Goal: Complete application form: Complete application form

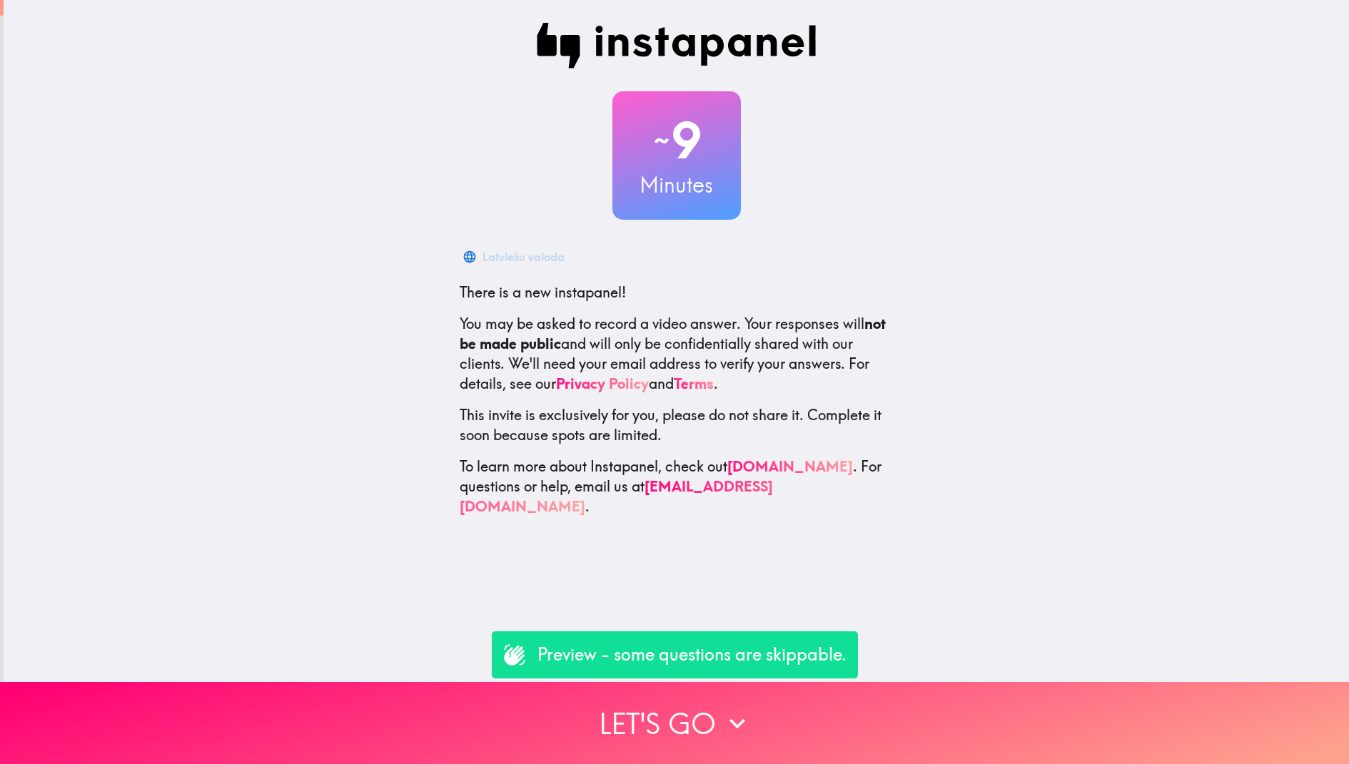
click at [733, 654] on p "Preview - some questions are skippable." at bounding box center [691, 655] width 309 height 24
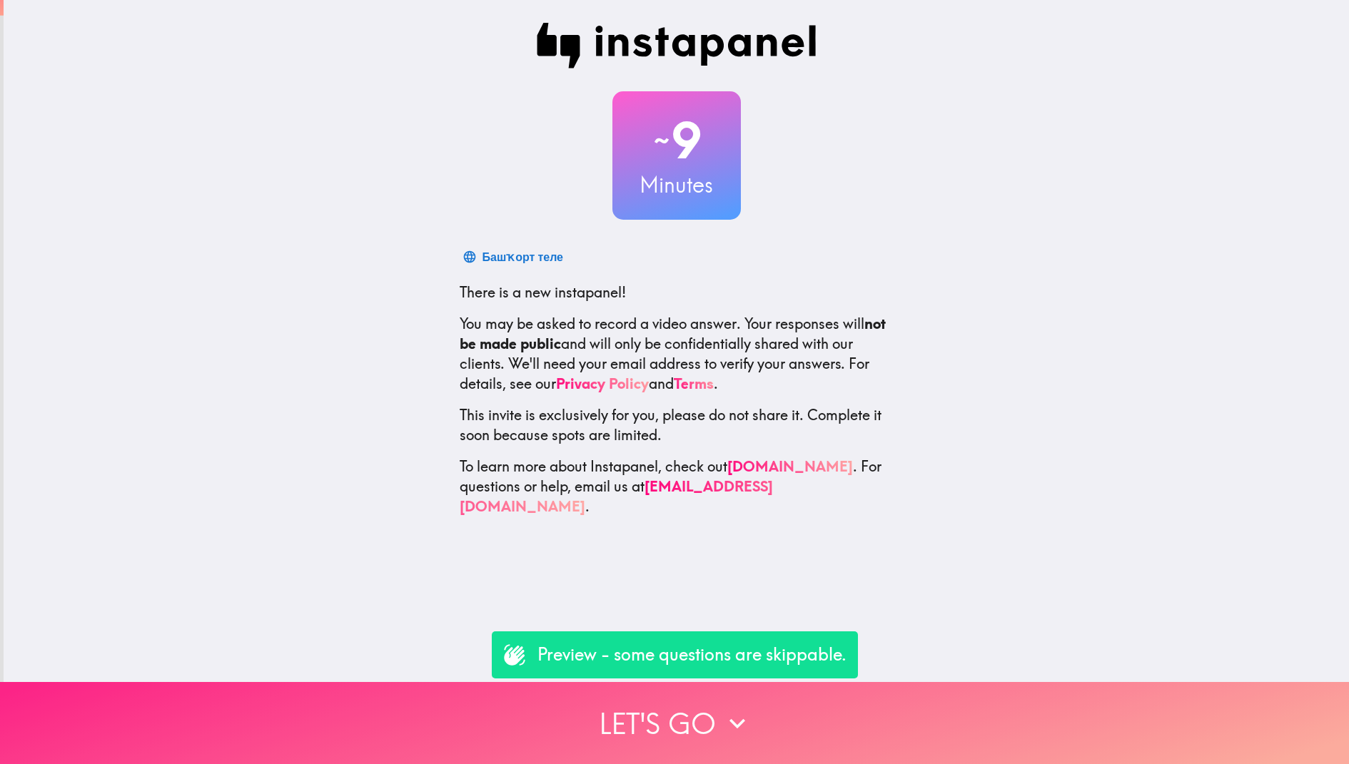
click at [733, 753] on button "Let's go" at bounding box center [674, 723] width 1349 height 82
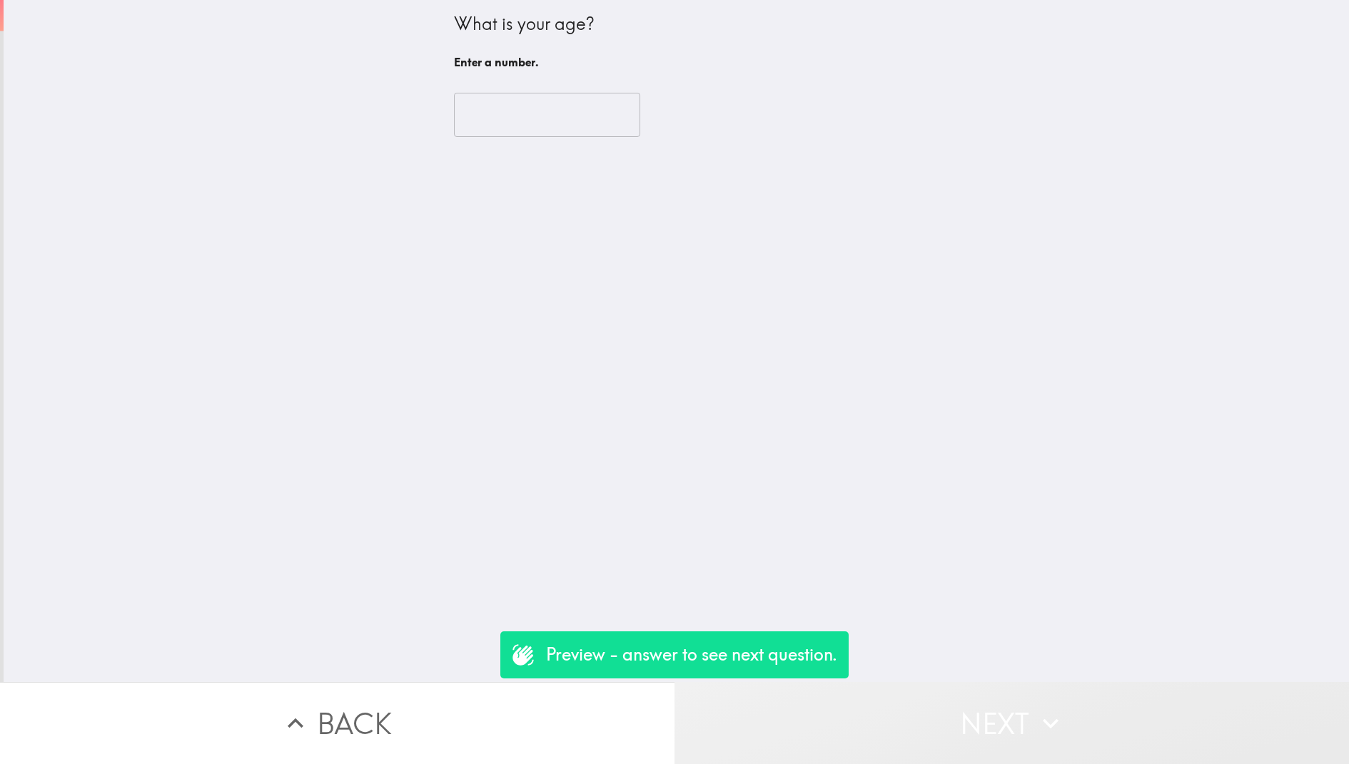
click at [811, 704] on button "Next" at bounding box center [1011, 723] width 674 height 82
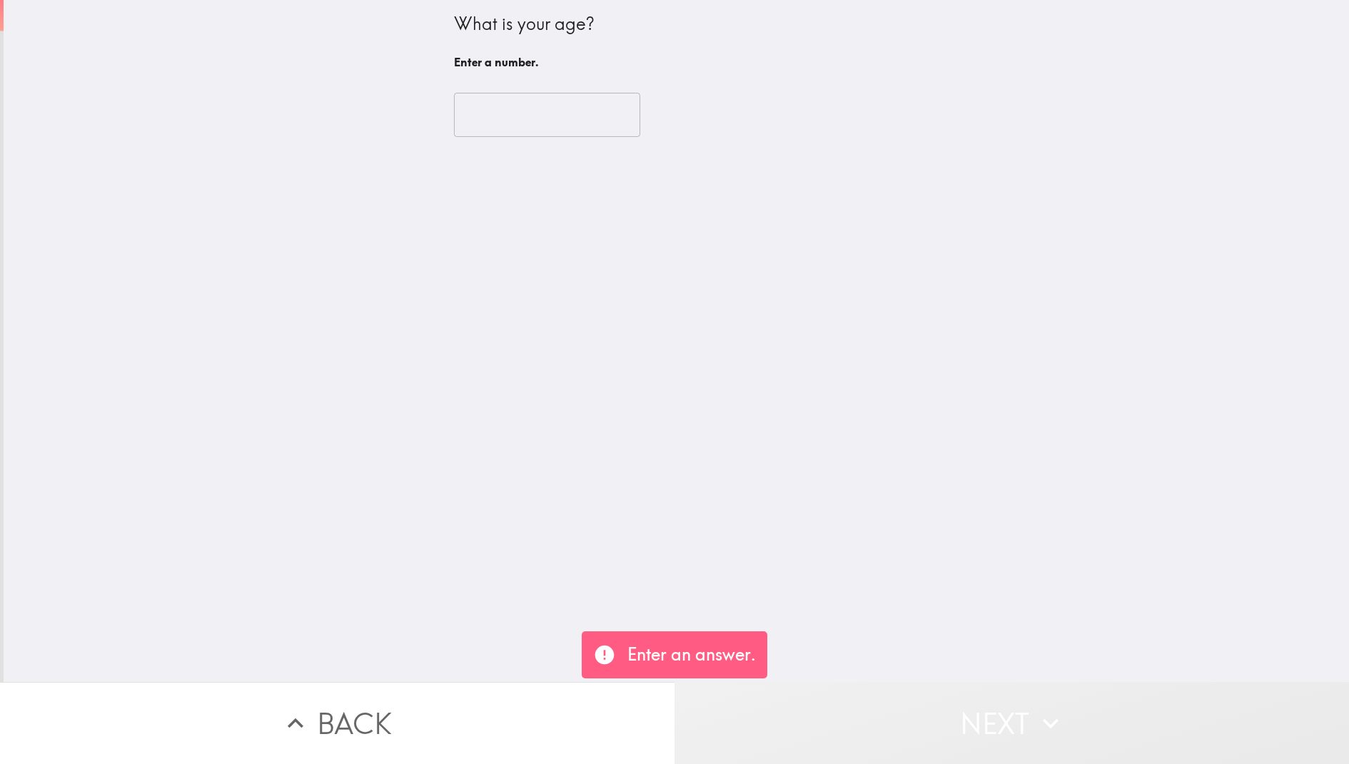
click at [826, 708] on button "Next" at bounding box center [1011, 723] width 674 height 82
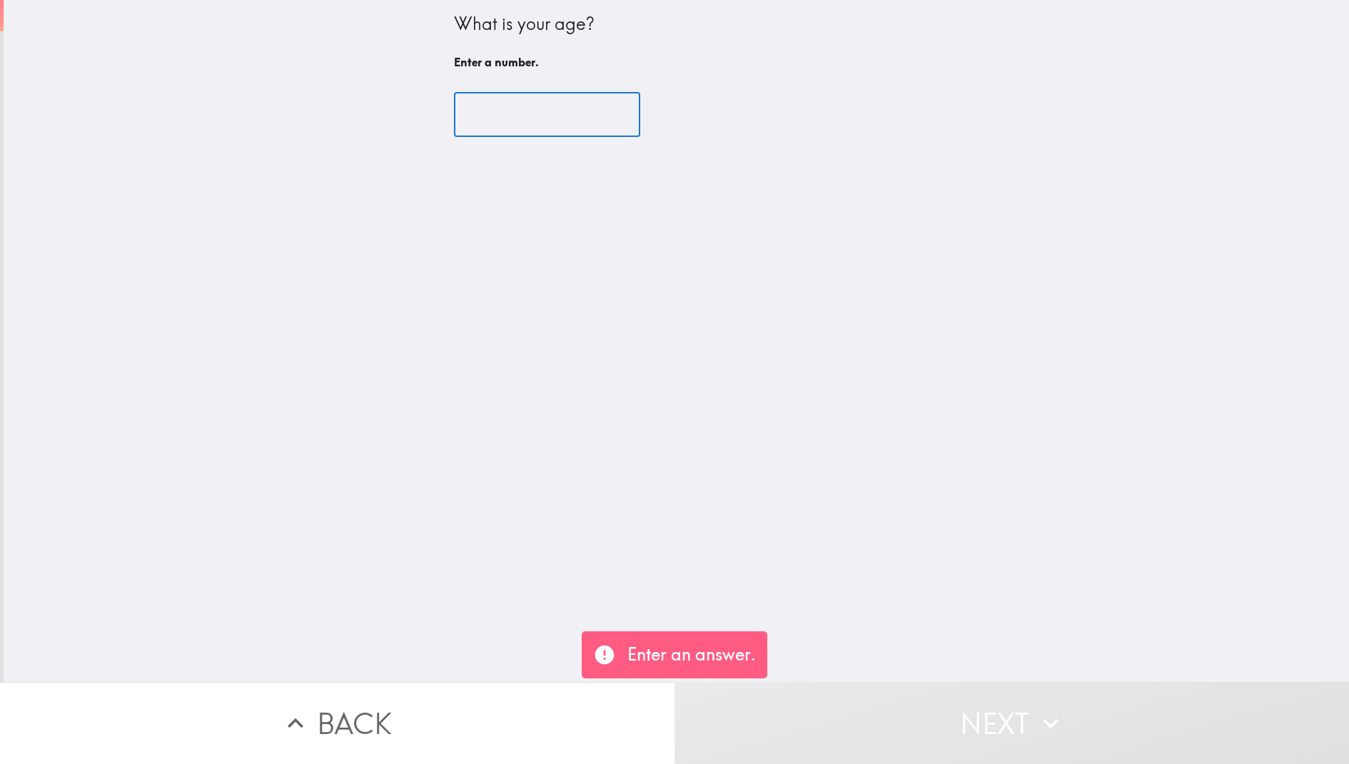
click at [504, 121] on input "number" at bounding box center [547, 115] width 186 height 44
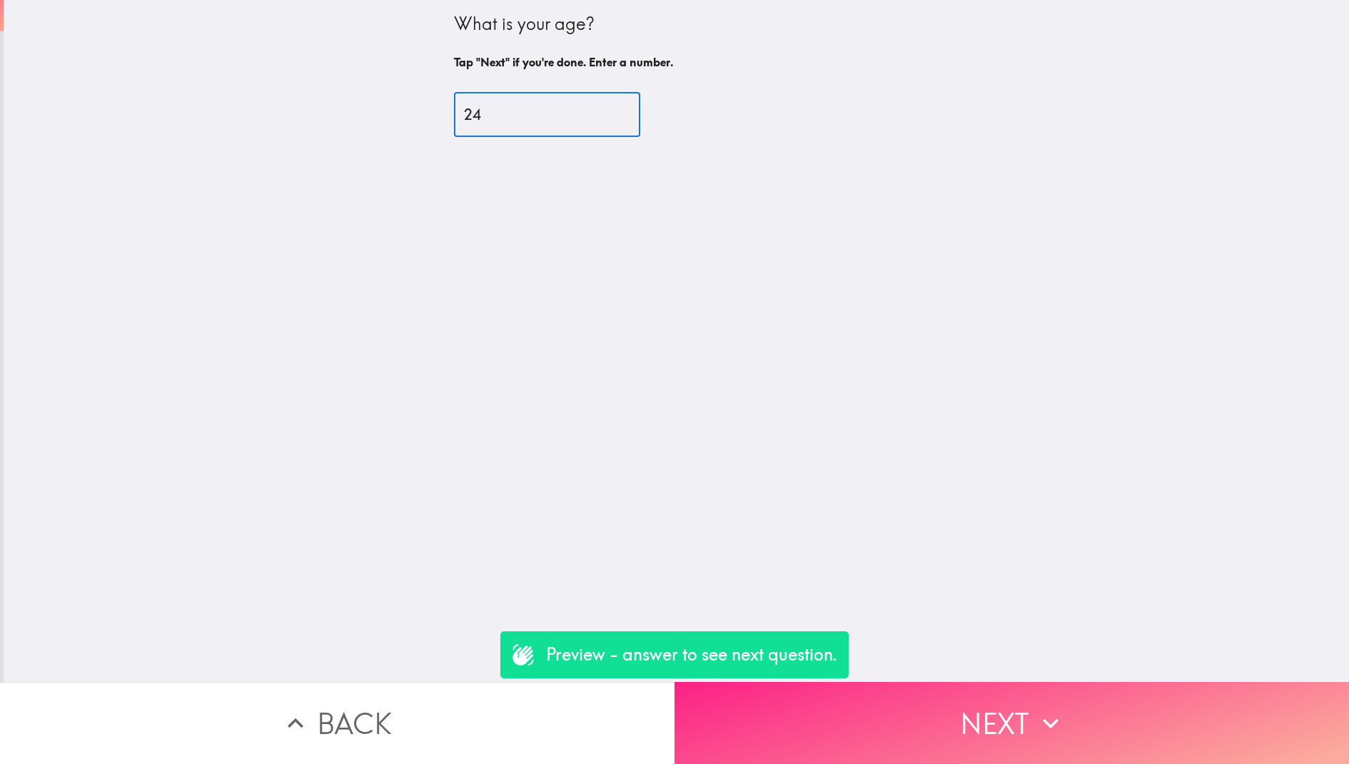
type input "24"
click at [803, 699] on button "Next" at bounding box center [1011, 723] width 674 height 82
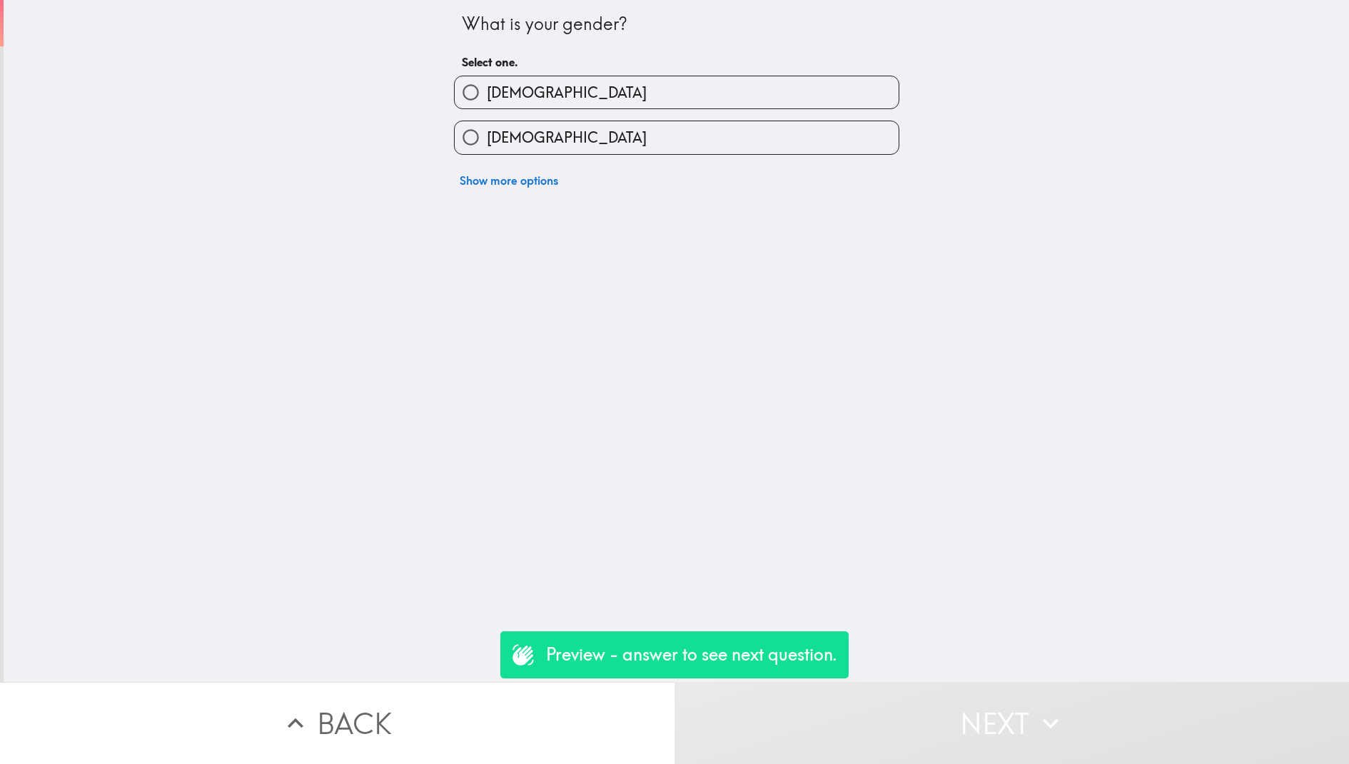
click at [663, 177] on div "Show more options" at bounding box center [670, 175] width 457 height 40
click at [509, 183] on button "Show more options" at bounding box center [509, 180] width 110 height 29
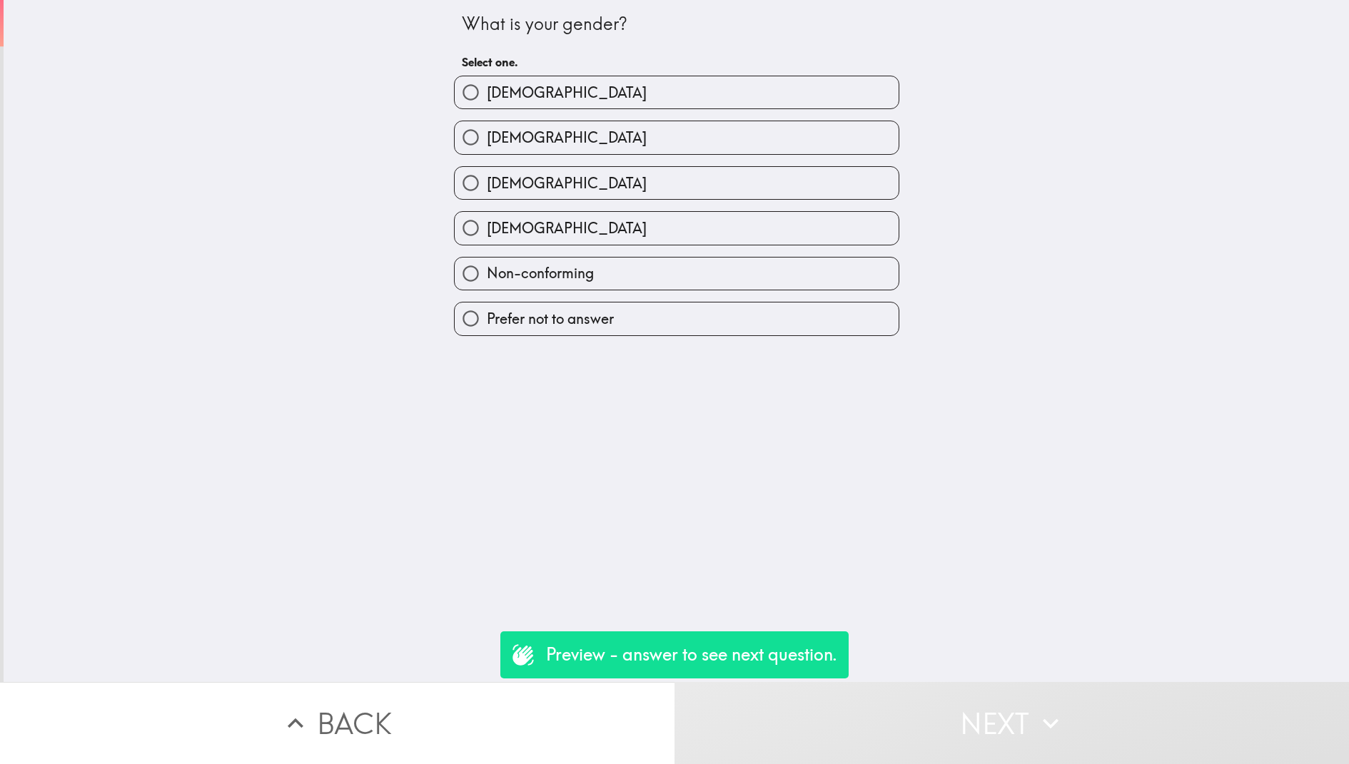
click at [547, 90] on label "[DEMOGRAPHIC_DATA]" at bounding box center [676, 92] width 444 height 32
click at [487, 90] on input "[DEMOGRAPHIC_DATA]" at bounding box center [470, 92] width 32 height 32
radio input "true"
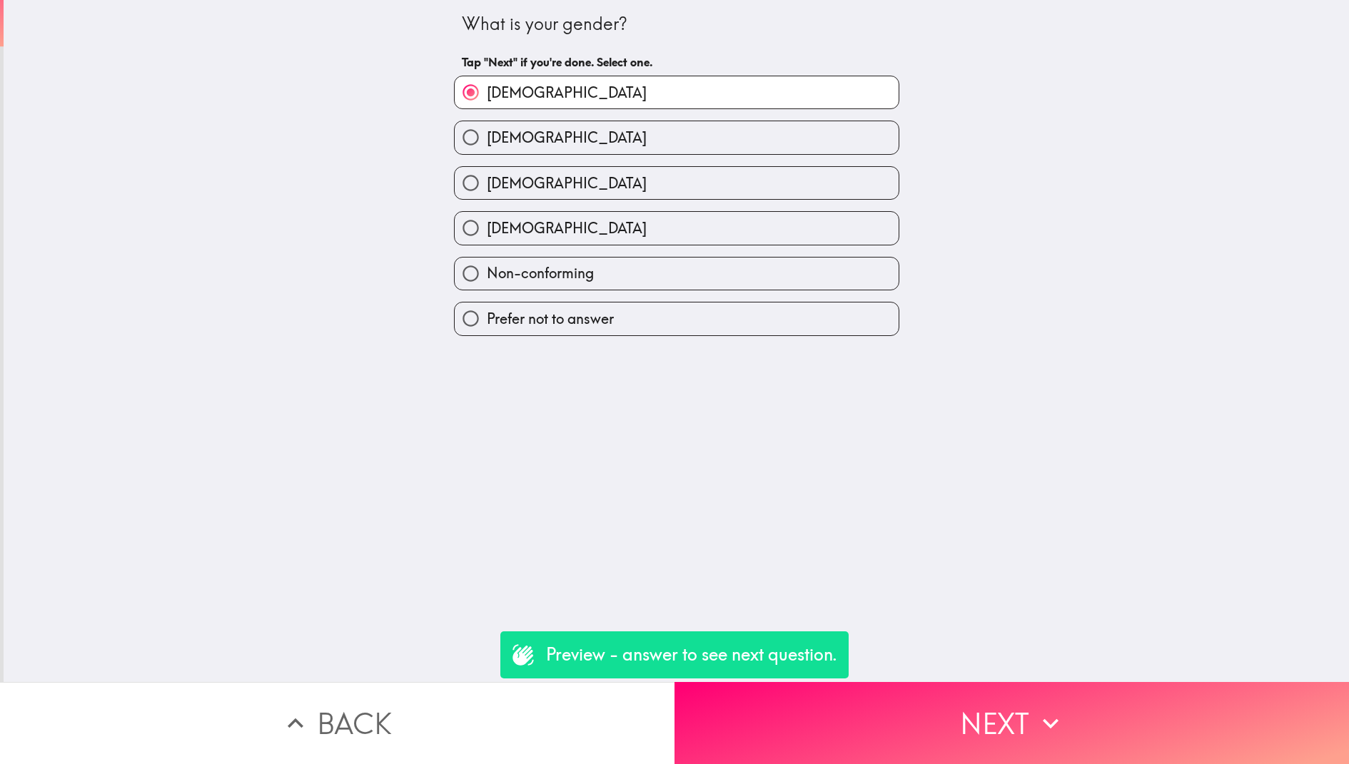
click at [655, 183] on label "[DEMOGRAPHIC_DATA]" at bounding box center [676, 183] width 444 height 32
click at [487, 183] on input "[DEMOGRAPHIC_DATA]" at bounding box center [470, 183] width 32 height 32
radio input "true"
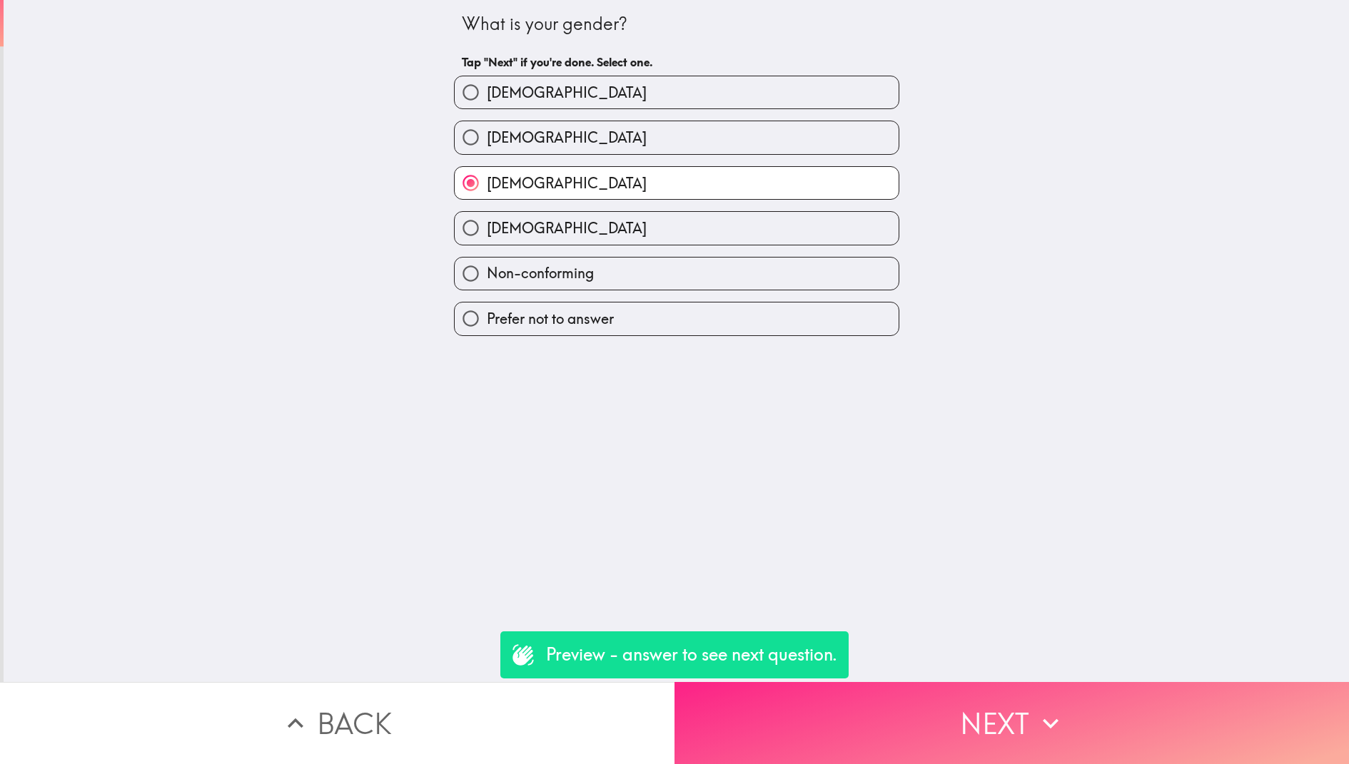
click at [900, 716] on button "Next" at bounding box center [1011, 723] width 674 height 82
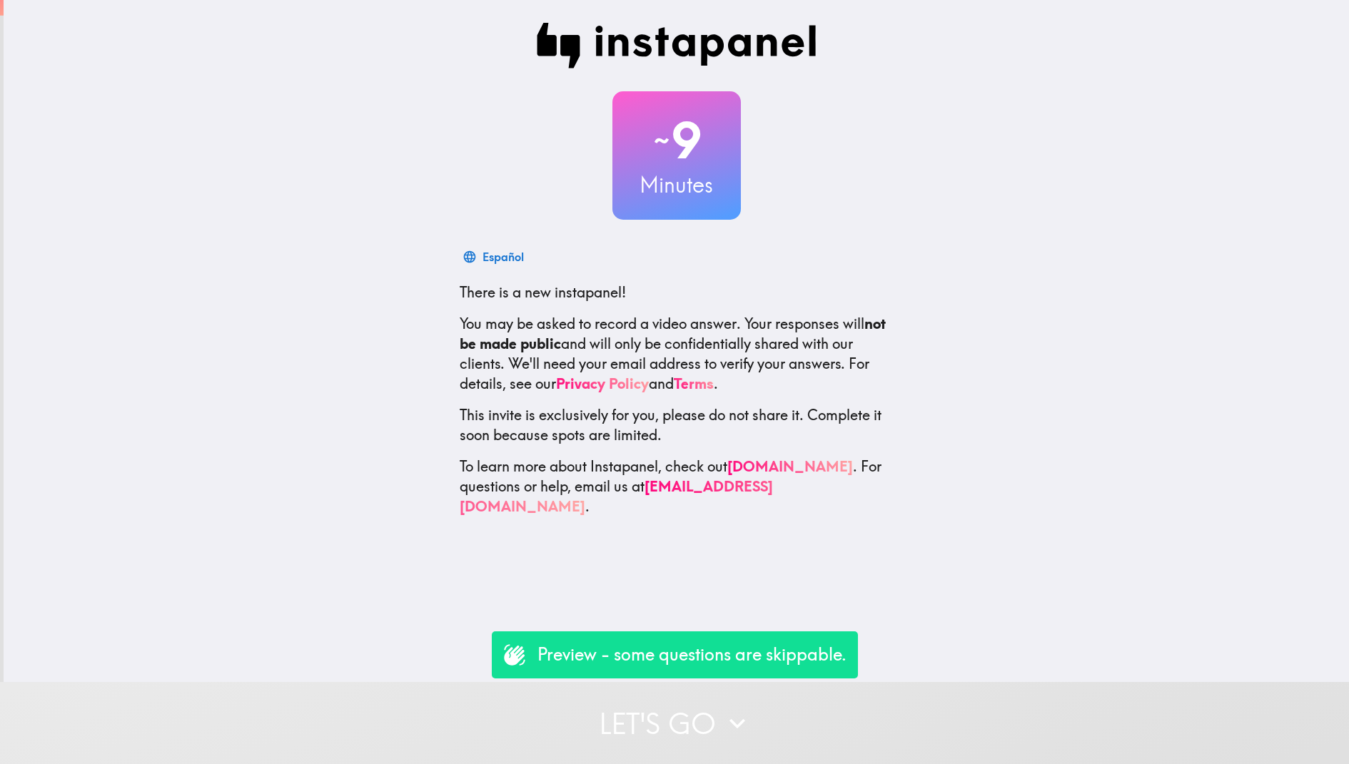
click at [768, 633] on div "Preview - some questions are skippable." at bounding box center [675, 654] width 366 height 47
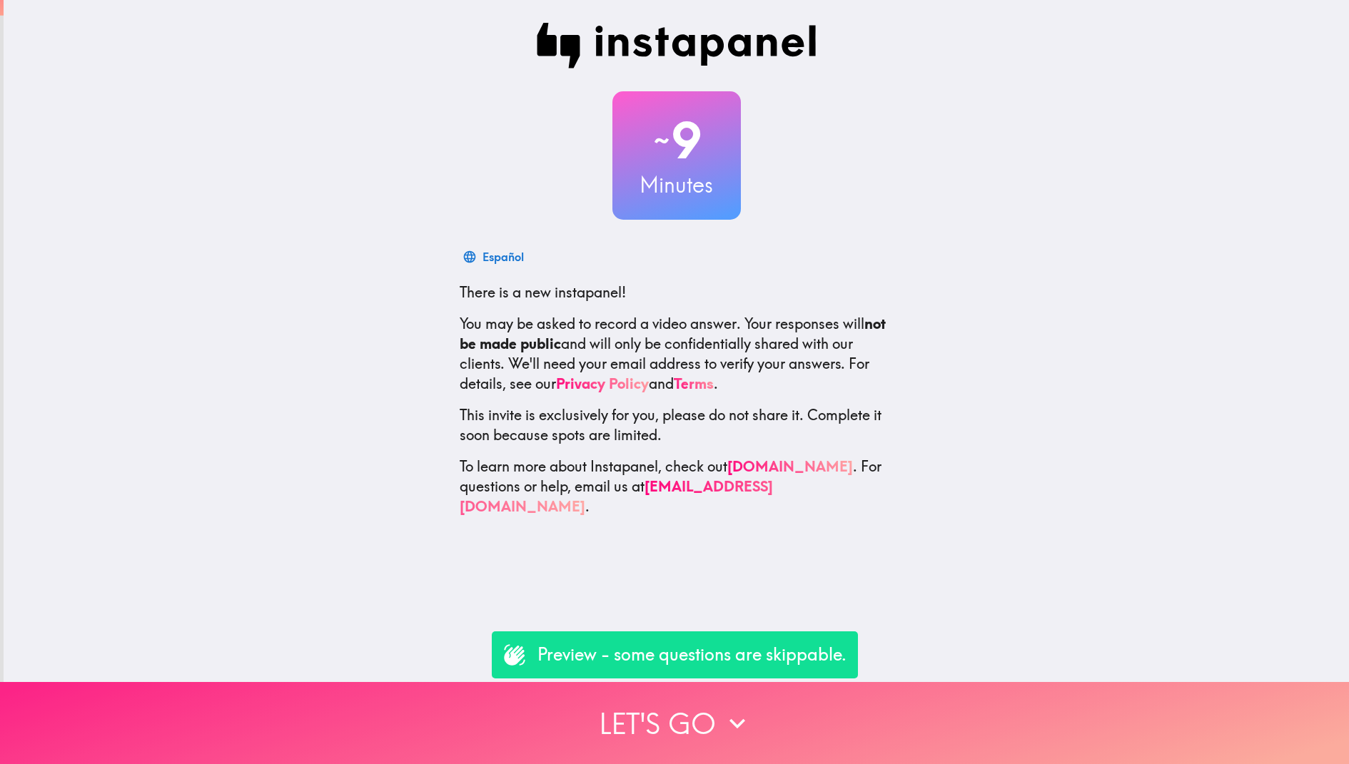
click at [765, 701] on button "Let's go" at bounding box center [674, 723] width 1349 height 82
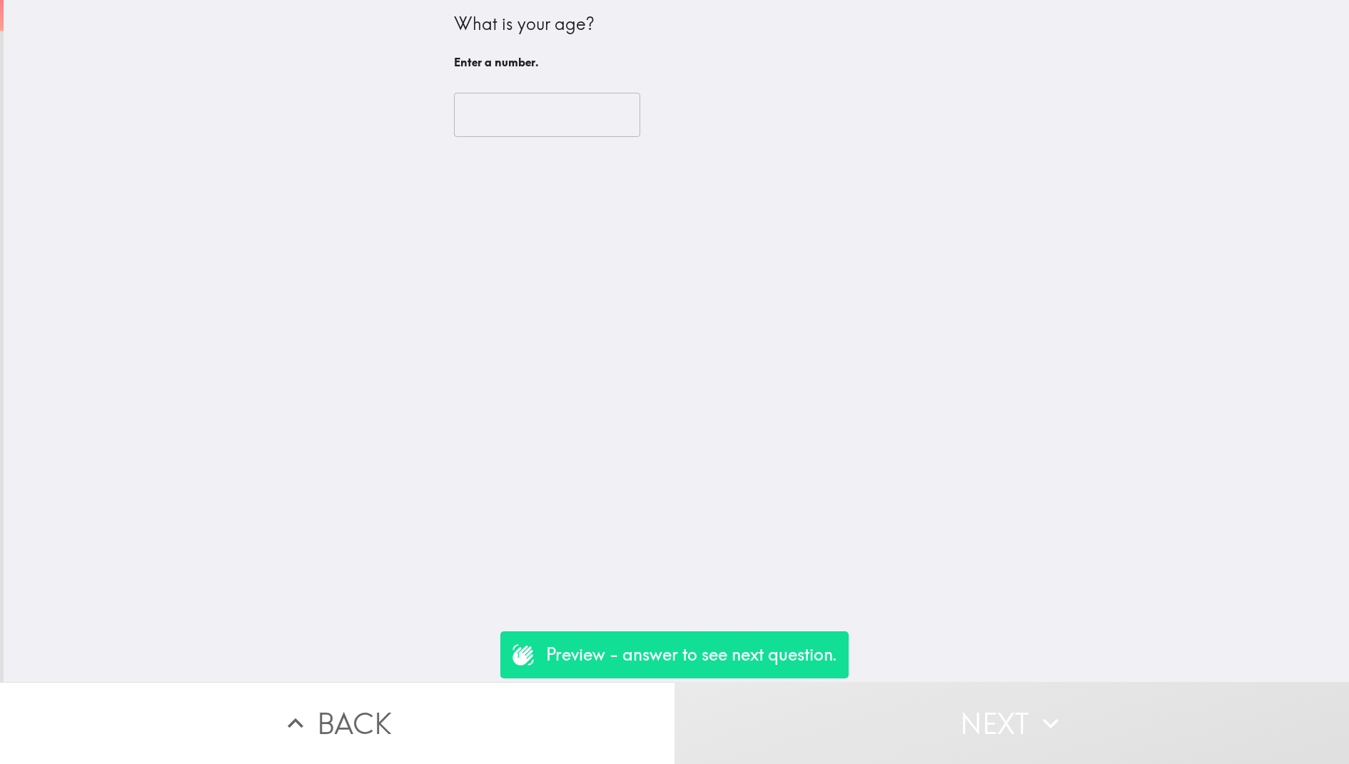
click at [507, 117] on input "number" at bounding box center [547, 115] width 186 height 44
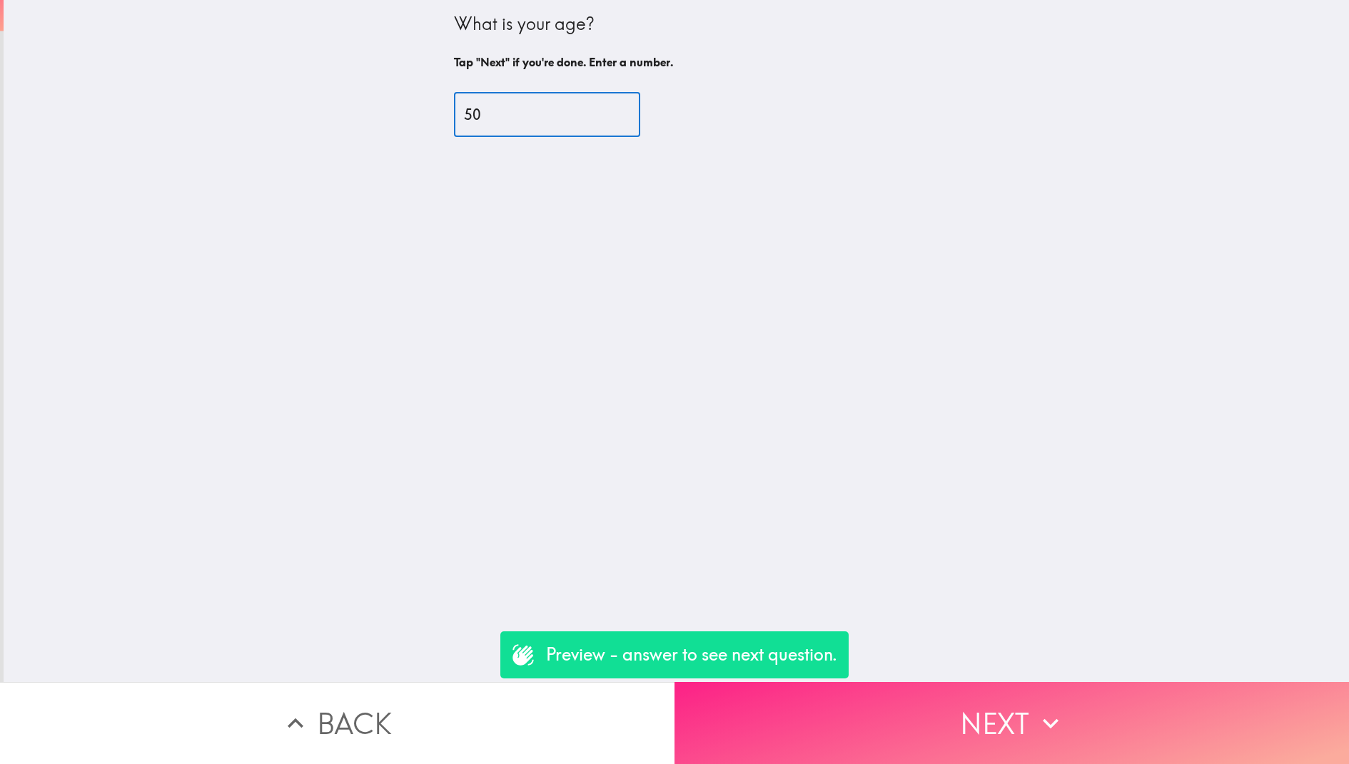
type input "50"
click at [914, 728] on button "Next" at bounding box center [1011, 723] width 674 height 82
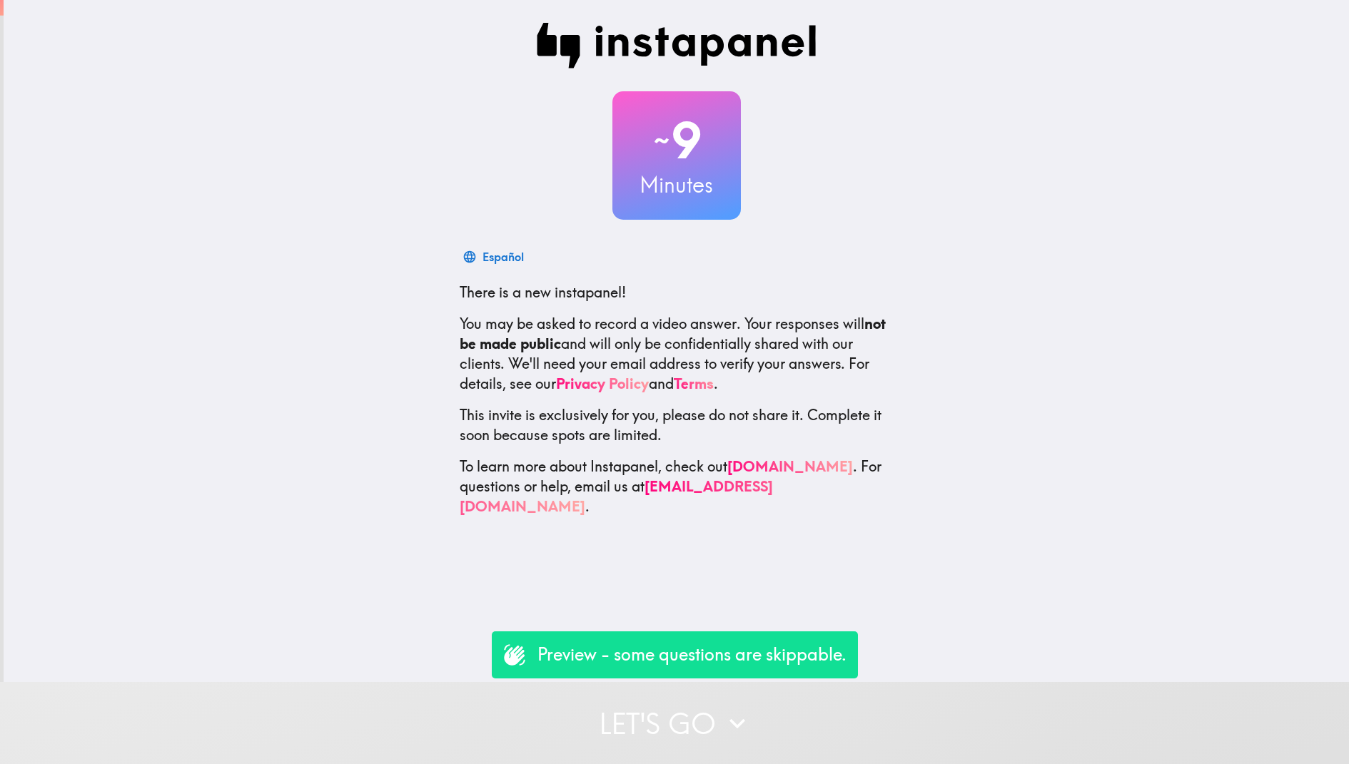
click at [755, 666] on p "Preview - some questions are skippable." at bounding box center [691, 655] width 309 height 24
click at [755, 732] on button "Let's go" at bounding box center [674, 723] width 1349 height 82
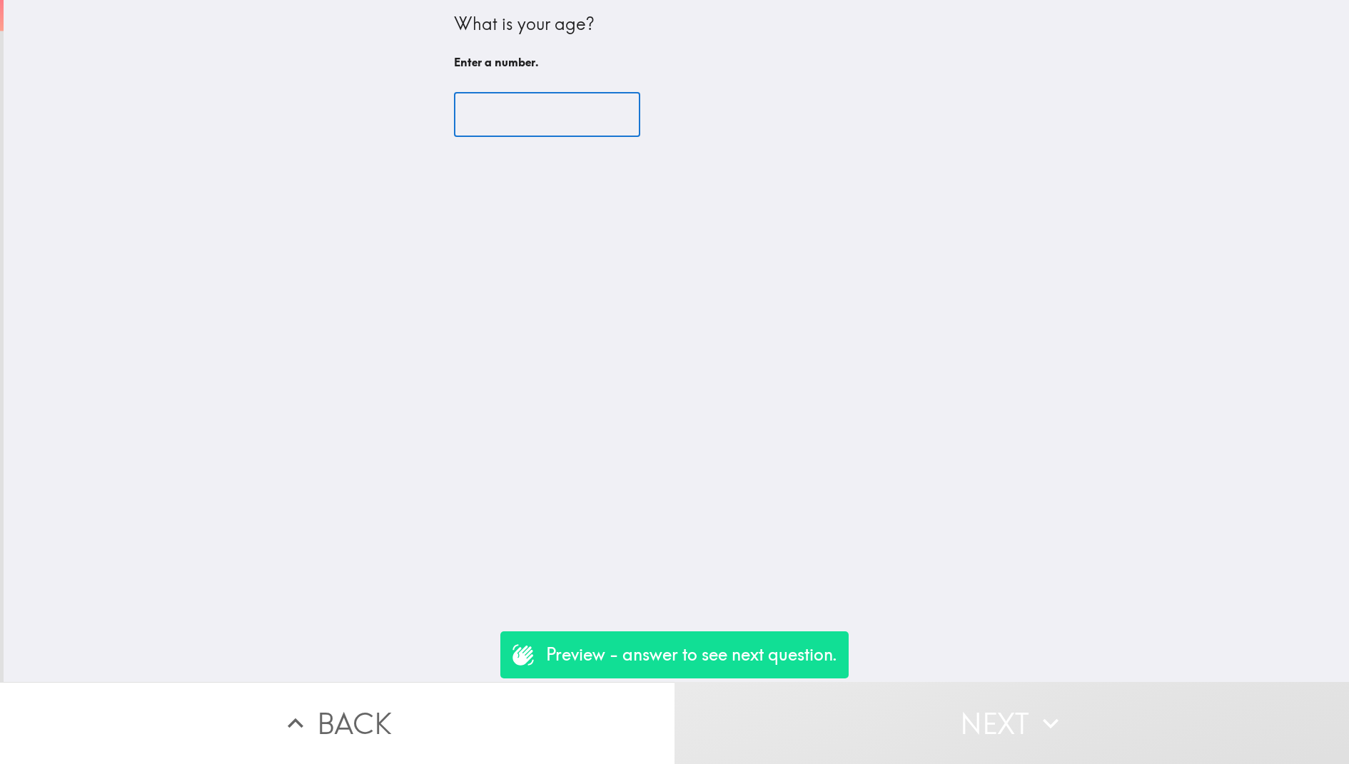
click at [513, 111] on input "number" at bounding box center [547, 115] width 186 height 44
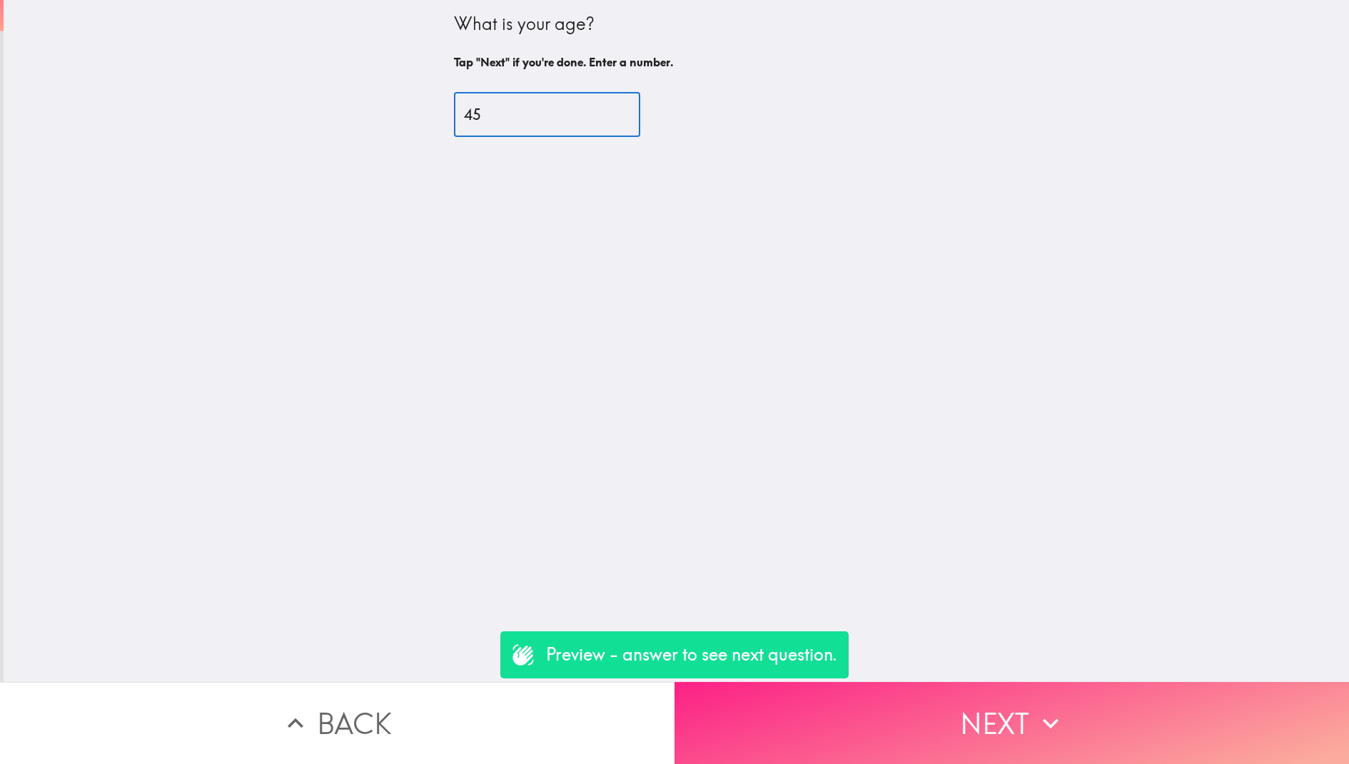
type input "45"
click at [933, 729] on button "Next" at bounding box center [1011, 723] width 674 height 82
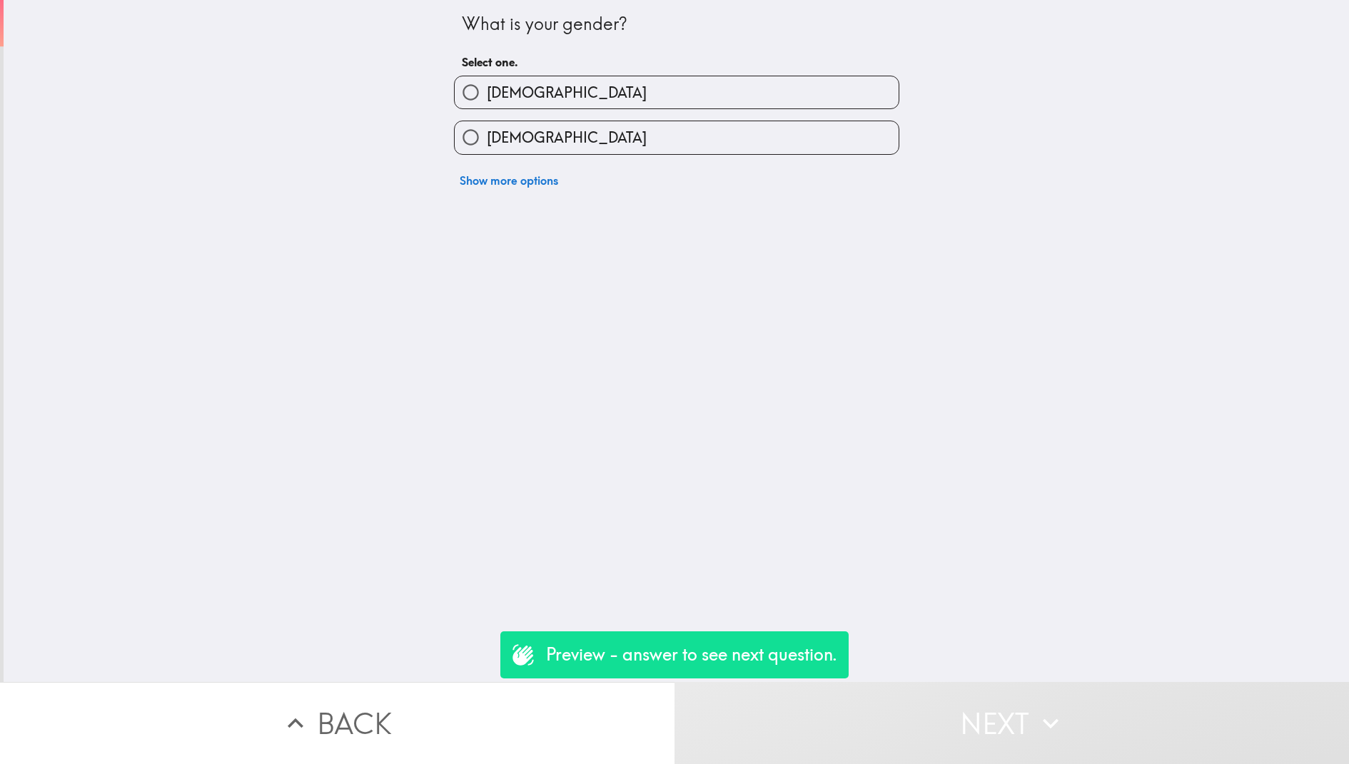
click at [548, 103] on label "[DEMOGRAPHIC_DATA]" at bounding box center [676, 92] width 444 height 32
click at [487, 103] on input "[DEMOGRAPHIC_DATA]" at bounding box center [470, 92] width 32 height 32
radio input "true"
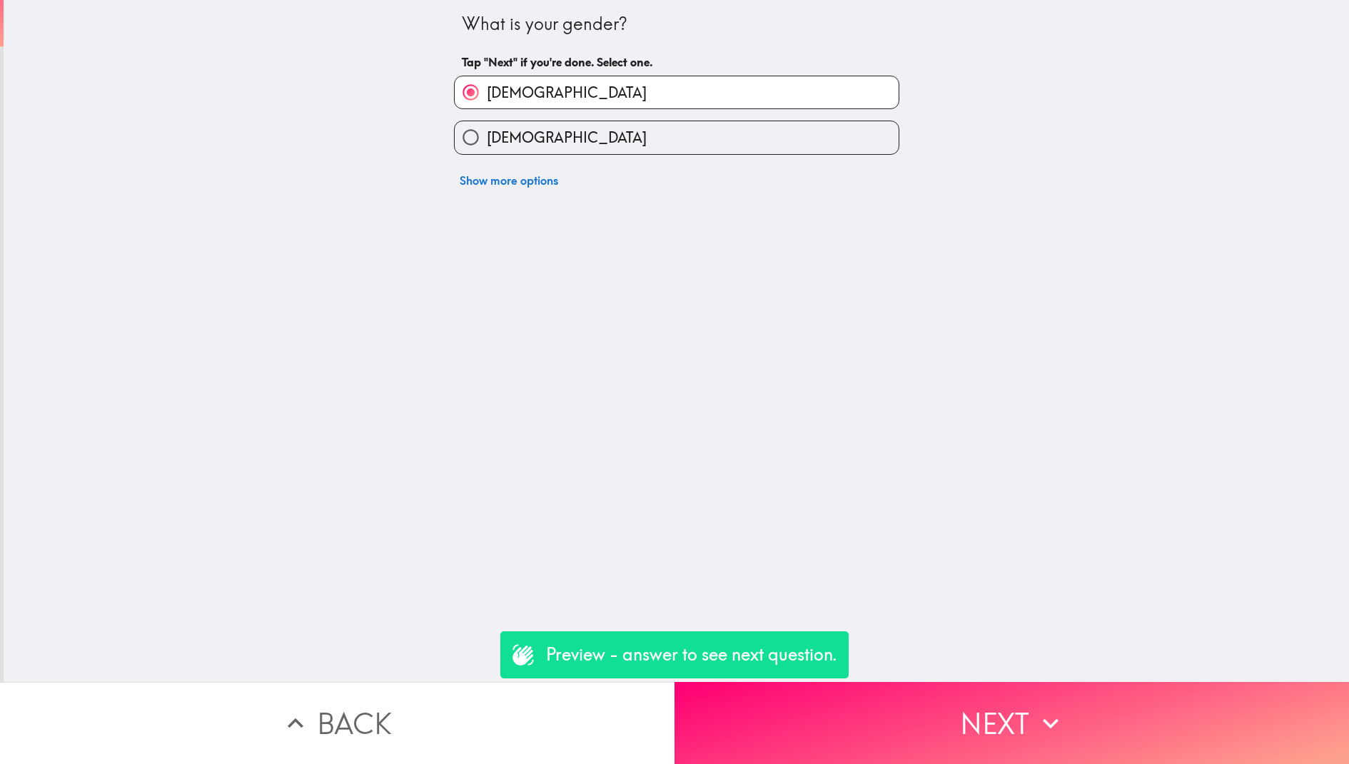
click at [527, 177] on button "Show more options" at bounding box center [509, 180] width 110 height 29
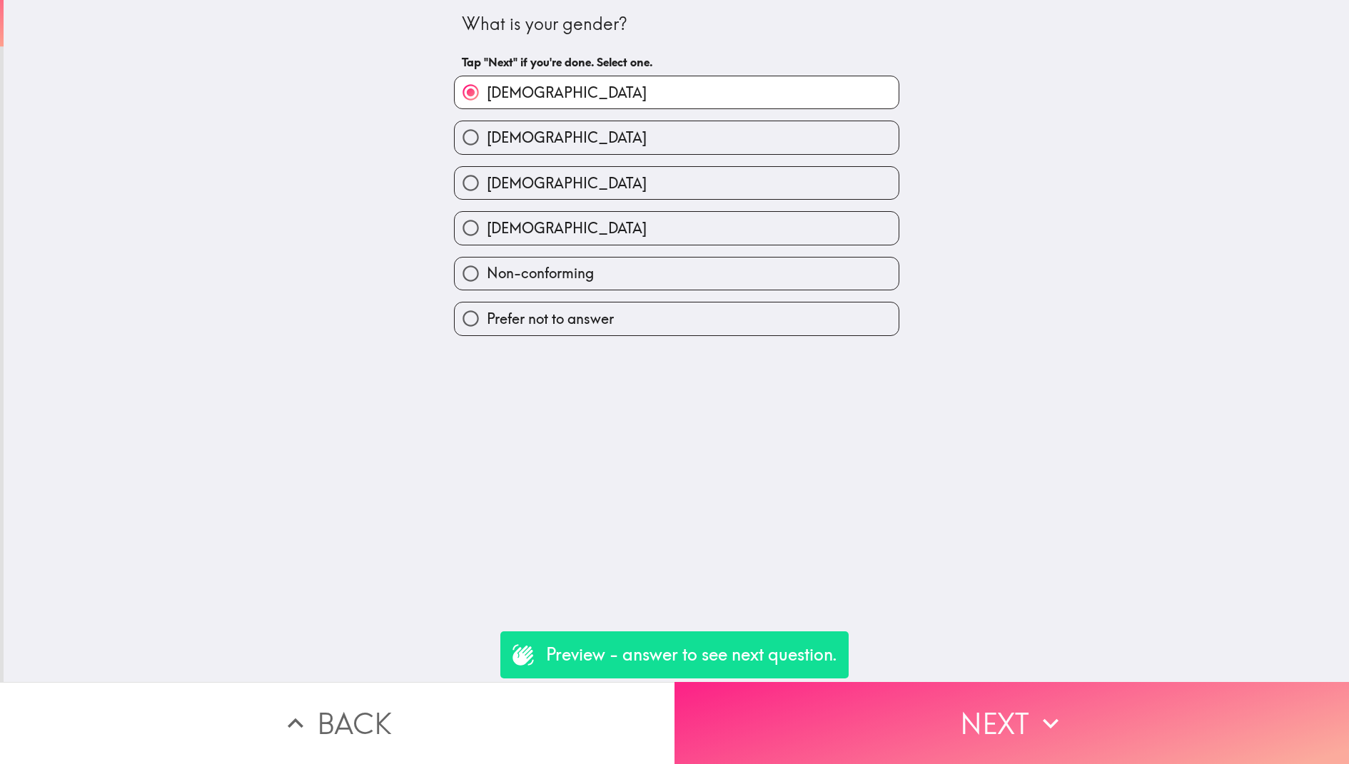
click at [922, 736] on button "Next" at bounding box center [1011, 723] width 674 height 82
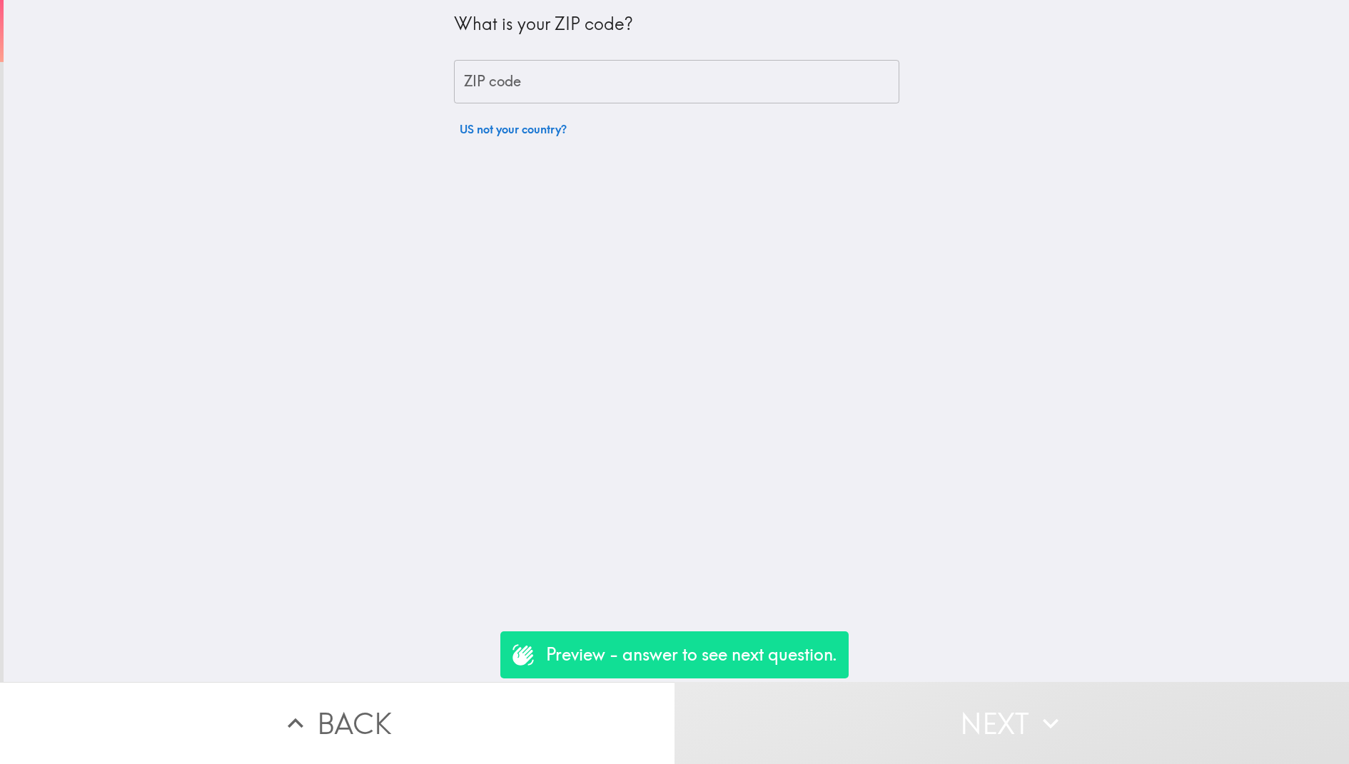
click at [691, 103] on input "ZIP code" at bounding box center [676, 82] width 445 height 44
type input "84105"
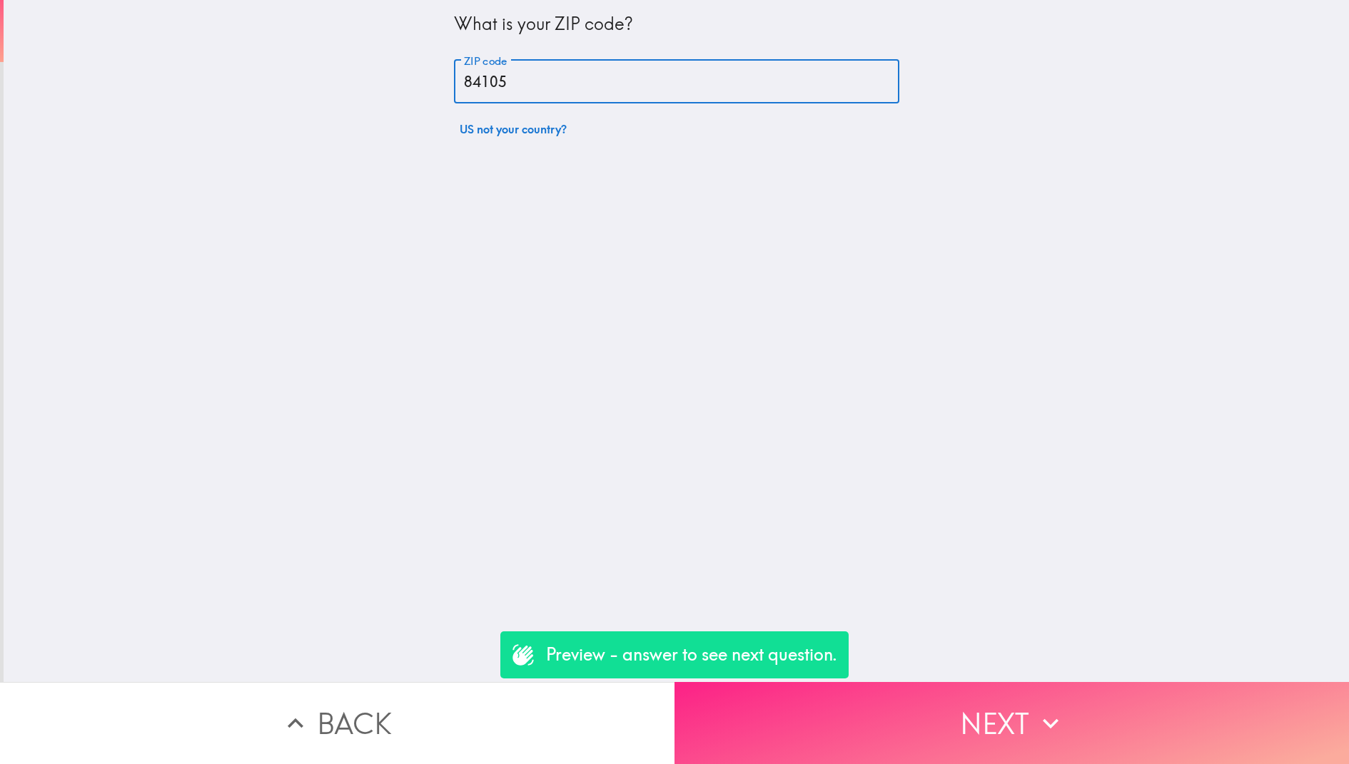
click at [1027, 732] on button "Next" at bounding box center [1011, 723] width 674 height 82
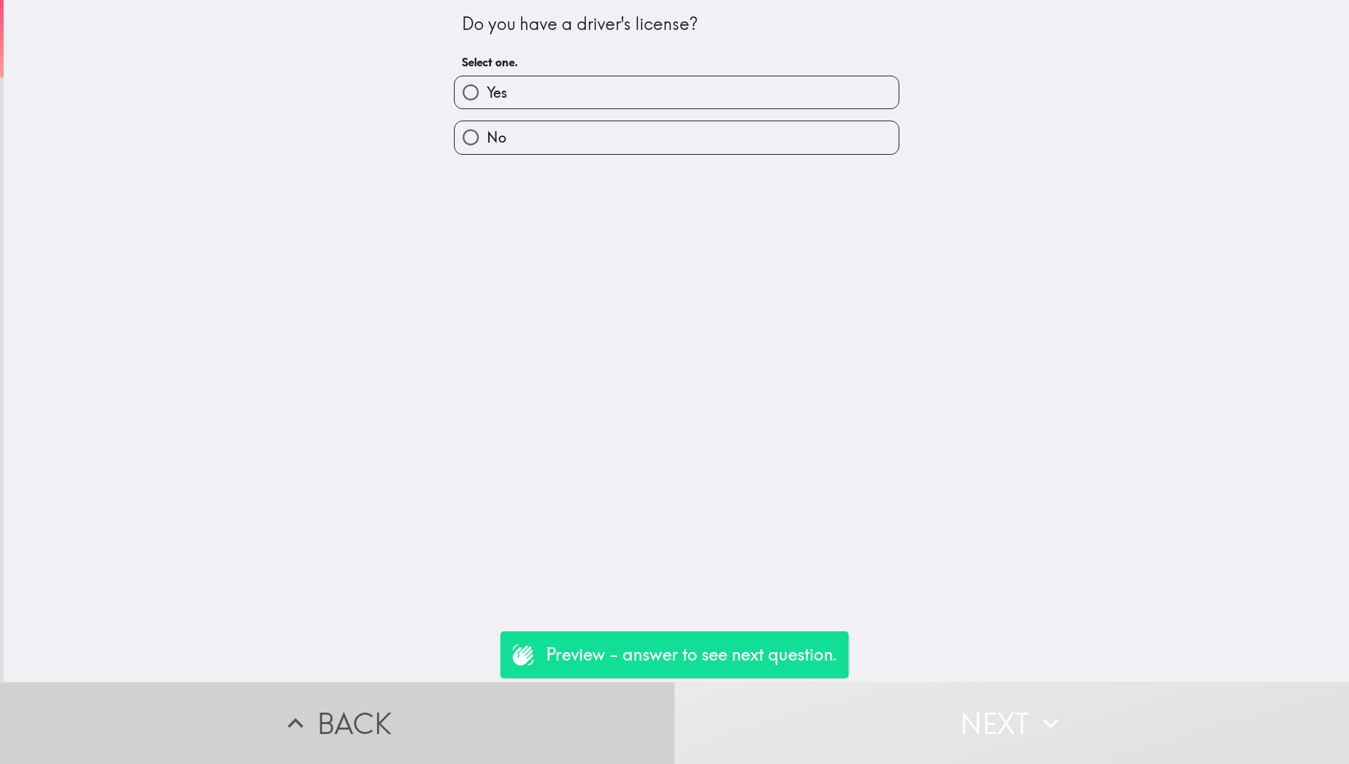
click at [479, 689] on button "Back" at bounding box center [337, 723] width 674 height 82
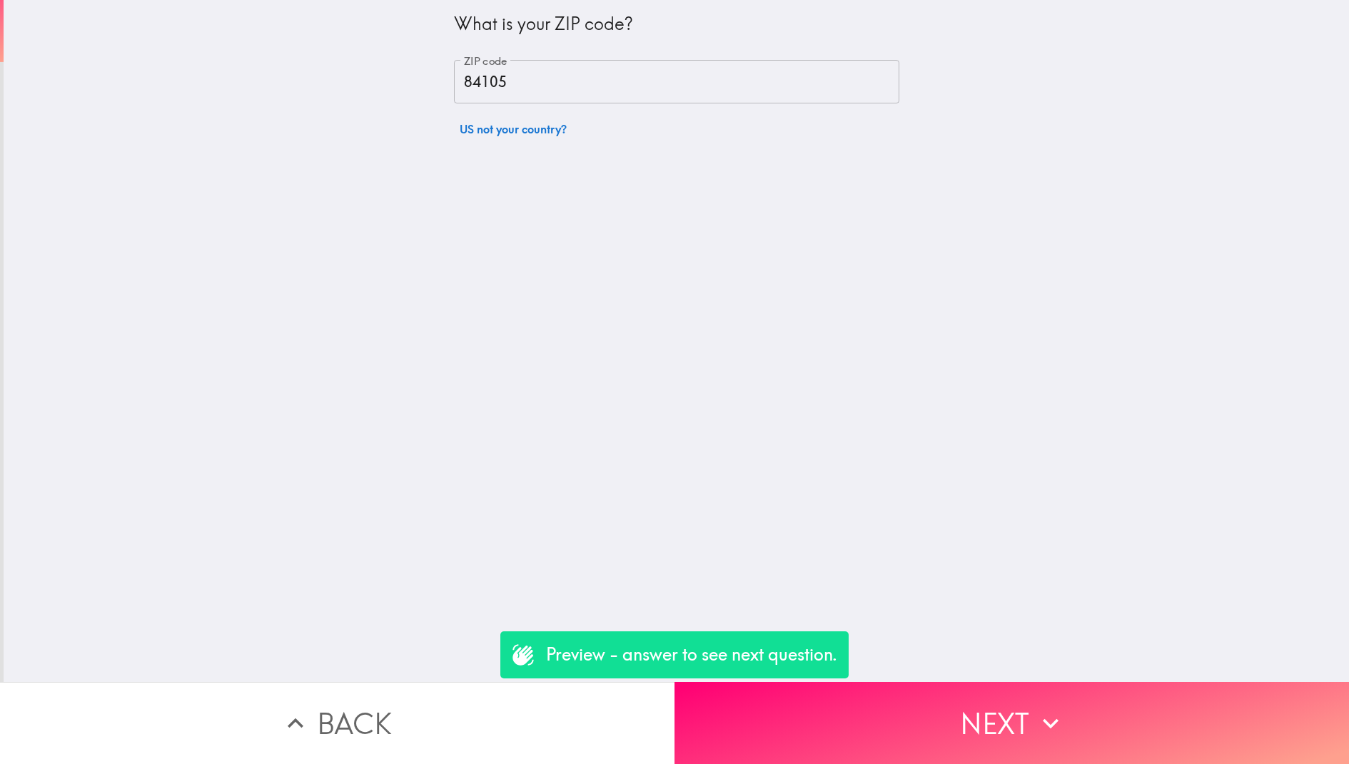
click at [479, 713] on button "Back" at bounding box center [337, 723] width 674 height 82
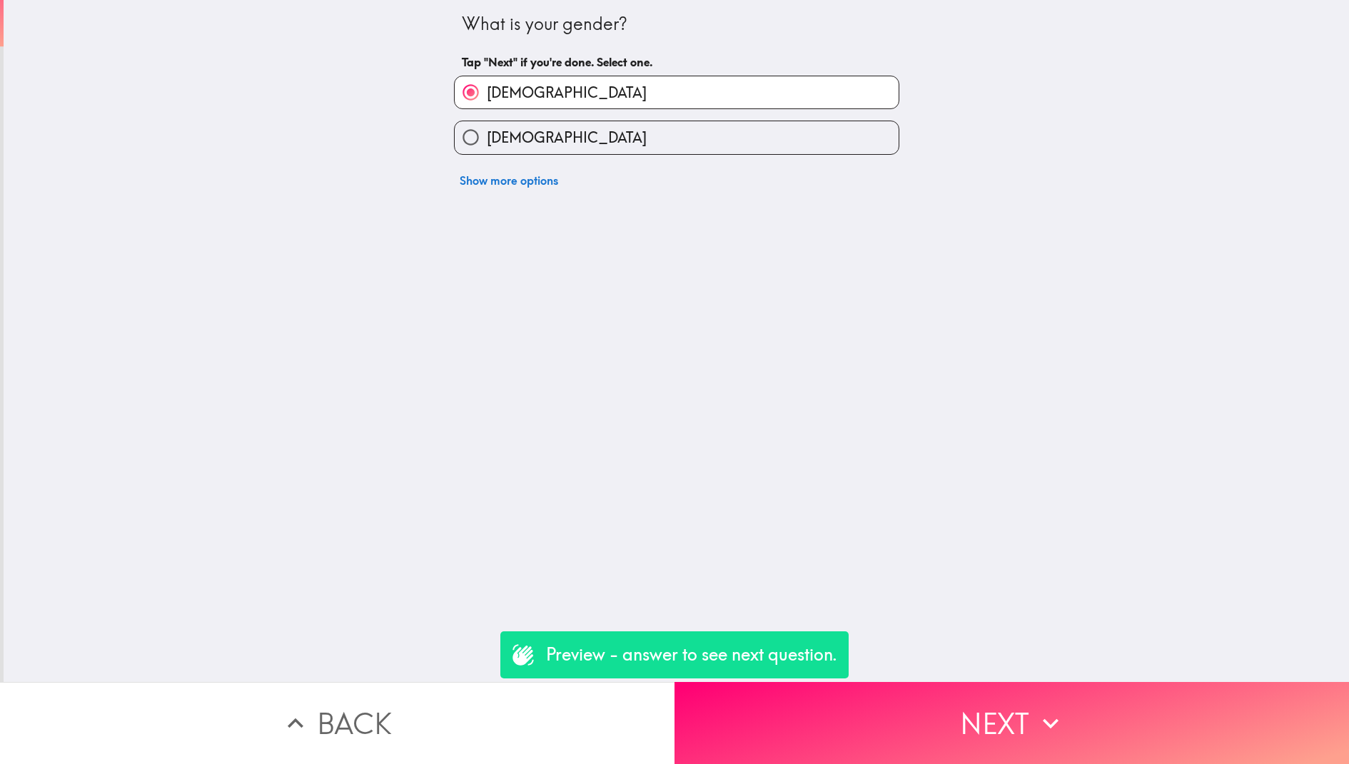
click at [468, 707] on button "Back" at bounding box center [337, 723] width 674 height 82
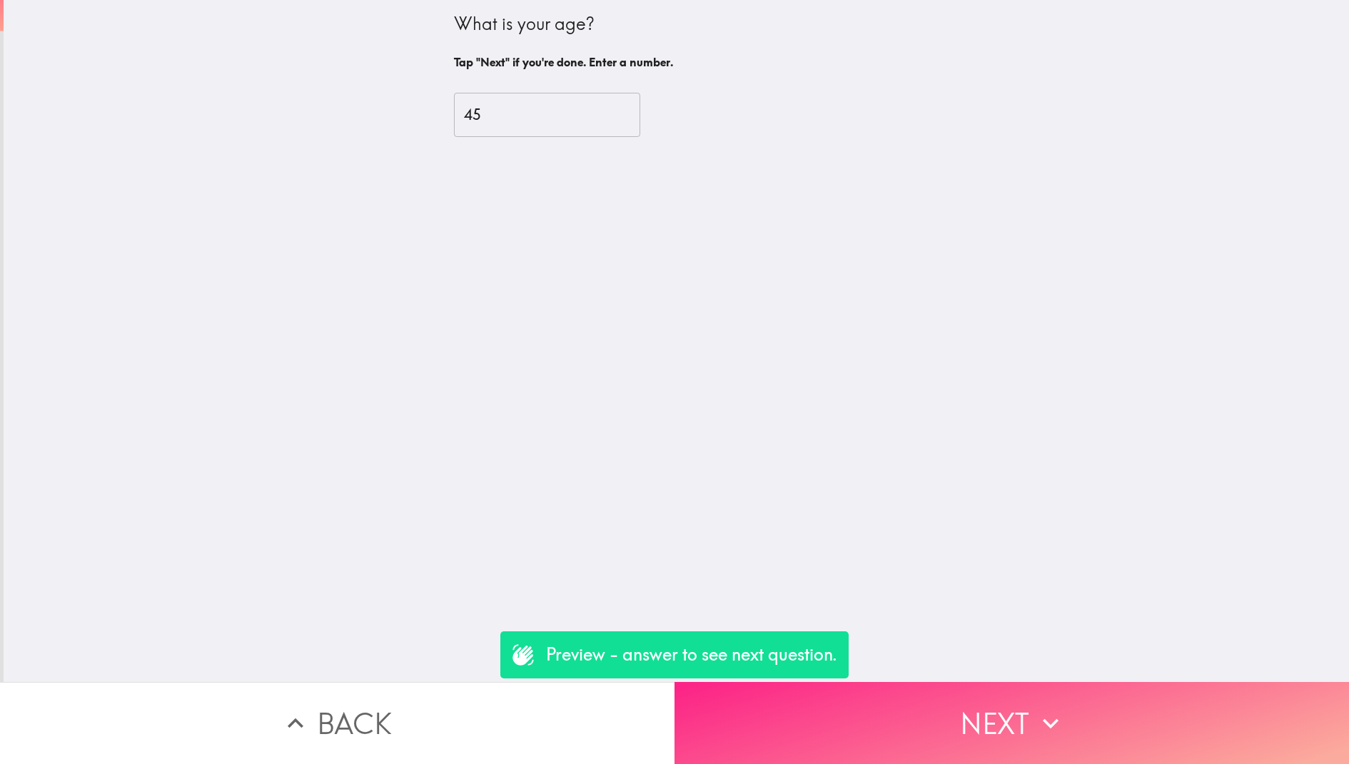
click at [859, 726] on button "Next" at bounding box center [1011, 723] width 674 height 82
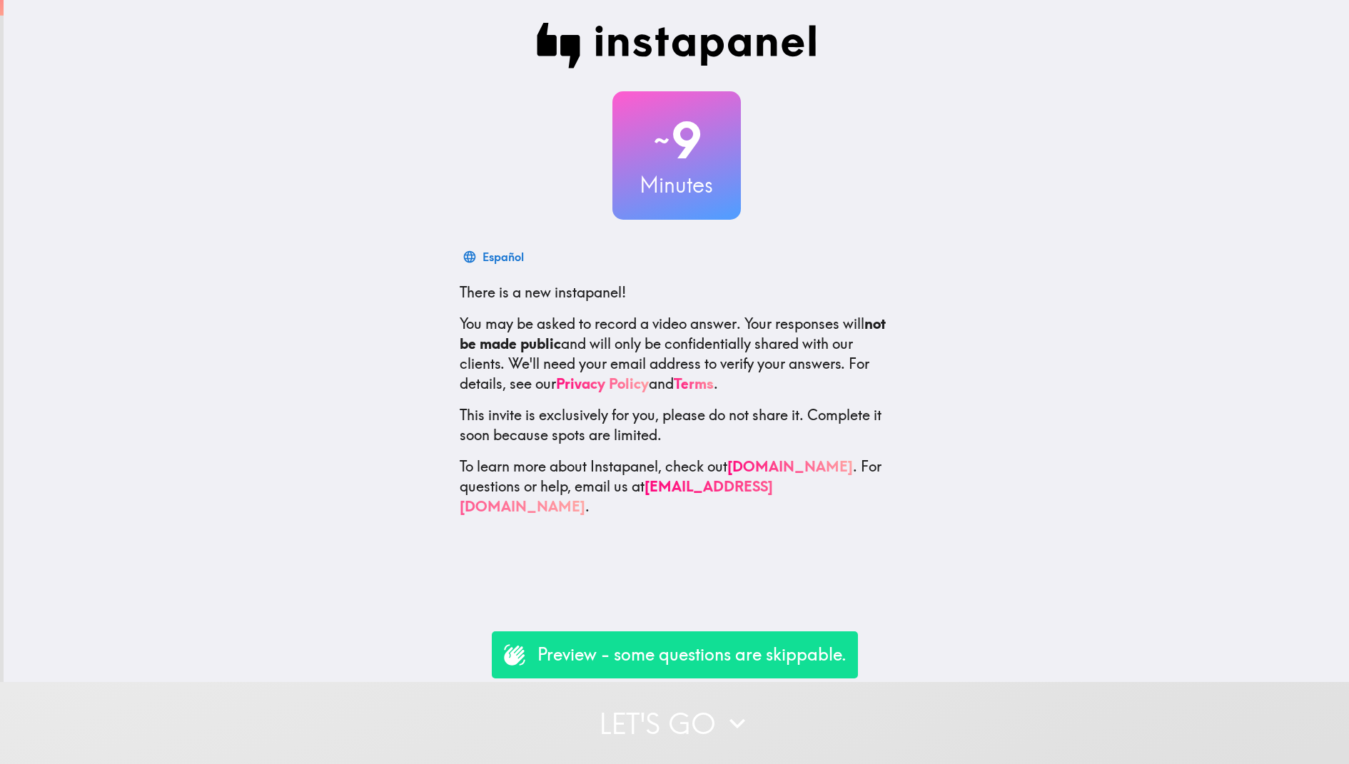
click at [783, 739] on button "Let's go" at bounding box center [674, 723] width 1349 height 82
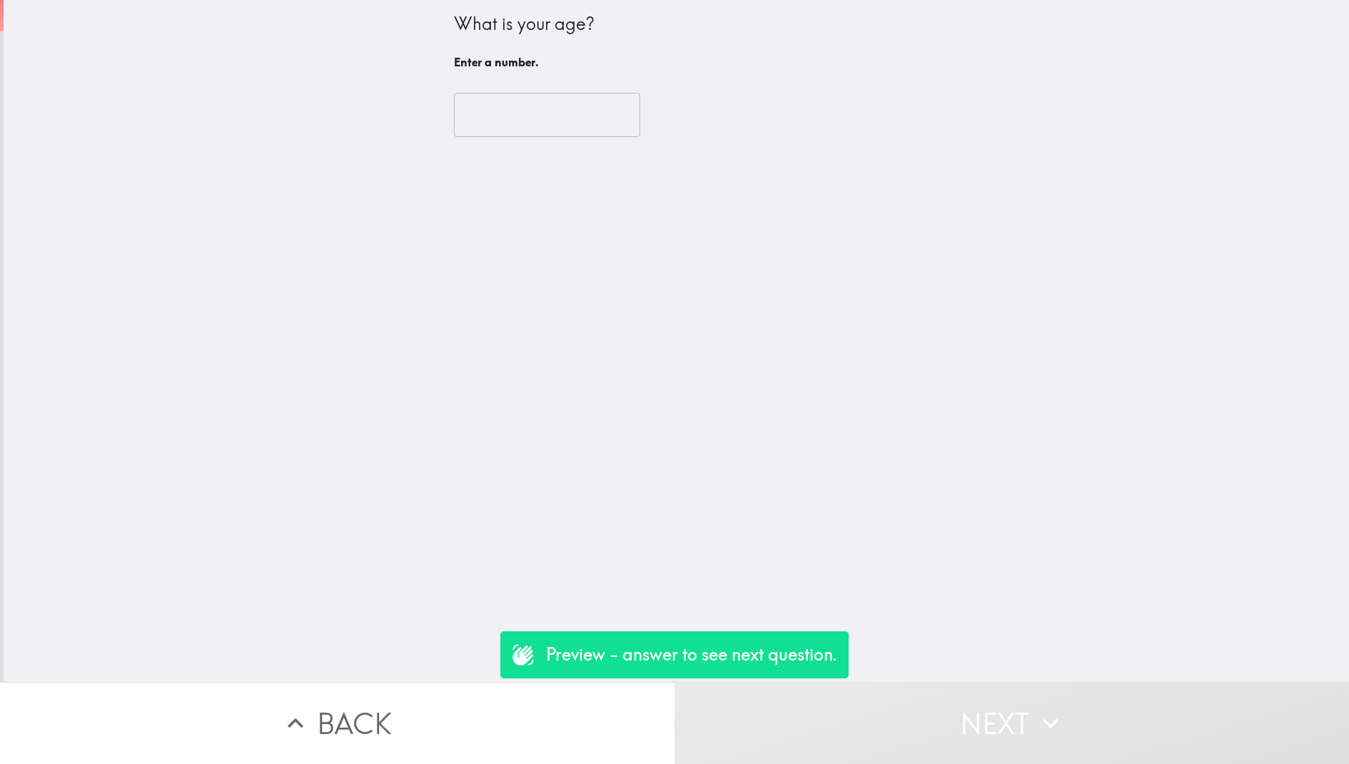
click at [564, 107] on input "number" at bounding box center [547, 115] width 186 height 44
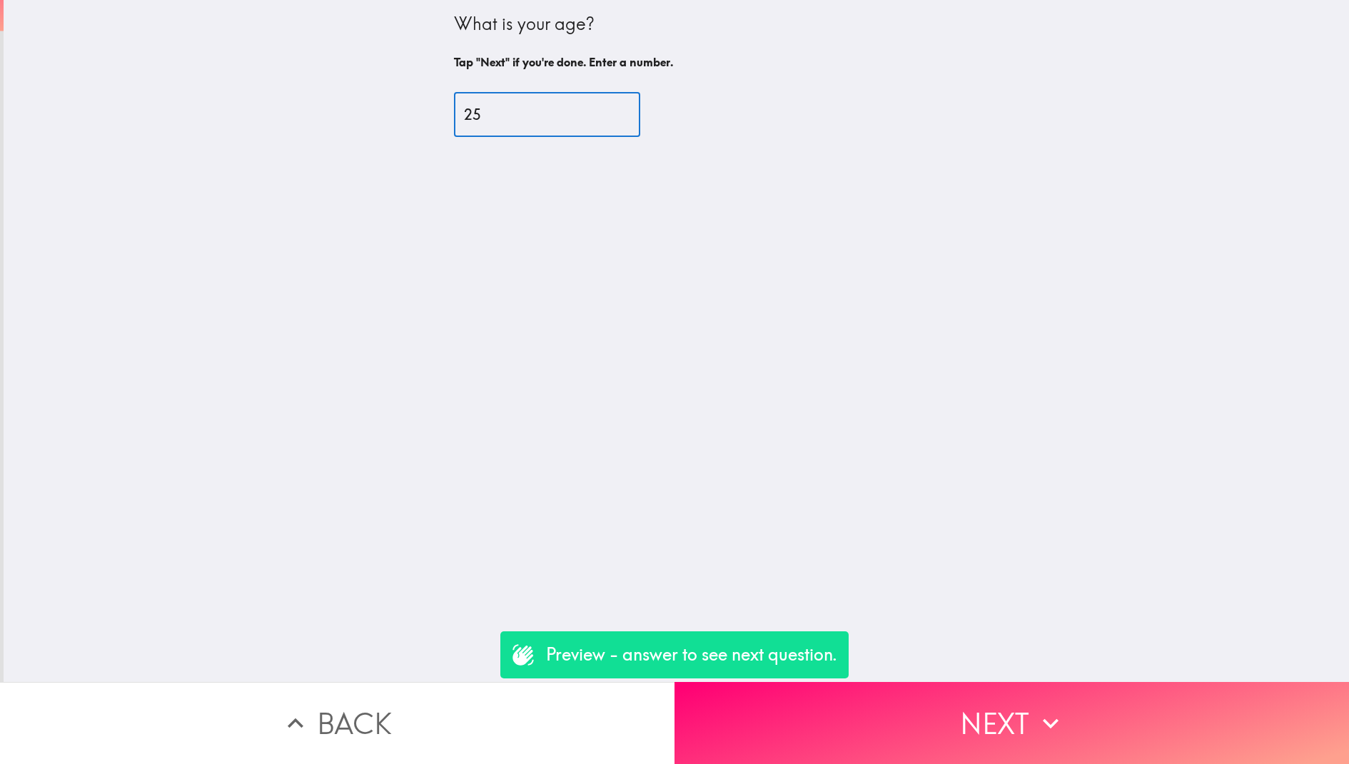
type input "25"
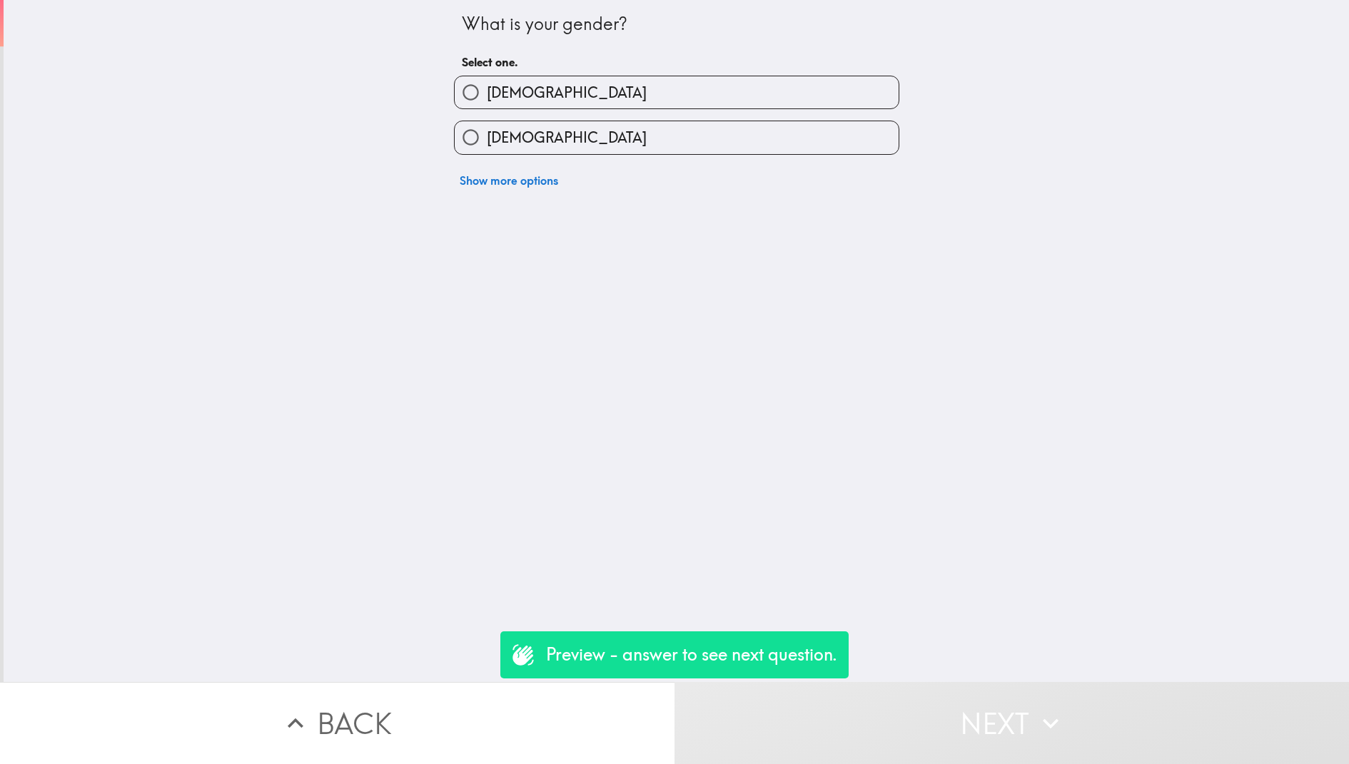
click at [630, 193] on div "Show more options" at bounding box center [670, 175] width 457 height 40
click at [497, 165] on div "Show more options" at bounding box center [670, 175] width 457 height 40
click at [649, 182] on div "Show more options" at bounding box center [670, 175] width 457 height 40
click at [527, 172] on button "Show more options" at bounding box center [509, 180] width 110 height 29
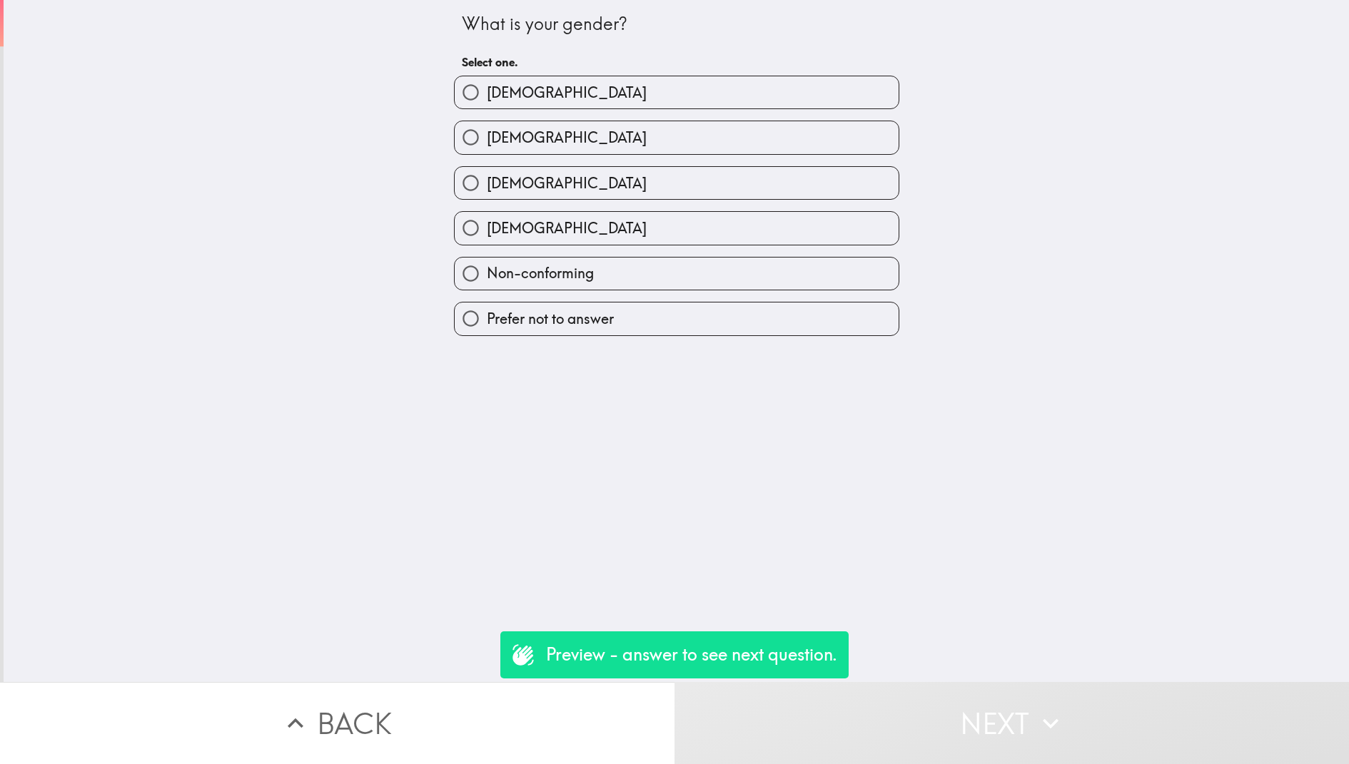
click at [677, 130] on label "[DEMOGRAPHIC_DATA]" at bounding box center [676, 137] width 444 height 32
click at [487, 130] on input "[DEMOGRAPHIC_DATA]" at bounding box center [470, 137] width 32 height 32
radio input "true"
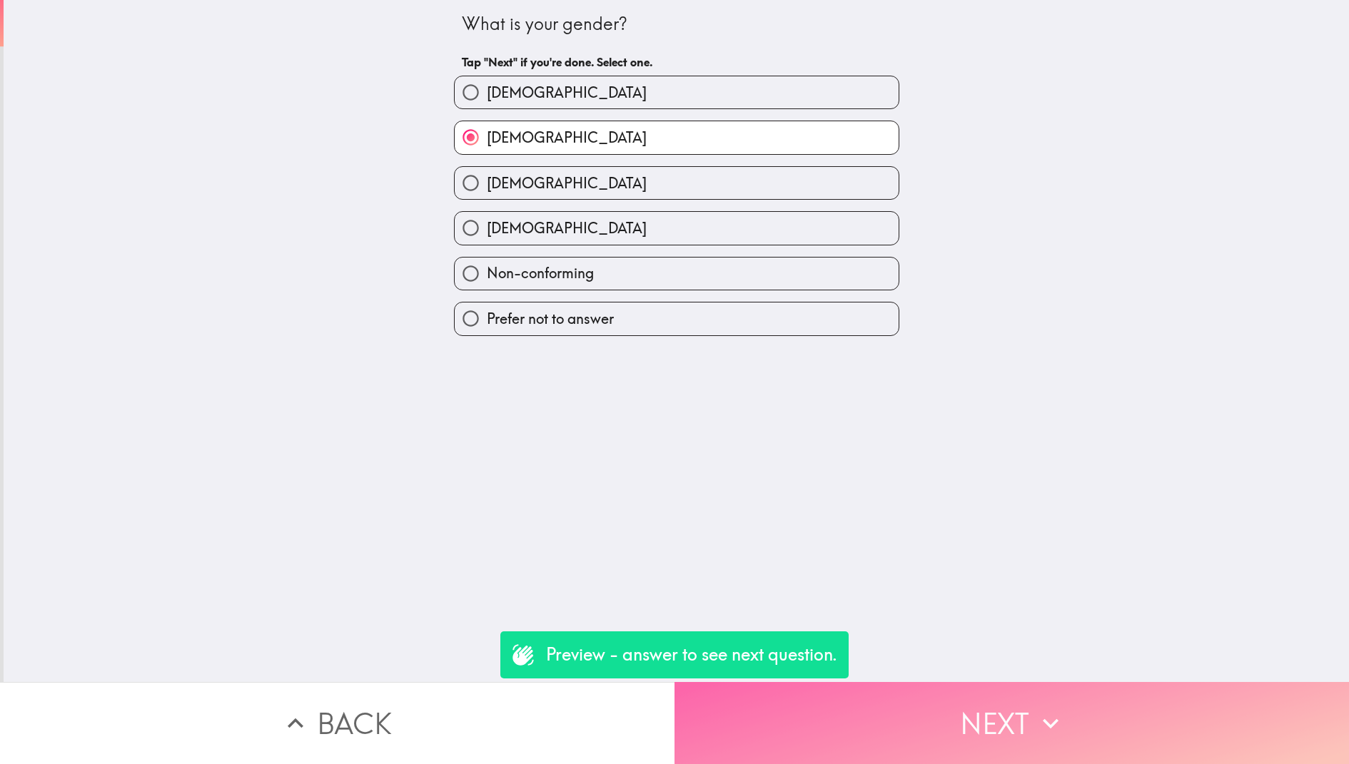
click at [832, 738] on button "Next" at bounding box center [1011, 723] width 674 height 82
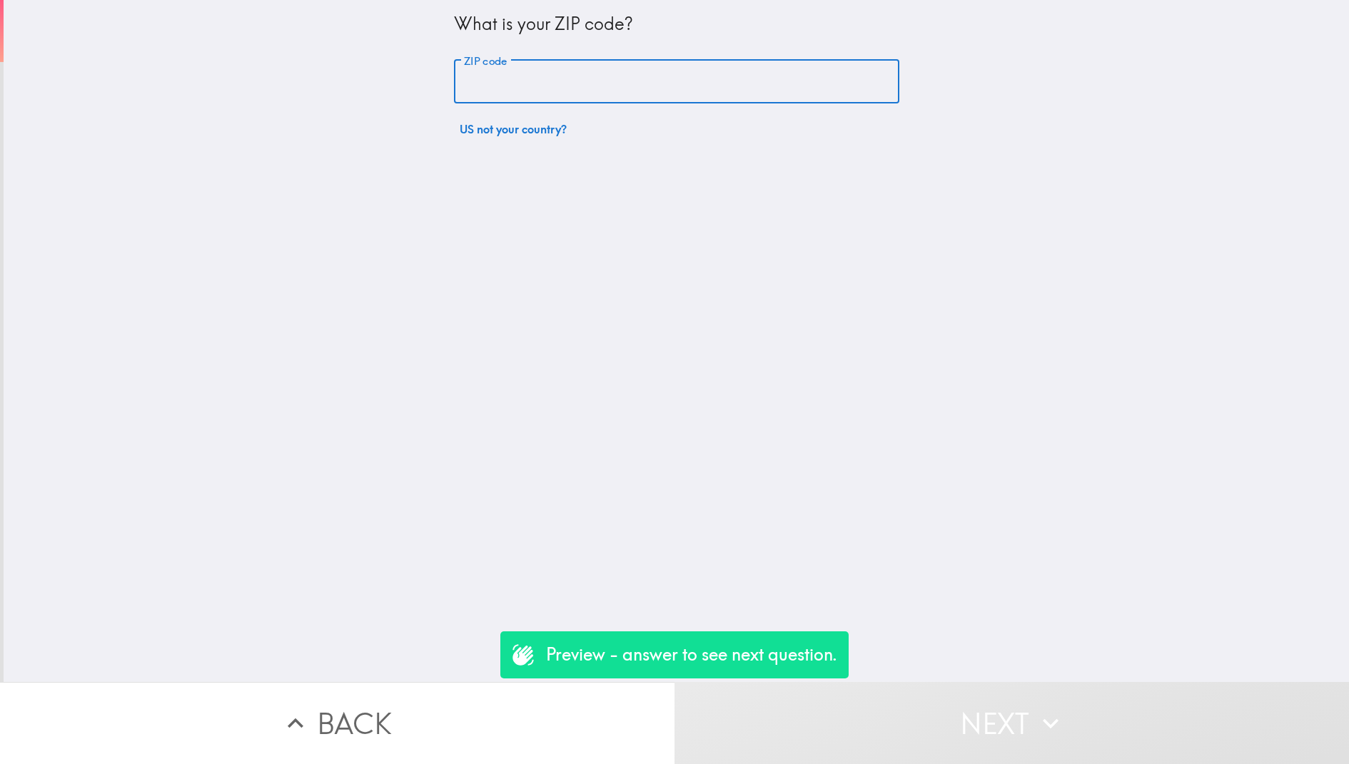
click at [638, 95] on input "ZIP code" at bounding box center [676, 82] width 445 height 44
type input "84105"
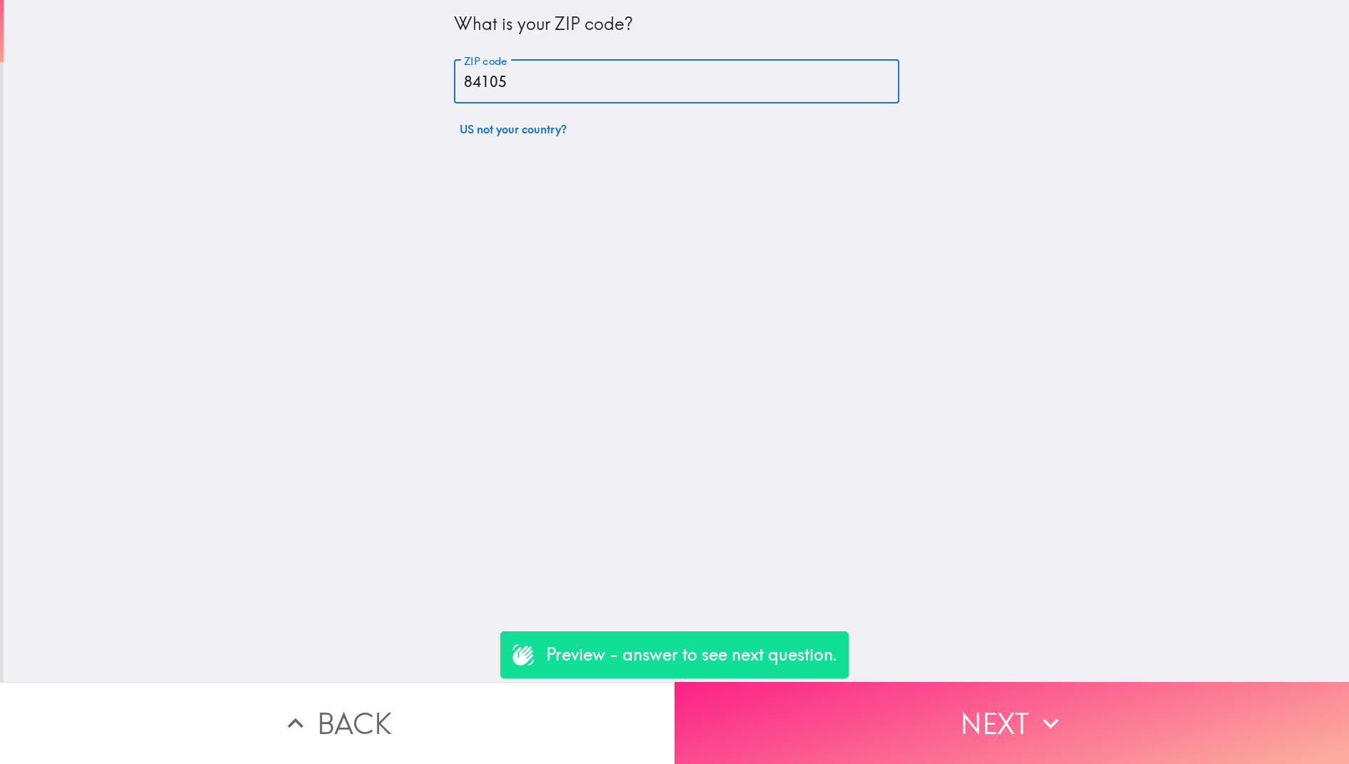
click at [1003, 763] on button "Next" at bounding box center [1011, 723] width 674 height 82
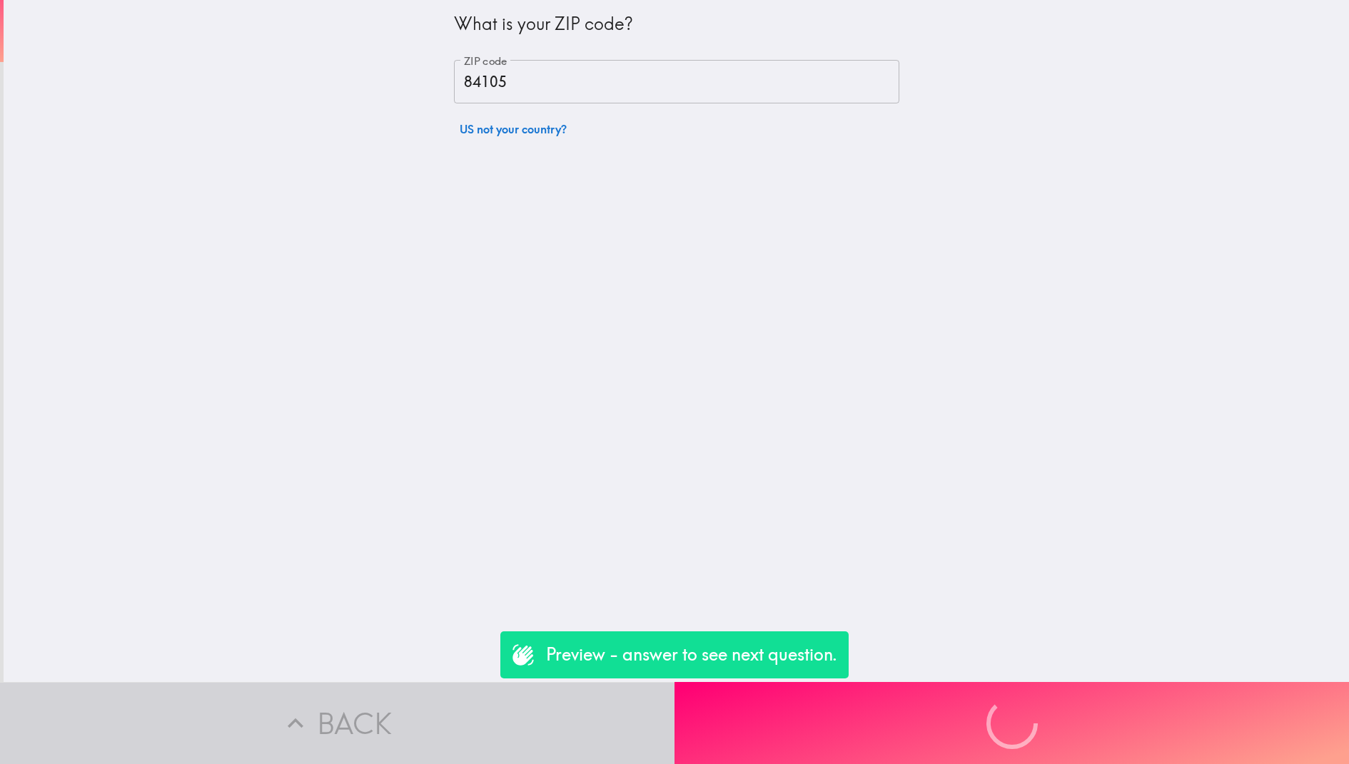
click at [980, 719] on div "Preview - answer to see next question. Back Next" at bounding box center [674, 723] width 1349 height 82
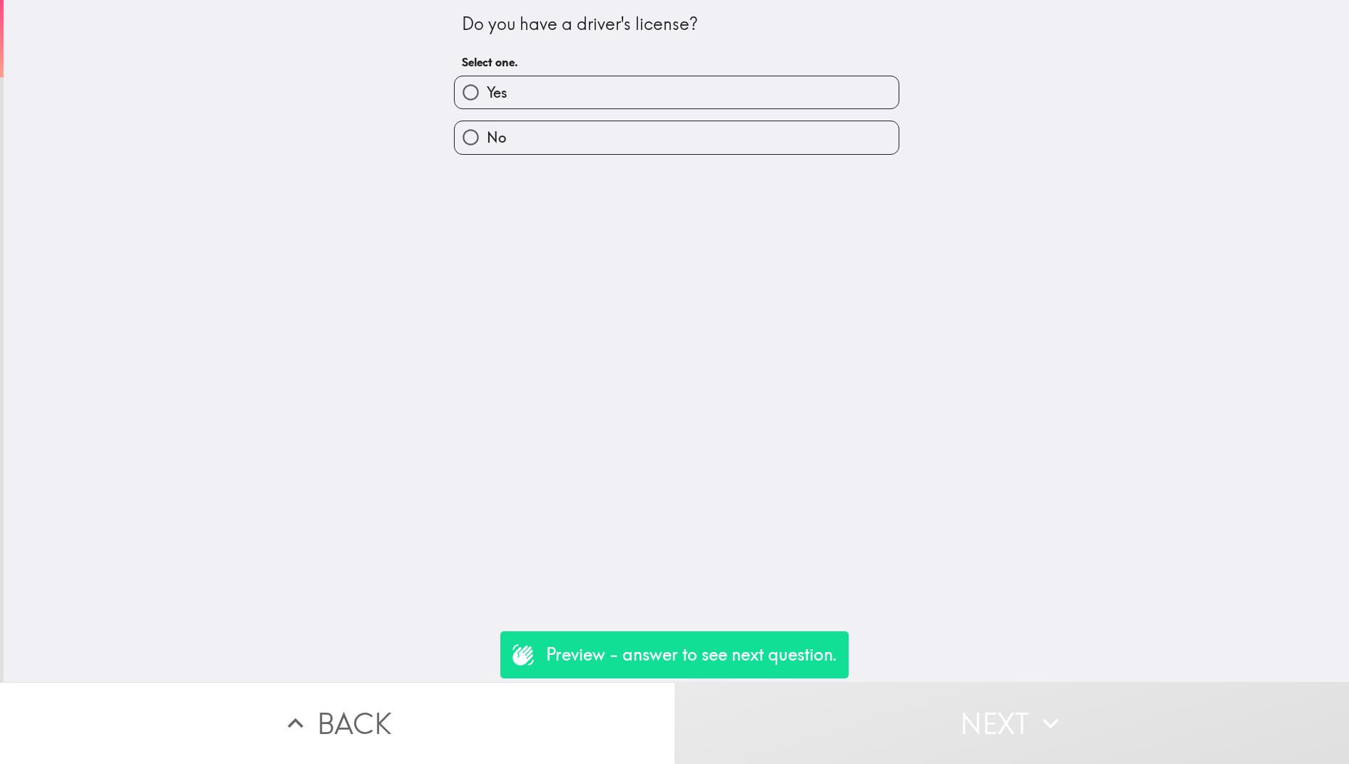
click at [682, 95] on label "Yes" at bounding box center [676, 92] width 444 height 32
click at [487, 95] on input "Yes" at bounding box center [470, 92] width 32 height 32
radio input "true"
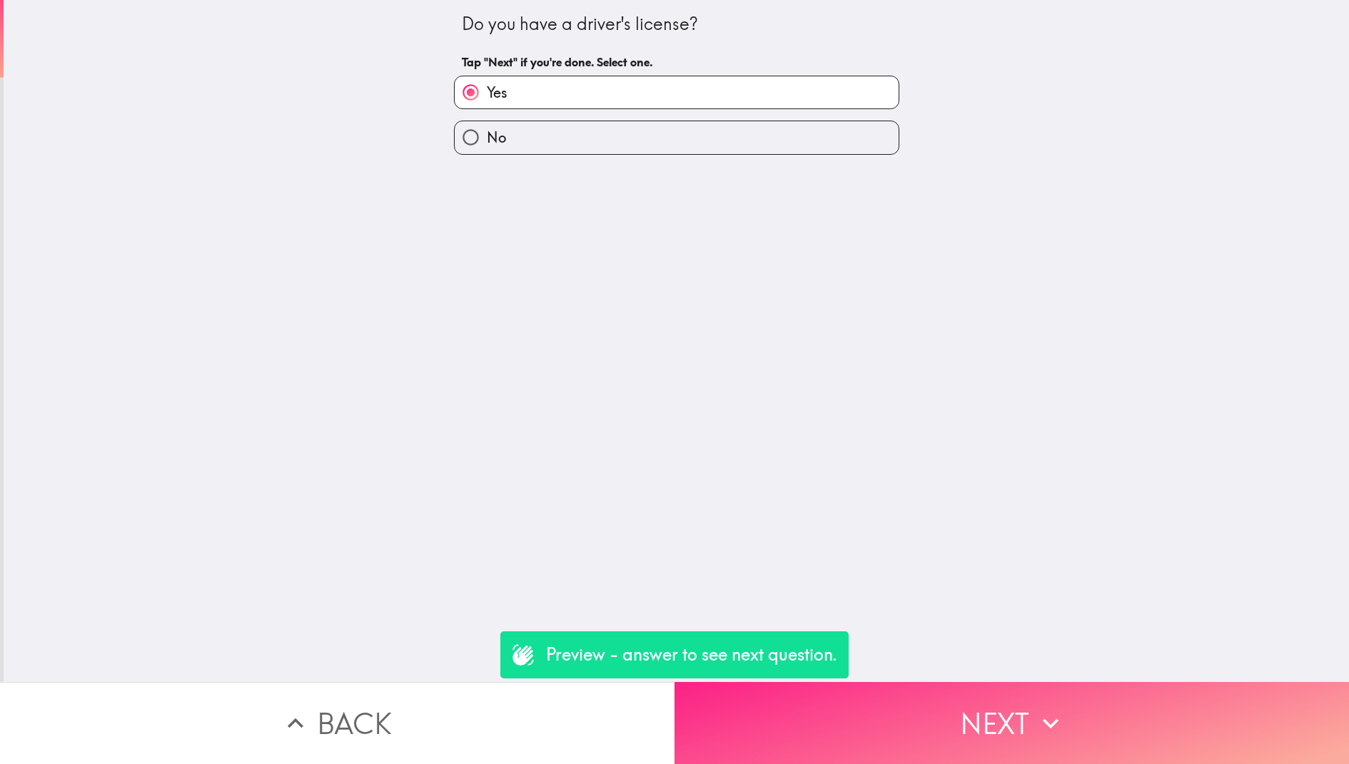
click at [843, 716] on button "Next" at bounding box center [1011, 723] width 674 height 82
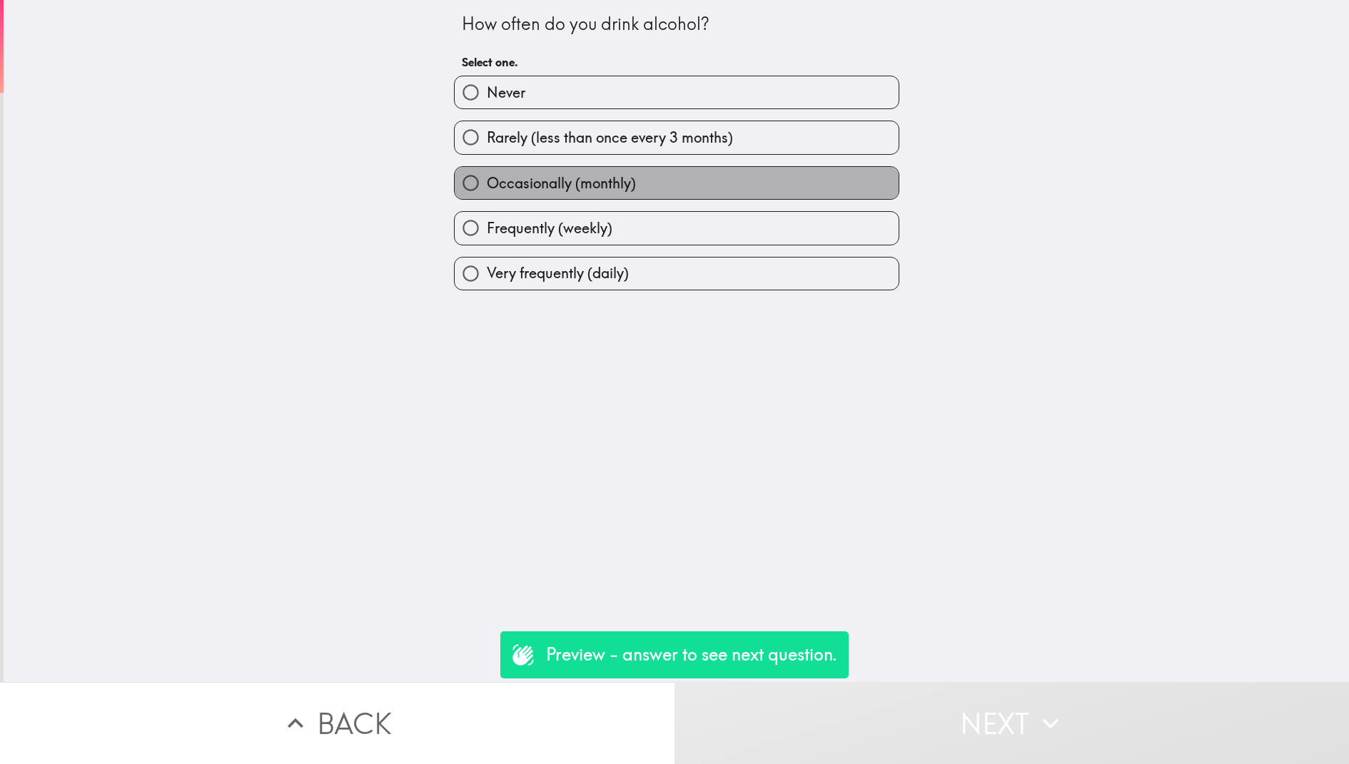
click at [689, 194] on label "Occasionally (monthly)" at bounding box center [676, 183] width 444 height 32
click at [487, 194] on input "Occasionally (monthly)" at bounding box center [470, 183] width 32 height 32
radio input "true"
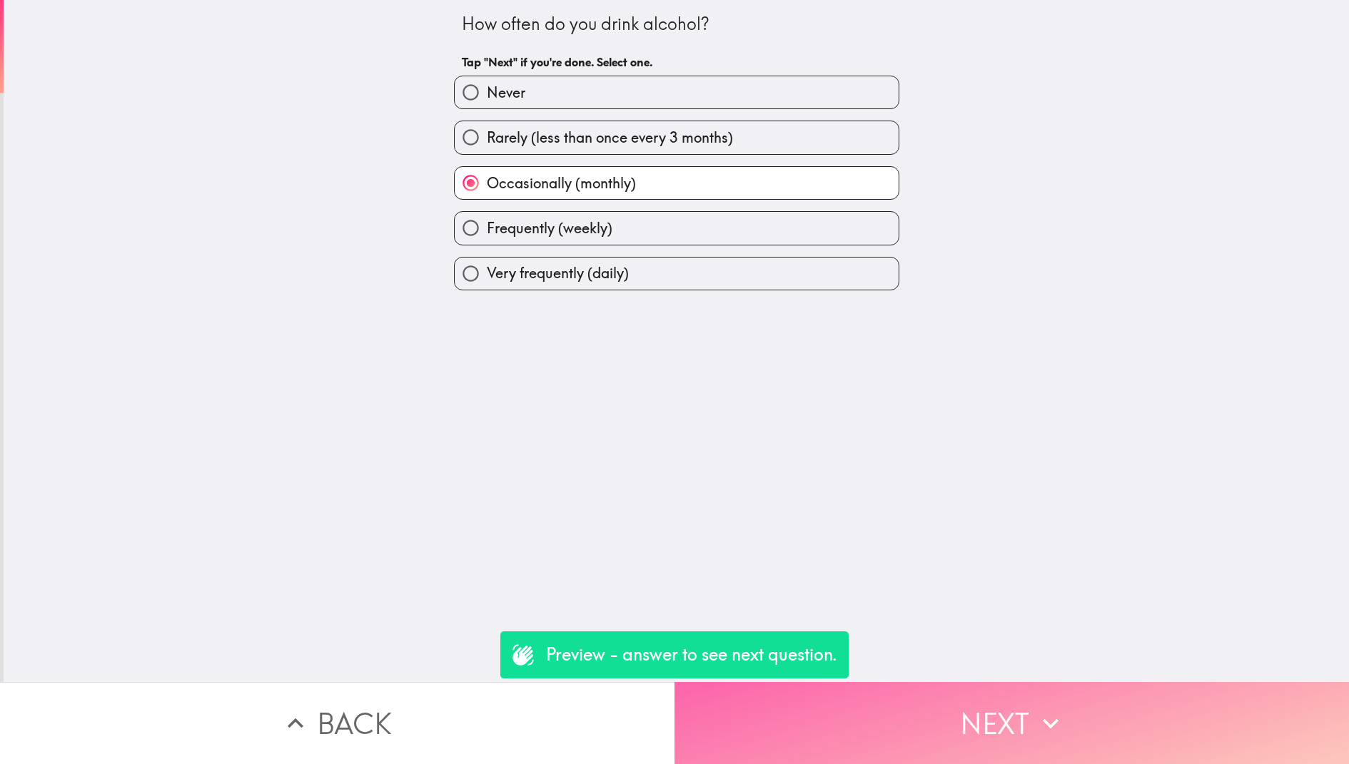
click at [928, 697] on button "Next" at bounding box center [1011, 723] width 674 height 82
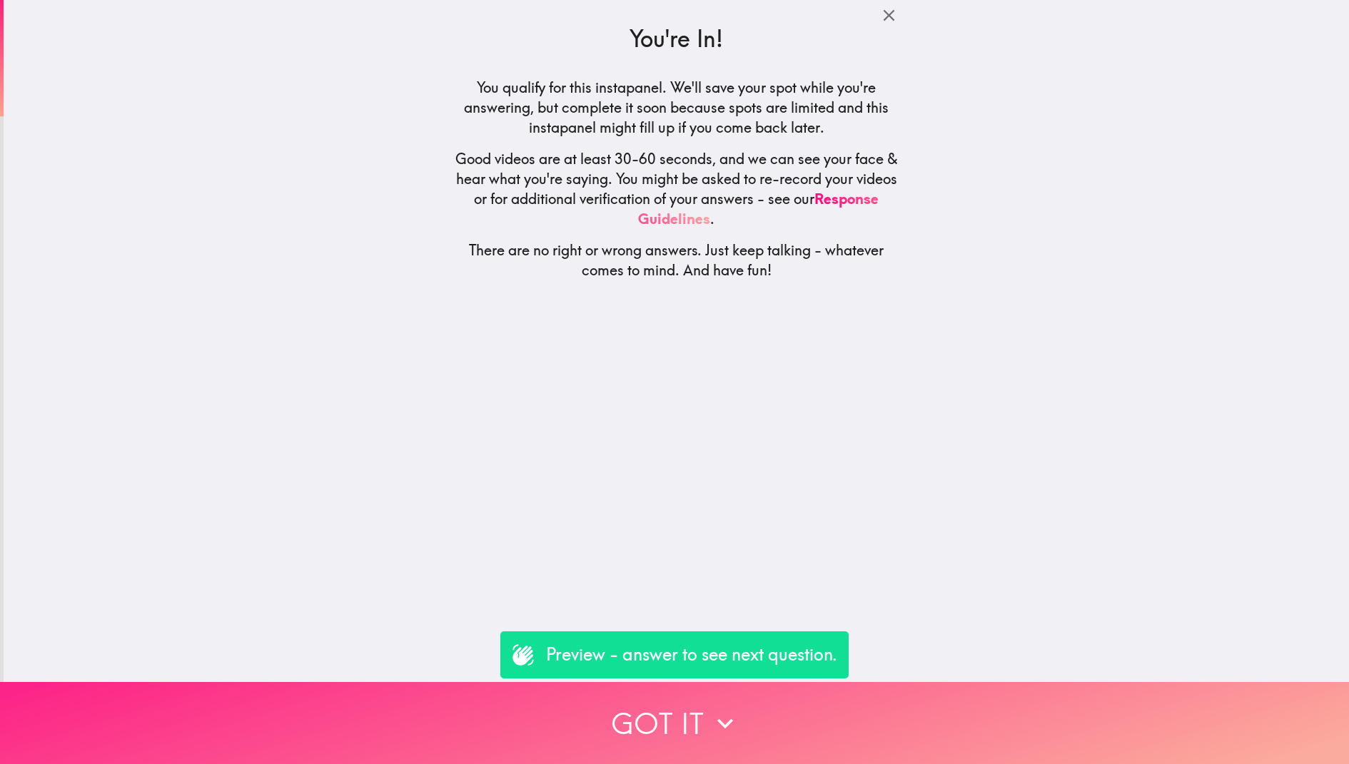
click at [793, 707] on button "Got it" at bounding box center [674, 723] width 1349 height 82
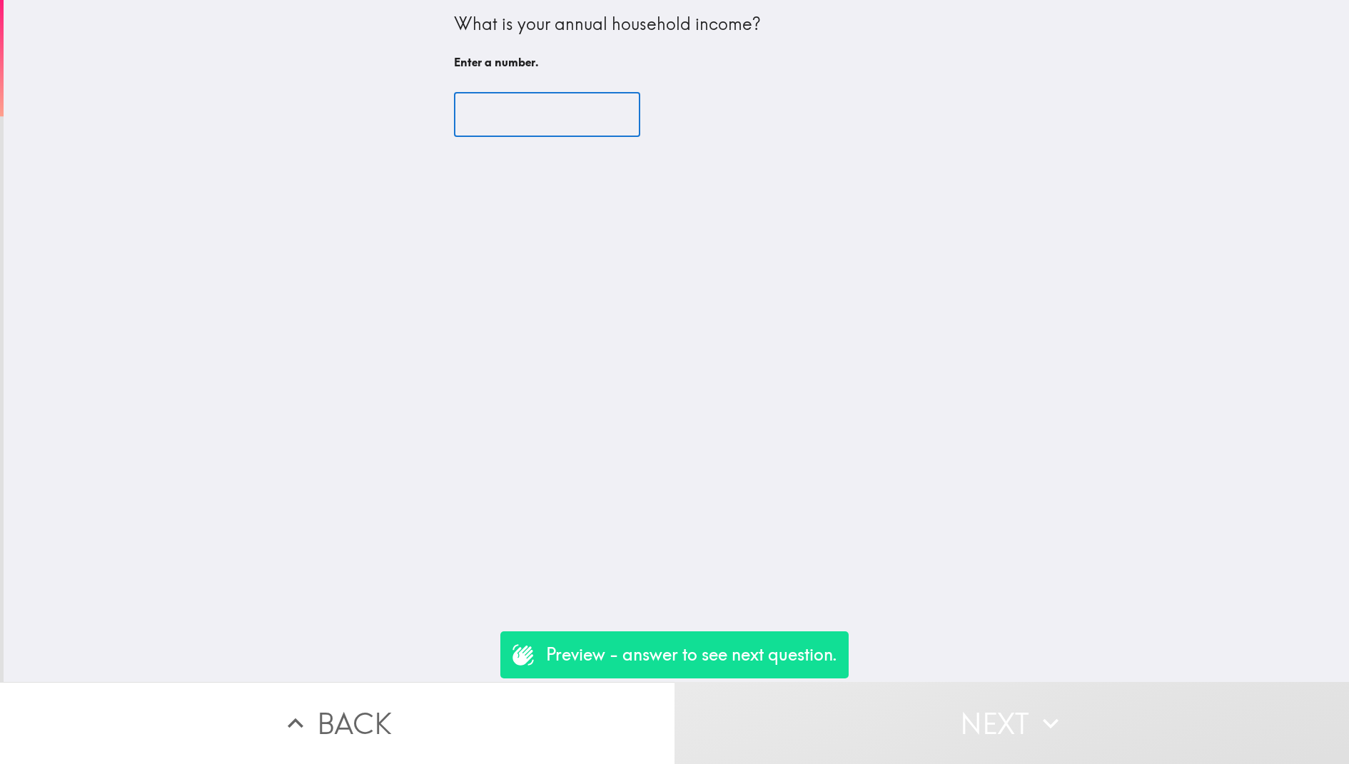
click at [562, 100] on input "number" at bounding box center [547, 115] width 186 height 44
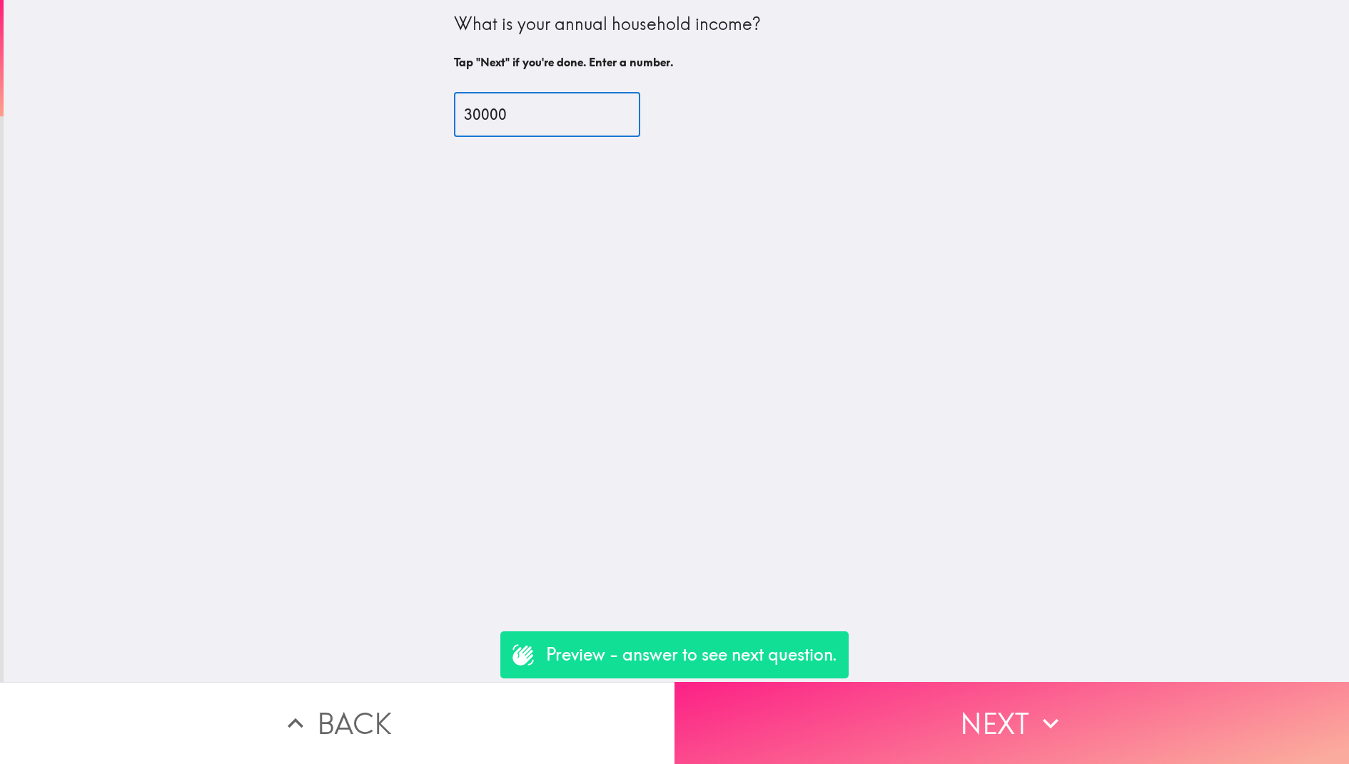
type input "30000"
click at [869, 722] on button "Next" at bounding box center [1011, 723] width 674 height 82
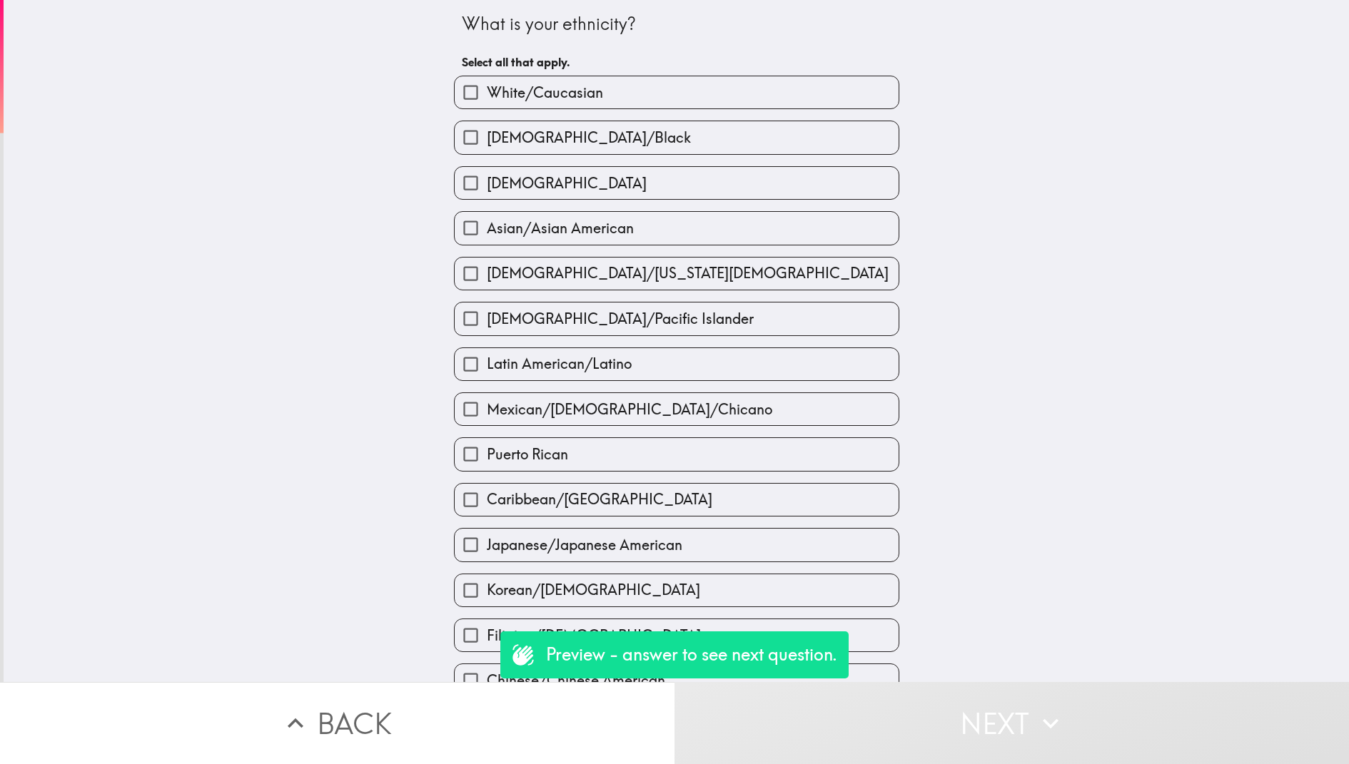
click at [639, 290] on label "Native American/Alaska Native" at bounding box center [676, 274] width 444 height 32
click at [487, 290] on input "Native American/Alaska Native" at bounding box center [470, 274] width 32 height 32
checkbox input "true"
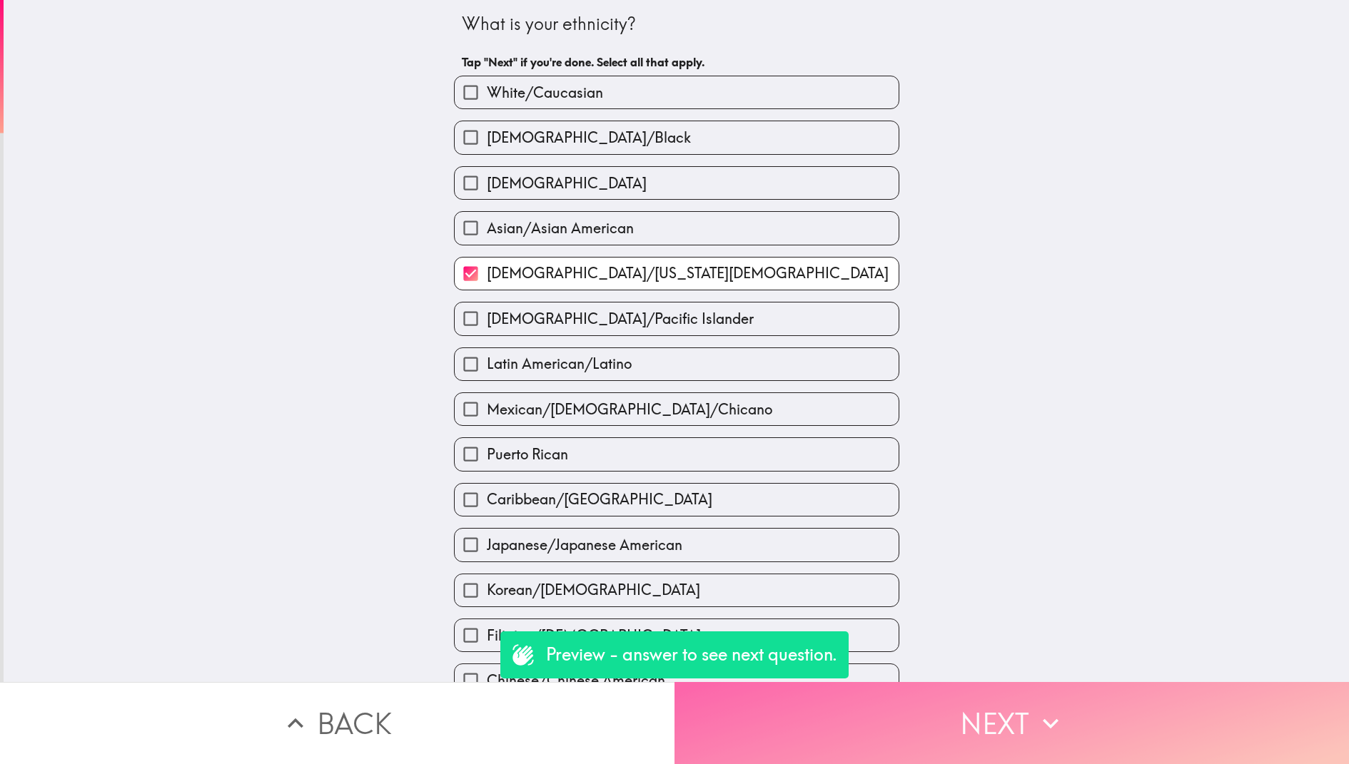
click at [900, 753] on button "Next" at bounding box center [1011, 723] width 674 height 82
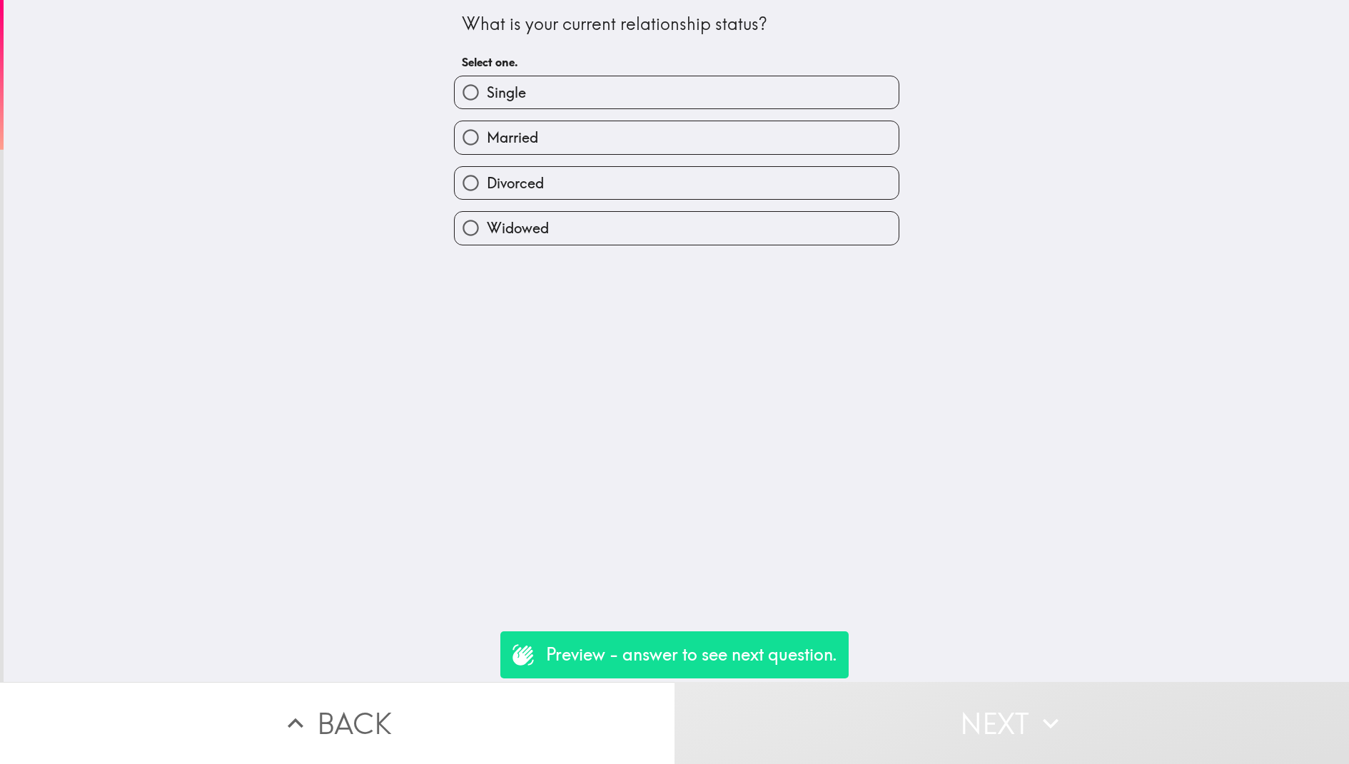
click at [721, 186] on label "Divorced" at bounding box center [676, 183] width 444 height 32
click at [487, 186] on input "Divorced" at bounding box center [470, 183] width 32 height 32
radio input "true"
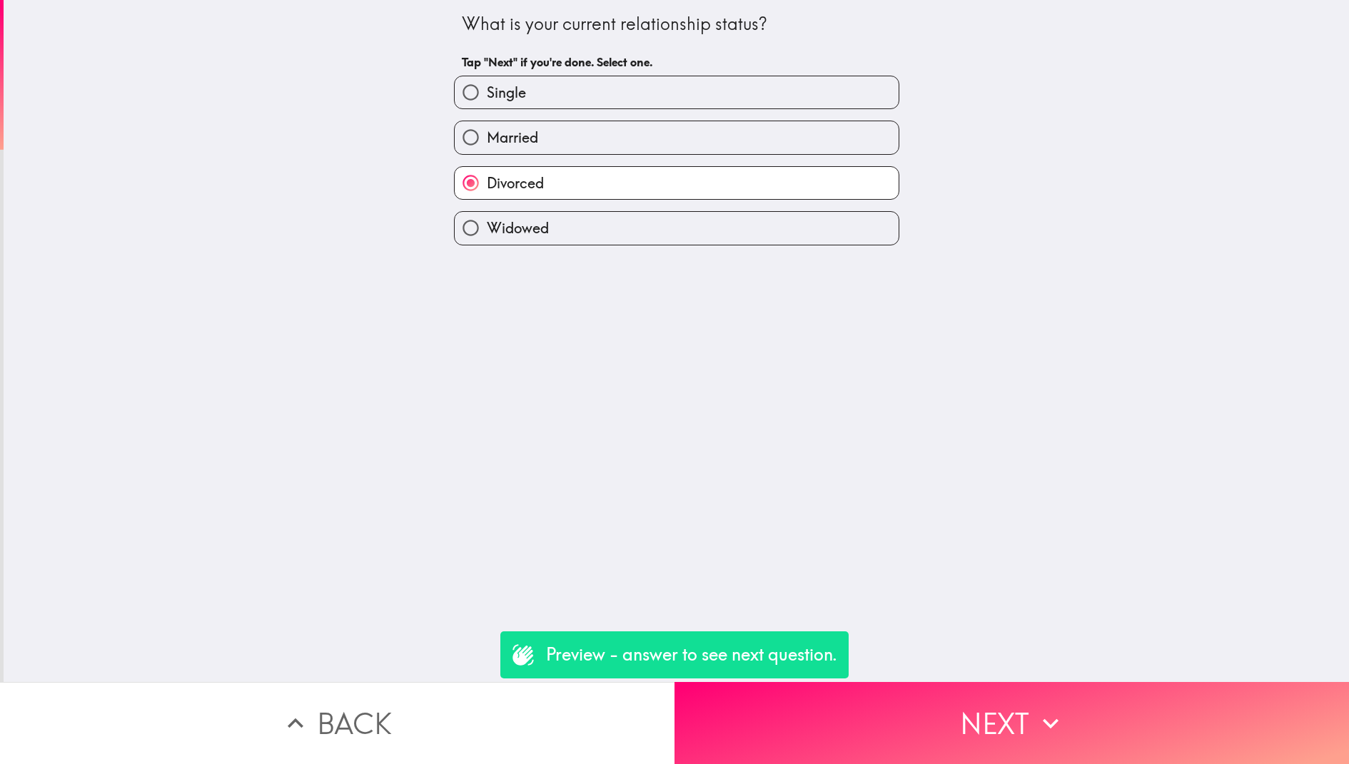
click at [885, 666] on div "What is your current relationship status? Tap "Next" if you're done. Select one…" at bounding box center [676, 341] width 1345 height 682
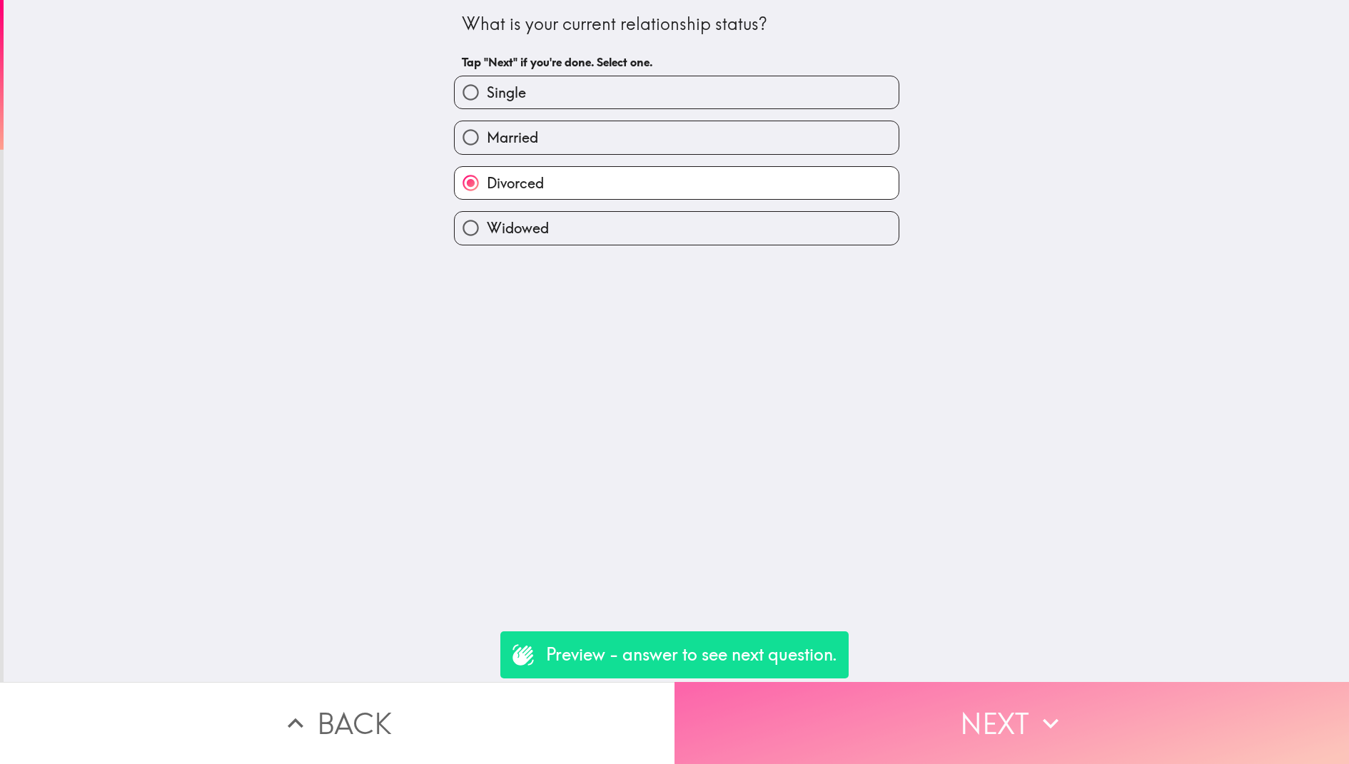
click at [838, 711] on button "Next" at bounding box center [1011, 723] width 674 height 82
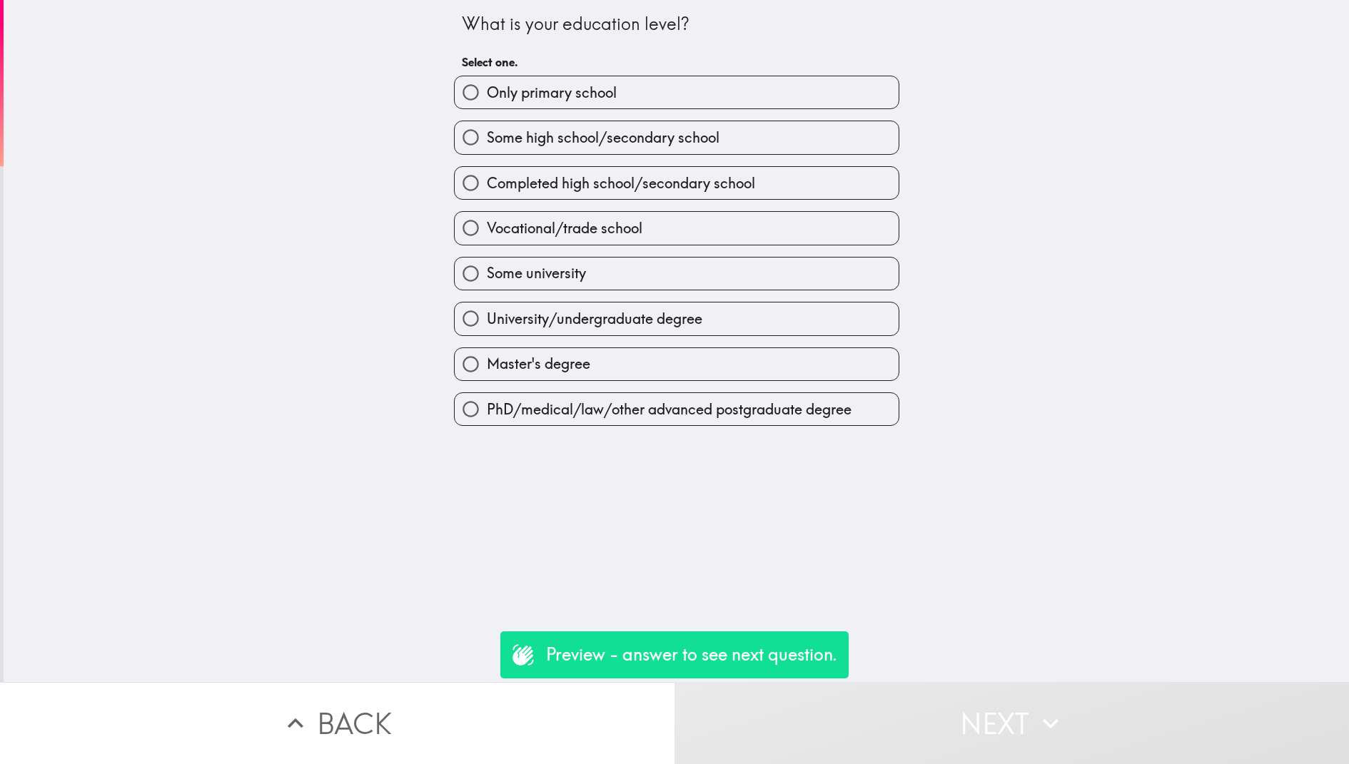
click at [678, 244] on label "Vocational/trade school" at bounding box center [676, 228] width 444 height 32
click at [487, 244] on input "Vocational/trade school" at bounding box center [470, 228] width 32 height 32
radio input "true"
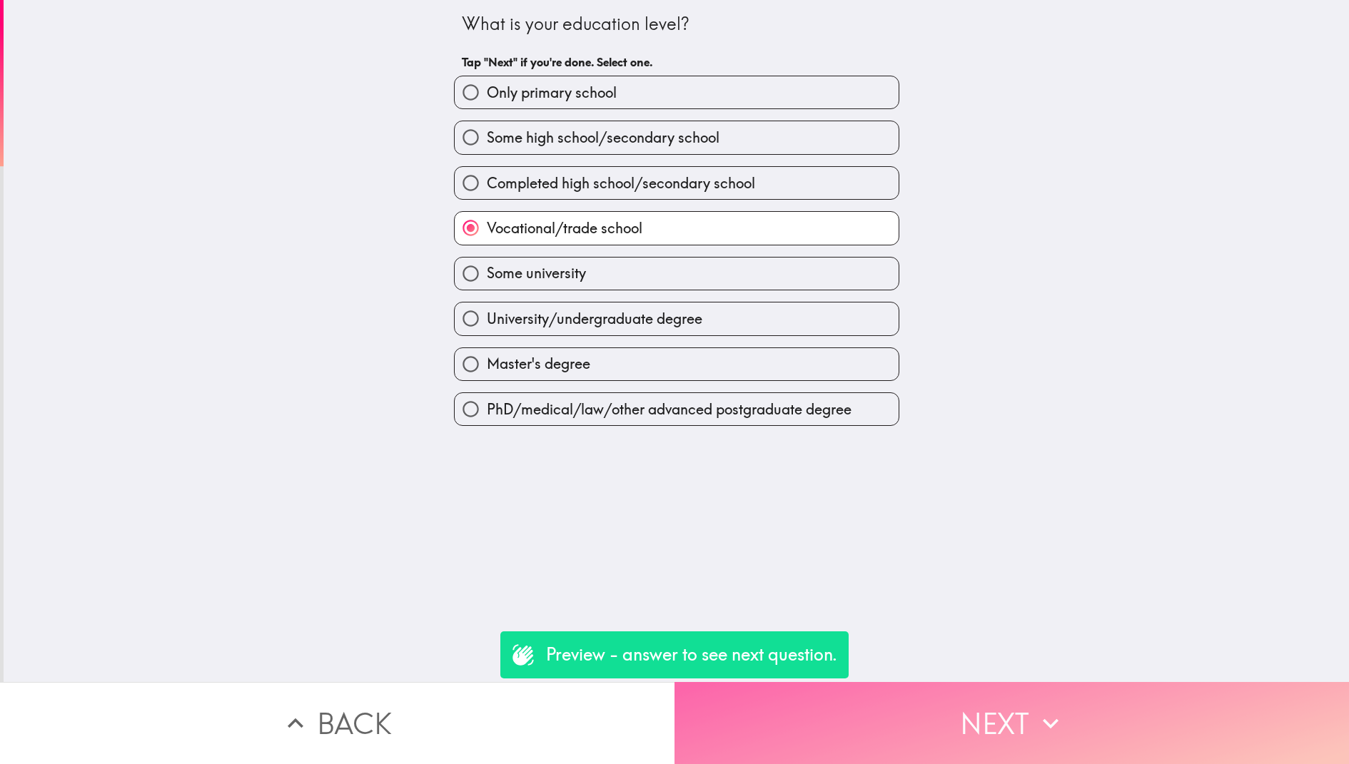
click at [940, 720] on button "Next" at bounding box center [1011, 723] width 674 height 82
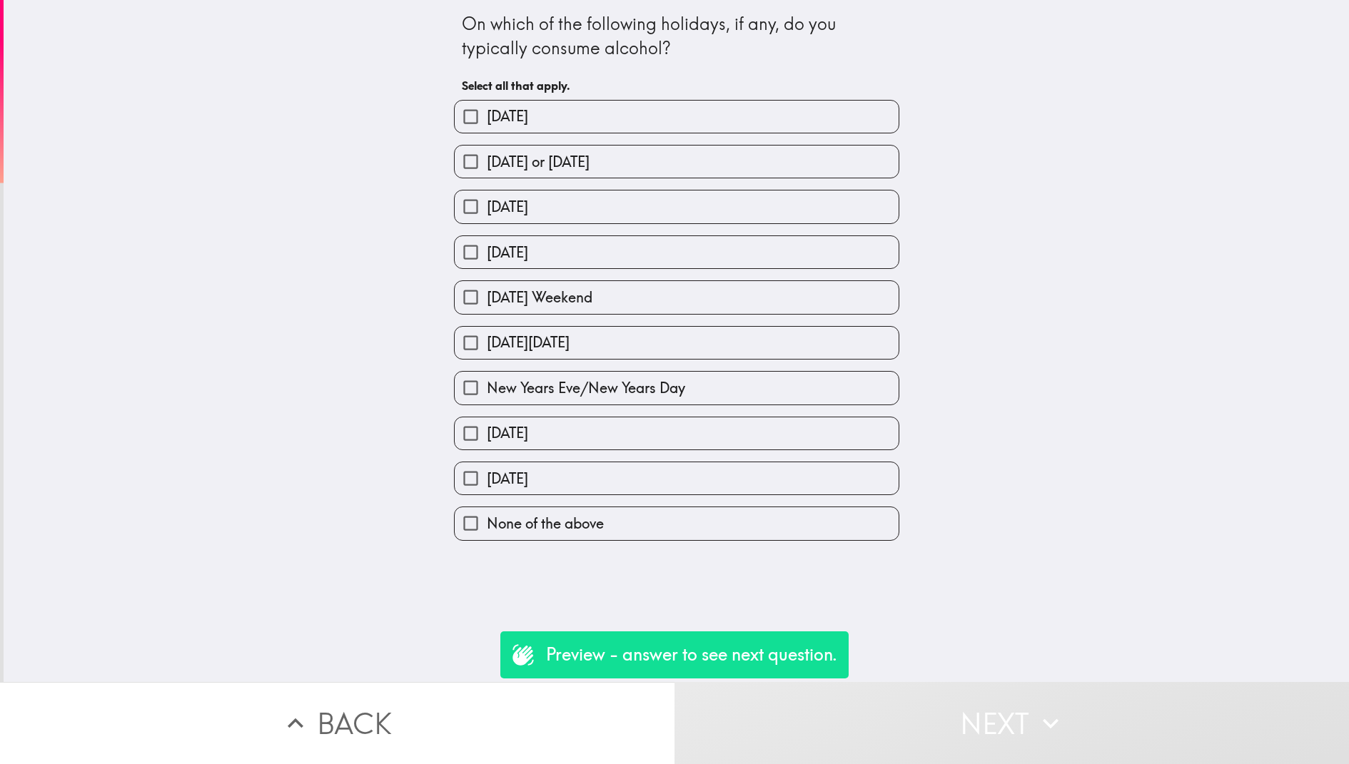
click at [651, 273] on div "Labor Day Weekend" at bounding box center [670, 291] width 457 height 45
click at [755, 459] on div "Thanksgiving" at bounding box center [670, 472] width 457 height 45
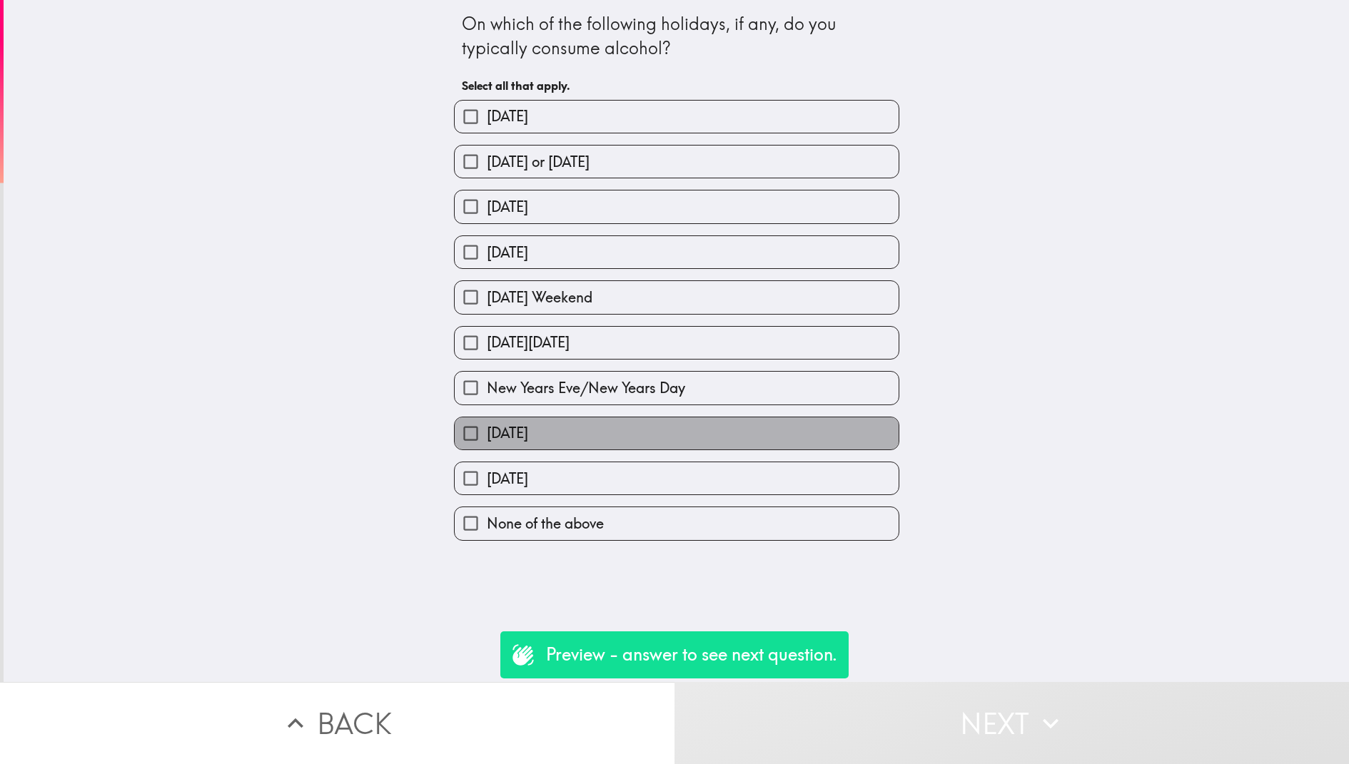
click at [796, 448] on label "Pioneer Day" at bounding box center [676, 433] width 444 height 32
click at [487, 448] on input "Pioneer Day" at bounding box center [470, 433] width 32 height 32
checkbox input "true"
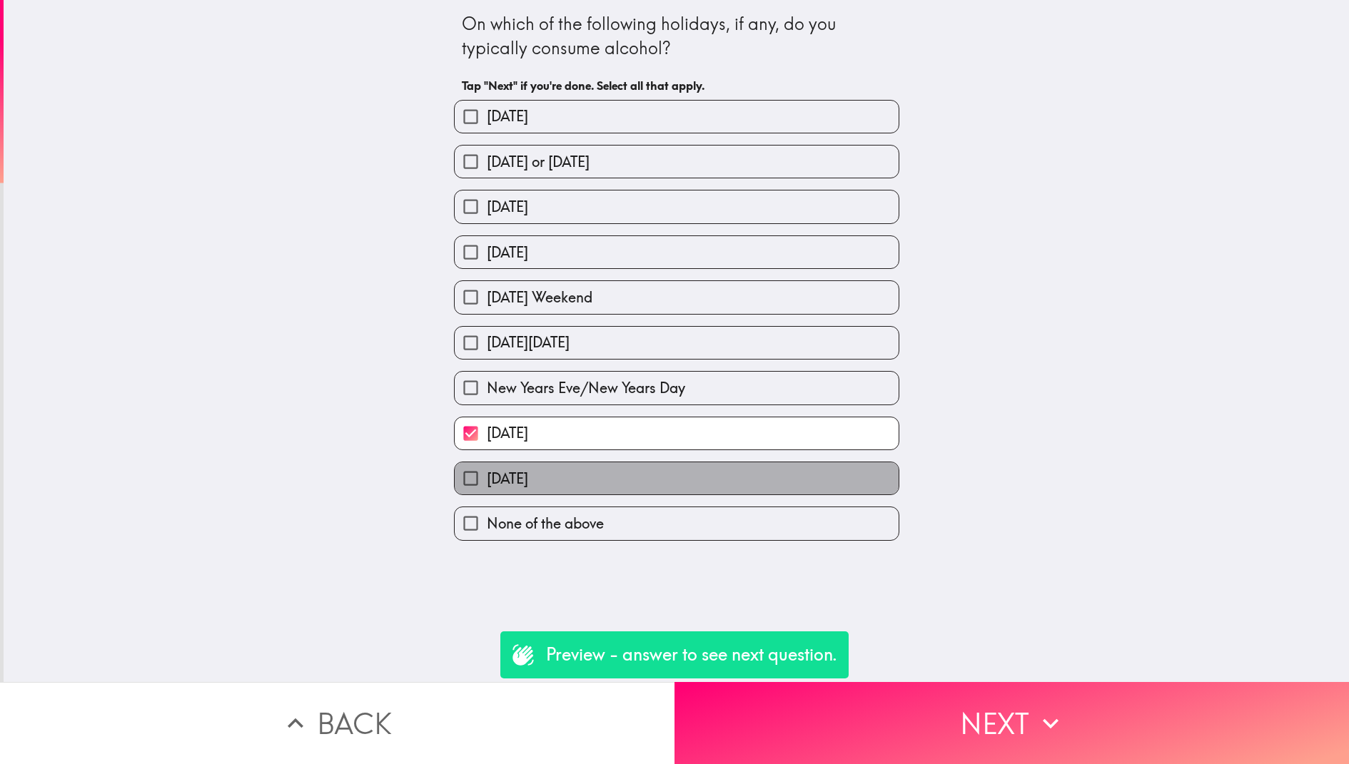
click at [799, 492] on label "Thanksgiving" at bounding box center [676, 478] width 444 height 32
click at [487, 492] on input "Thanksgiving" at bounding box center [470, 478] width 32 height 32
checkbox input "true"
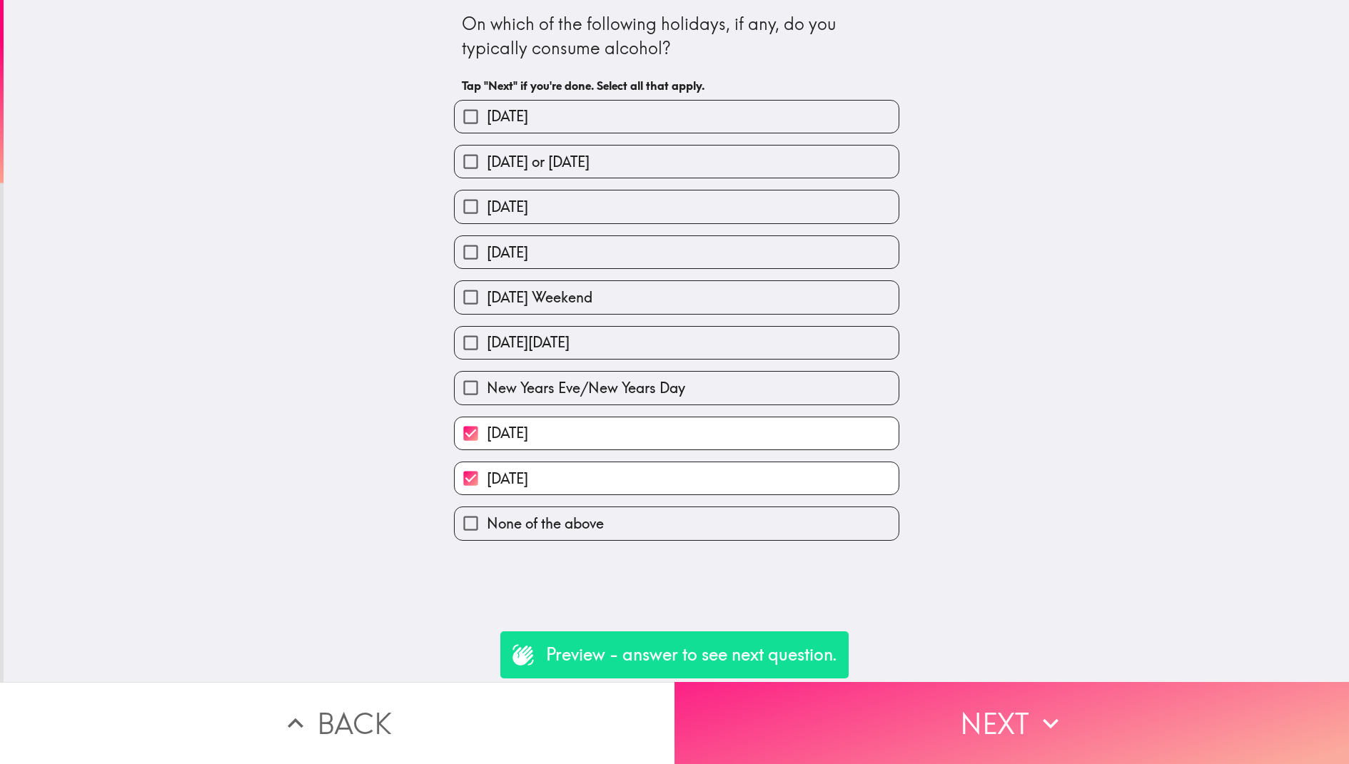
click at [918, 747] on button "Next" at bounding box center [1011, 723] width 674 height 82
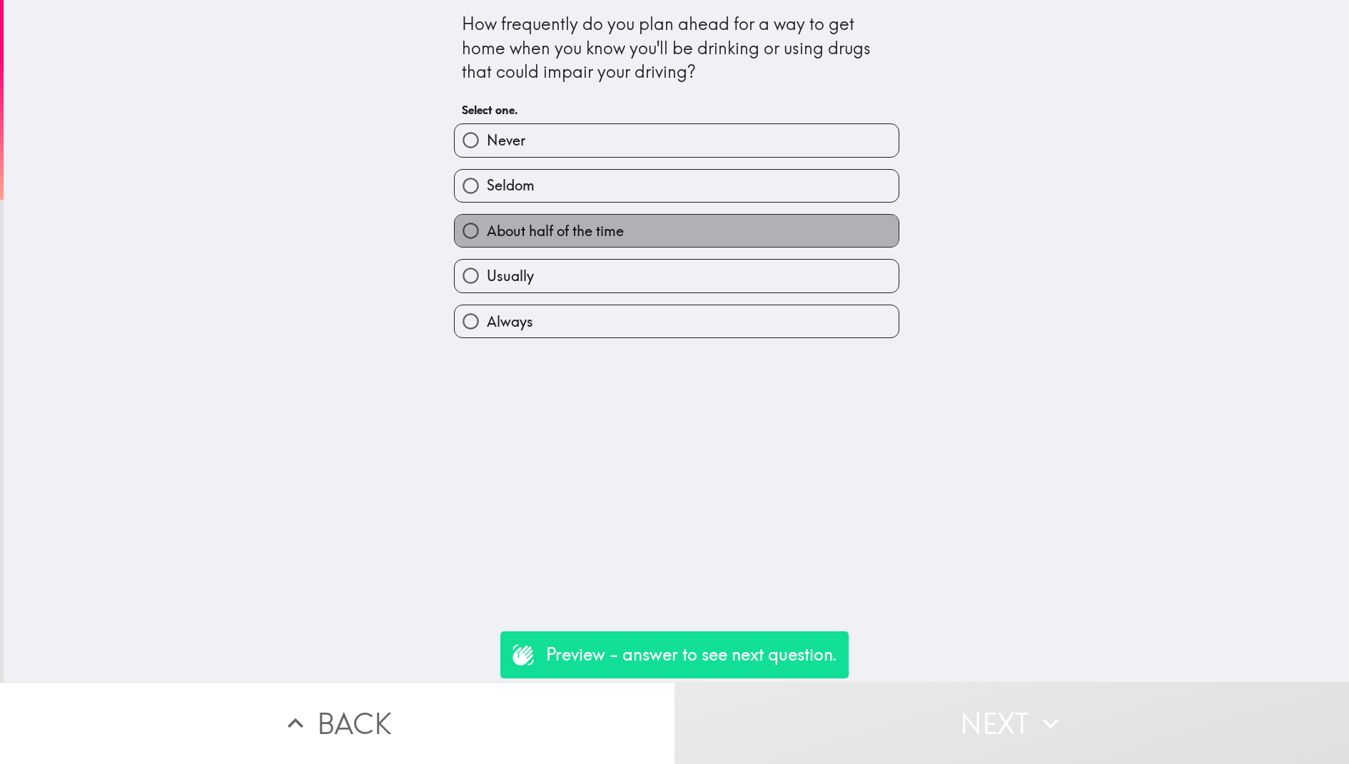
click at [710, 245] on label "About half of the time" at bounding box center [676, 231] width 444 height 32
click at [487, 245] on input "About half of the time" at bounding box center [470, 231] width 32 height 32
radio input "true"
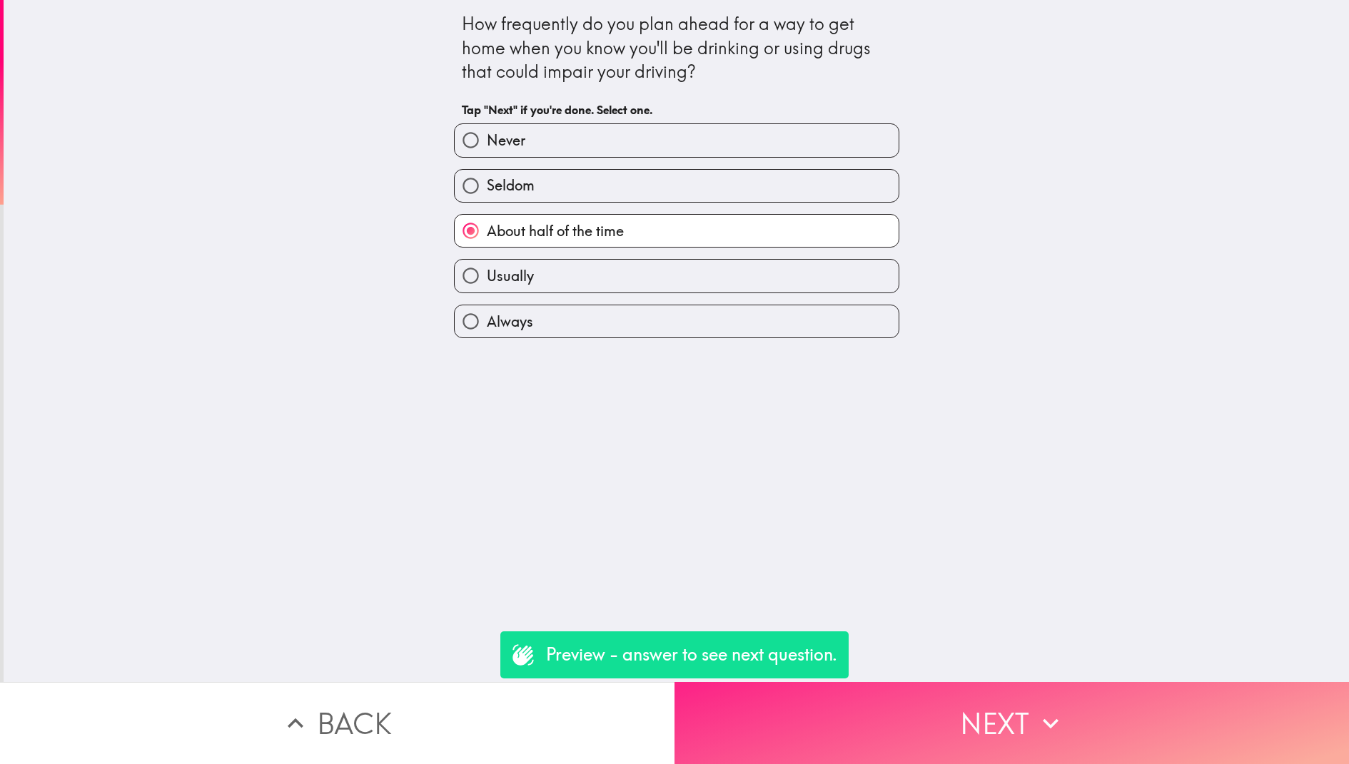
click at [927, 707] on button "Next" at bounding box center [1011, 723] width 674 height 82
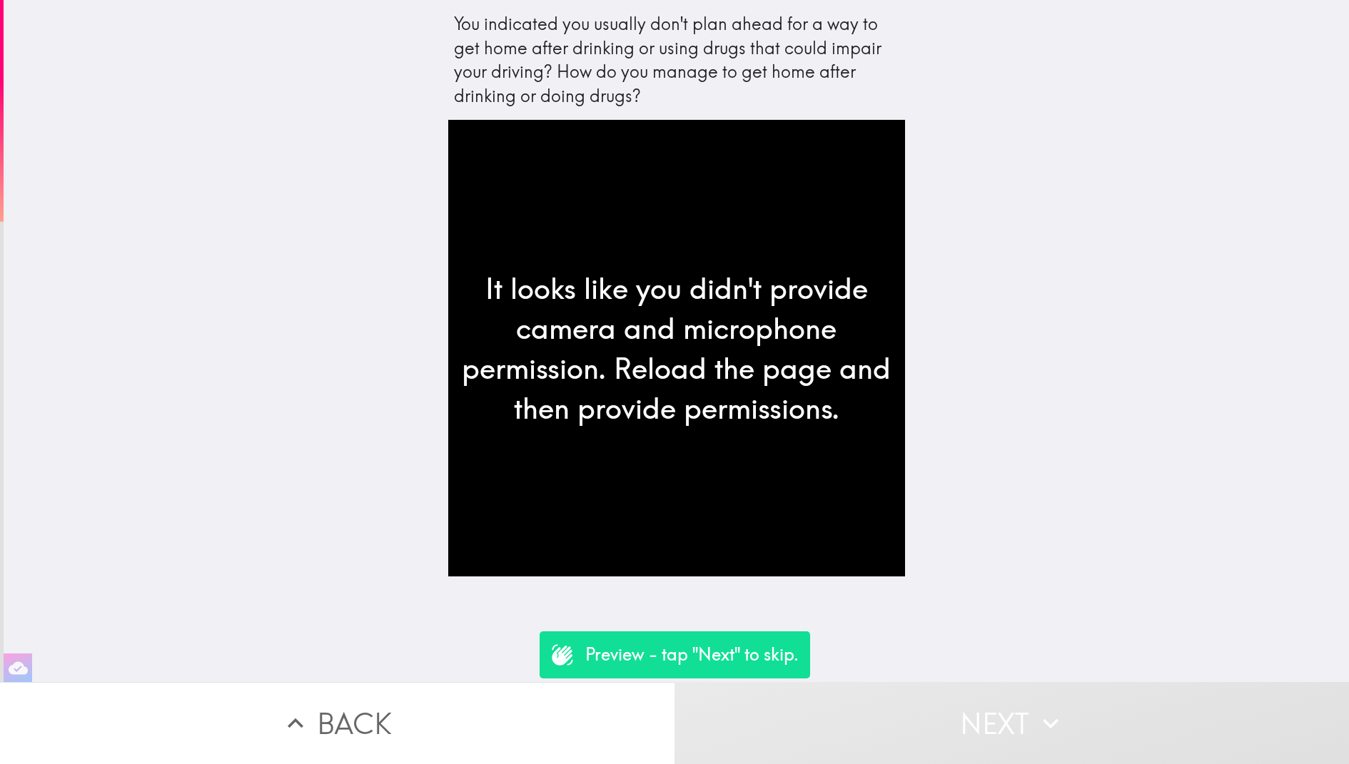
click at [782, 716] on button "Next" at bounding box center [1011, 723] width 674 height 82
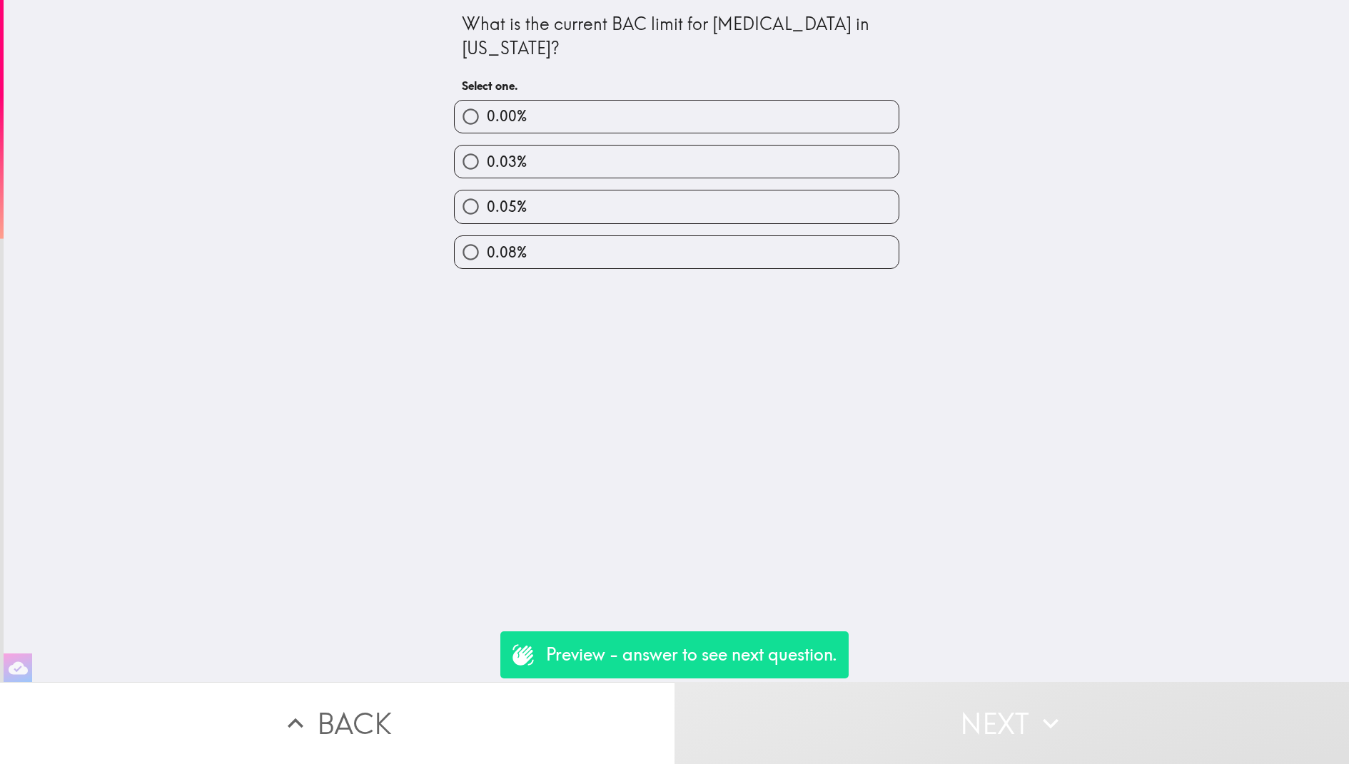
click at [628, 227] on div "0.08%" at bounding box center [670, 246] width 457 height 45
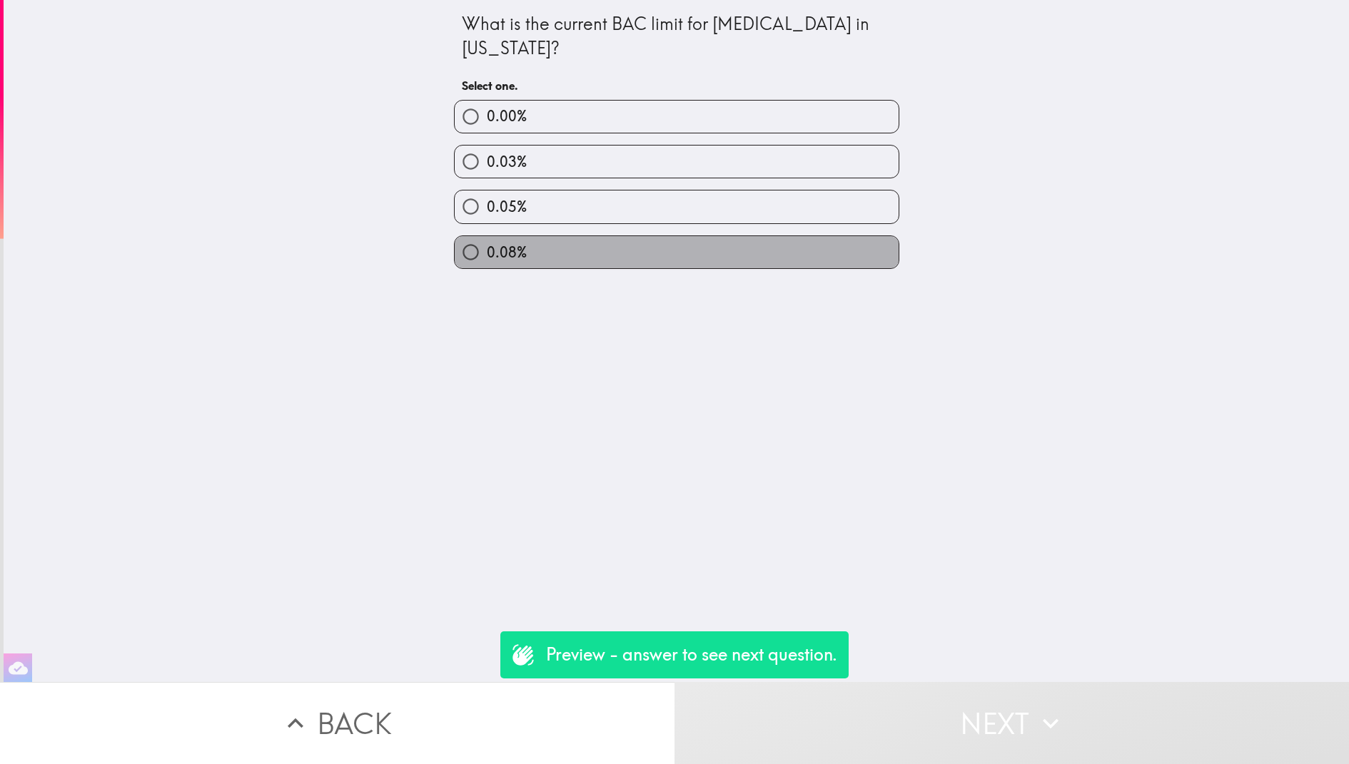
click at [630, 250] on label "0.08%" at bounding box center [676, 252] width 444 height 32
click at [487, 250] on input "0.08%" at bounding box center [470, 252] width 32 height 32
radio input "true"
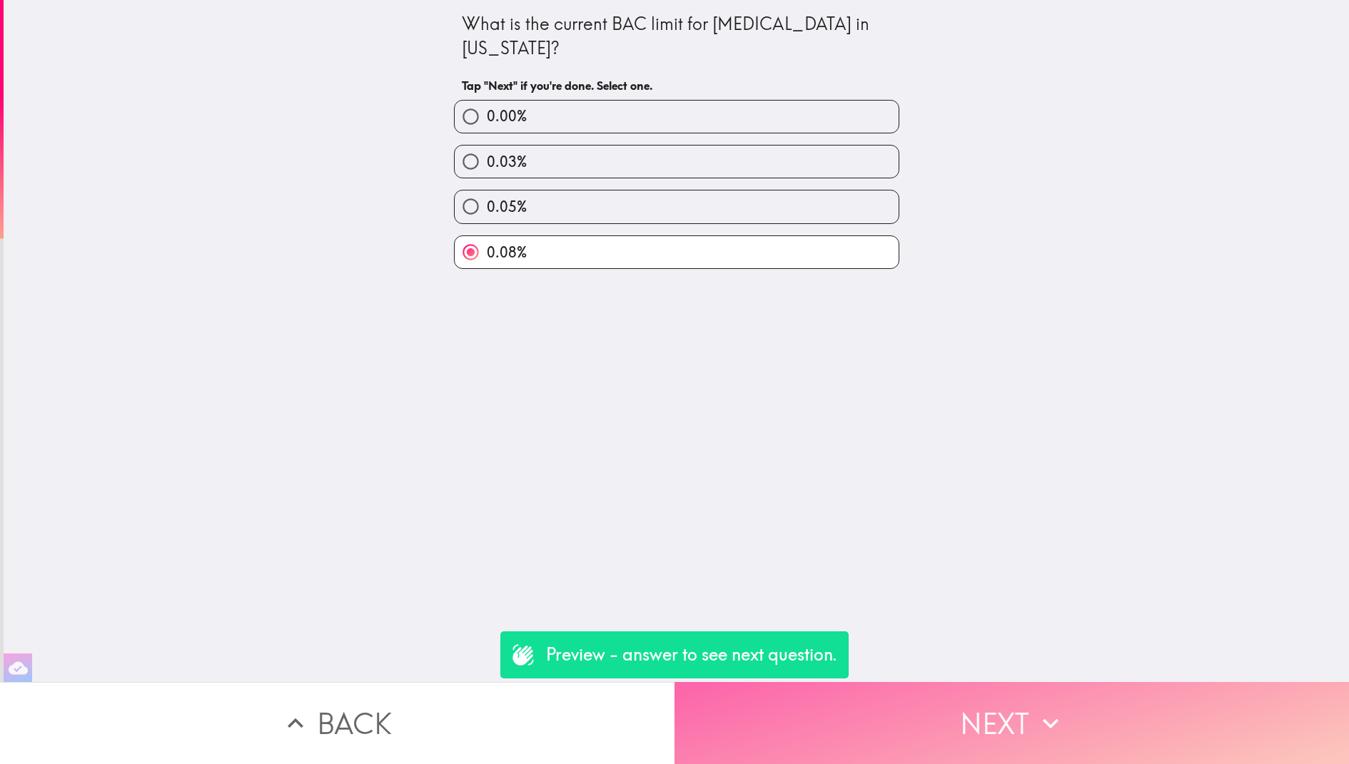
click at [919, 713] on button "Next" at bounding box center [1011, 723] width 674 height 82
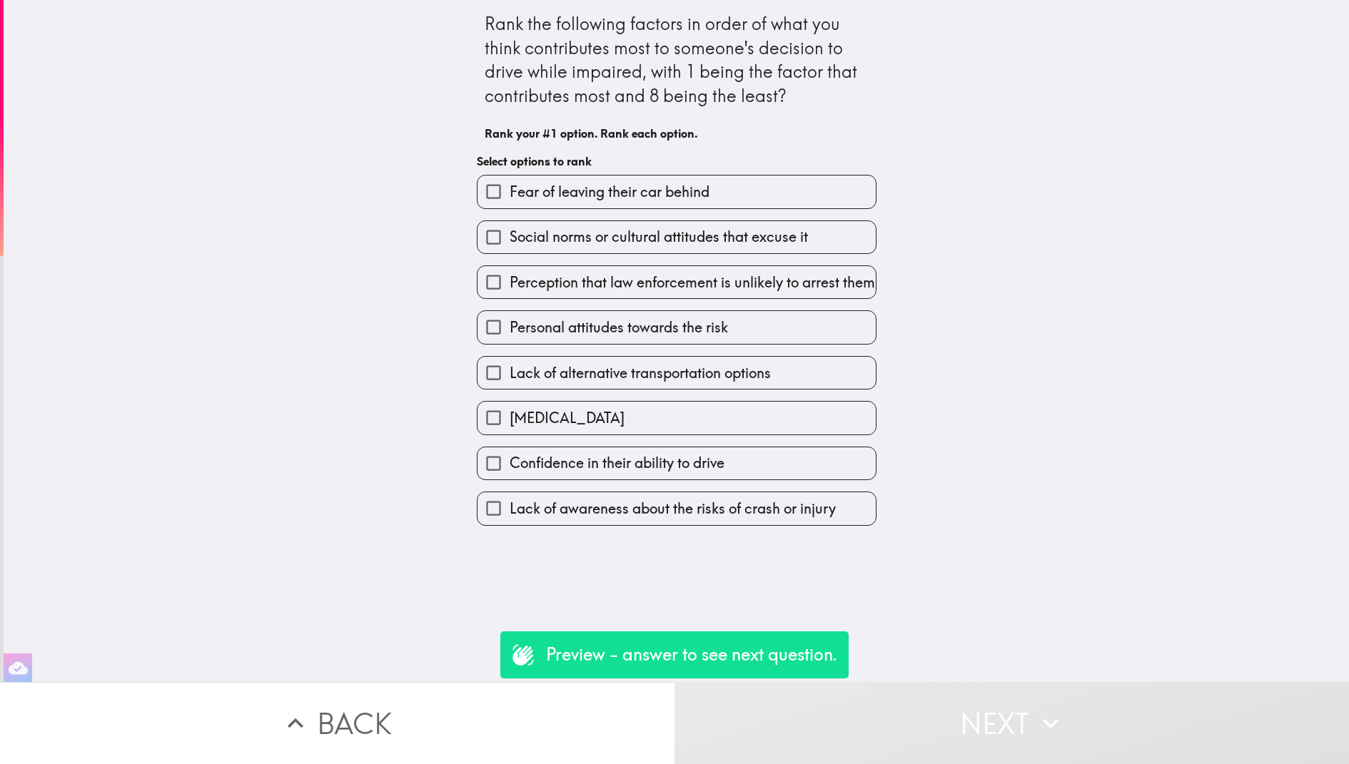
click at [706, 255] on div "Perception that law enforcement is unlikely to arrest them" at bounding box center [670, 276] width 411 height 45
click at [706, 240] on span "Social norms or cultural attitudes that excuse it" at bounding box center [658, 237] width 298 height 20
click at [509, 240] on input "Social norms or cultural attitudes that excuse it" at bounding box center [493, 237] width 32 height 32
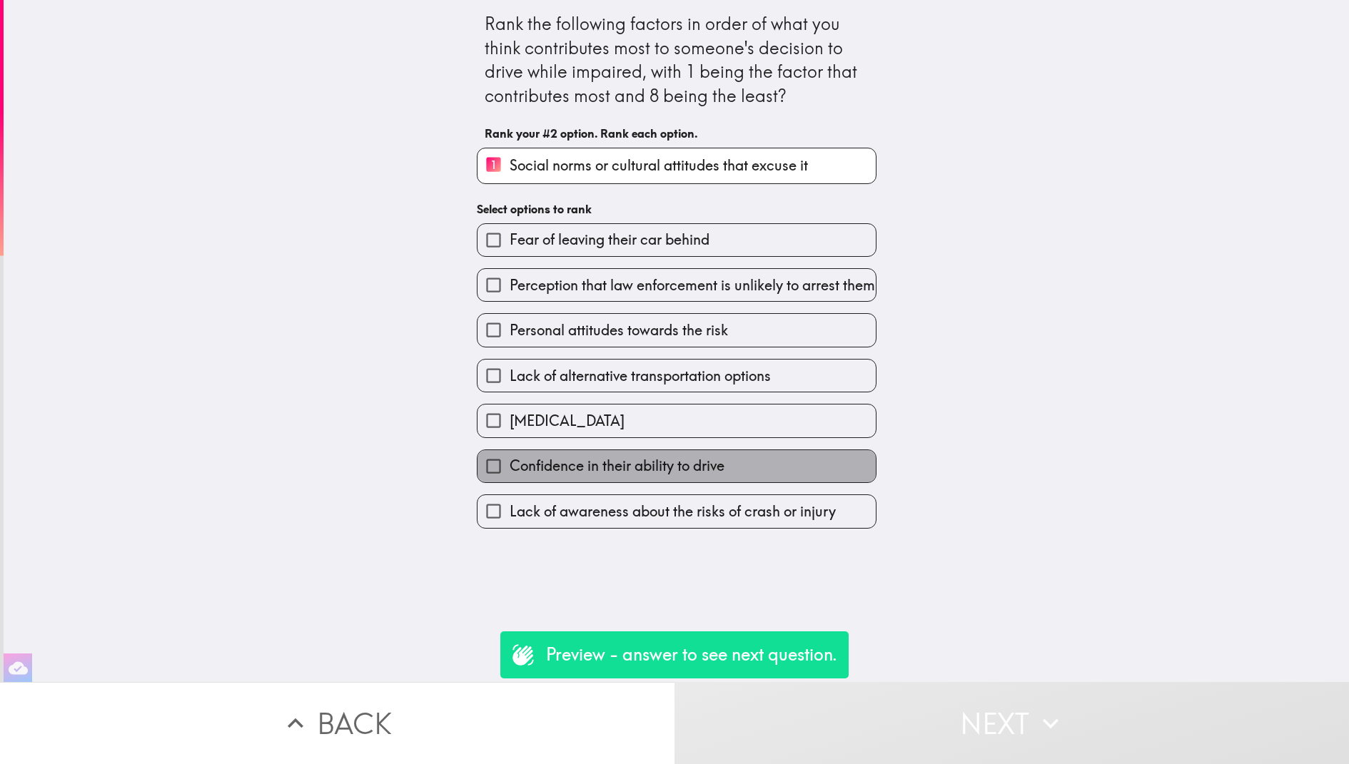
click at [841, 482] on label "Confidence in their ability to drive" at bounding box center [676, 466] width 398 height 32
click at [509, 482] on input "Confidence in their ability to drive" at bounding box center [493, 466] width 32 height 32
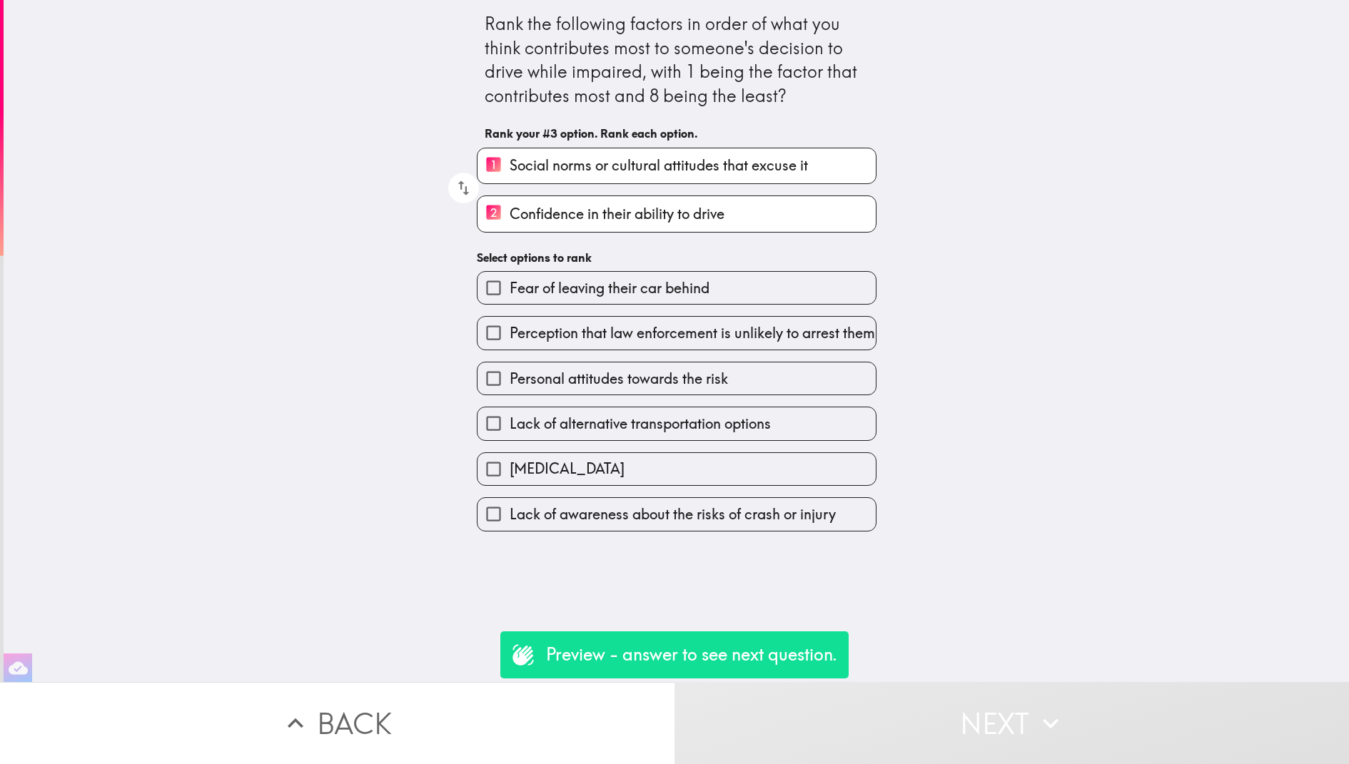
click at [841, 395] on label "Personal attitudes towards the risk" at bounding box center [676, 378] width 398 height 32
click at [509, 395] on input "Personal attitudes towards the risk" at bounding box center [493, 378] width 32 height 32
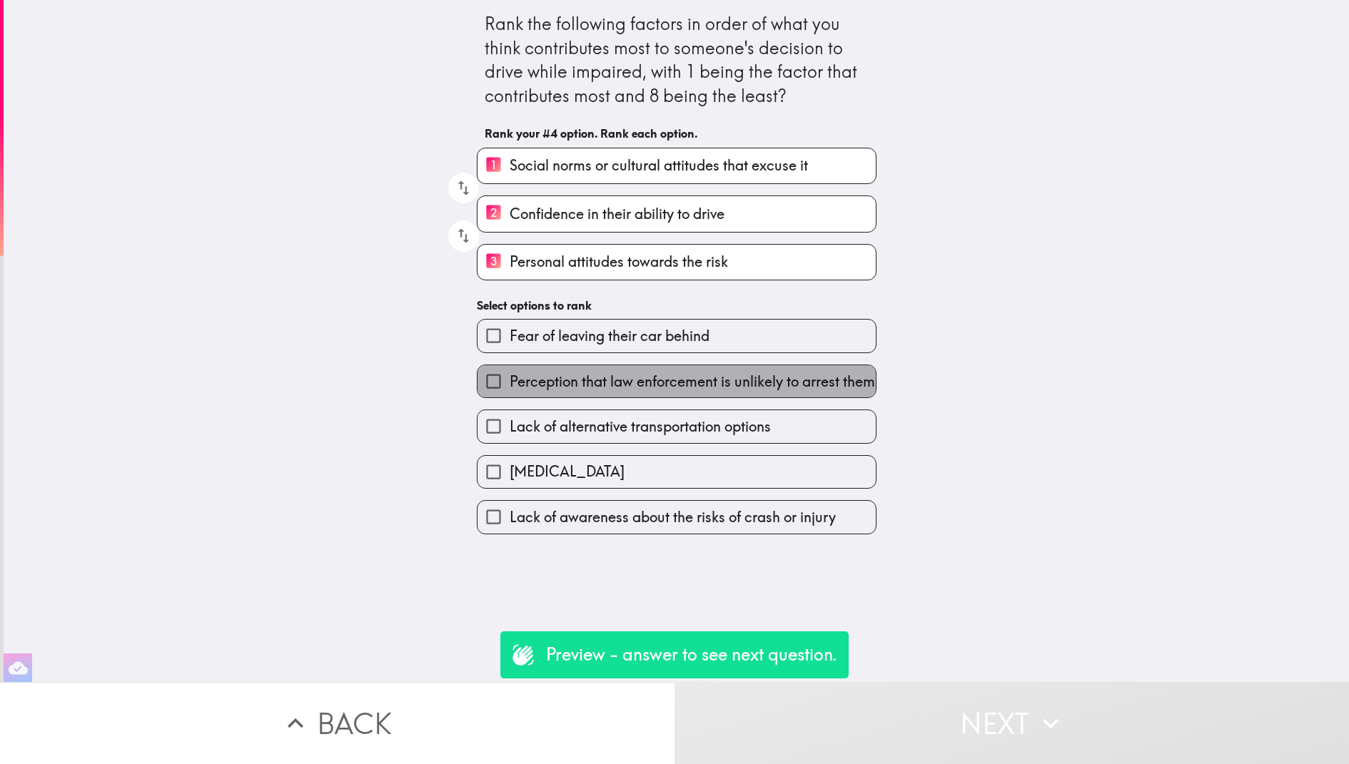
click at [829, 376] on span "Perception that law enforcement is unlikely to arrest them" at bounding box center [691, 382] width 365 height 20
click at [509, 376] on input "Perception that law enforcement is unlikely to arrest them" at bounding box center [493, 381] width 32 height 32
click at [829, 352] on label "Fear of leaving their car behind" at bounding box center [676, 336] width 398 height 32
click at [509, 352] on input "Fear of leaving their car behind" at bounding box center [493, 336] width 32 height 32
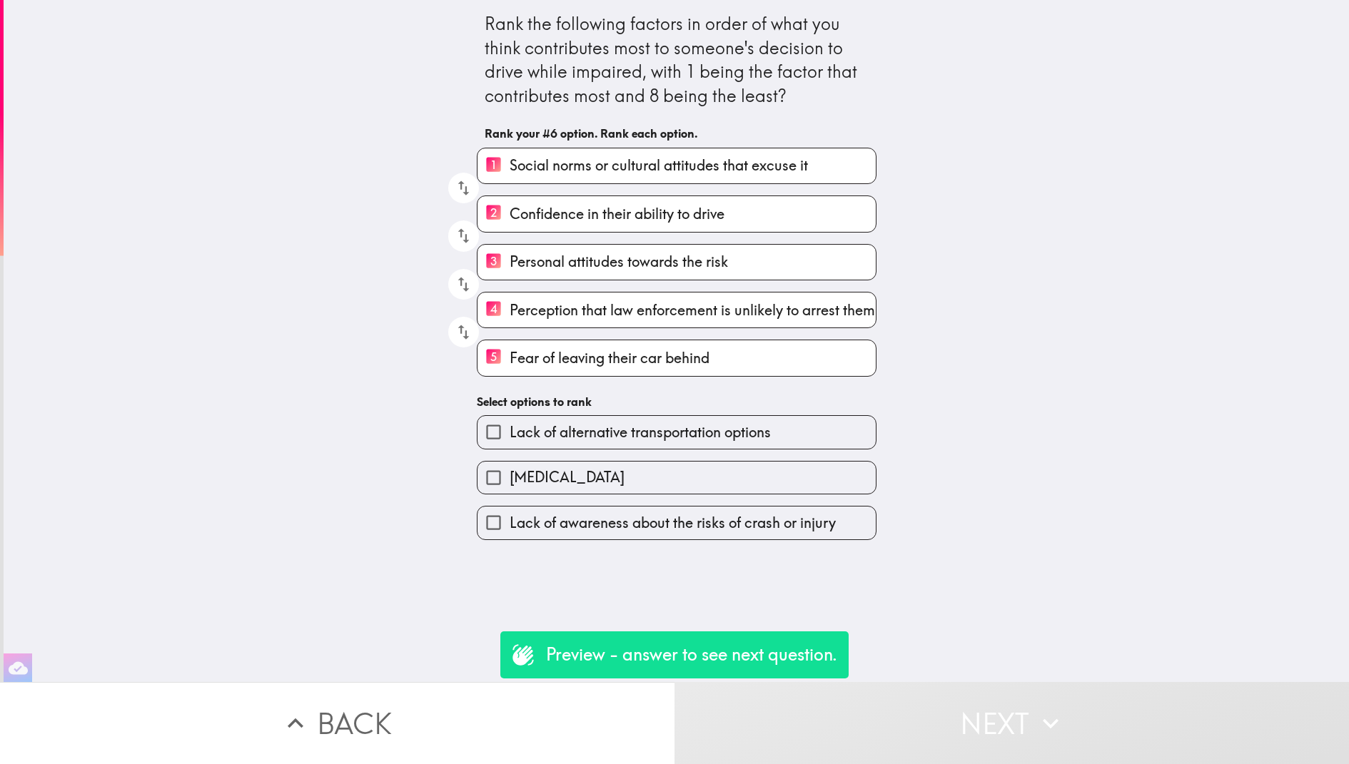
click at [829, 375] on label "5 Fear of leaving their car behind" at bounding box center [676, 357] width 398 height 35
click at [509, 375] on input "5 Fear of leaving their car behind" at bounding box center [493, 357] width 32 height 35
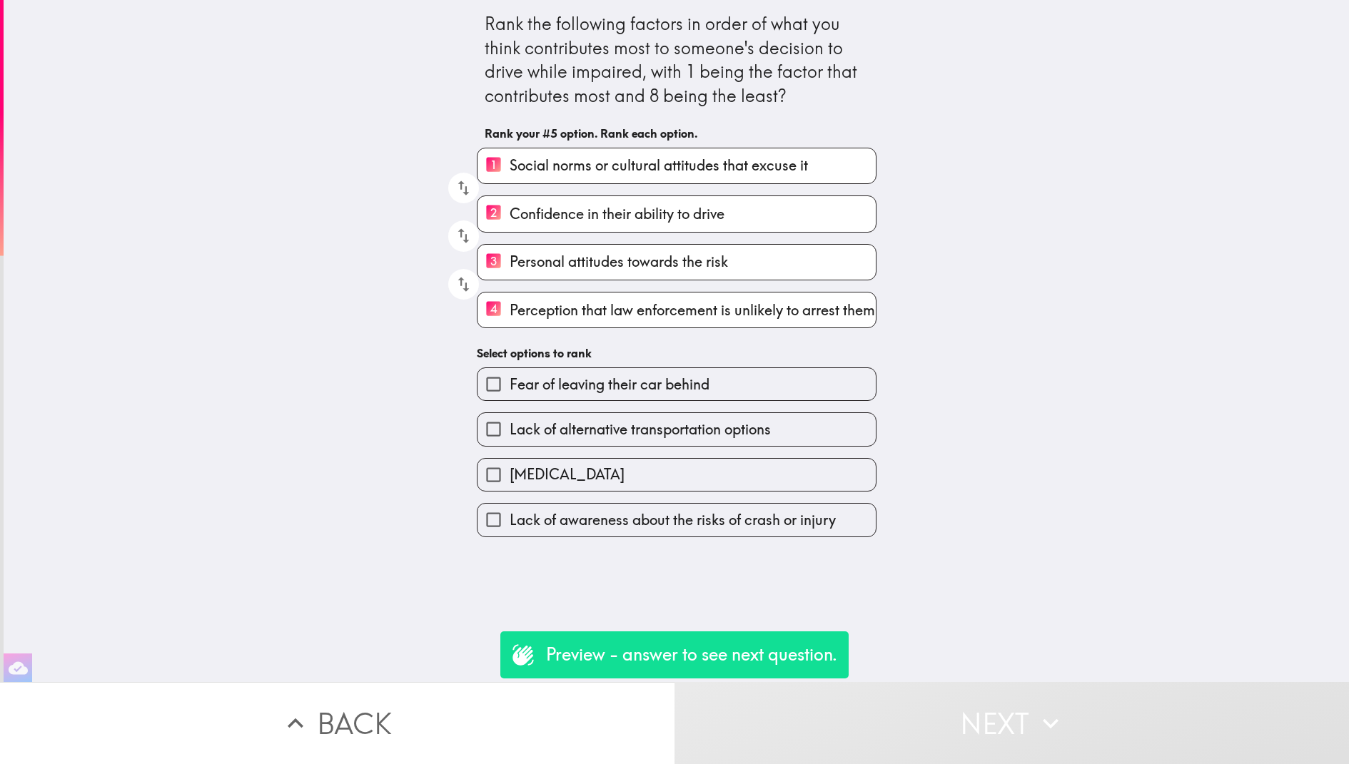
click at [829, 376] on label "Fear of leaving their car behind" at bounding box center [676, 384] width 398 height 32
click at [509, 376] on input "Fear of leaving their car behind" at bounding box center [493, 384] width 32 height 32
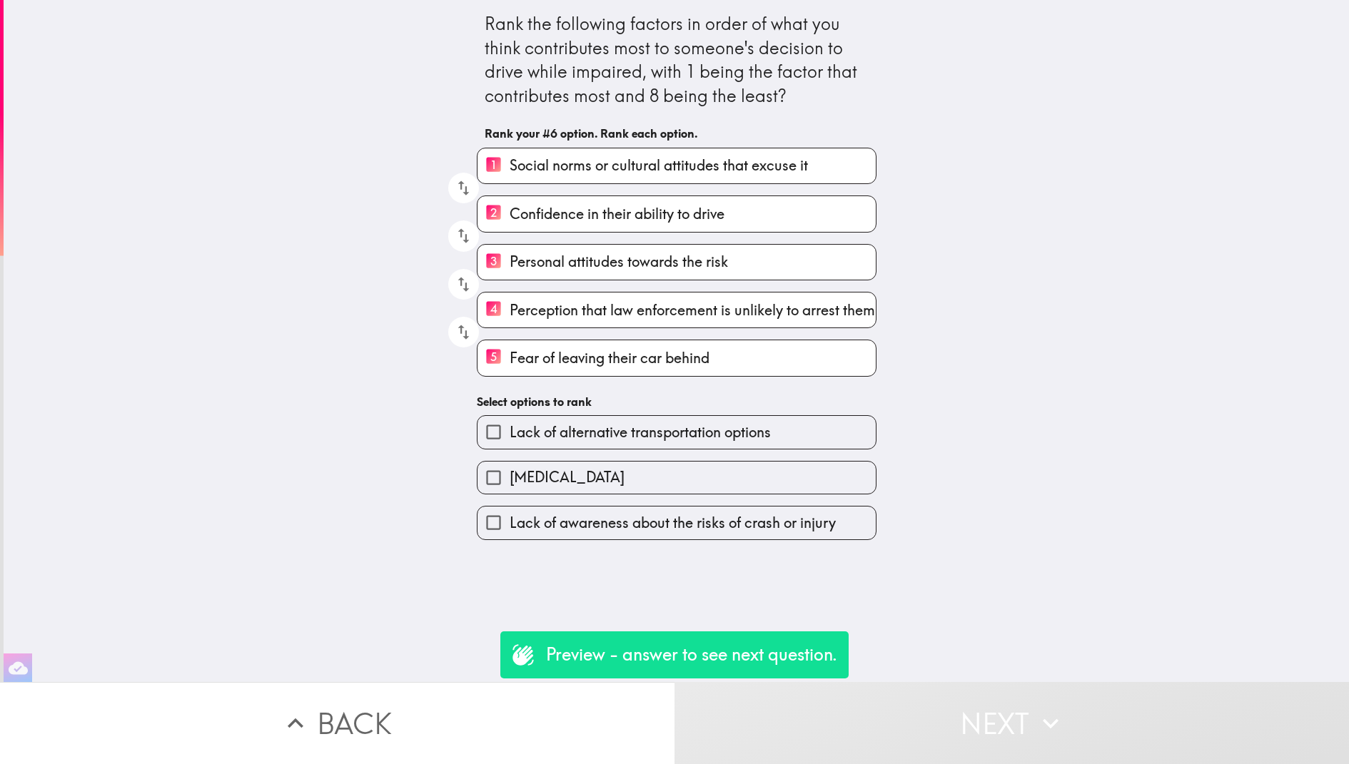
click at [829, 408] on h6 "Select options to rank" at bounding box center [677, 402] width 400 height 16
click at [829, 434] on label "Lack of alternative transportation options" at bounding box center [676, 432] width 398 height 32
click at [509, 434] on input "Lack of alternative transportation options" at bounding box center [493, 432] width 32 height 32
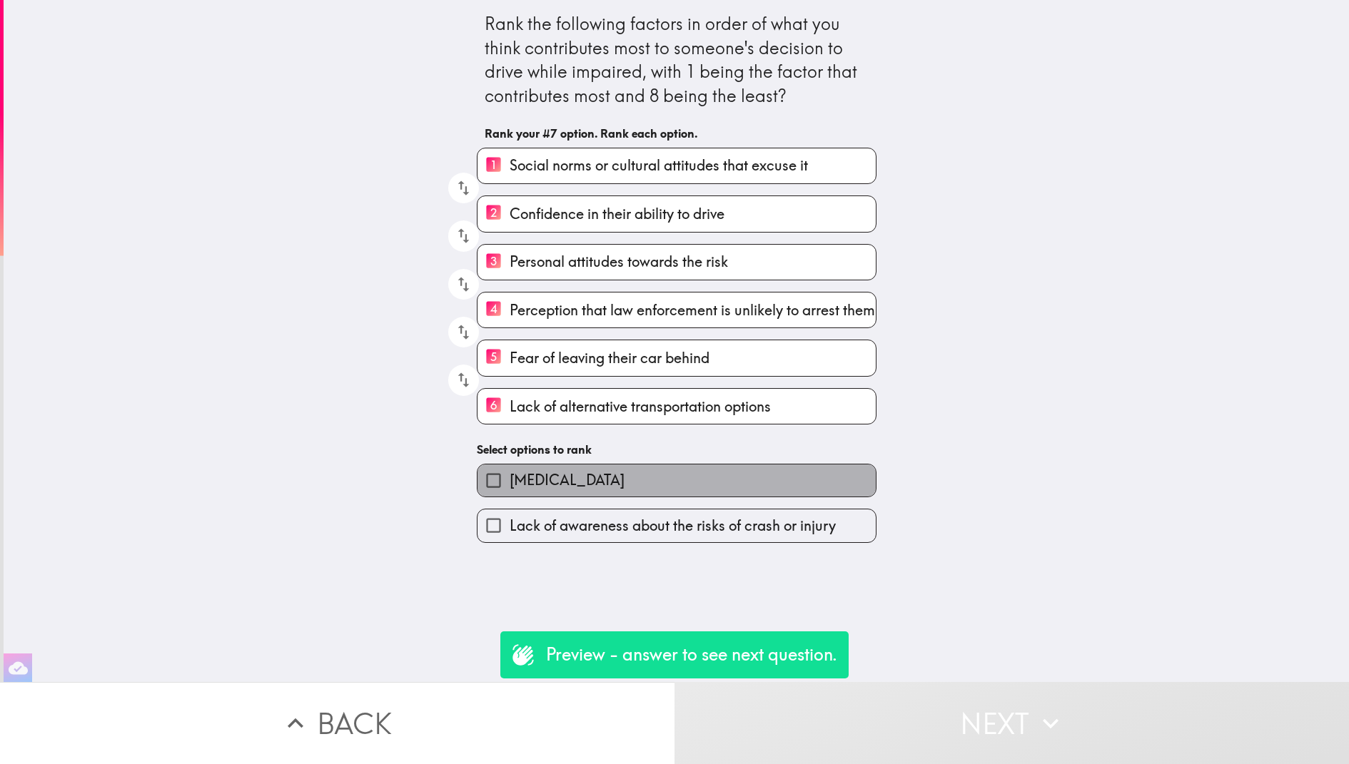
click at [839, 483] on label "Peer pressure" at bounding box center [676, 480] width 398 height 32
click at [509, 483] on input "Peer pressure" at bounding box center [493, 480] width 32 height 32
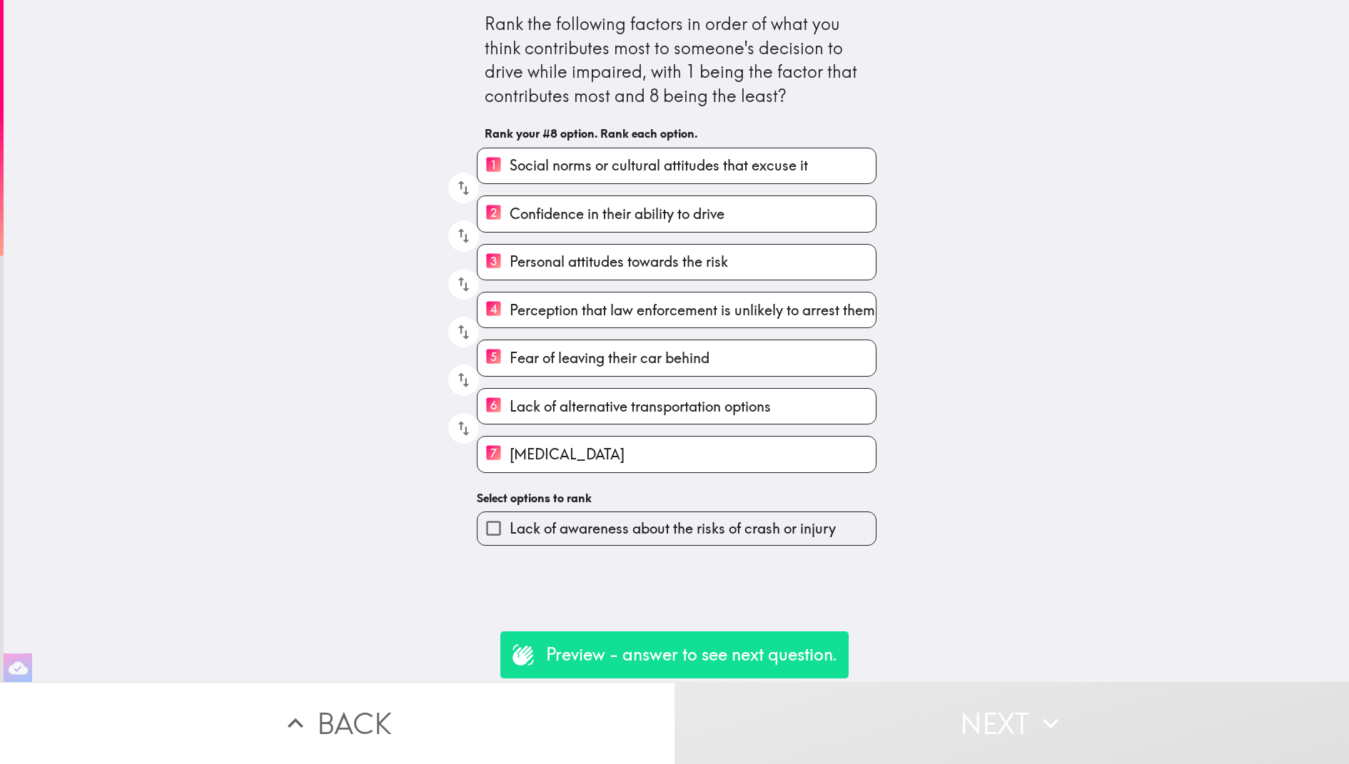
click at [820, 531] on span "Lack of awareness about the risks of crash or injury" at bounding box center [672, 529] width 326 height 20
click at [509, 531] on input "Lack of awareness about the risks of crash or injury" at bounding box center [493, 528] width 32 height 32
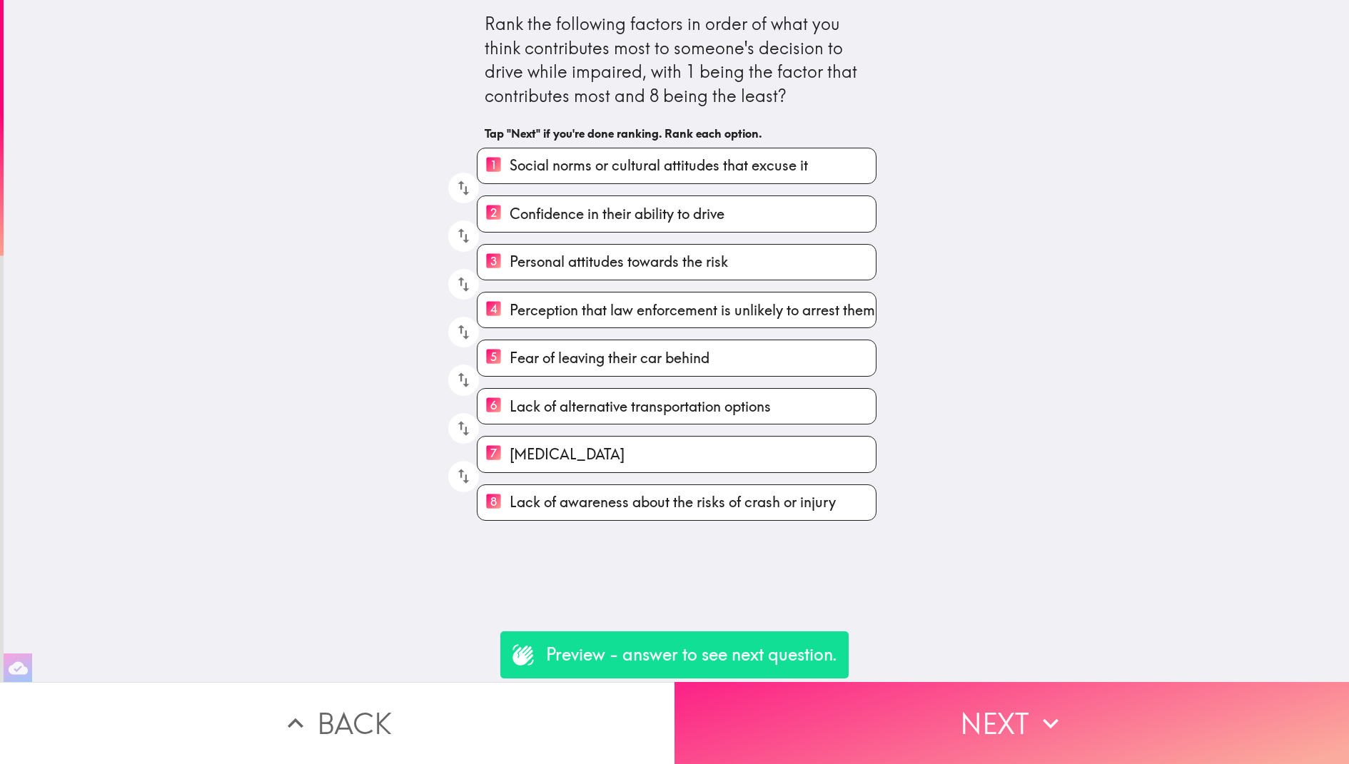
click at [948, 742] on button "Next" at bounding box center [1011, 723] width 674 height 82
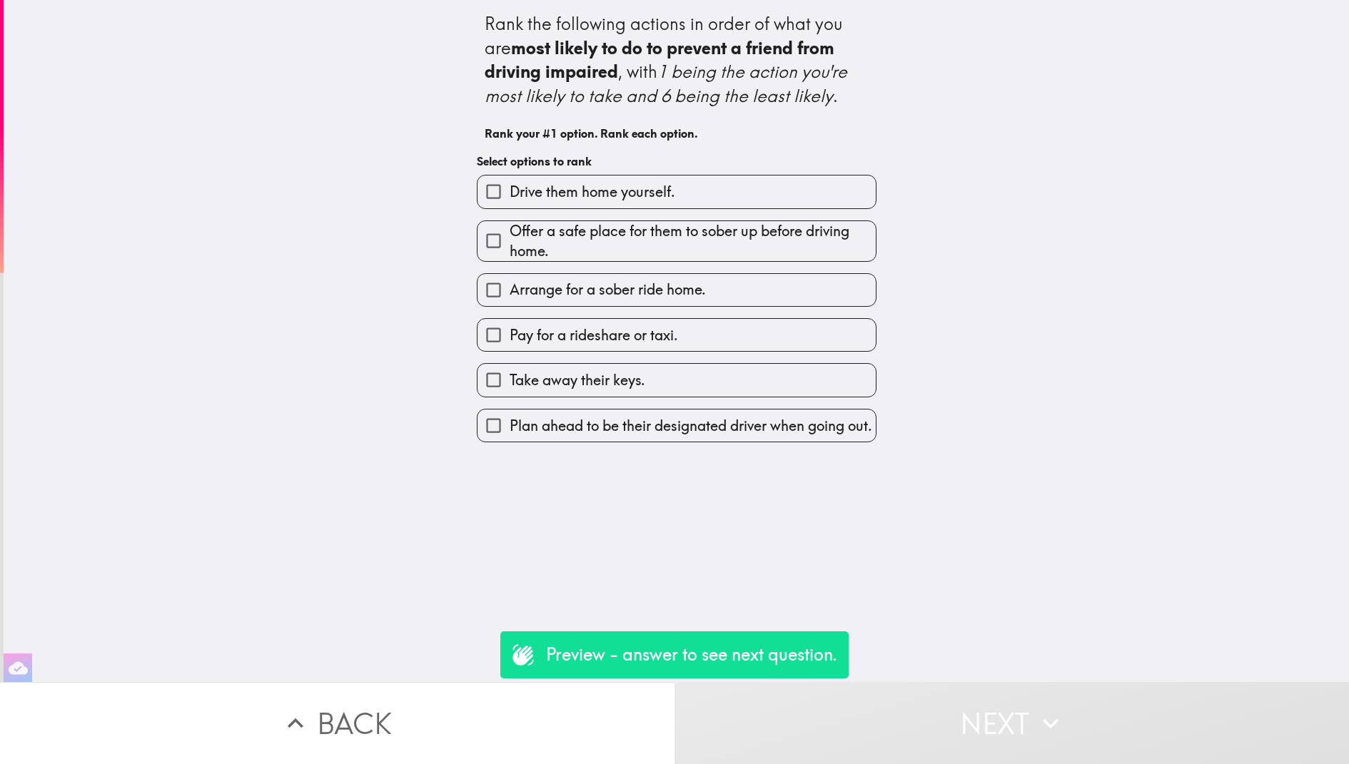
click at [523, 704] on button "Back" at bounding box center [337, 723] width 674 height 82
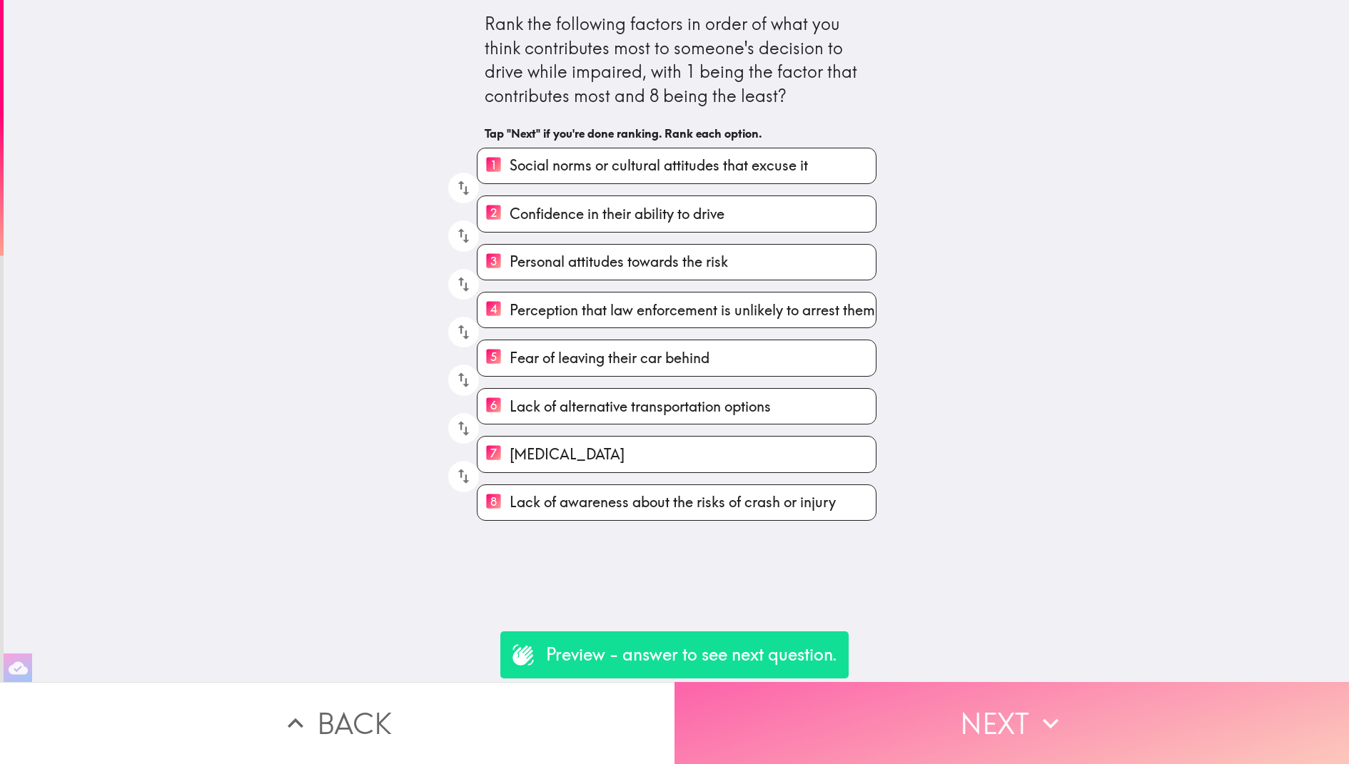
click at [875, 703] on button "Next" at bounding box center [1011, 723] width 674 height 82
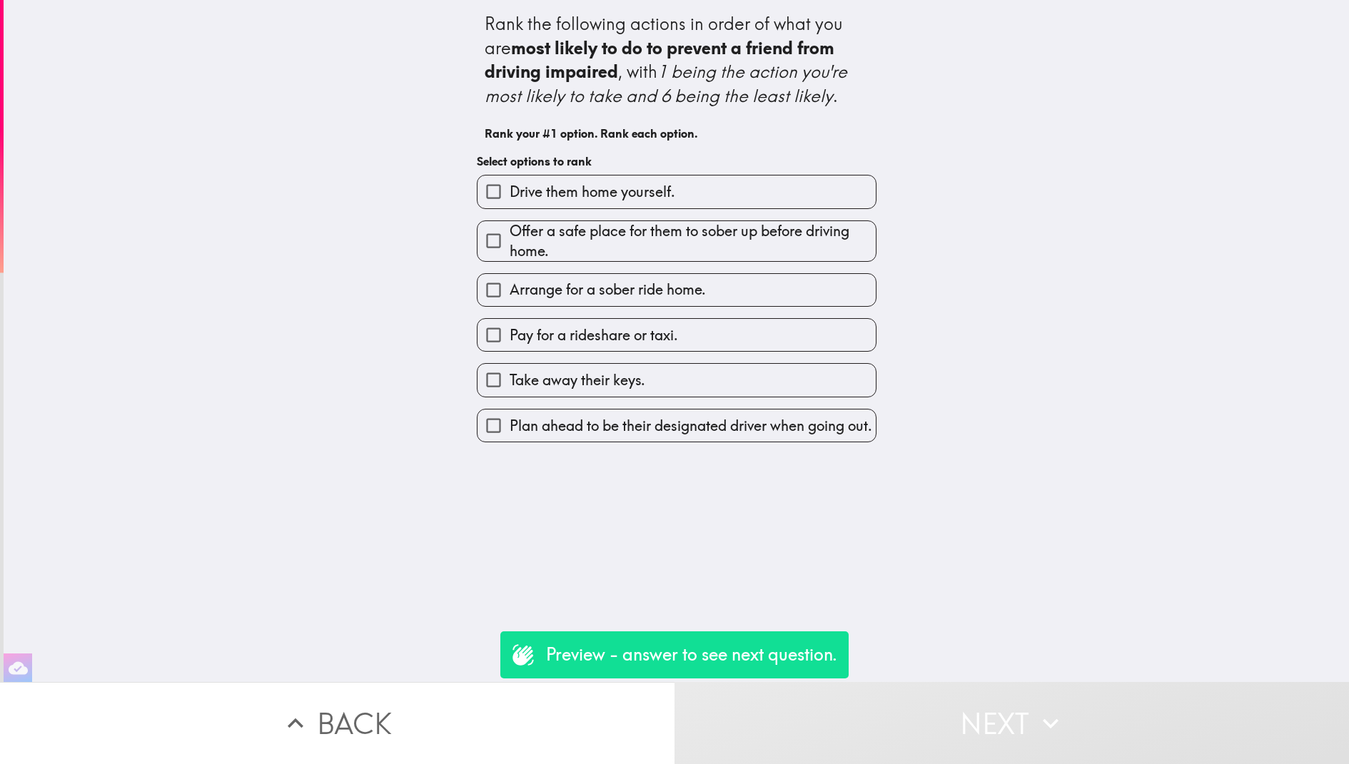
click at [746, 436] on span "Plan ahead to be their designated driver when going out." at bounding box center [690, 426] width 362 height 20
click at [509, 442] on input "Plan ahead to be their designated driver when going out." at bounding box center [493, 426] width 32 height 32
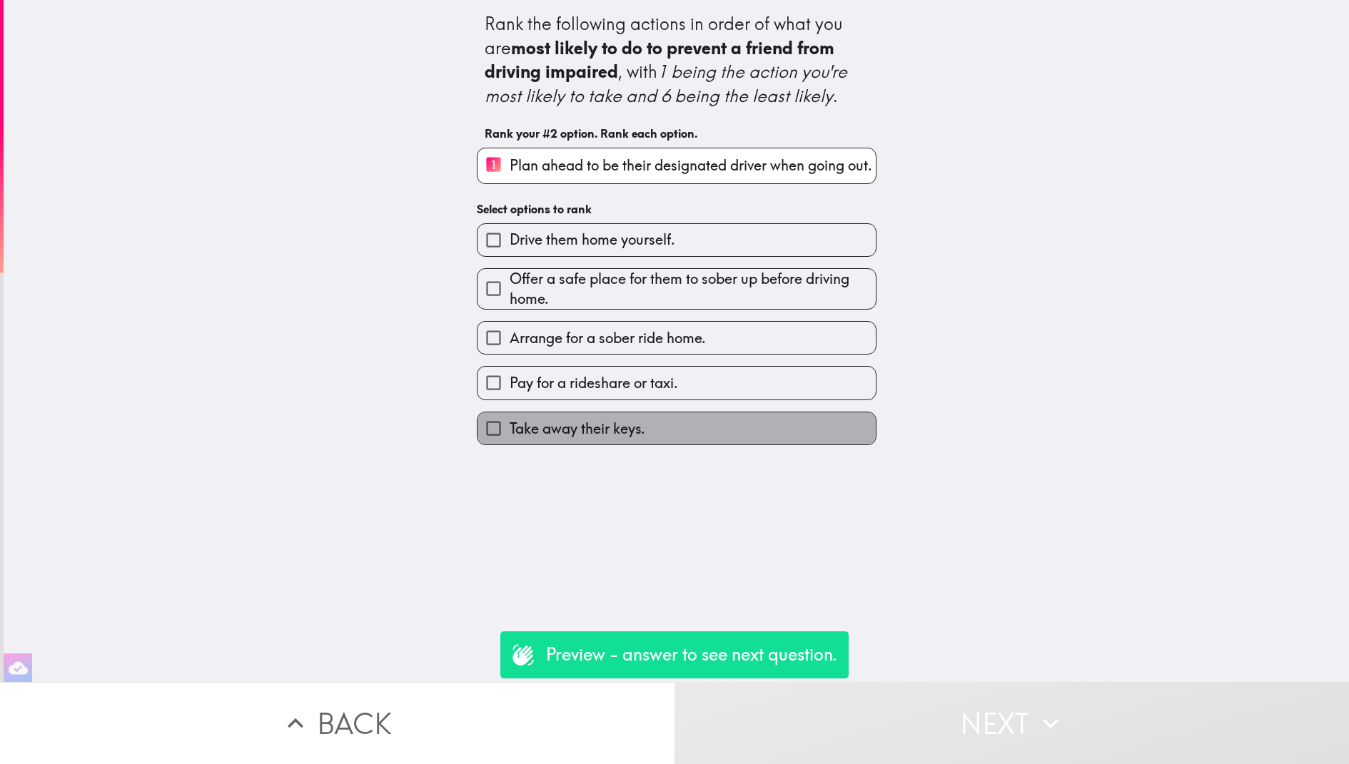
click at [746, 445] on label "Take away their keys." at bounding box center [676, 428] width 398 height 32
click at [509, 445] on input "Take away their keys." at bounding box center [493, 428] width 32 height 32
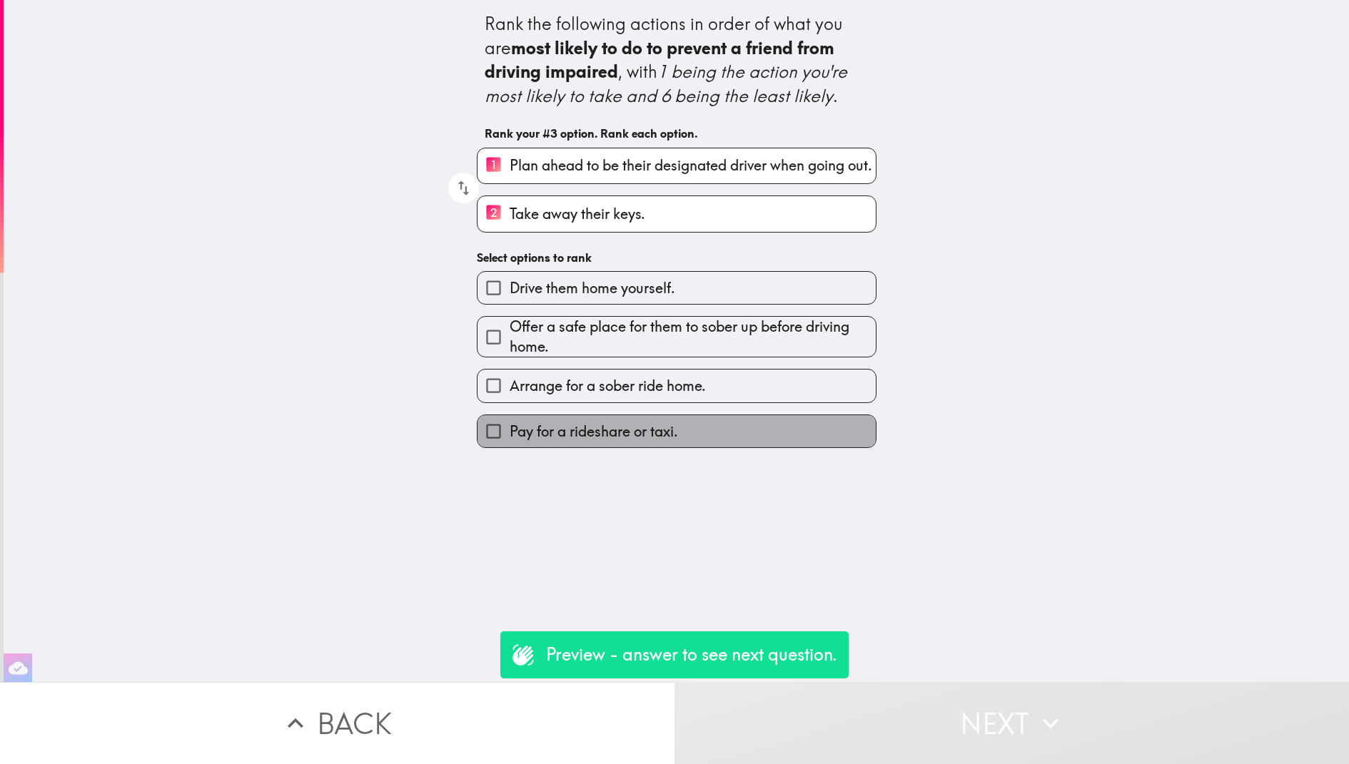
click at [746, 447] on label "Pay for a rideshare or taxi." at bounding box center [676, 431] width 398 height 32
click at [509, 447] on input "Pay for a rideshare or taxi." at bounding box center [493, 431] width 32 height 32
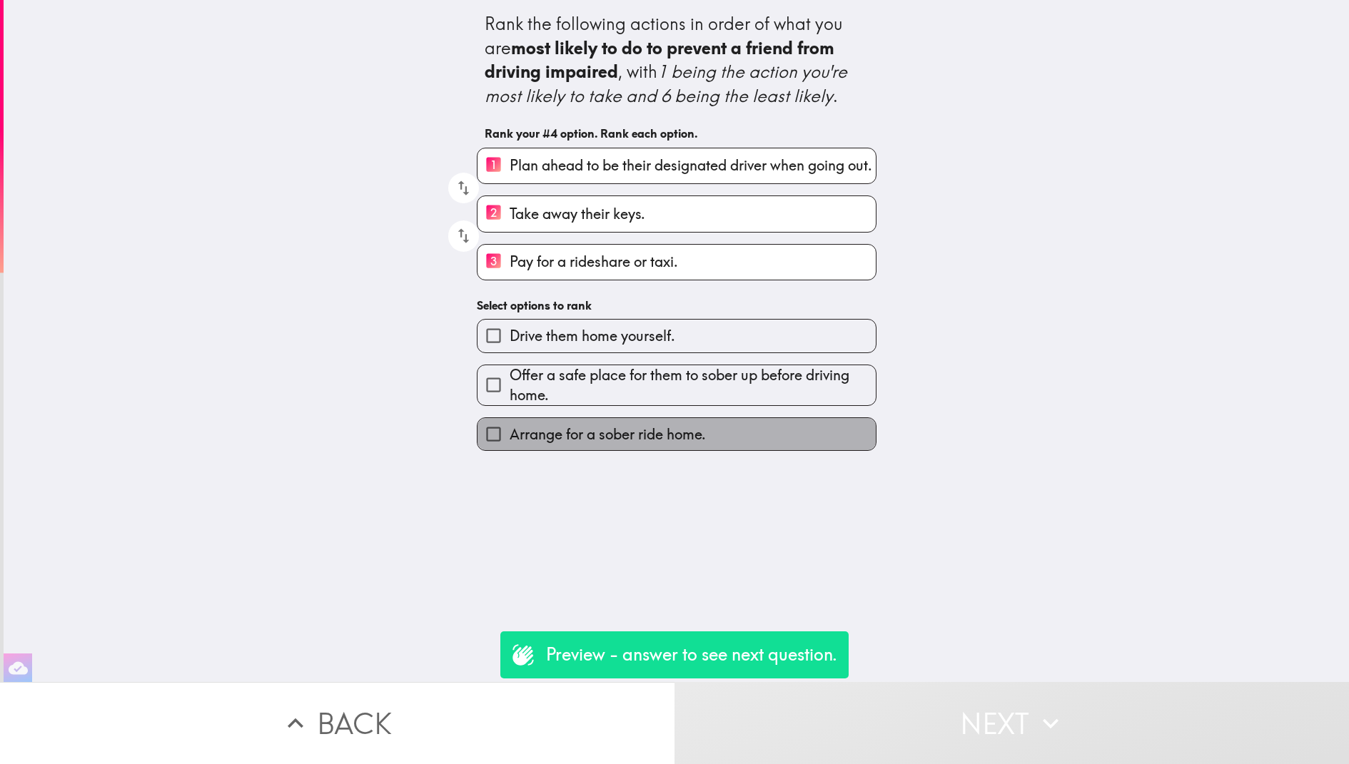
click at [746, 447] on label "Arrange for a sober ride home." at bounding box center [676, 434] width 398 height 32
click at [509, 447] on input "Arrange for a sober ride home." at bounding box center [493, 434] width 32 height 32
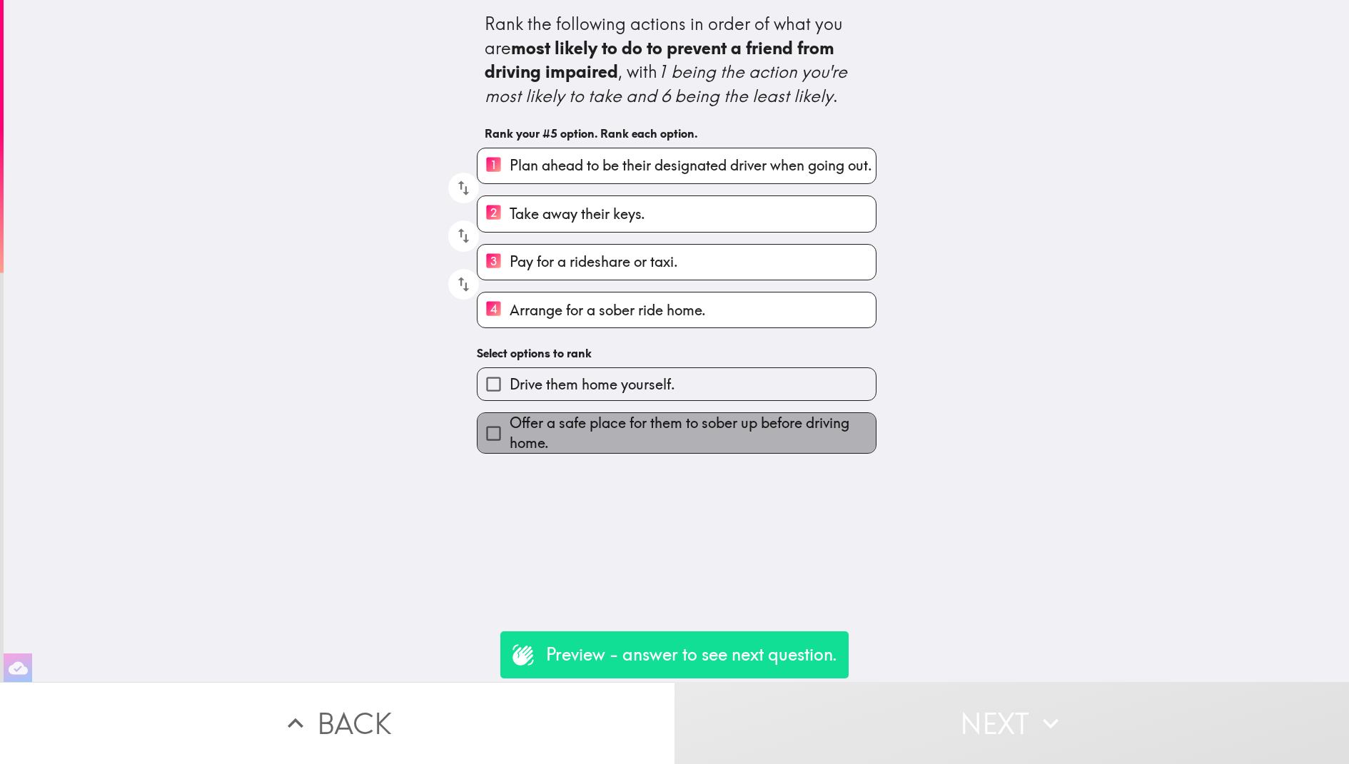
click at [746, 447] on span "Offer a safe place for them to sober up before driving home." at bounding box center [692, 433] width 366 height 40
click at [509, 447] on input "Offer a safe place for them to sober up before driving home." at bounding box center [493, 433] width 32 height 32
click at [746, 400] on label "Drive them home yourself." at bounding box center [676, 384] width 398 height 32
click at [509, 400] on input "Drive them home yourself." at bounding box center [493, 384] width 32 height 32
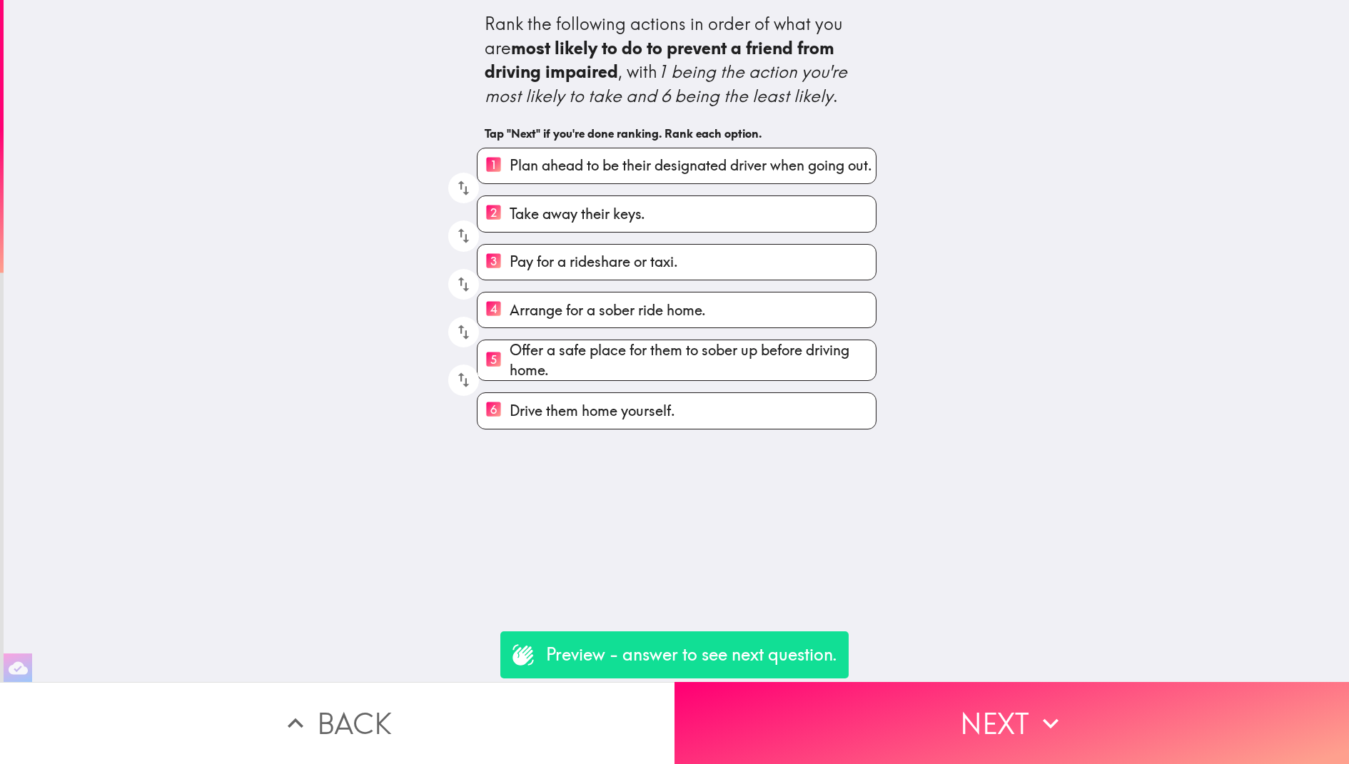
click at [746, 447] on div "Rank the following actions in order of what you are most likely to do to preven…" at bounding box center [676, 341] width 1345 height 682
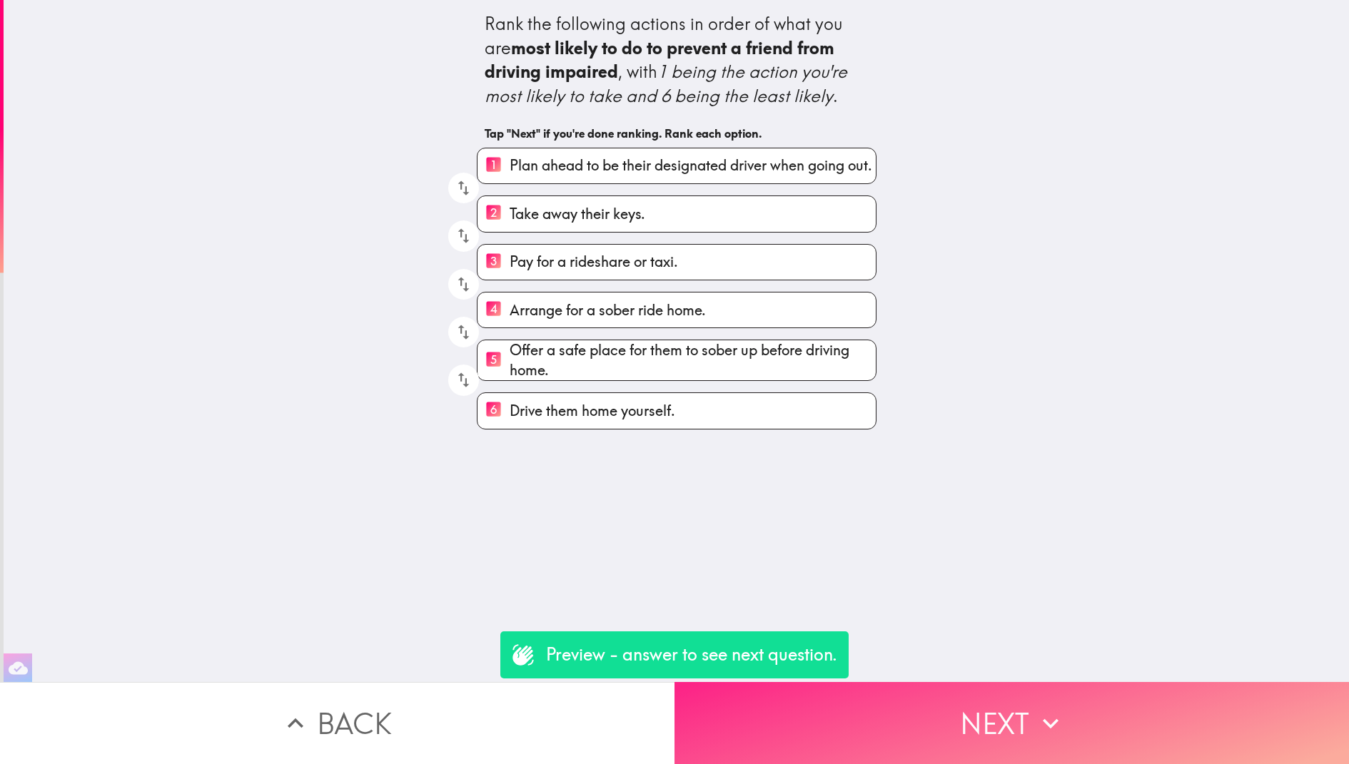
click at [942, 735] on button "Next" at bounding box center [1011, 723] width 674 height 82
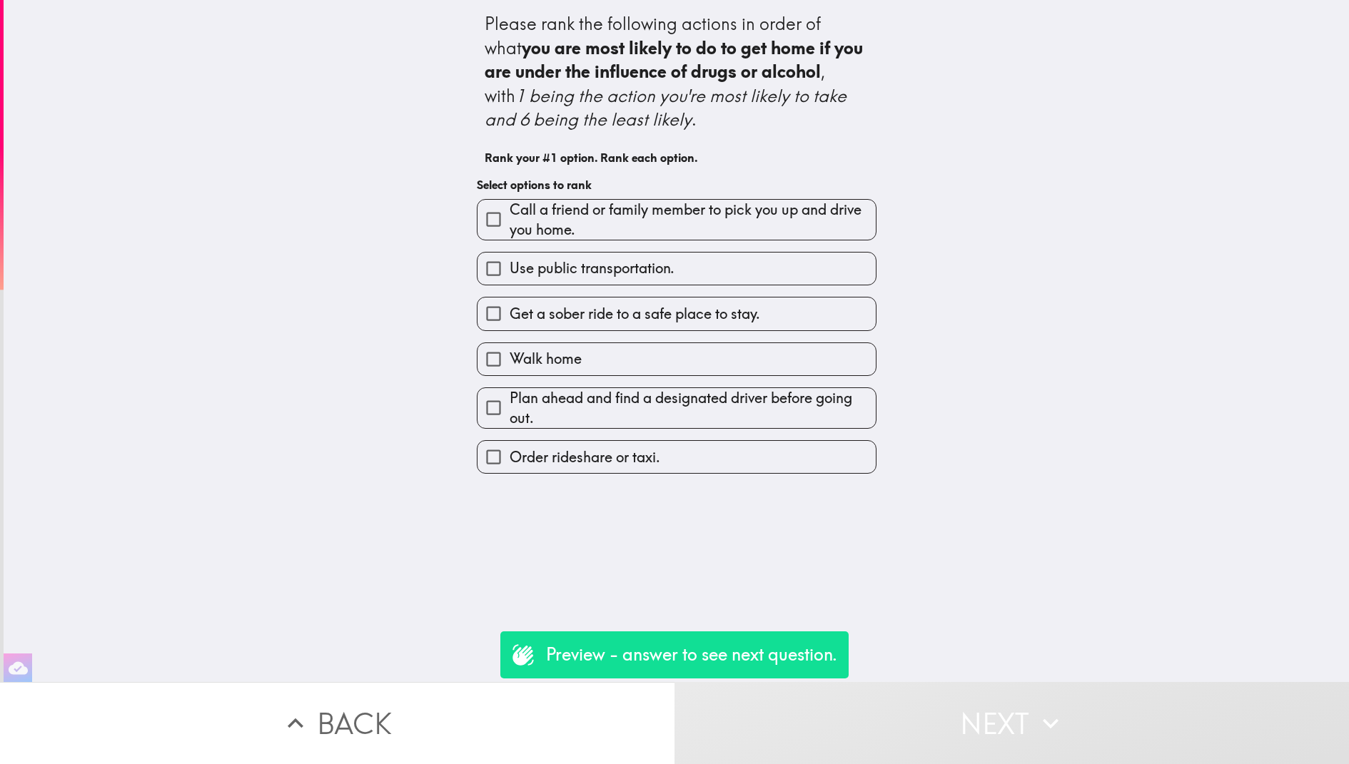
click at [742, 436] on div "Order rideshare or taxi." at bounding box center [670, 451] width 411 height 45
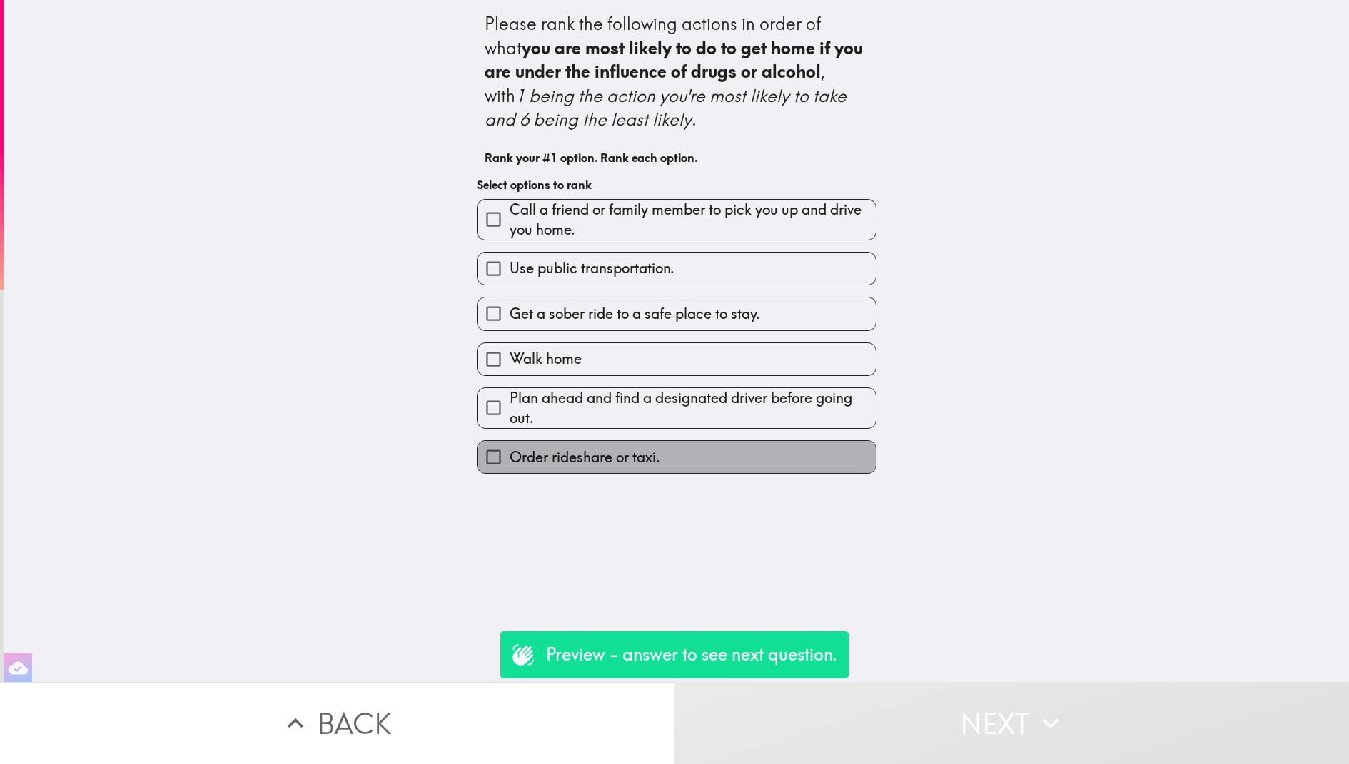
click at [742, 457] on label "Order rideshare or taxi." at bounding box center [676, 457] width 398 height 32
click at [509, 457] on input "Order rideshare or taxi." at bounding box center [493, 457] width 32 height 32
click at [742, 428] on span "Plan ahead and find a designated driver before going out." at bounding box center [692, 408] width 366 height 40
click at [509, 424] on input "Plan ahead and find a designated driver before going out." at bounding box center [493, 408] width 32 height 32
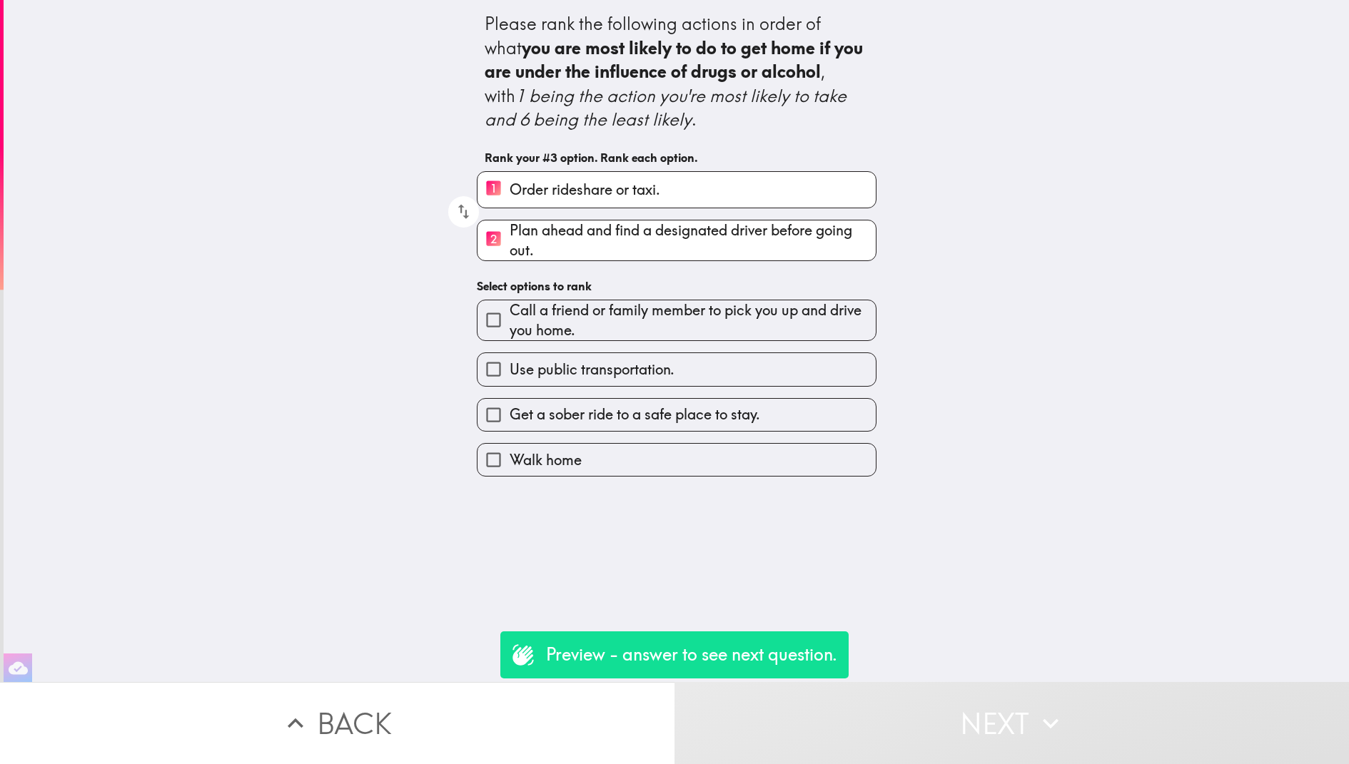
click at [742, 457] on label "Walk home" at bounding box center [676, 460] width 398 height 32
click at [509, 457] on input "Walk home" at bounding box center [493, 460] width 32 height 32
click at [742, 425] on span "Get a sober ride to a safe place to stay." at bounding box center [634, 415] width 250 height 20
click at [509, 431] on input "Get a sober ride to a safe place to stay." at bounding box center [493, 415] width 32 height 32
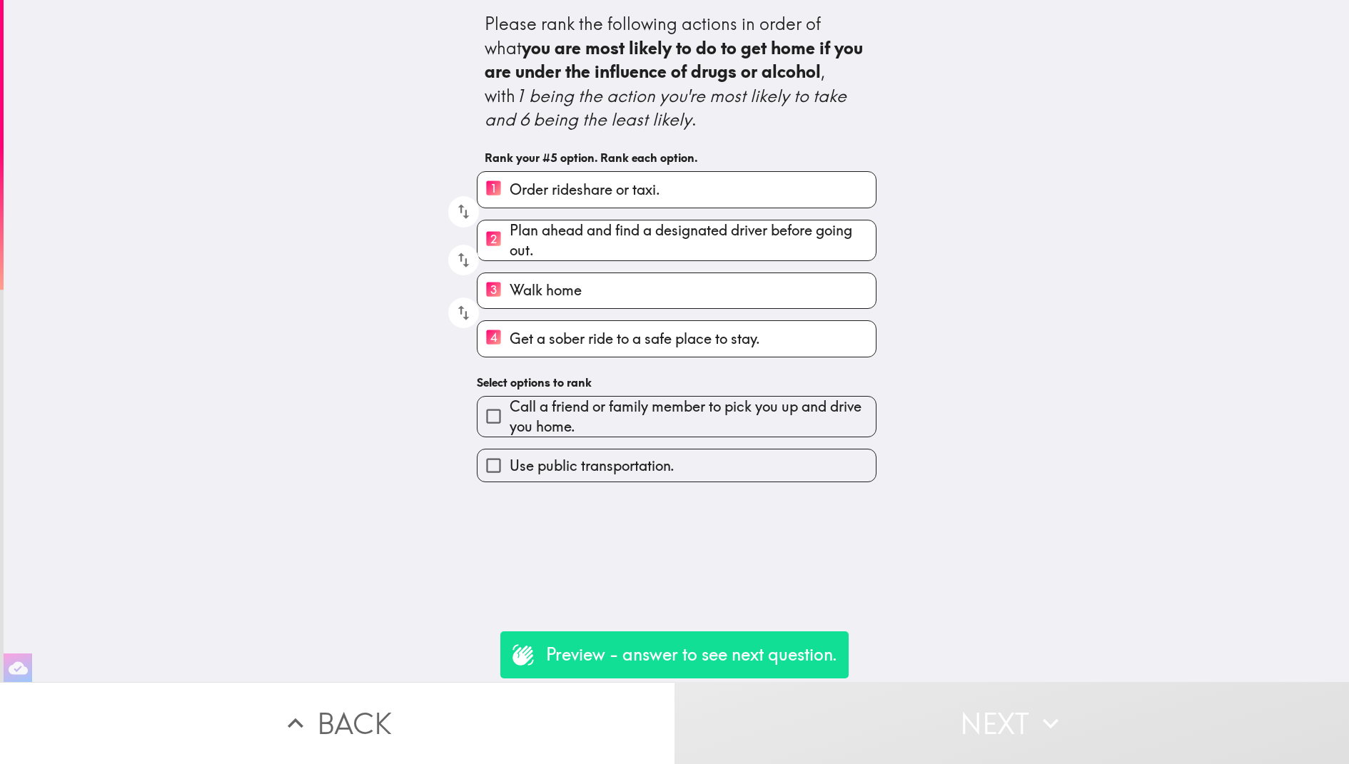
click at [742, 457] on label "Use public transportation." at bounding box center [676, 466] width 398 height 32
click at [509, 457] on input "Use public transportation." at bounding box center [493, 466] width 32 height 32
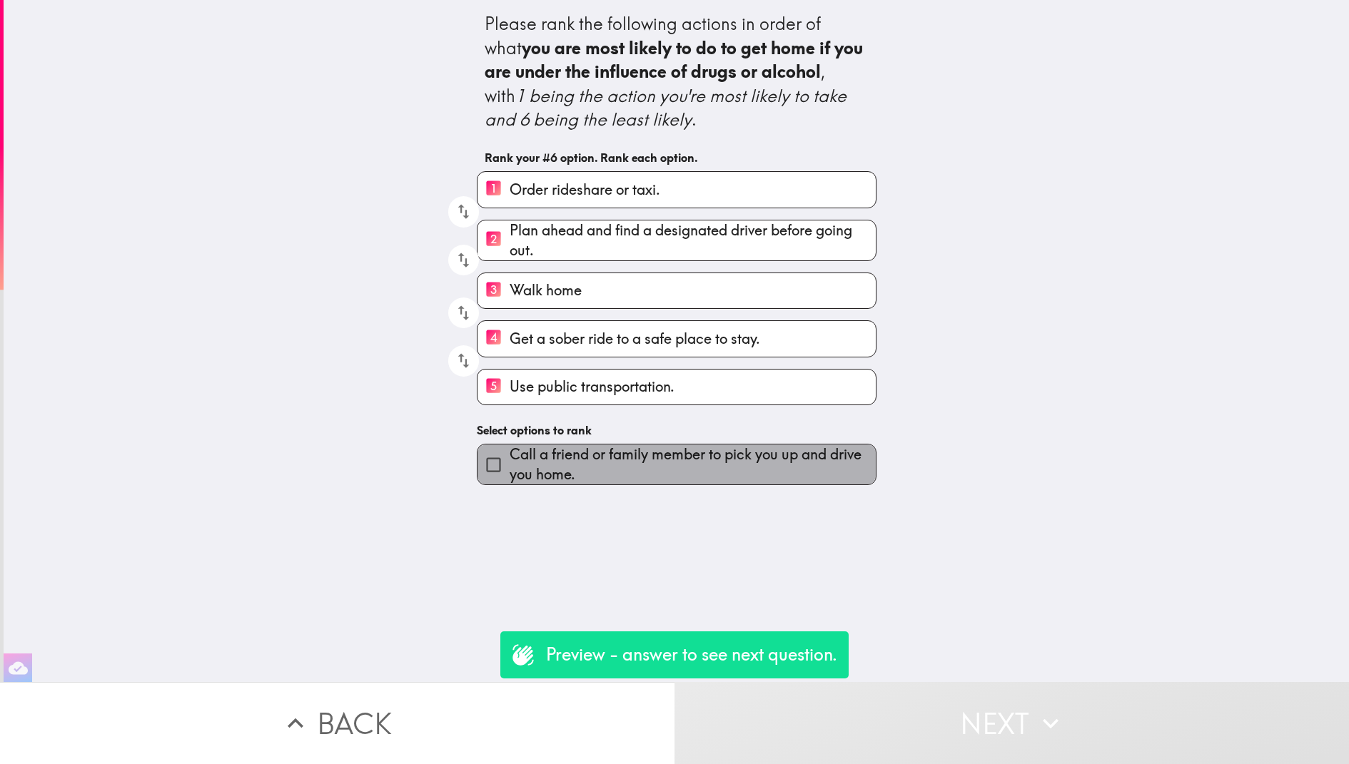
click at [742, 457] on span "Call a friend or family member to pick you up and drive you home." at bounding box center [692, 465] width 366 height 40
click at [509, 457] on input "Call a friend or family member to pick you up and drive you home." at bounding box center [493, 465] width 32 height 32
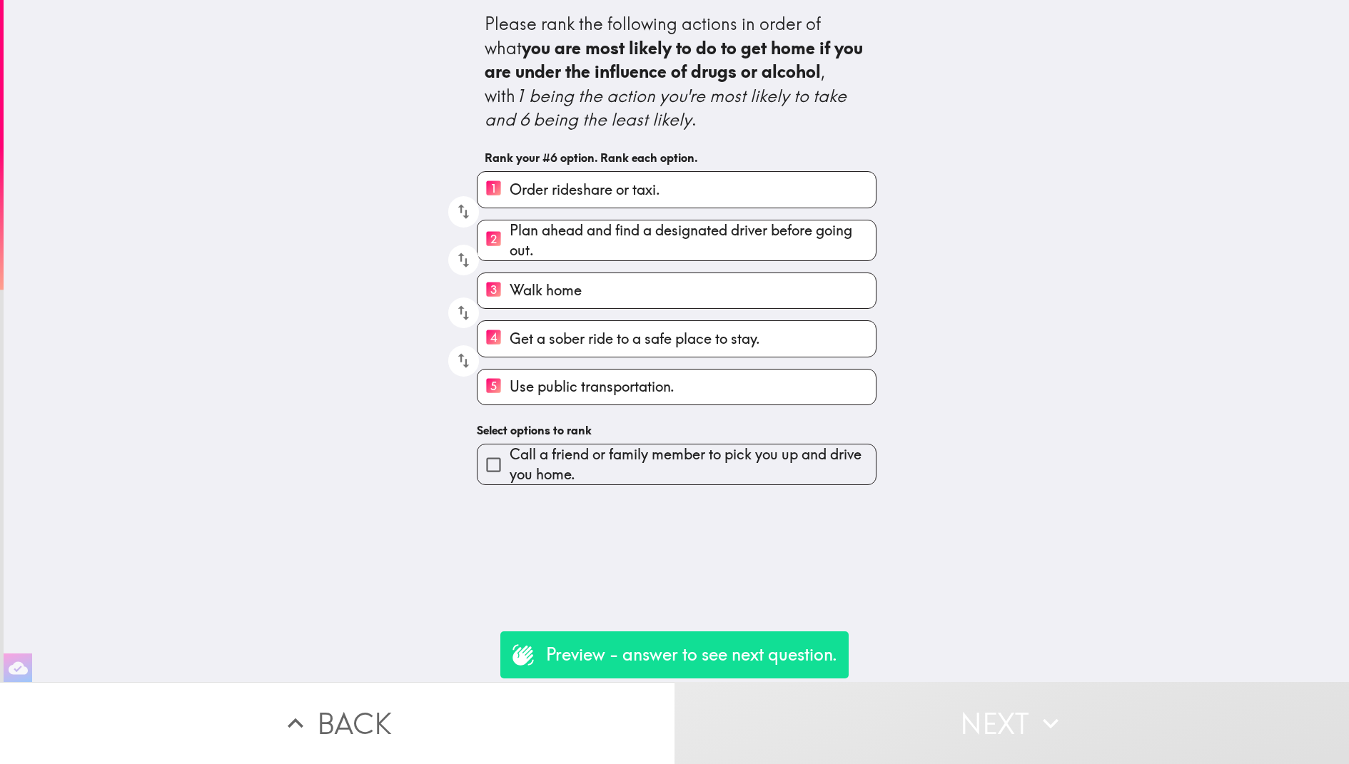
click at [794, 494] on div "Please rank the following actions in order of what you are most likely to do to…" at bounding box center [676, 341] width 1345 height 682
click at [794, 467] on span "Call a friend or family member to pick you up and drive you home." at bounding box center [692, 465] width 366 height 40
click at [509, 467] on input "Call a friend or family member to pick you up and drive you home." at bounding box center [493, 465] width 32 height 32
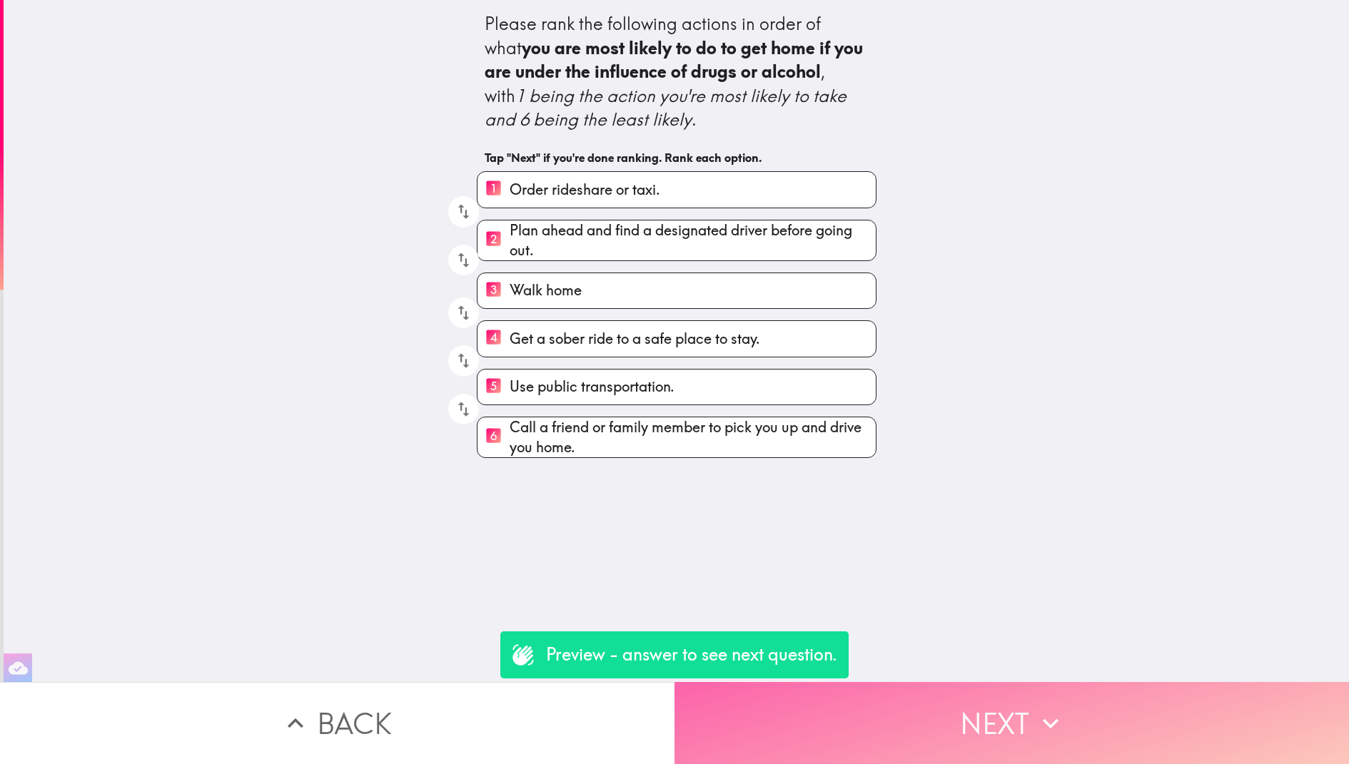
click at [940, 734] on button "Next" at bounding box center [1011, 723] width 674 height 82
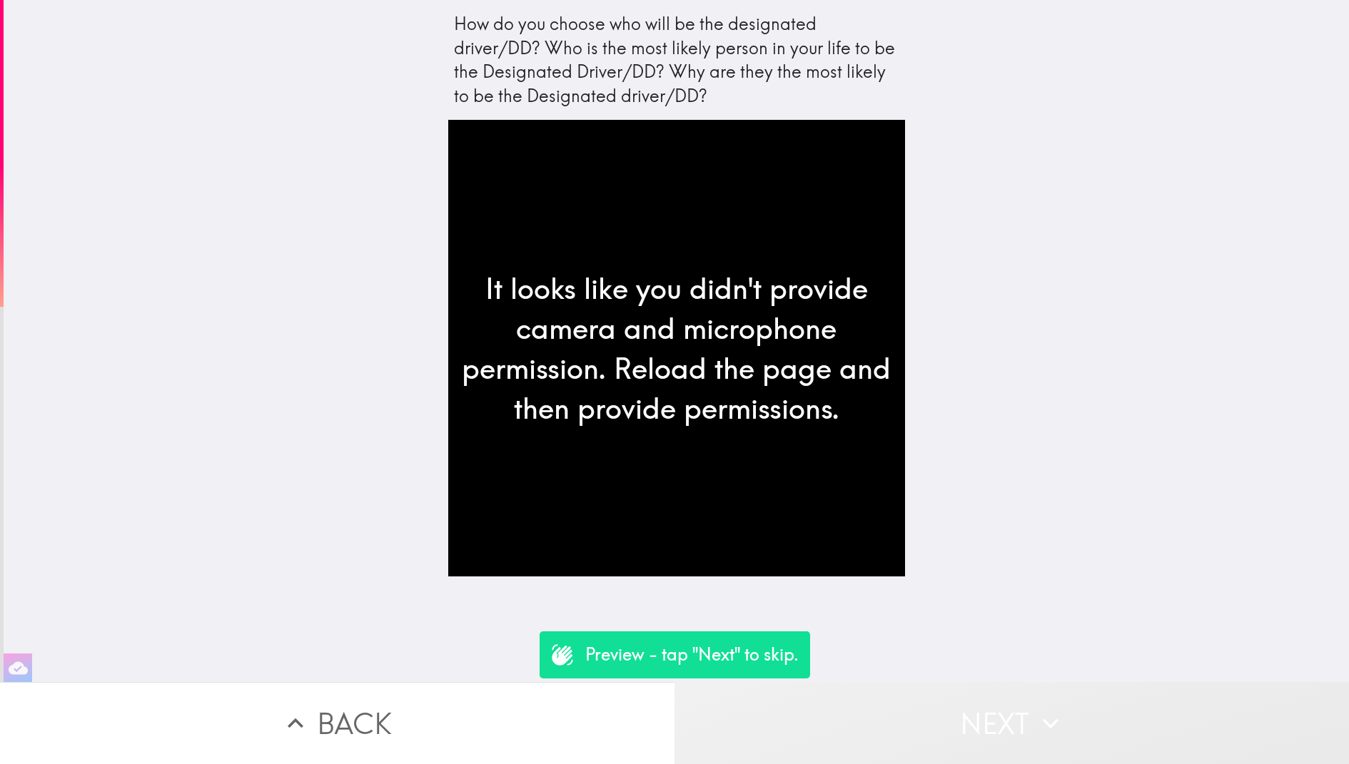
click at [853, 728] on button "Next" at bounding box center [1011, 723] width 674 height 82
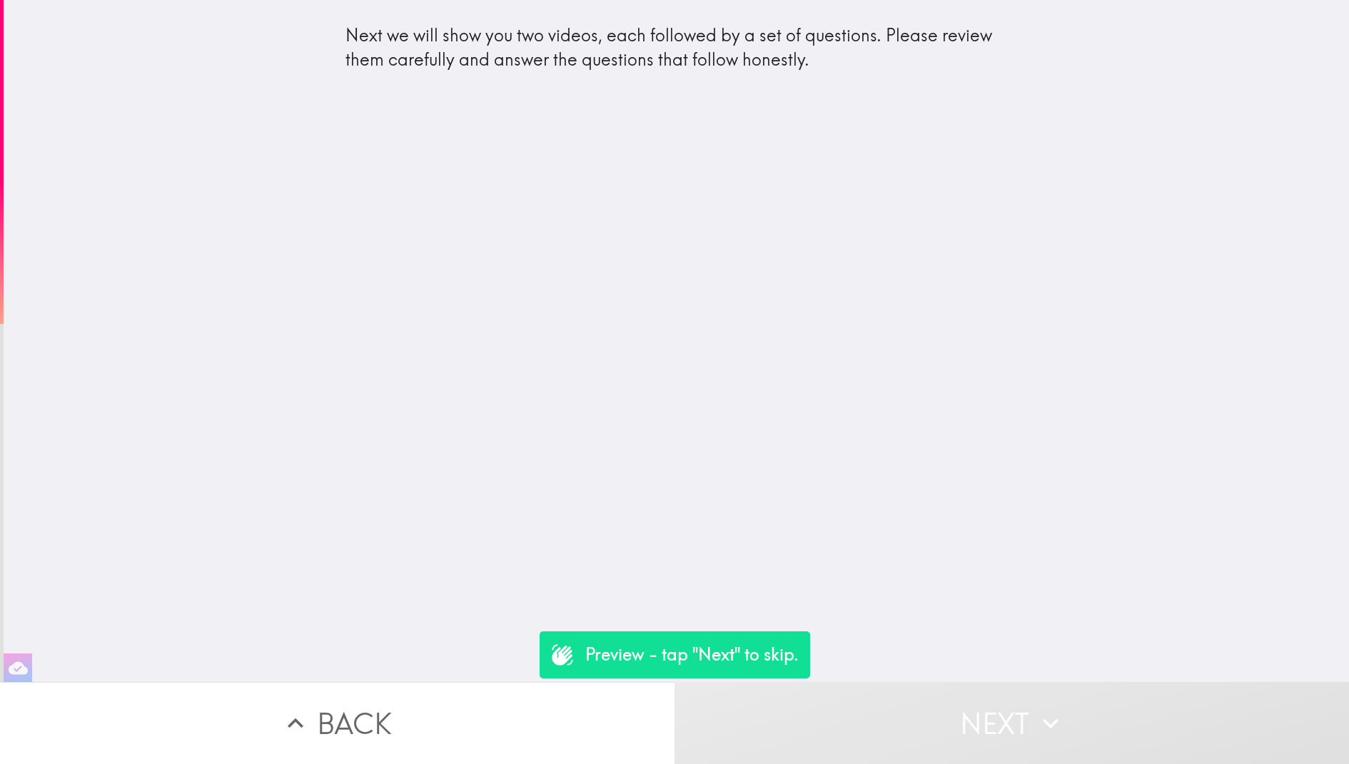
click at [853, 728] on button "Next" at bounding box center [1011, 723] width 674 height 82
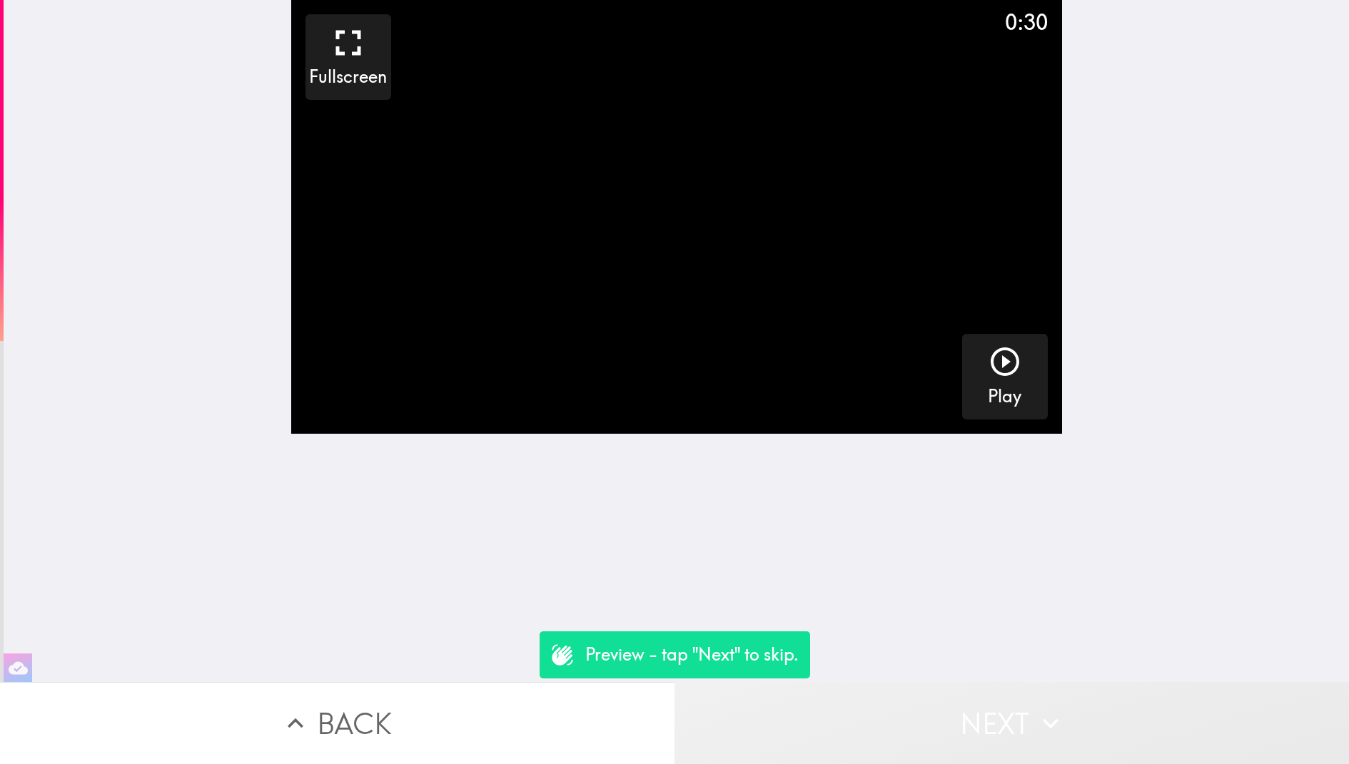
click at [853, 728] on button "Next" at bounding box center [1011, 723] width 674 height 82
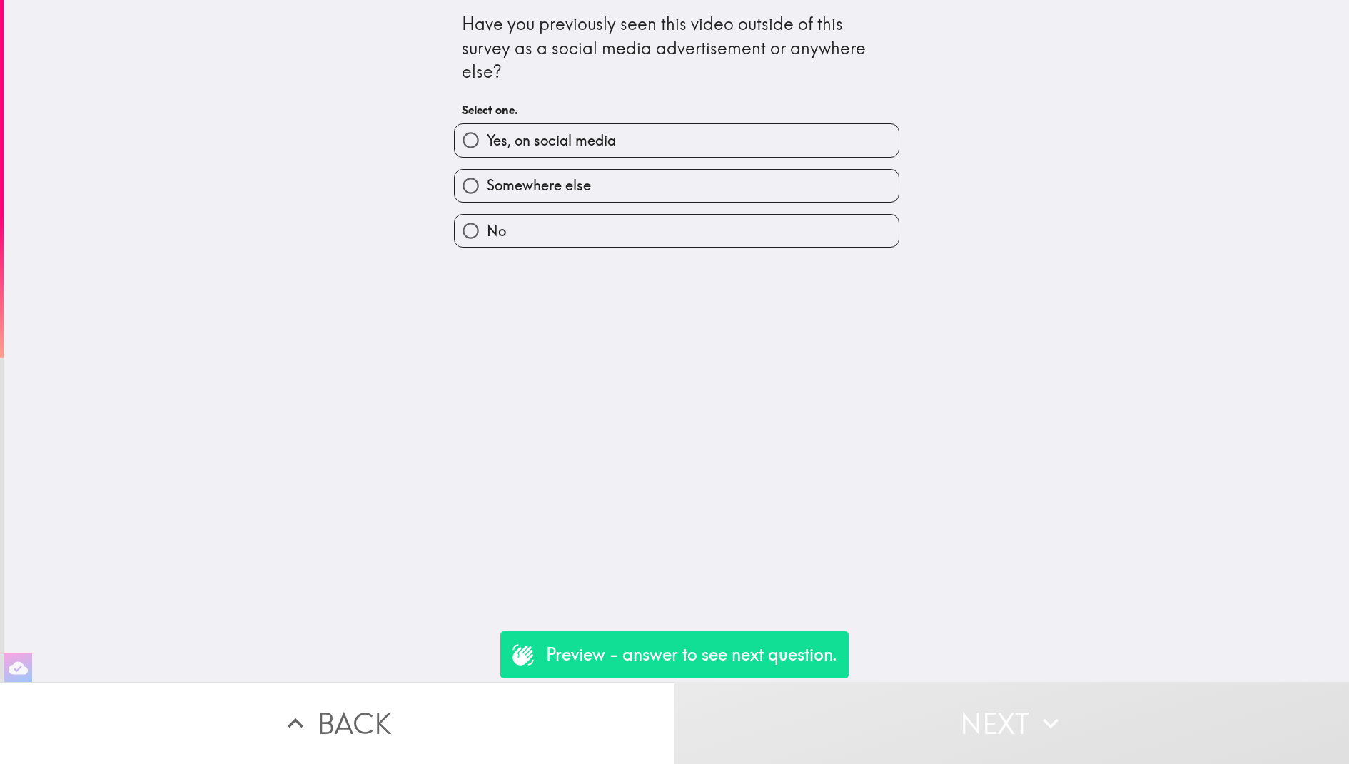
click at [627, 211] on div "No" at bounding box center [670, 225] width 457 height 45
click at [627, 250] on div "Have you previously seen this video outside of this survey as a social media ad…" at bounding box center [676, 341] width 1345 height 682
click at [845, 235] on label "No" at bounding box center [676, 231] width 444 height 32
click at [487, 235] on input "No" at bounding box center [470, 231] width 32 height 32
radio input "true"
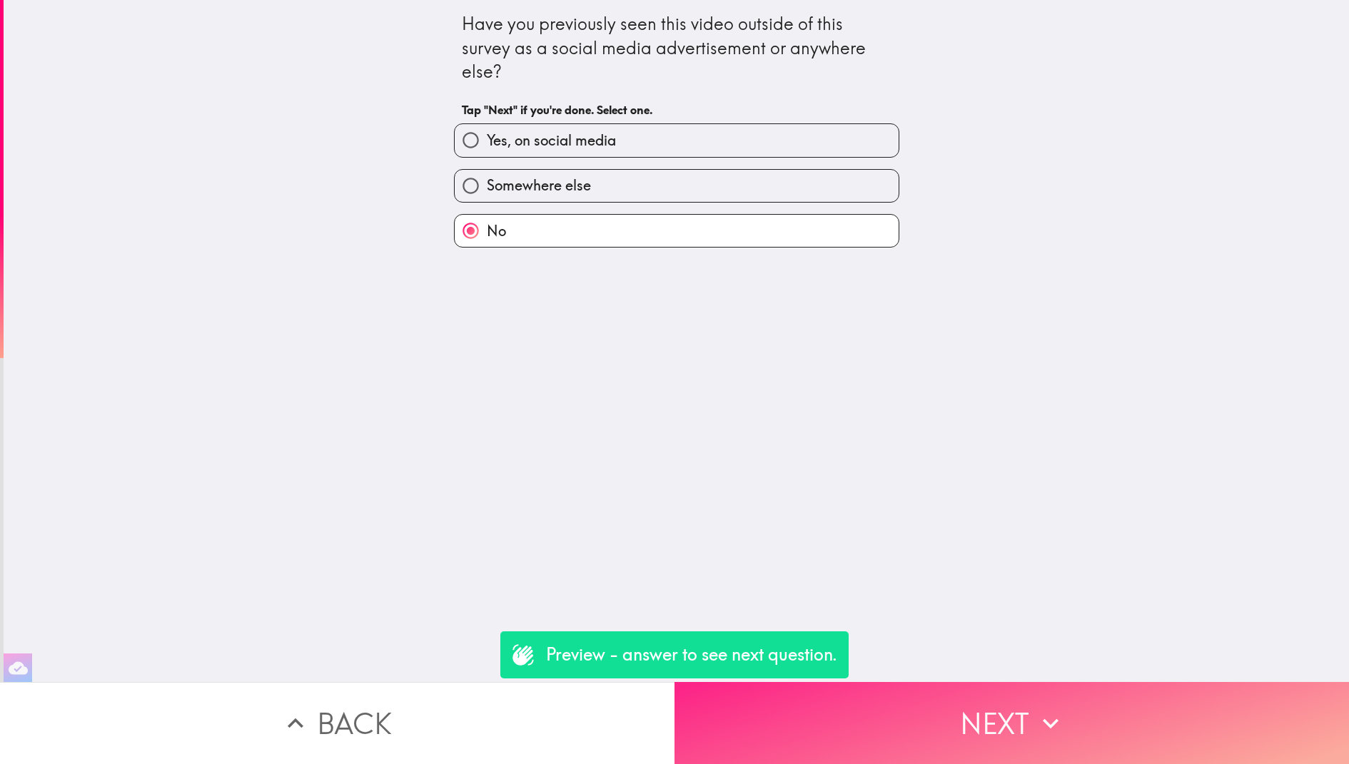
click at [960, 746] on button "Next" at bounding box center [1011, 723] width 674 height 82
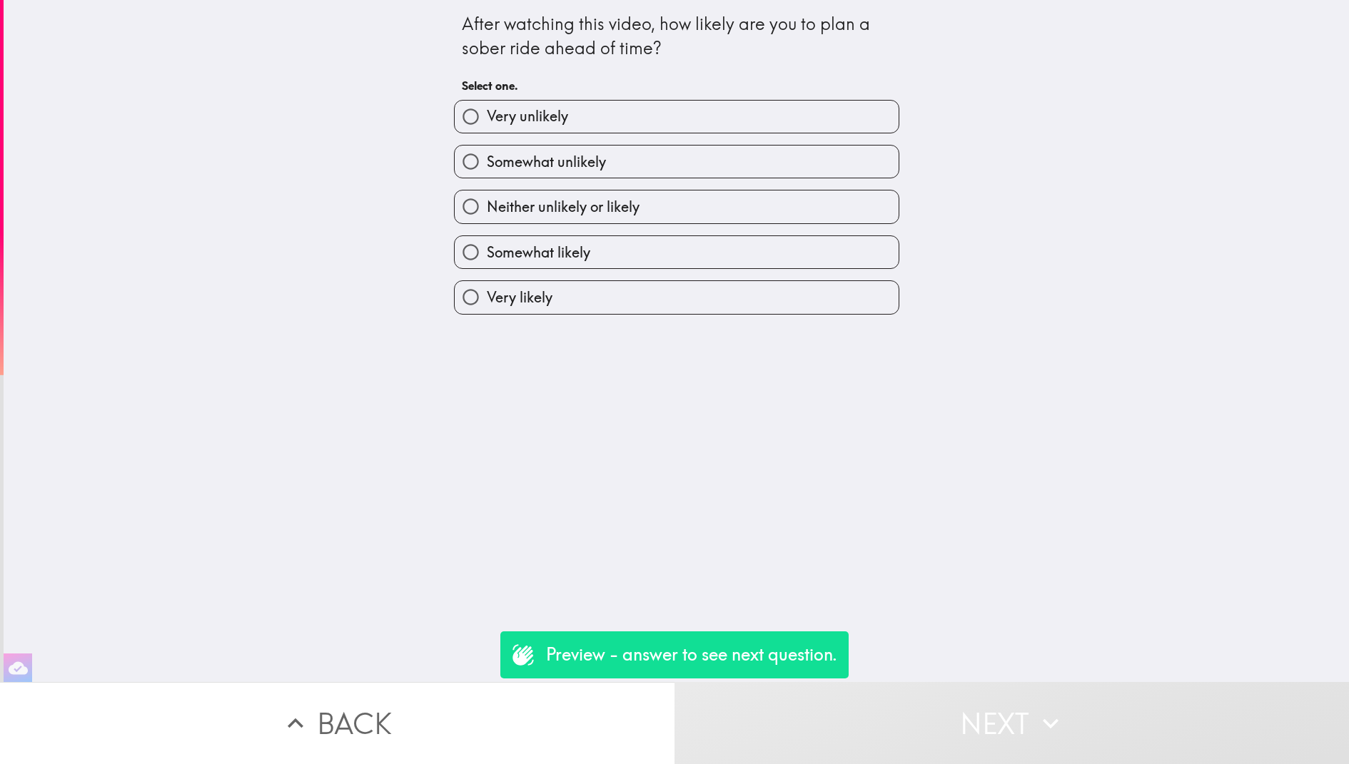
click at [398, 731] on button "Back" at bounding box center [337, 723] width 674 height 82
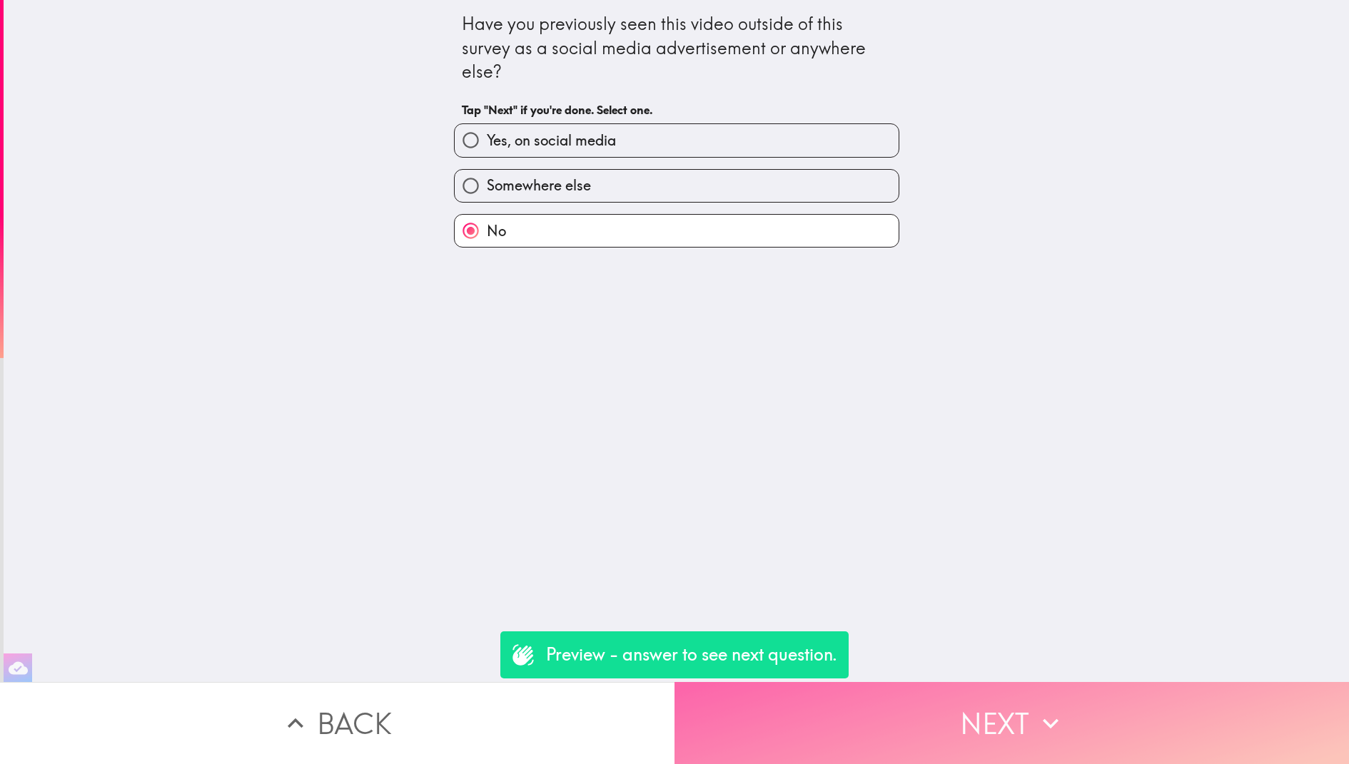
click at [975, 706] on button "Next" at bounding box center [1011, 723] width 674 height 82
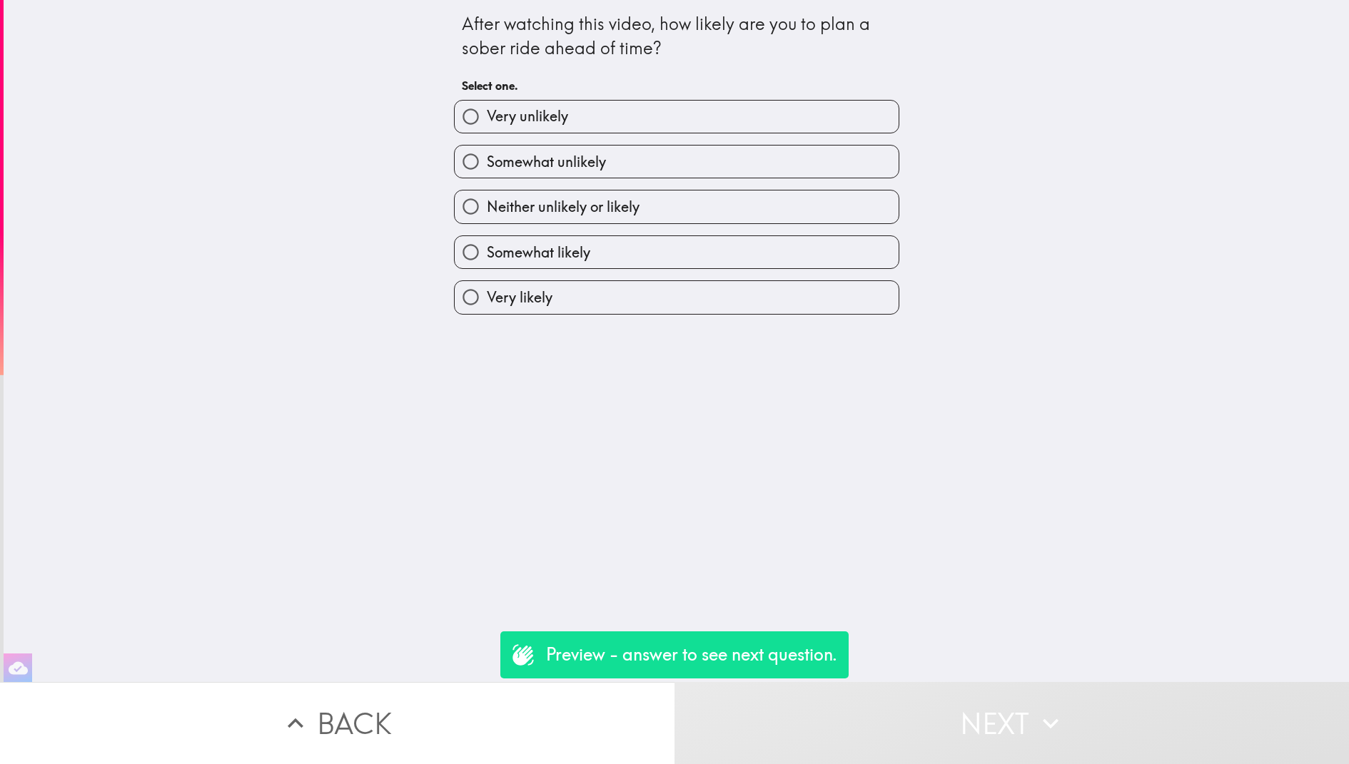
click at [844, 209] on label "Neither unlikely or likely" at bounding box center [676, 207] width 444 height 32
click at [487, 209] on input "Neither unlikely or likely" at bounding box center [470, 207] width 32 height 32
radio input "true"
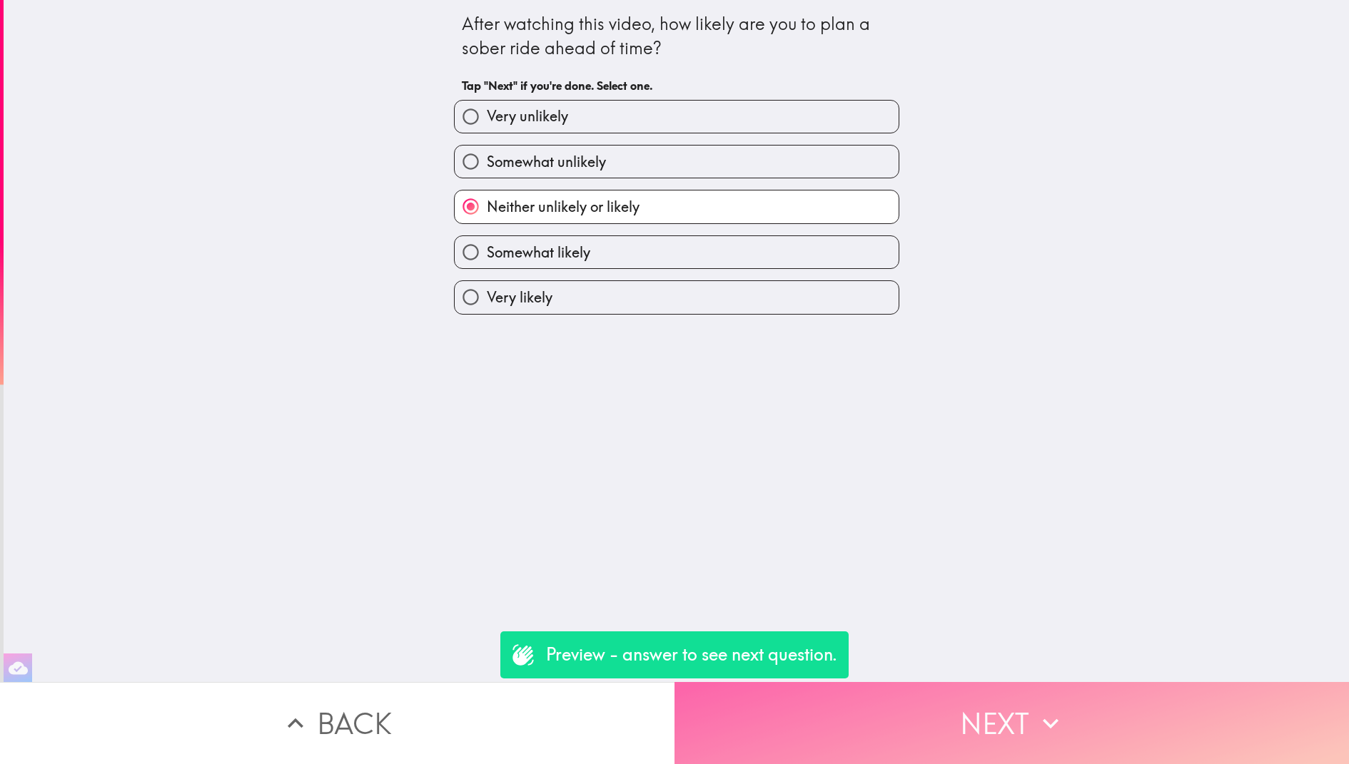
click at [973, 726] on button "Next" at bounding box center [1011, 723] width 674 height 82
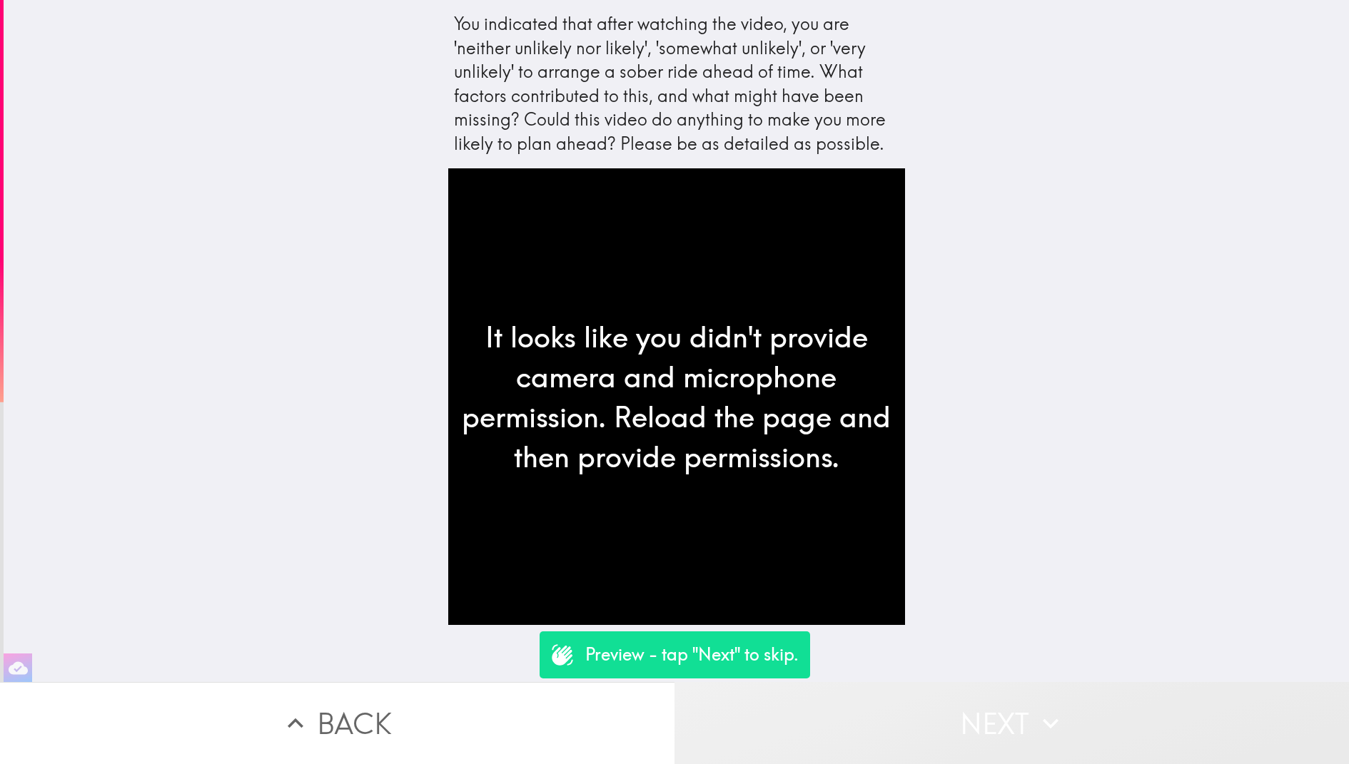
click at [930, 723] on button "Next" at bounding box center [1011, 723] width 674 height 82
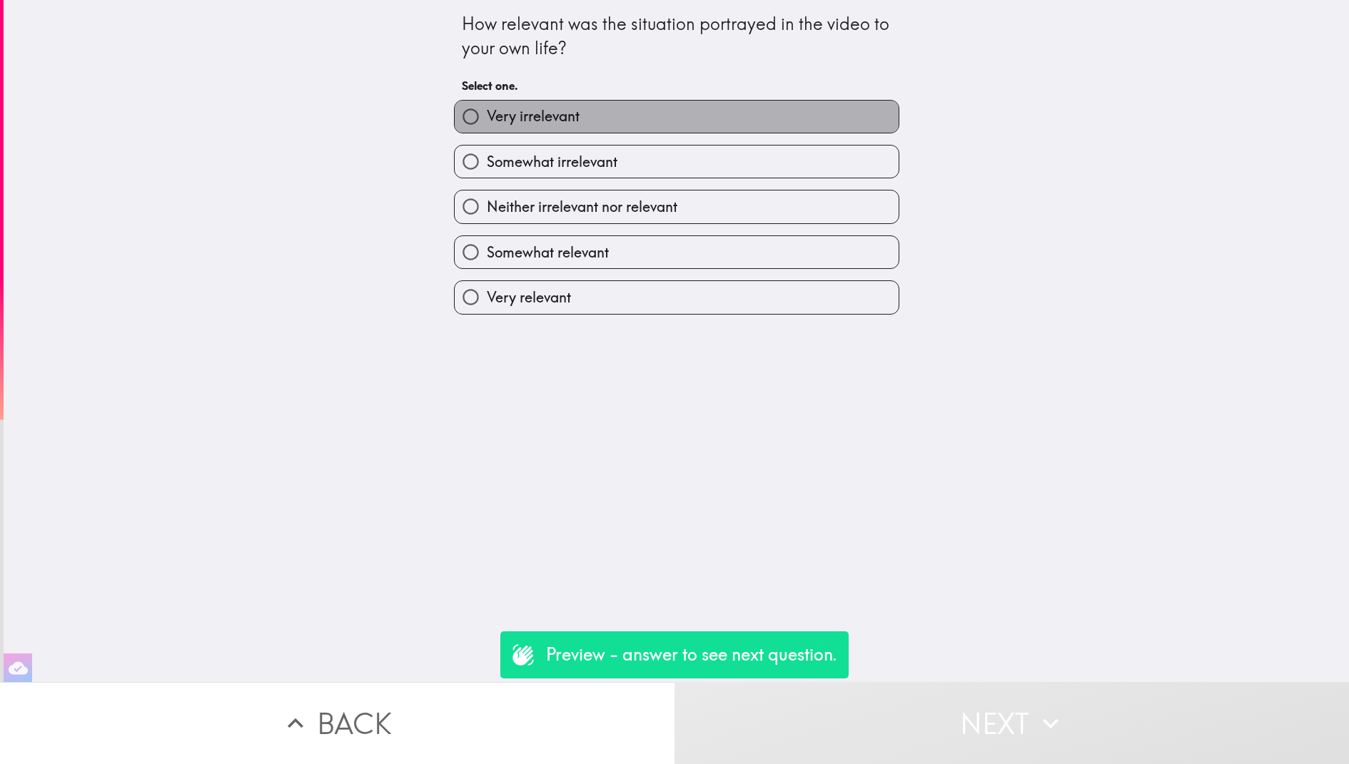
click at [709, 103] on label "Very irrelevant" at bounding box center [676, 117] width 444 height 32
click at [487, 103] on input "Very irrelevant" at bounding box center [470, 117] width 32 height 32
radio input "true"
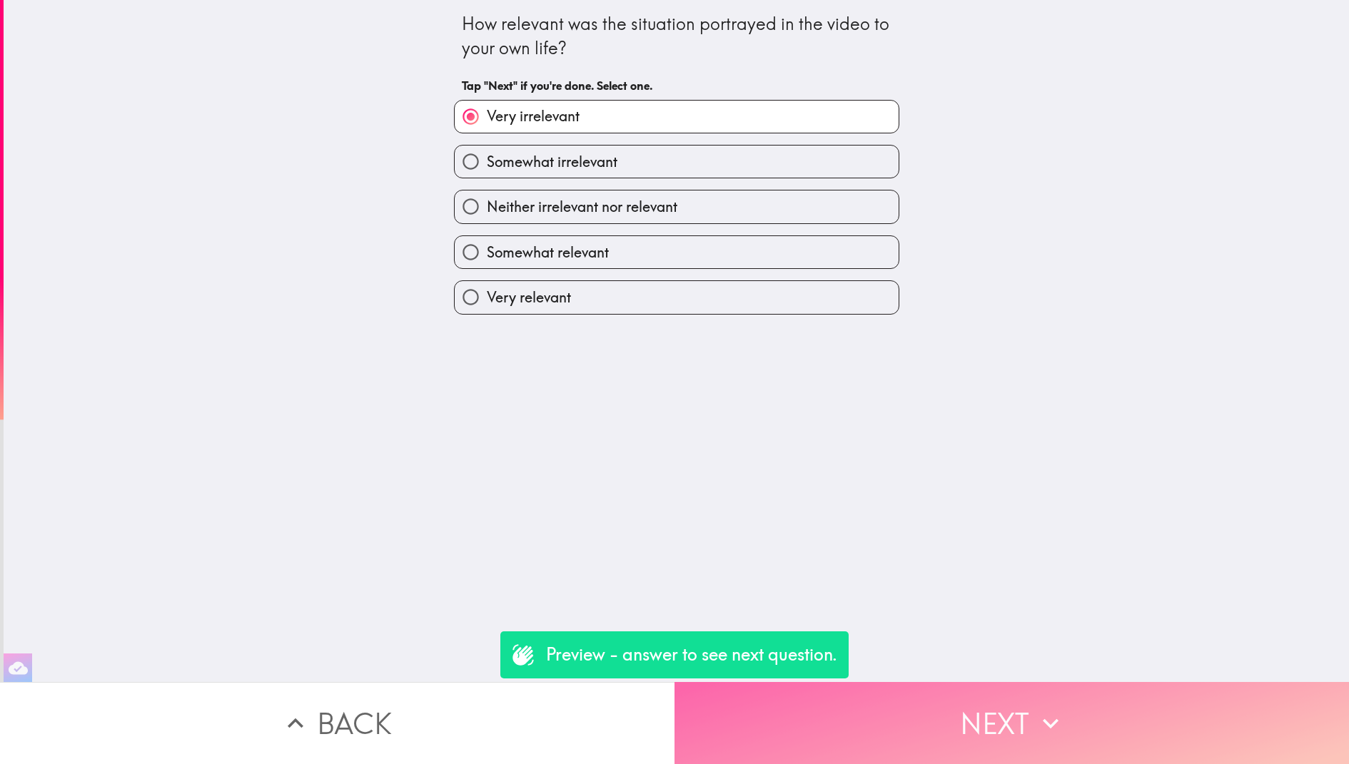
click at [922, 736] on button "Next" at bounding box center [1011, 723] width 674 height 82
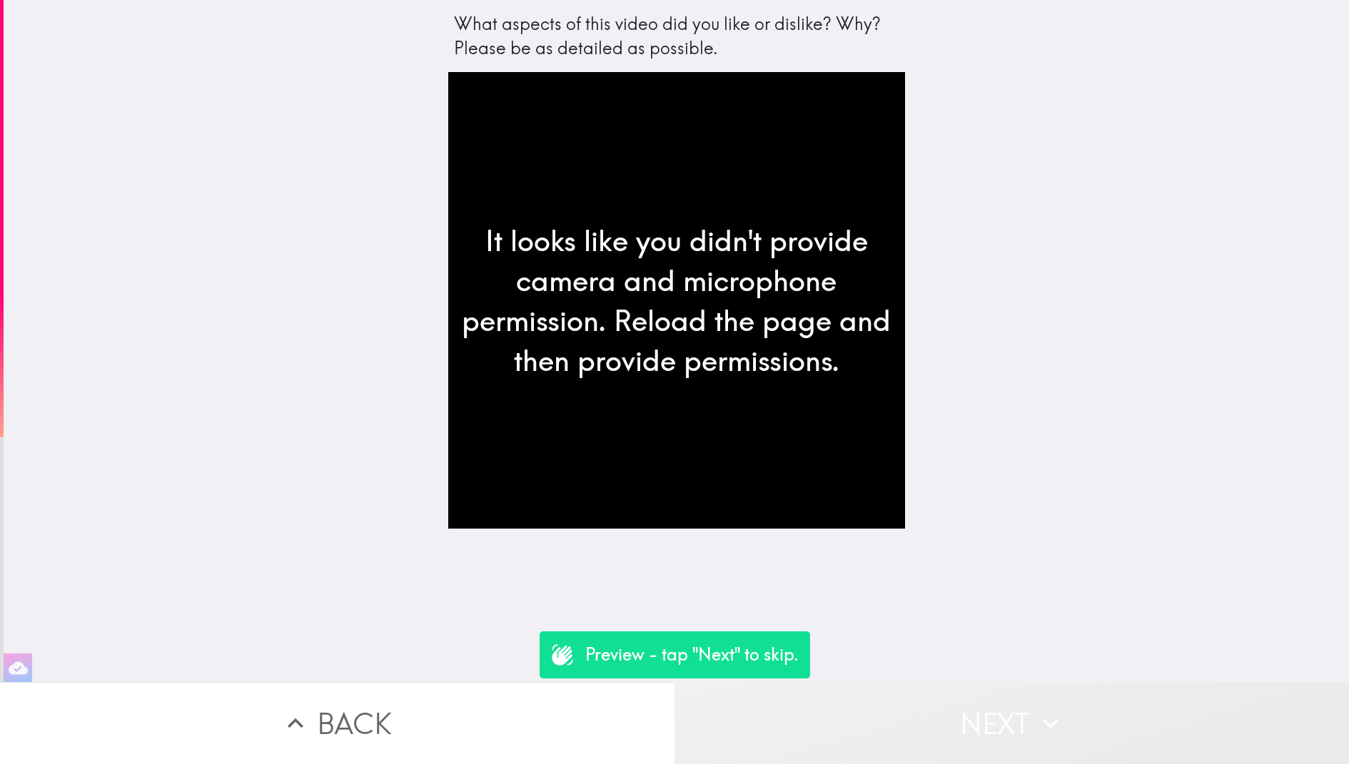
click at [952, 751] on button "Next" at bounding box center [1011, 723] width 674 height 82
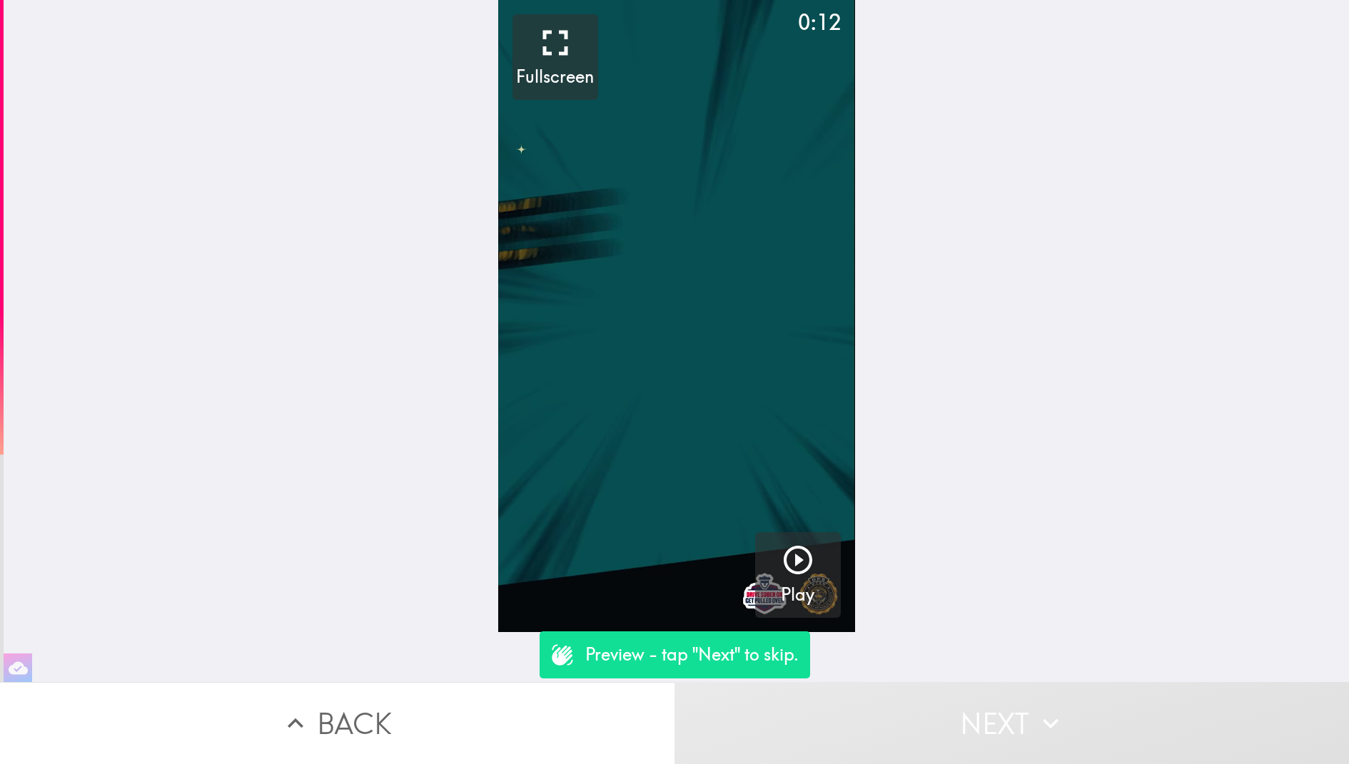
click at [970, 743] on button "Next" at bounding box center [1011, 723] width 674 height 82
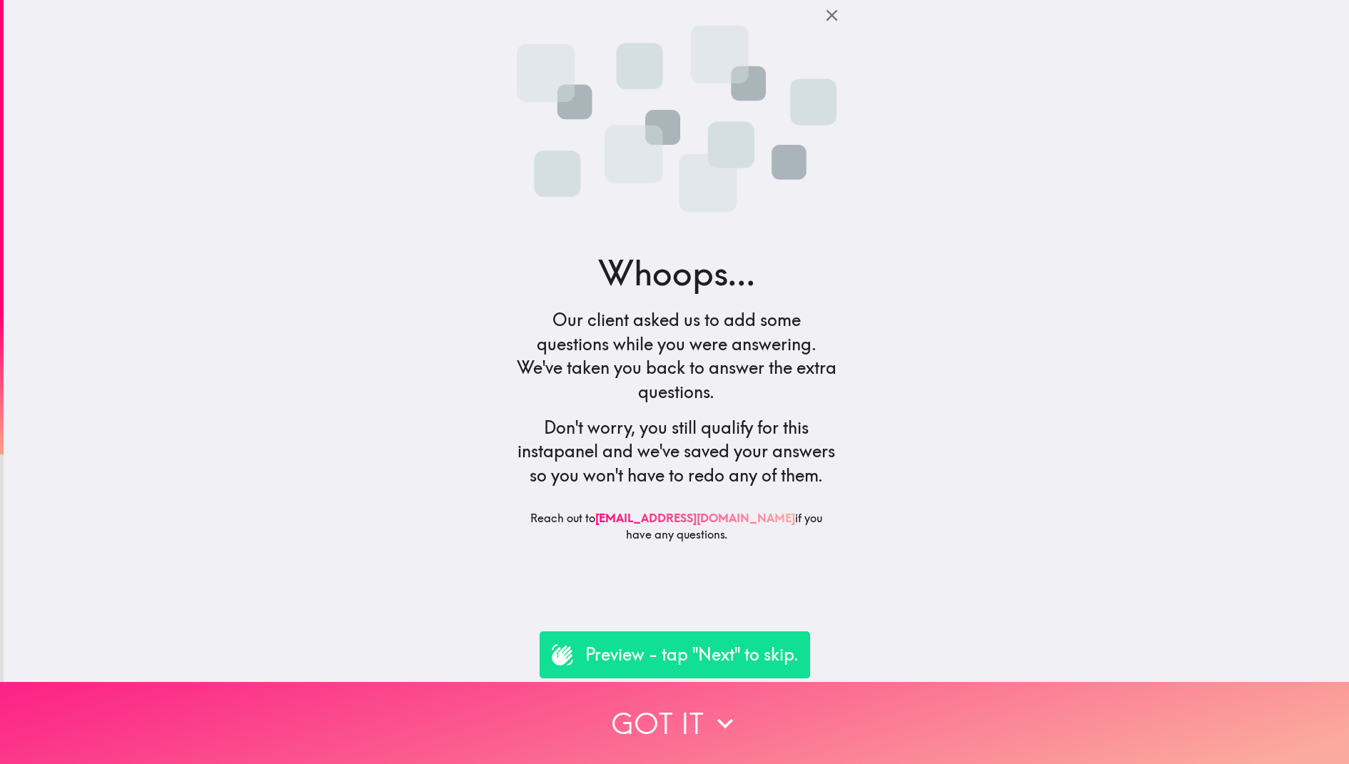
click at [726, 719] on icon "button" at bounding box center [724, 723] width 31 height 31
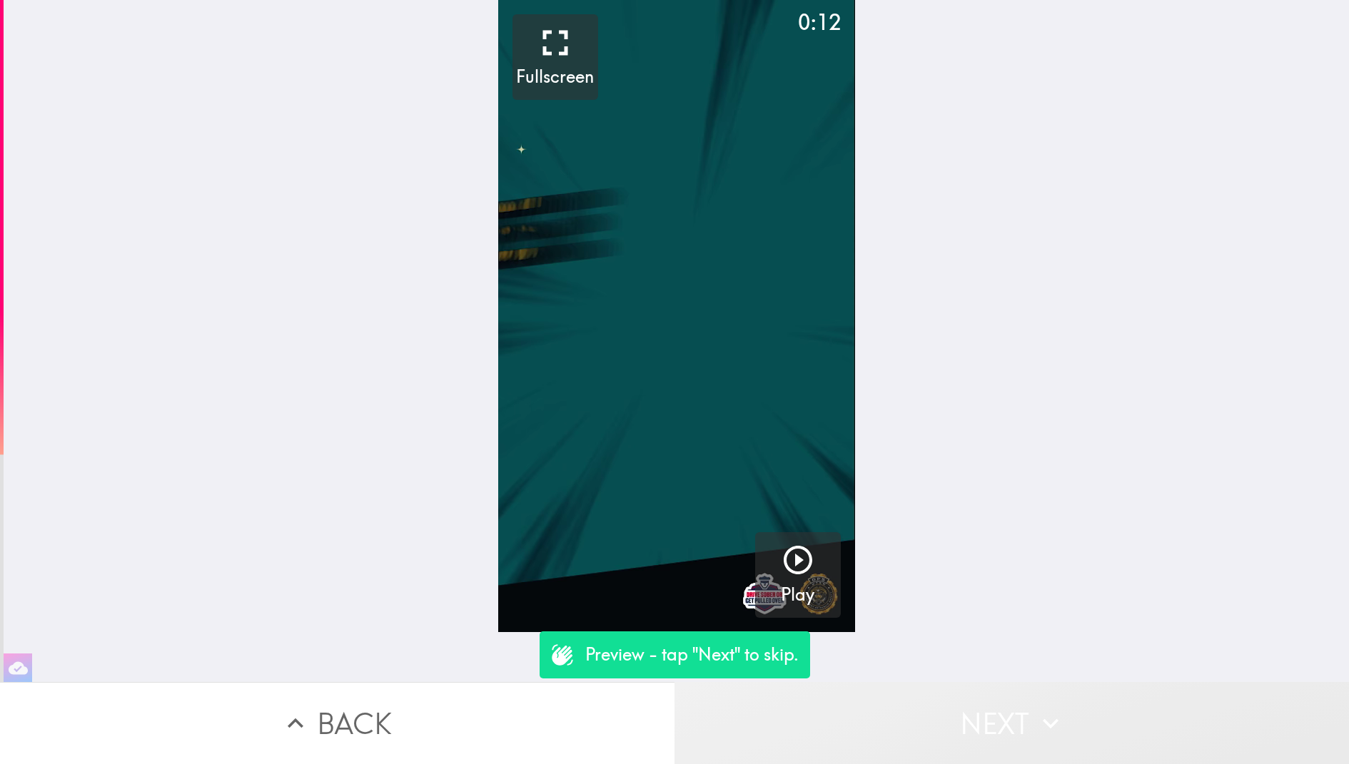
click at [829, 729] on button "Next" at bounding box center [1011, 723] width 674 height 82
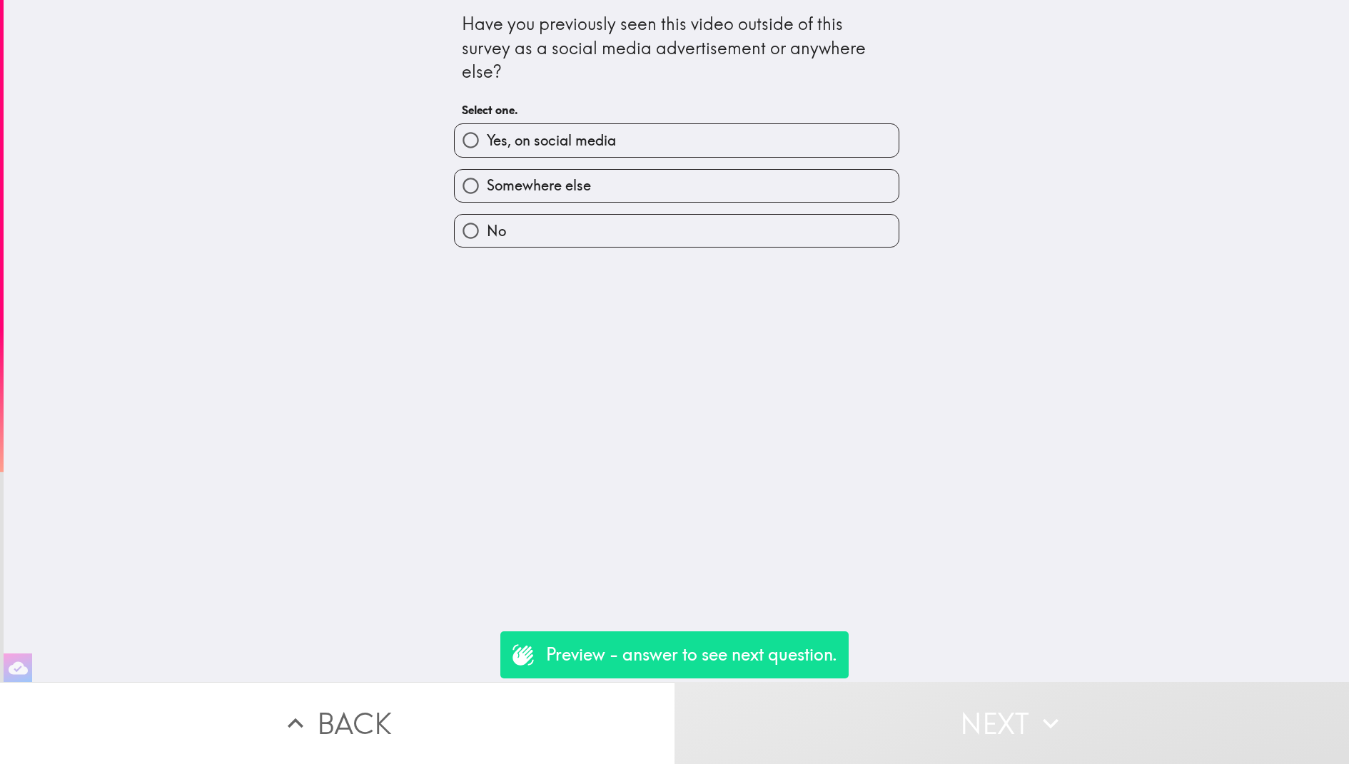
click at [805, 148] on label "Yes, on social media" at bounding box center [676, 140] width 444 height 32
click at [487, 148] on input "Yes, on social media" at bounding box center [470, 140] width 32 height 32
radio input "true"
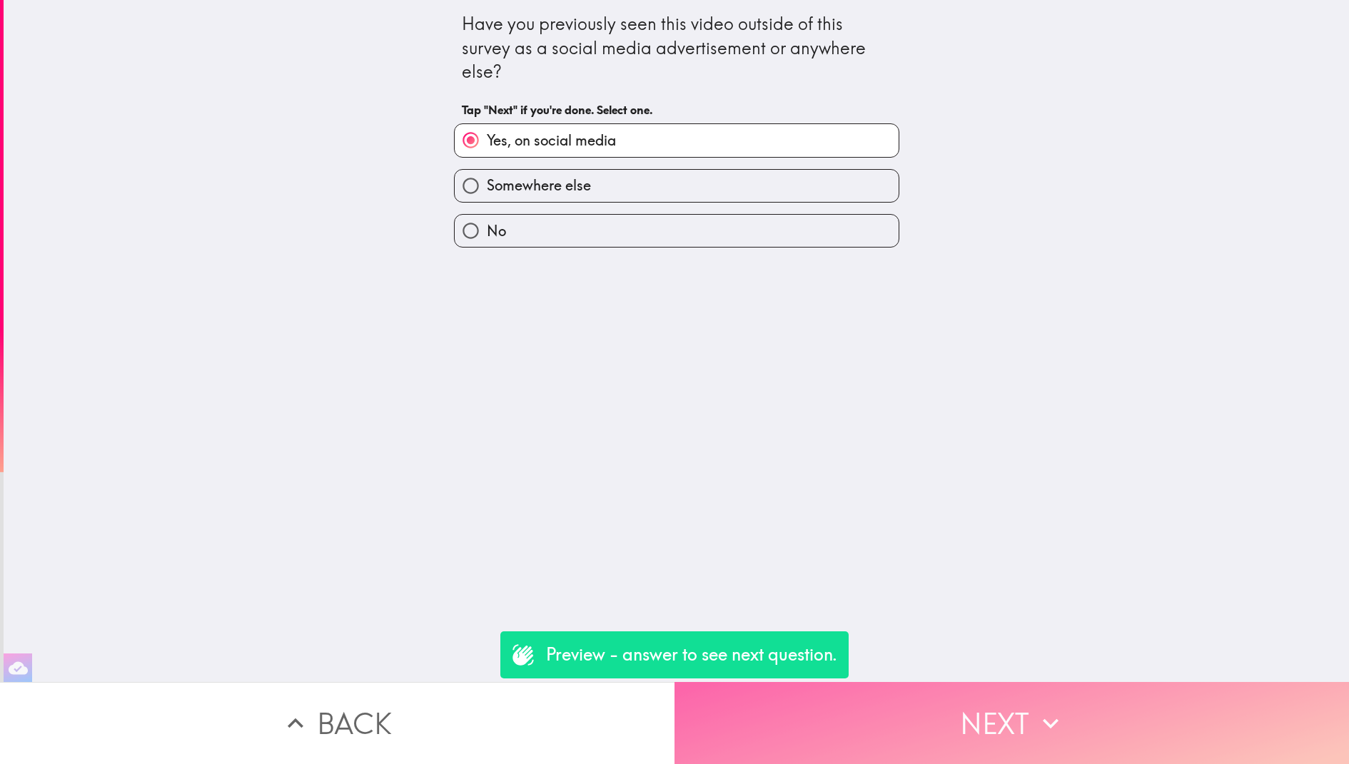
click at [933, 711] on button "Next" at bounding box center [1011, 723] width 674 height 82
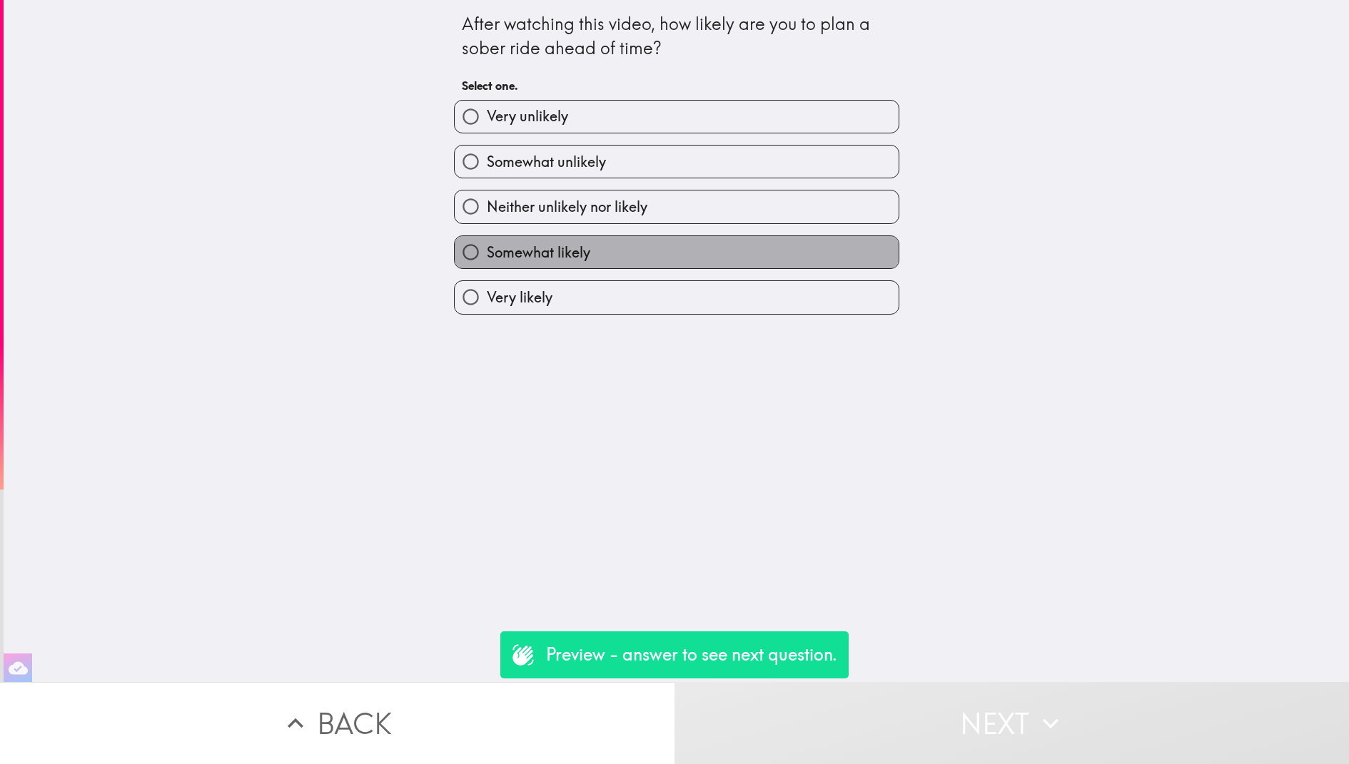
click at [815, 240] on label "Somewhat likely" at bounding box center [676, 252] width 444 height 32
click at [487, 240] on input "Somewhat likely" at bounding box center [470, 252] width 32 height 32
radio input "true"
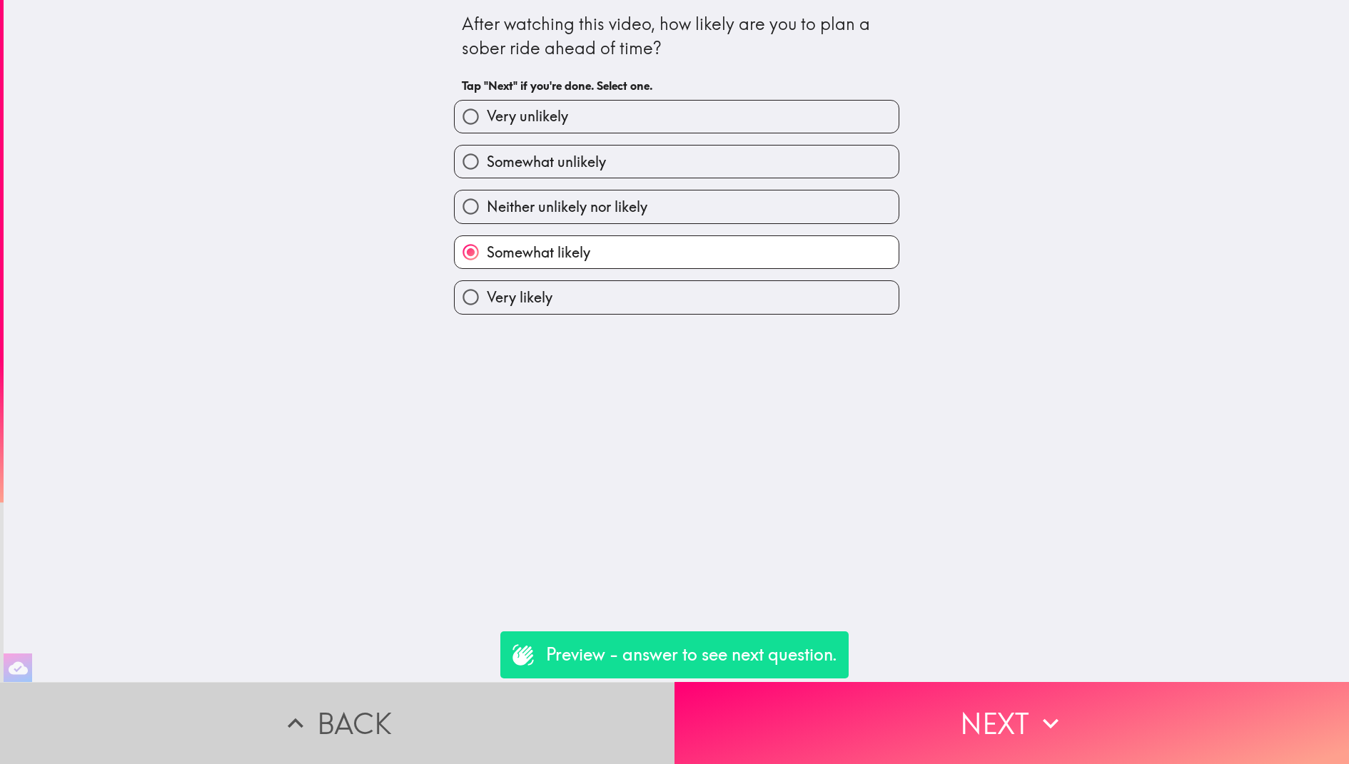
click at [536, 724] on button "Back" at bounding box center [337, 723] width 674 height 82
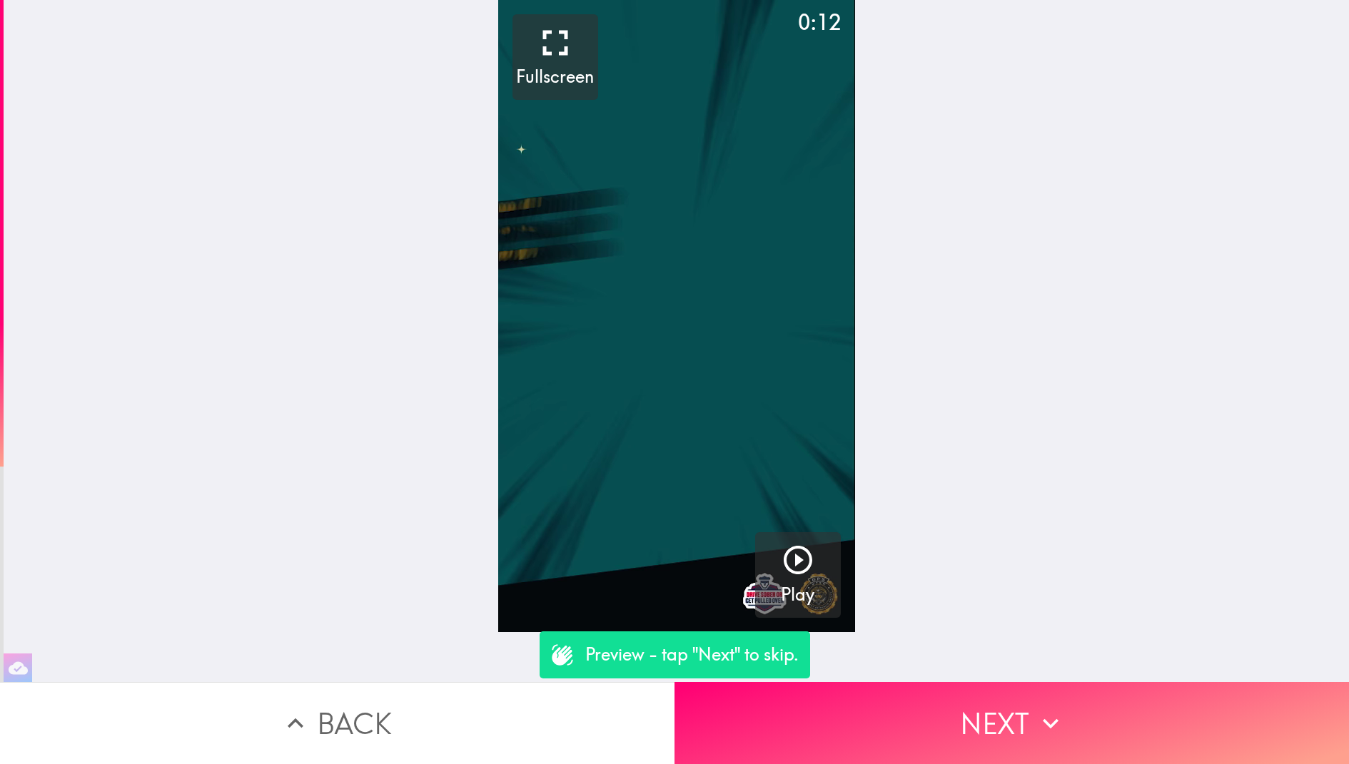
click at [536, 724] on button "Back" at bounding box center [337, 723] width 674 height 82
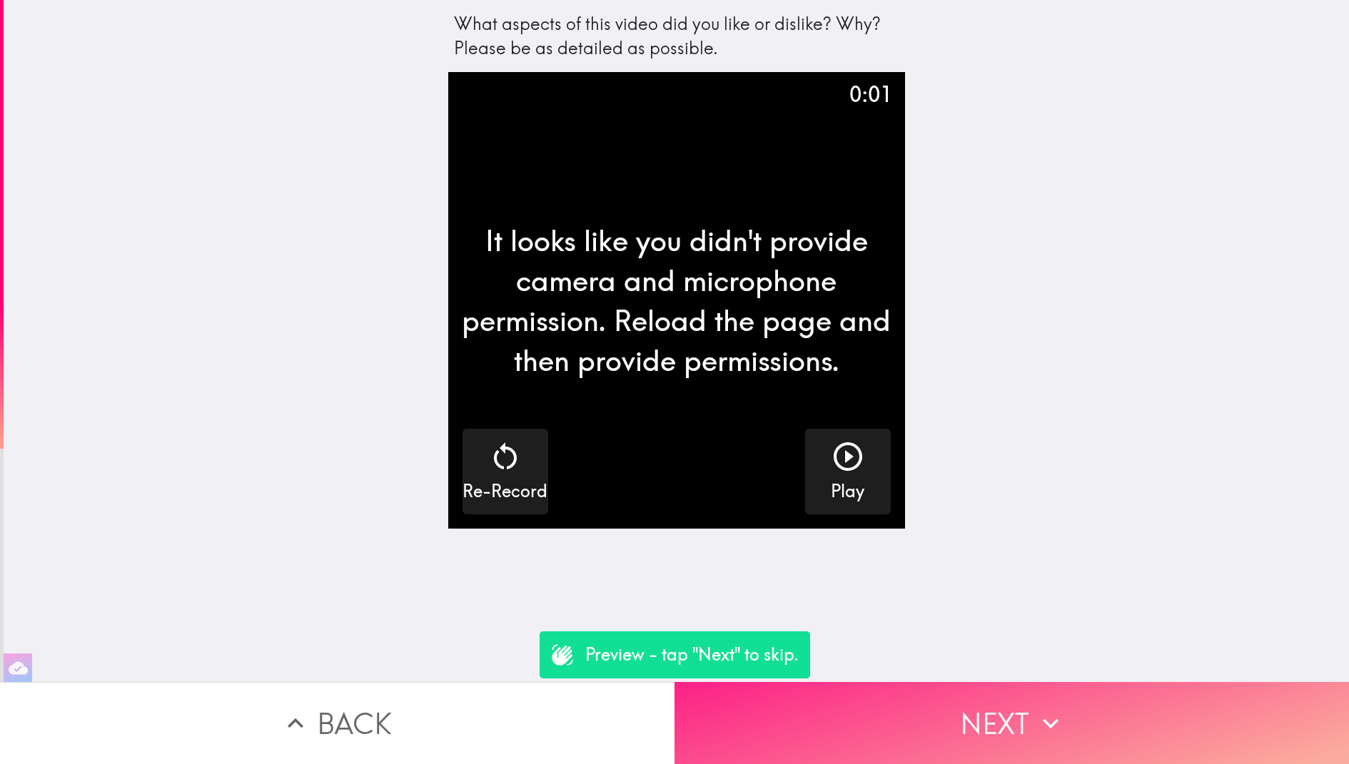
click at [839, 726] on button "Next" at bounding box center [1011, 723] width 674 height 82
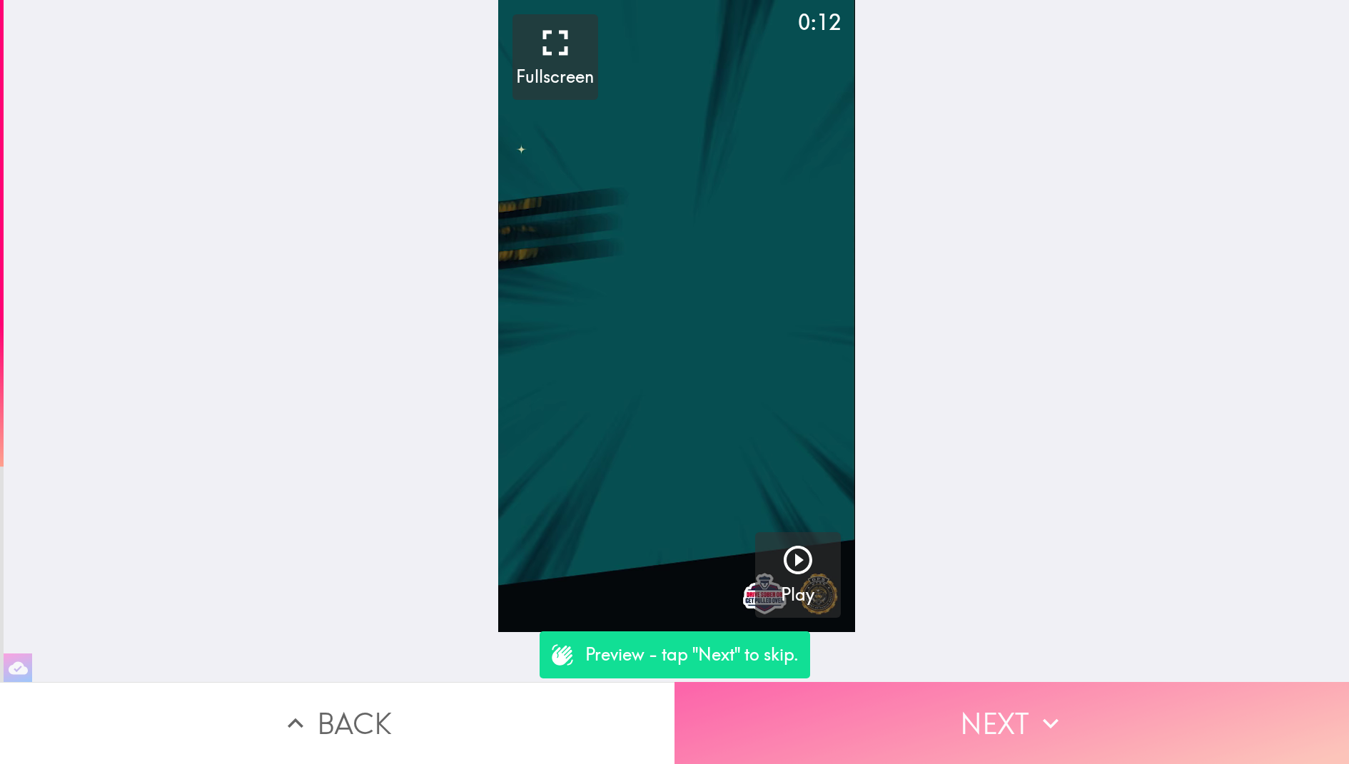
click at [839, 726] on button "Next" at bounding box center [1011, 723] width 674 height 82
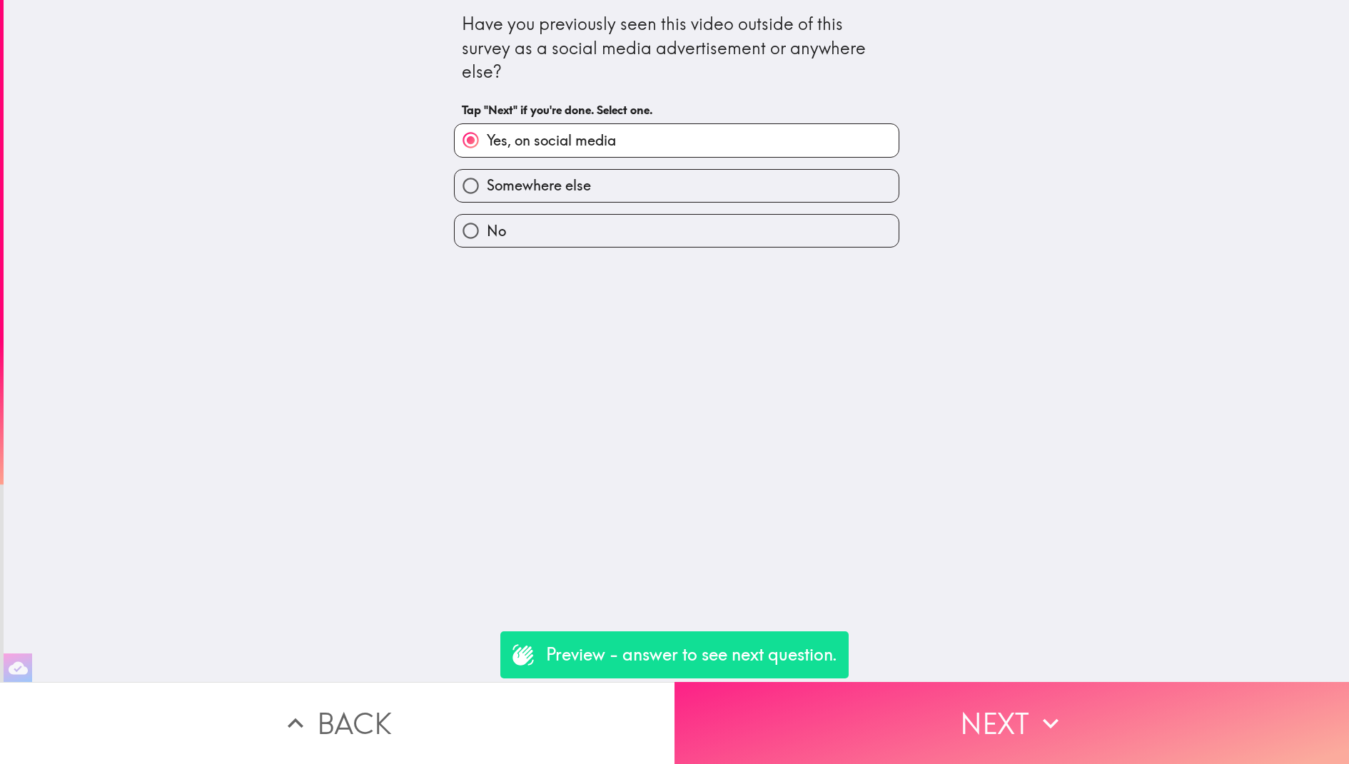
click at [839, 726] on button "Next" at bounding box center [1011, 723] width 674 height 82
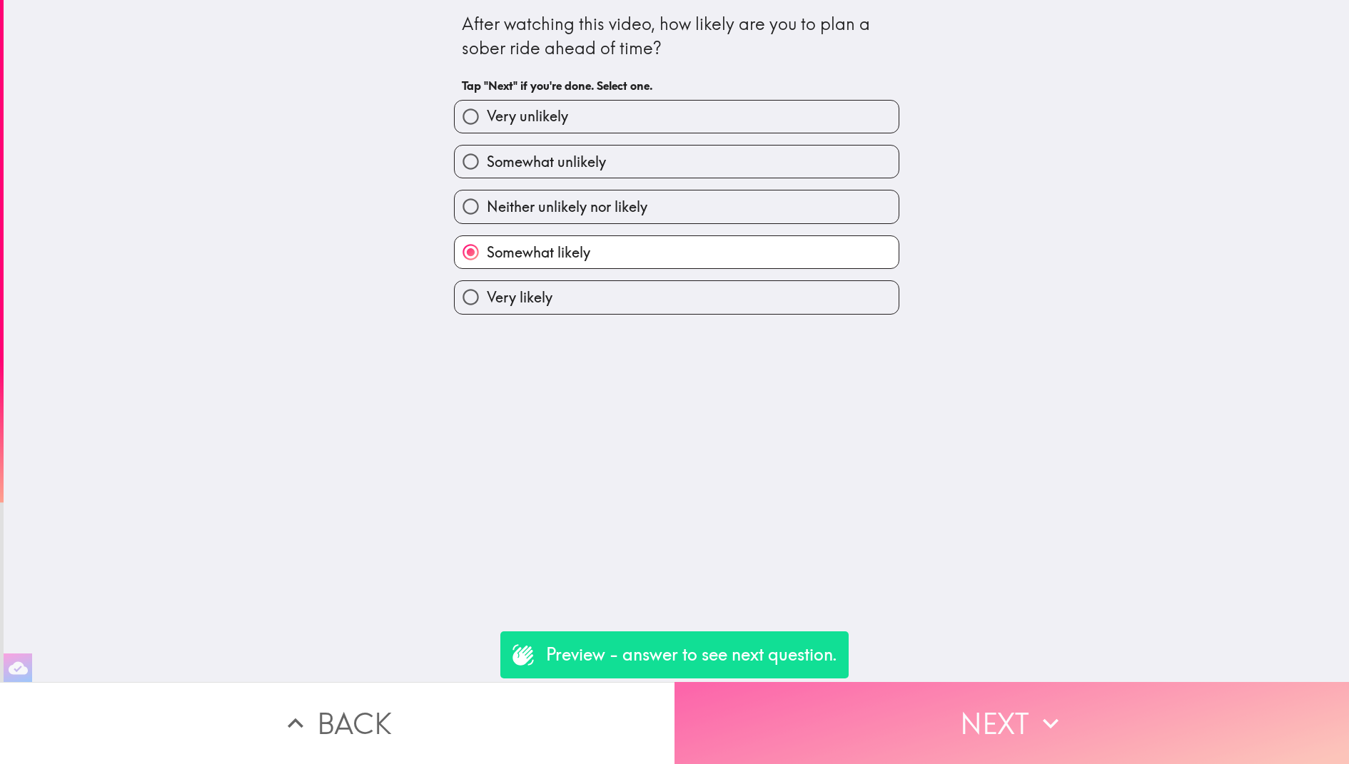
click at [839, 726] on button "Next" at bounding box center [1011, 723] width 674 height 82
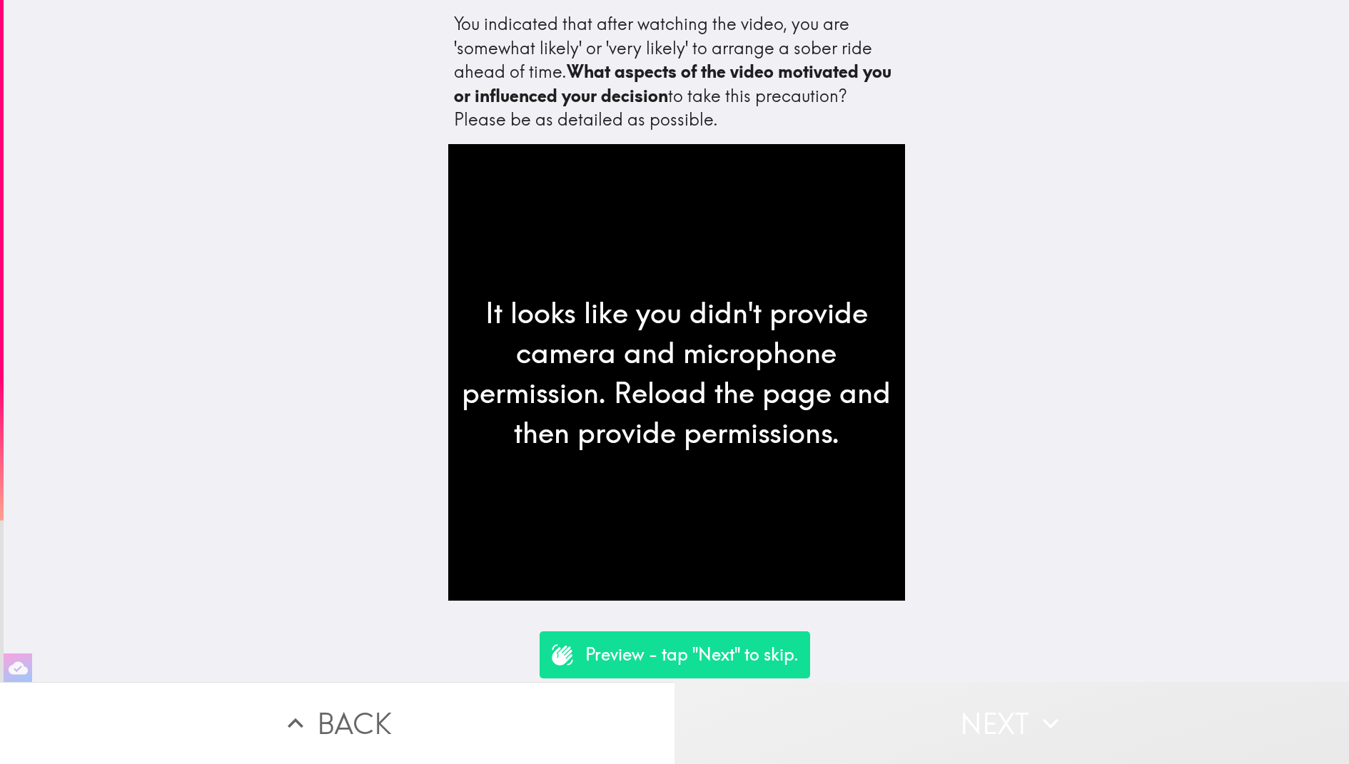
click at [839, 726] on button "Next" at bounding box center [1011, 723] width 674 height 82
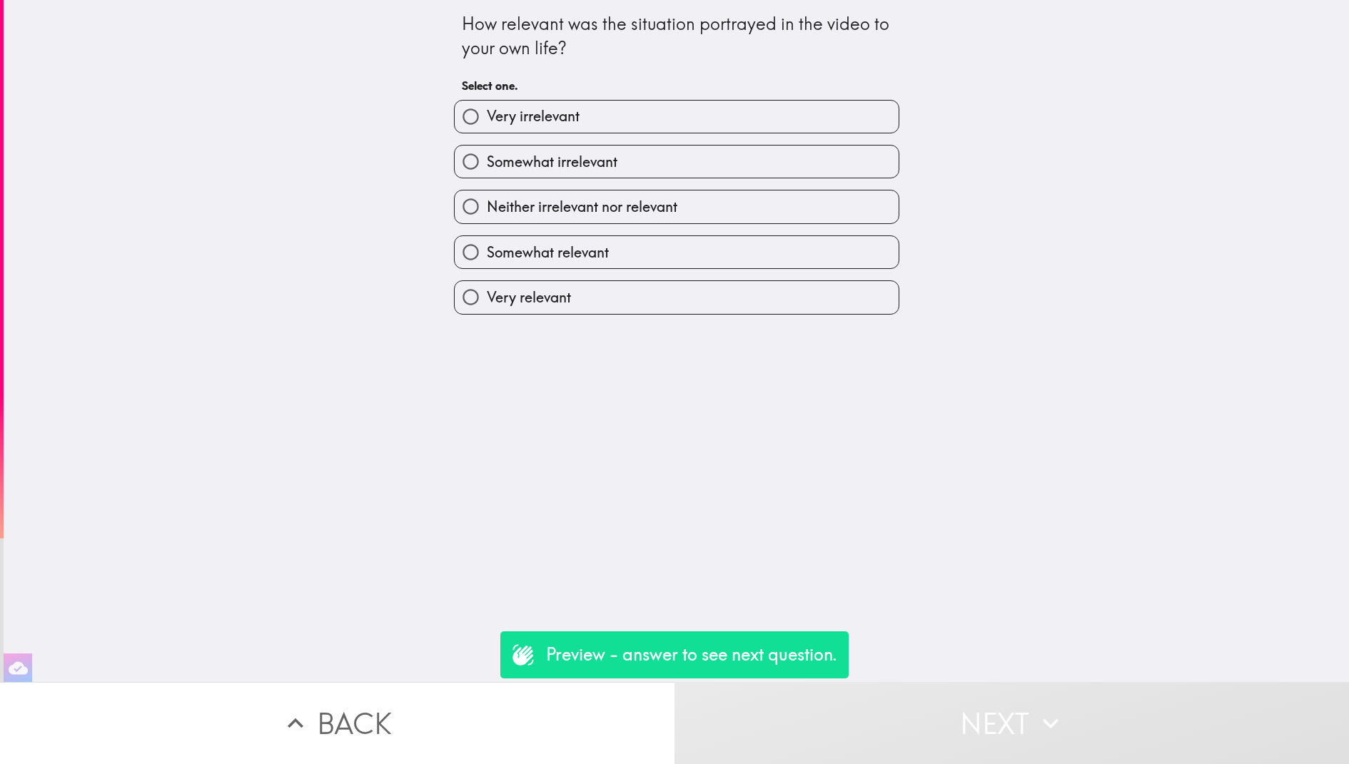
click at [477, 717] on button "Back" at bounding box center [337, 723] width 674 height 82
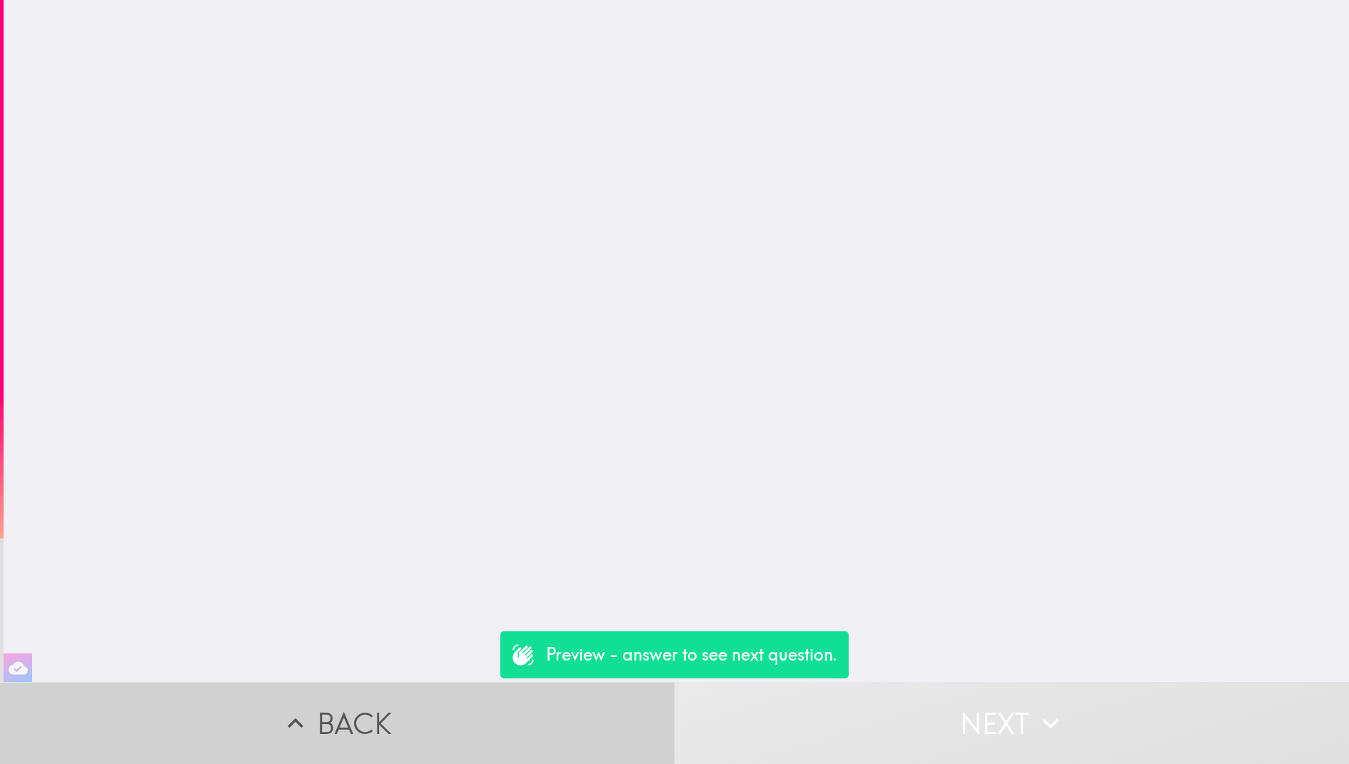
click at [477, 717] on button "Back" at bounding box center [337, 723] width 674 height 82
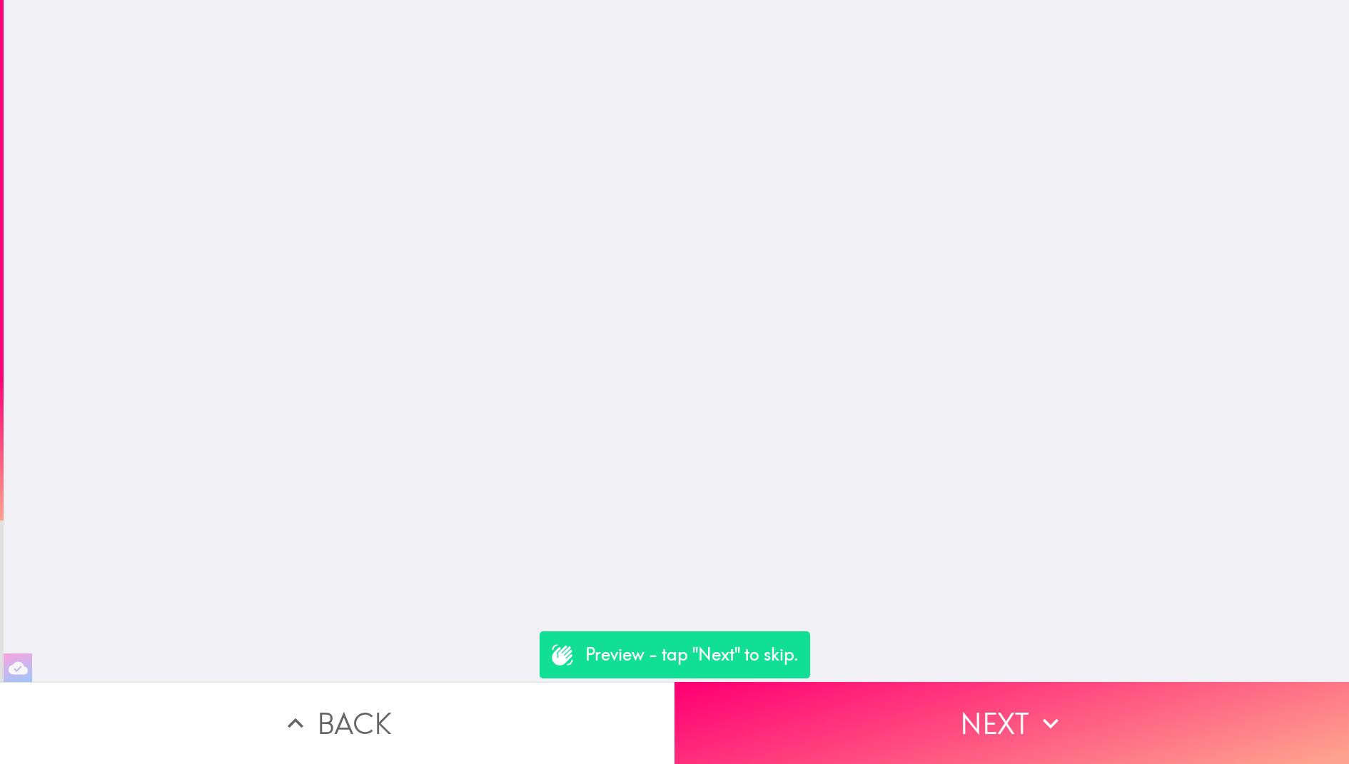
click at [477, 717] on button "Back" at bounding box center [337, 723] width 674 height 82
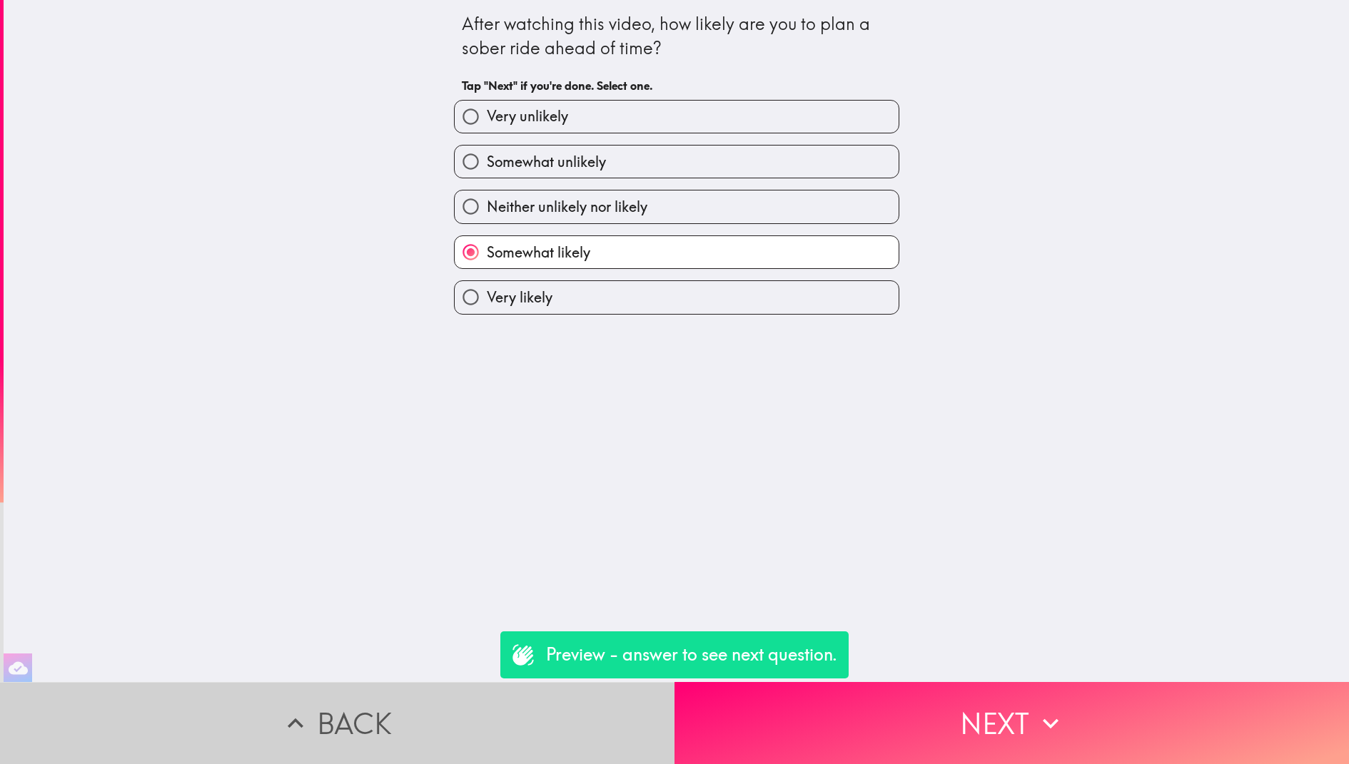
click at [477, 717] on button "Back" at bounding box center [337, 723] width 674 height 82
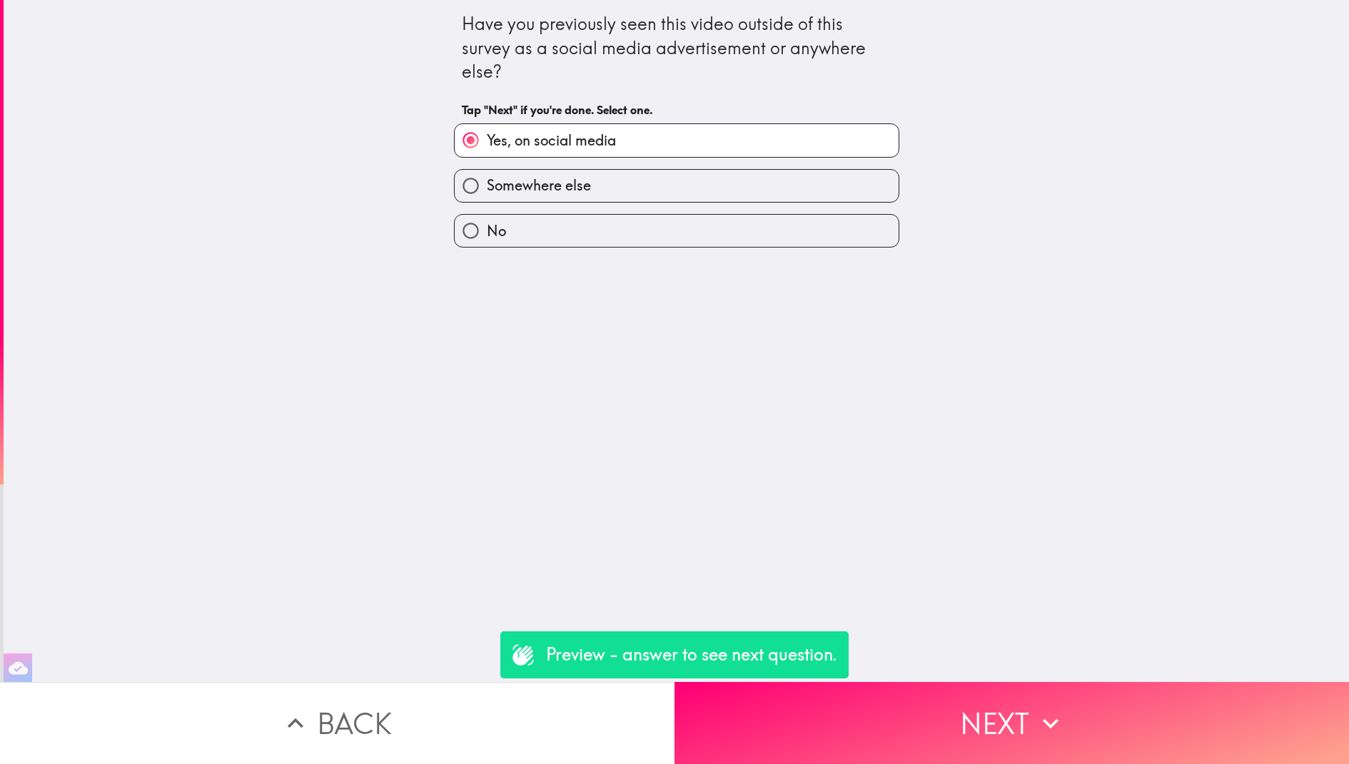
click at [477, 717] on button "Back" at bounding box center [337, 723] width 674 height 82
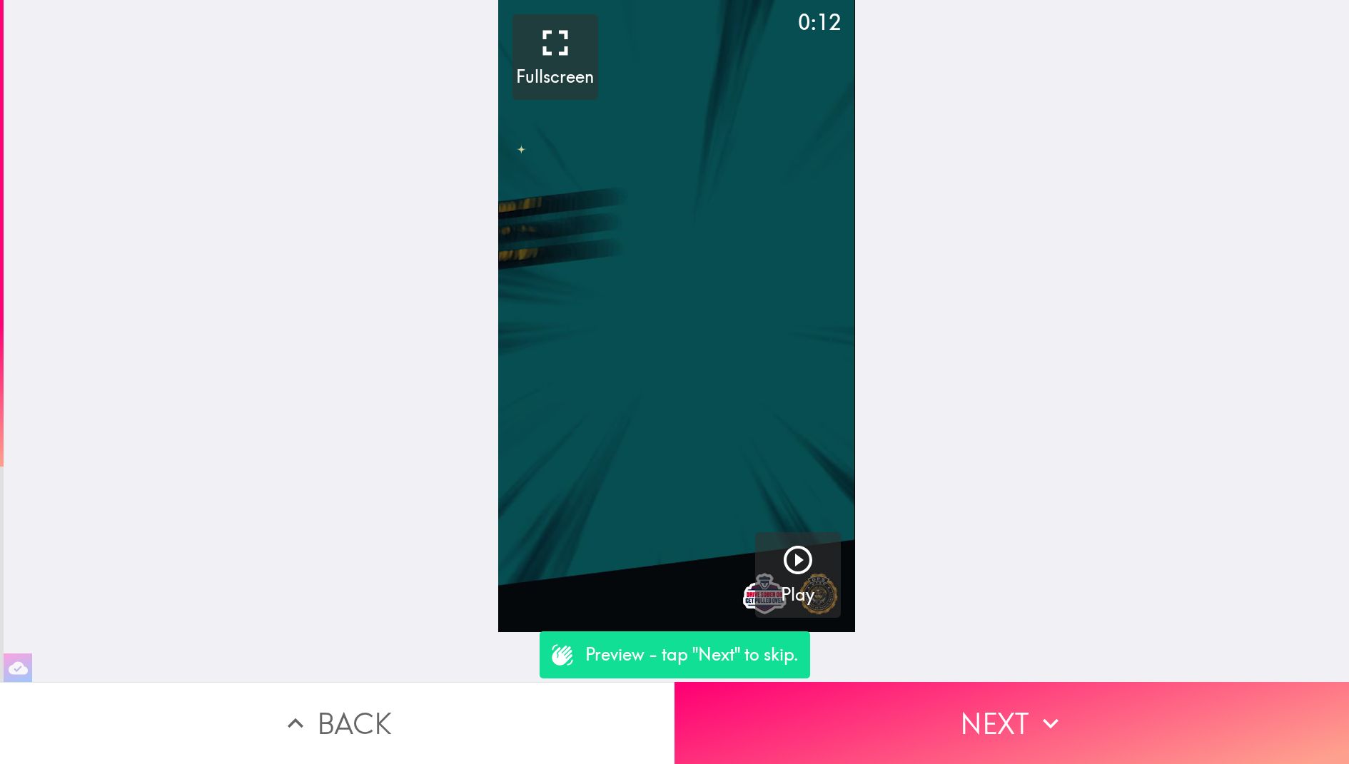
click at [477, 717] on button "Back" at bounding box center [337, 723] width 674 height 82
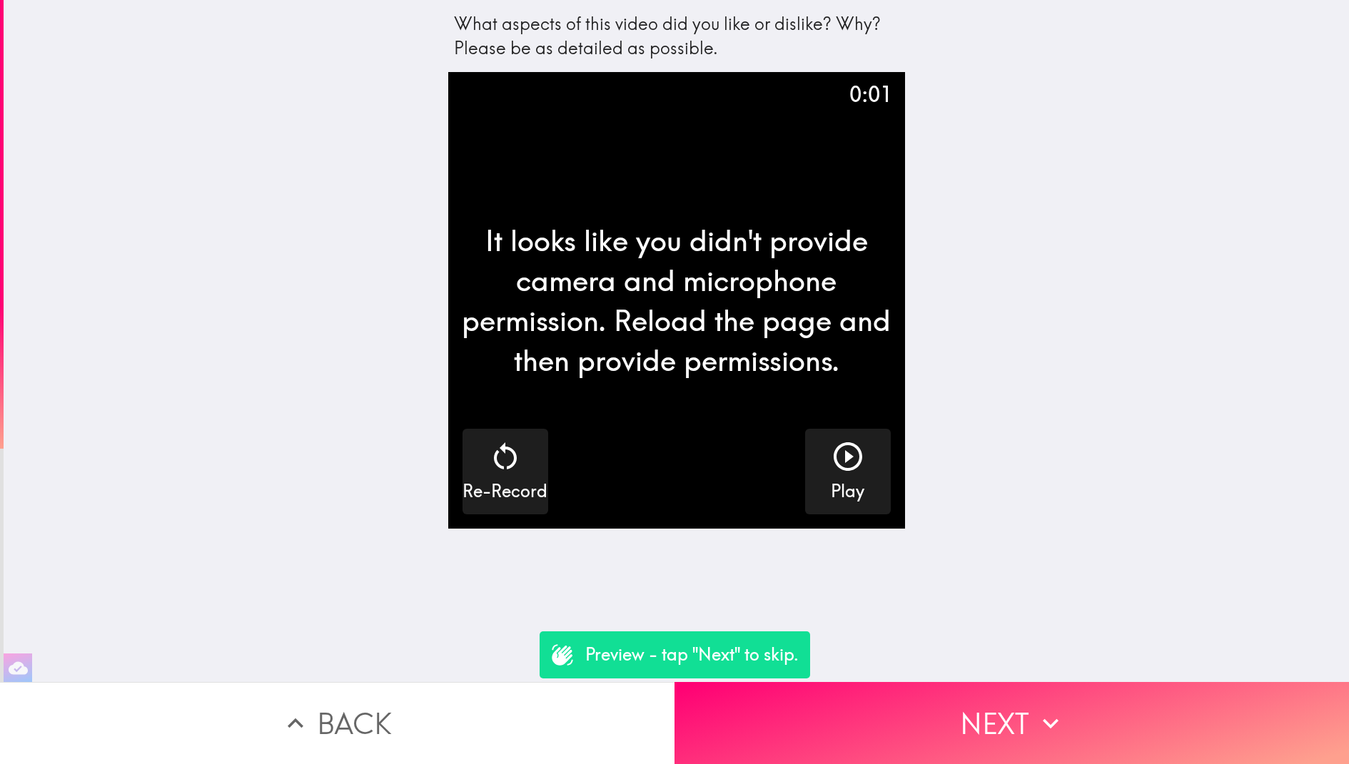
click at [477, 717] on button "Back" at bounding box center [337, 723] width 674 height 82
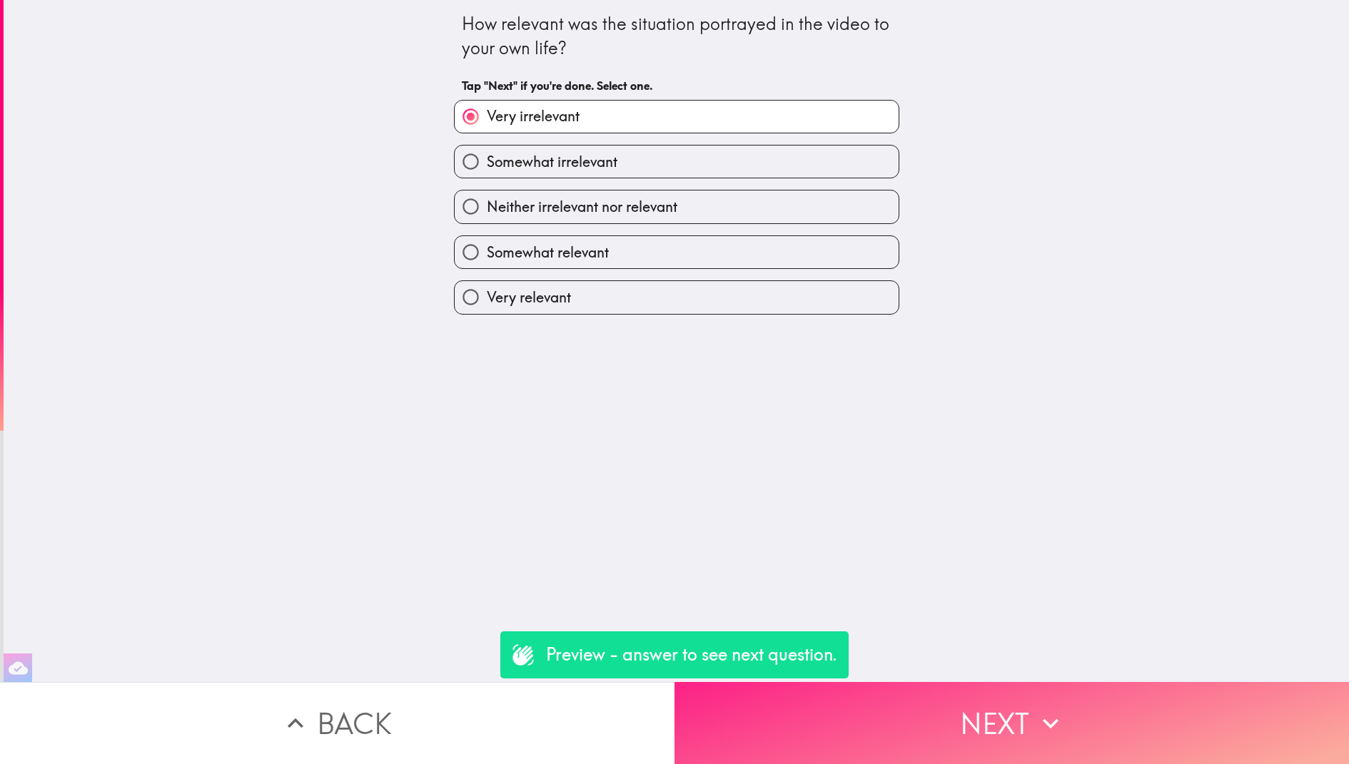
click at [807, 721] on button "Next" at bounding box center [1011, 723] width 674 height 82
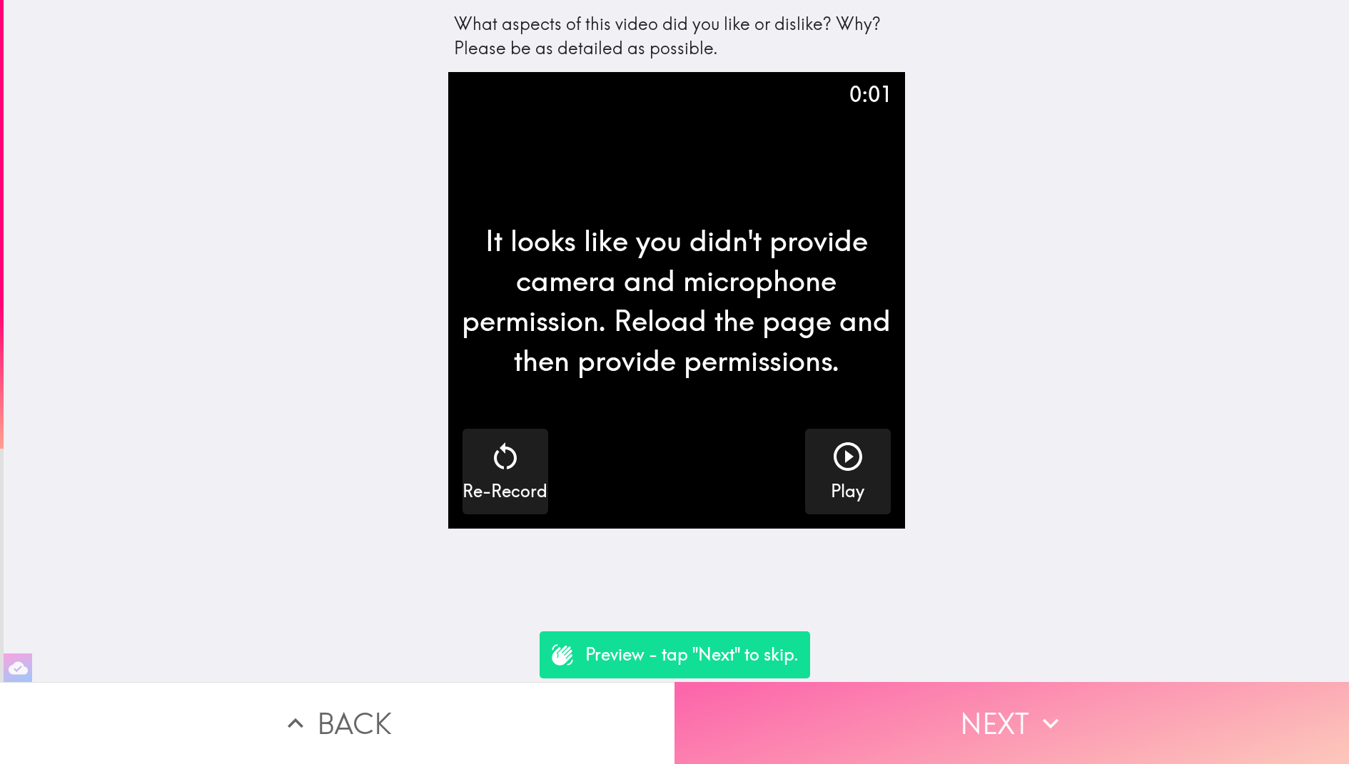
click at [810, 718] on button "Next" at bounding box center [1011, 723] width 674 height 82
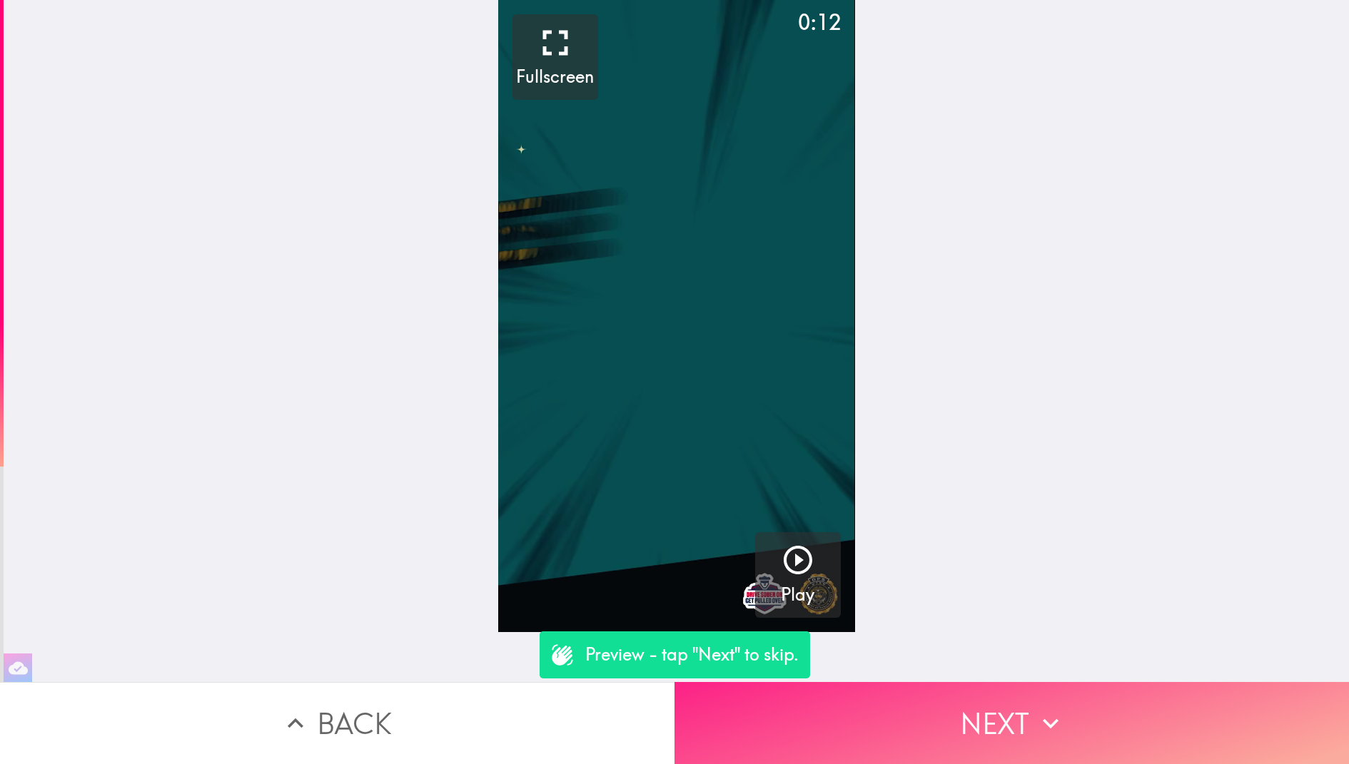
click at [810, 720] on button "Next" at bounding box center [1011, 723] width 674 height 82
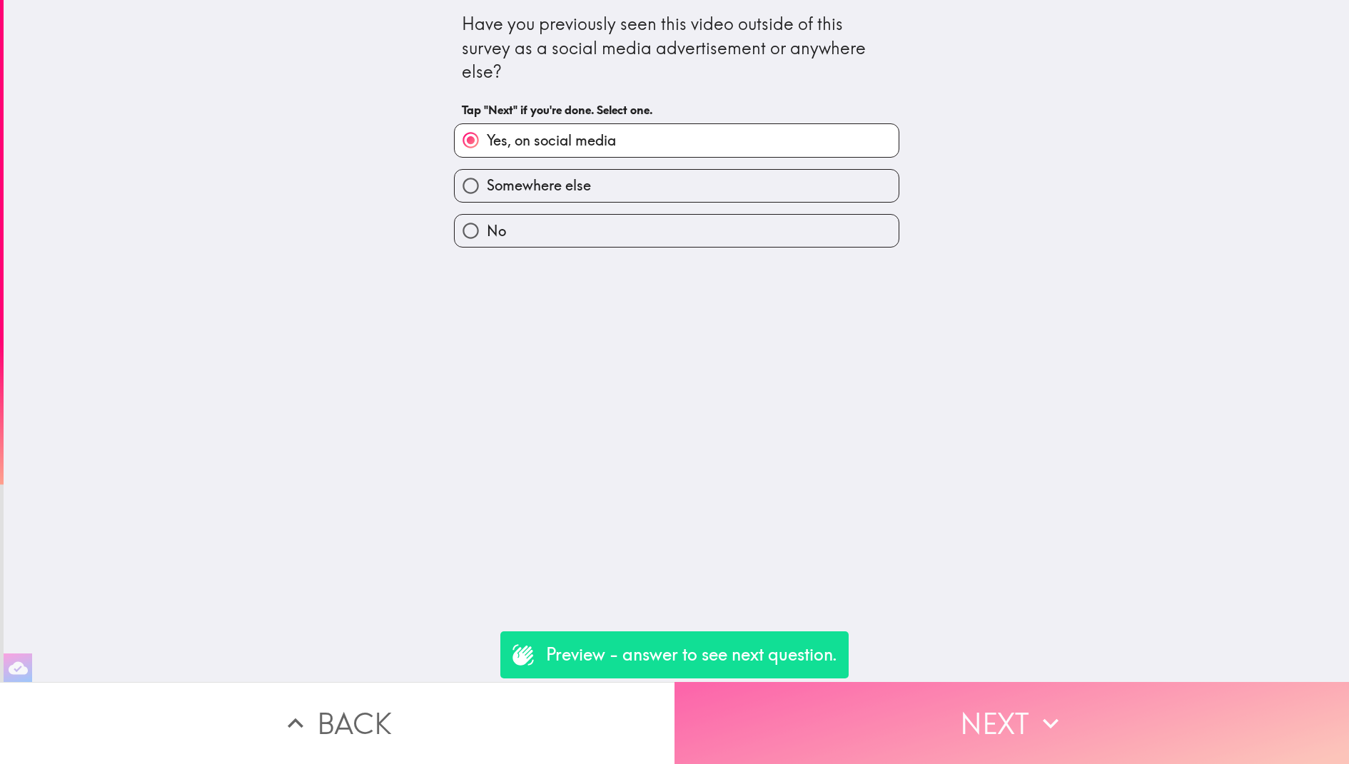
click at [810, 720] on button "Next" at bounding box center [1011, 723] width 674 height 82
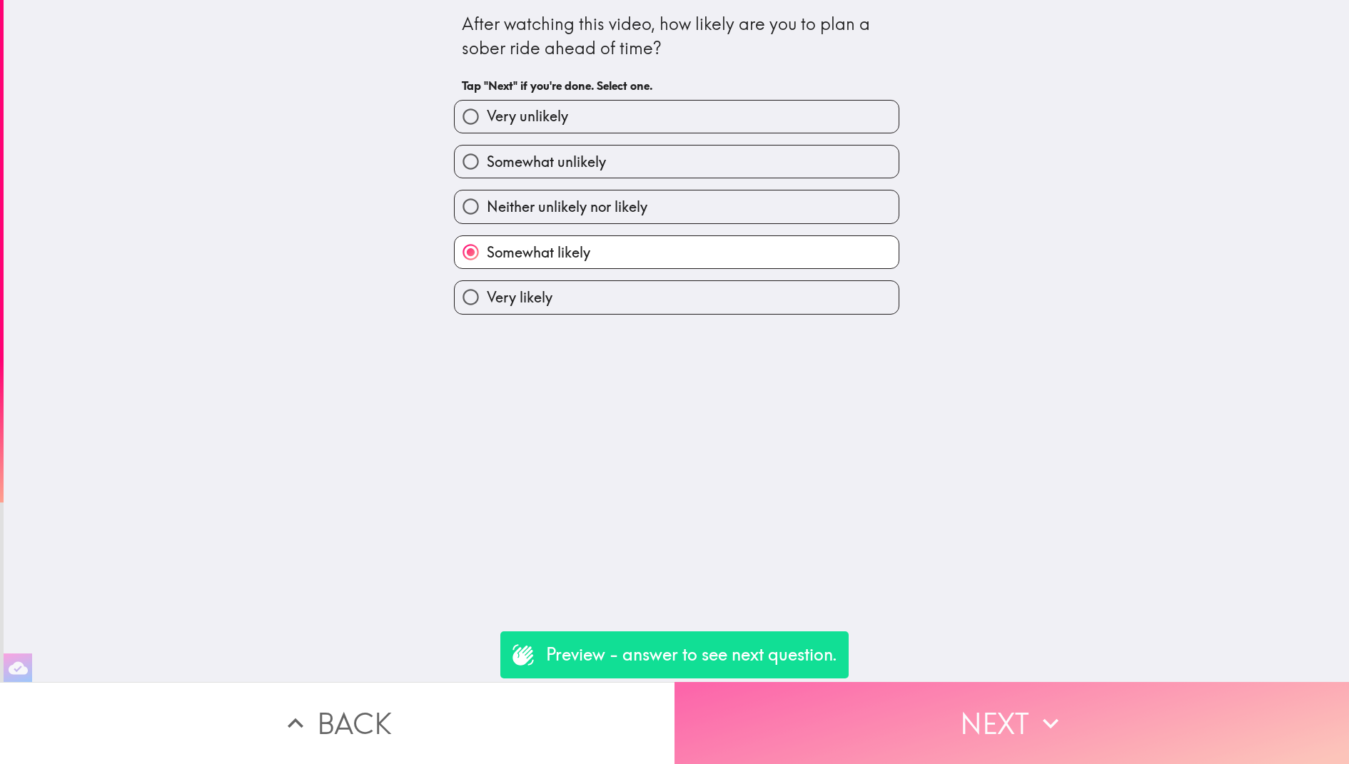
click at [810, 720] on button "Next" at bounding box center [1011, 723] width 674 height 82
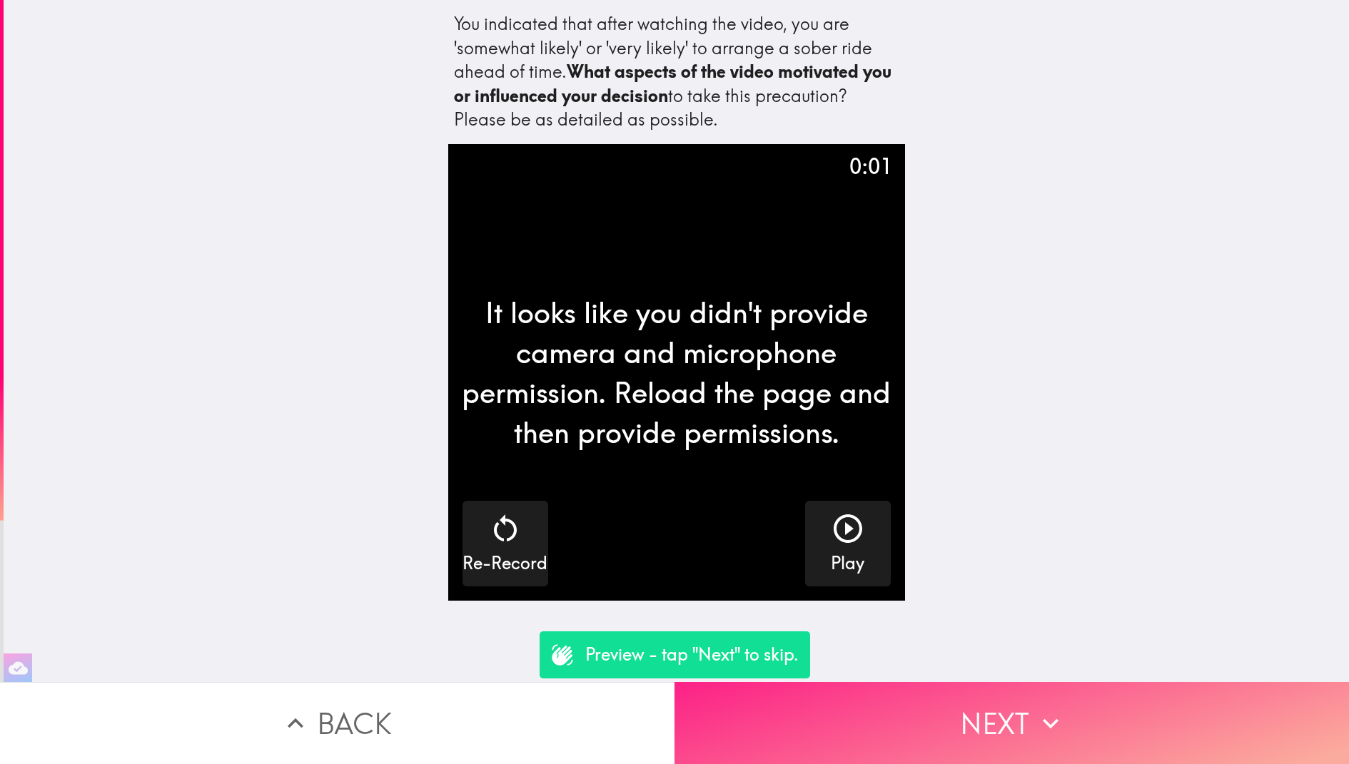
click at [810, 720] on button "Next" at bounding box center [1011, 723] width 674 height 82
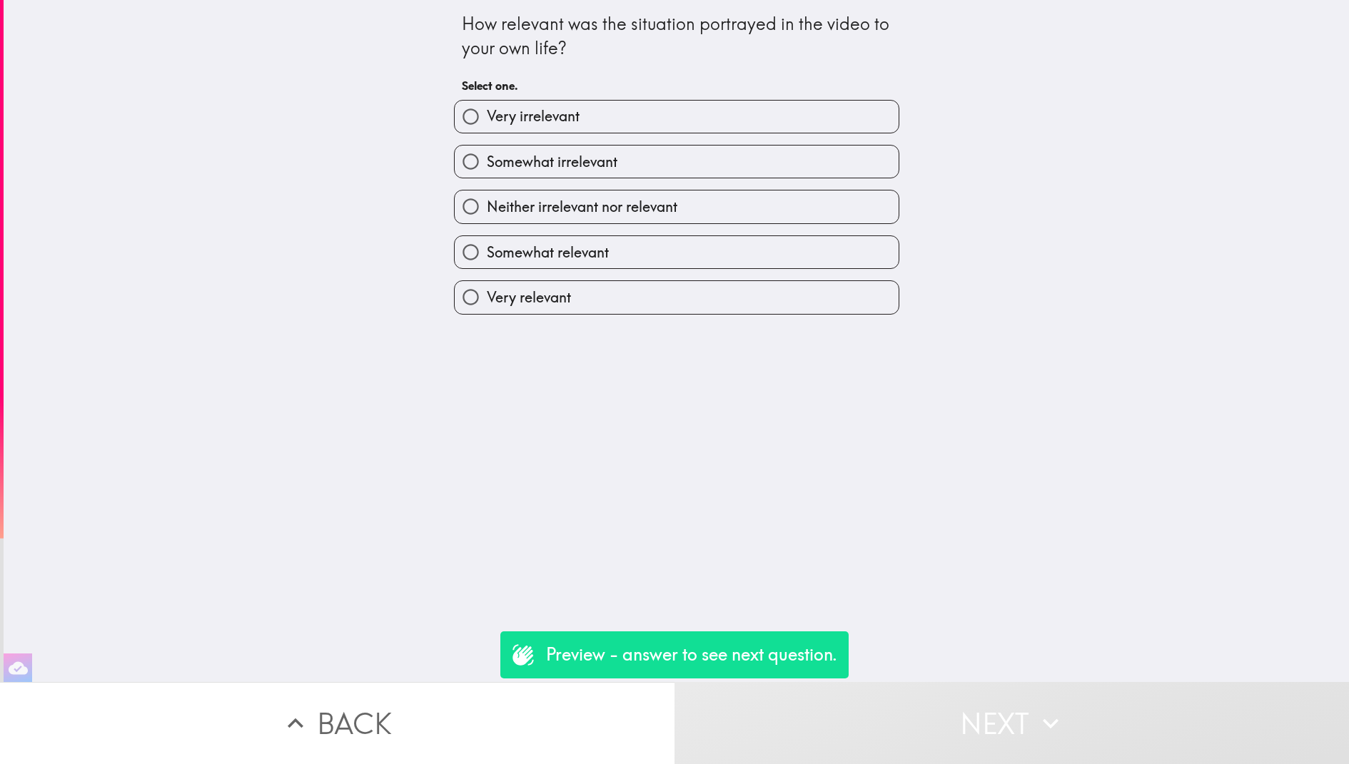
click at [729, 273] on div "Very relevant" at bounding box center [670, 291] width 457 height 45
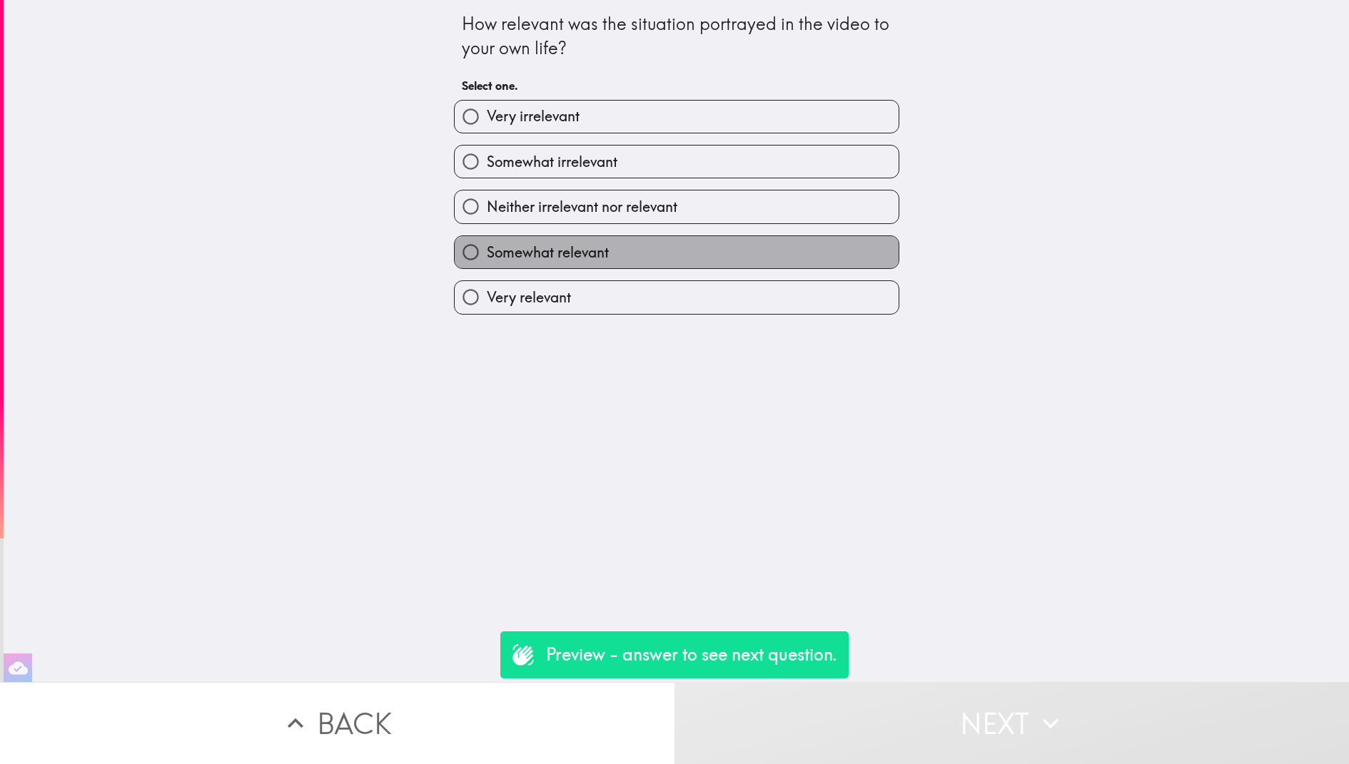
click at [733, 263] on label "Somewhat relevant" at bounding box center [676, 252] width 444 height 32
click at [487, 263] on input "Somewhat relevant" at bounding box center [470, 252] width 32 height 32
radio input "true"
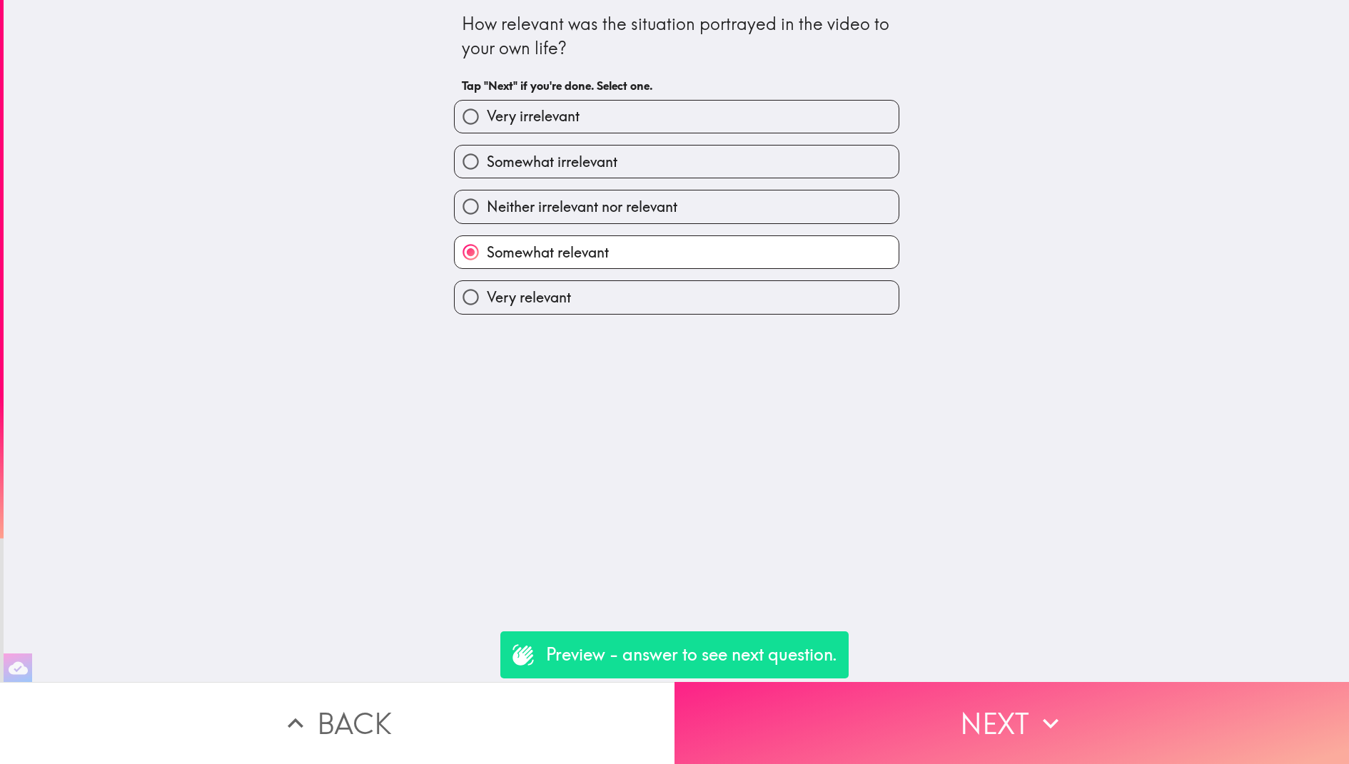
click at [891, 737] on button "Next" at bounding box center [1011, 723] width 674 height 82
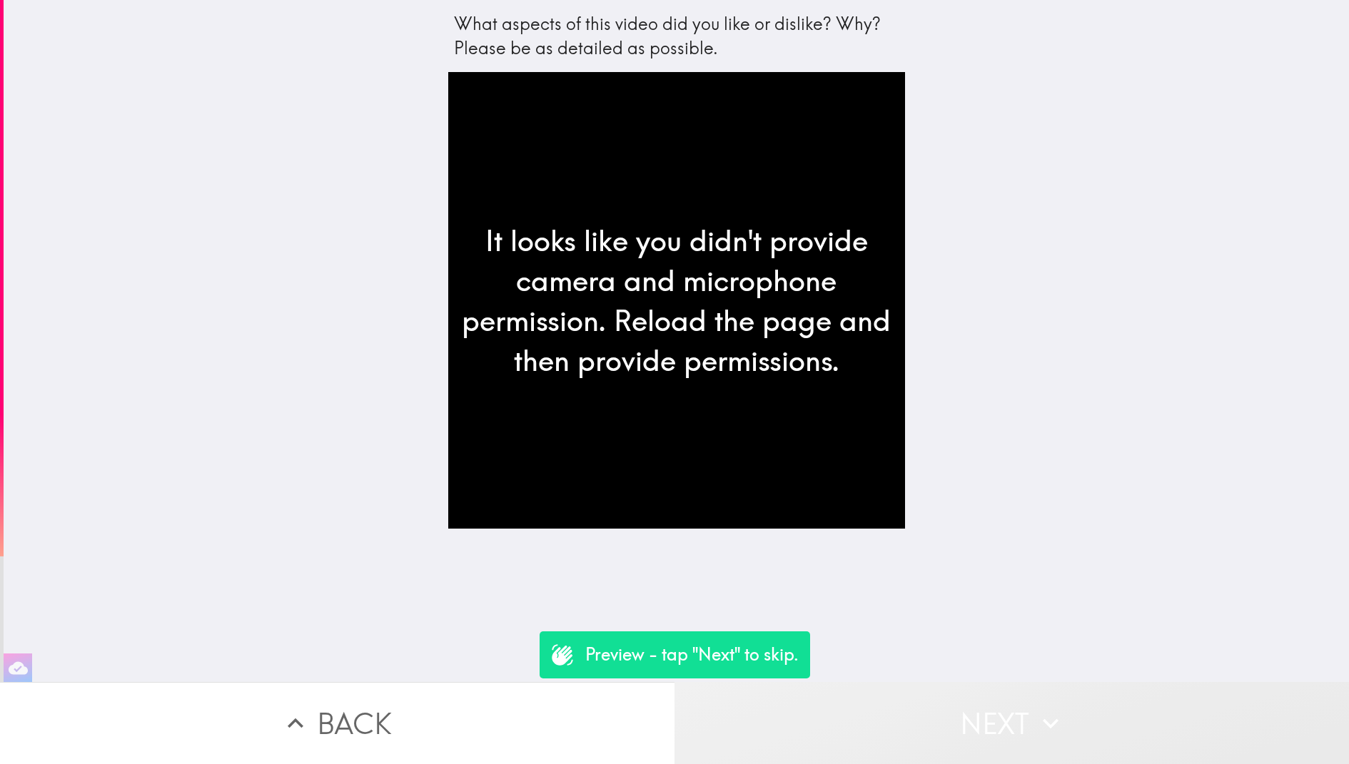
click at [958, 742] on button "Next" at bounding box center [1011, 723] width 674 height 82
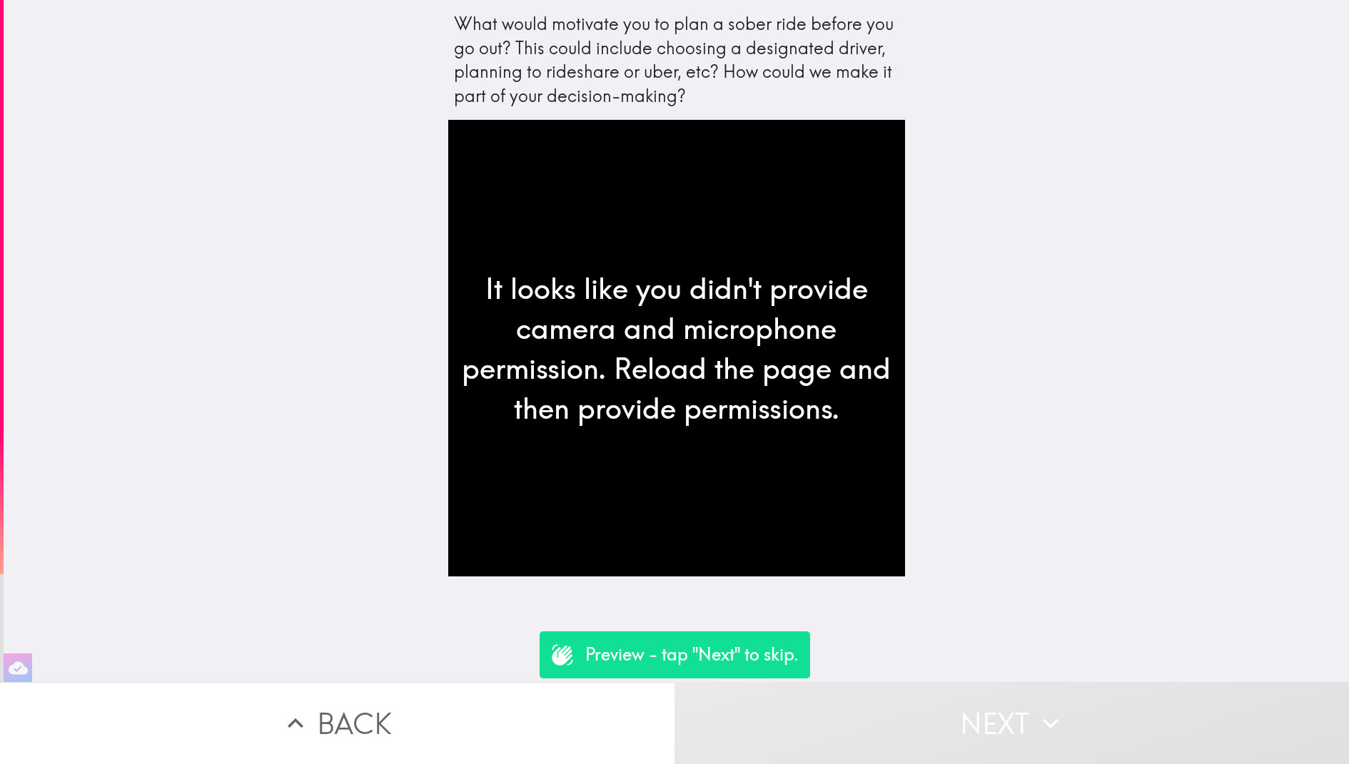
click at [794, 445] on div "It looks like you didn't provide camera and microphone permission. Reload the p…" at bounding box center [676, 348] width 457 height 457
click at [952, 715] on button "Next" at bounding box center [1011, 723] width 674 height 82
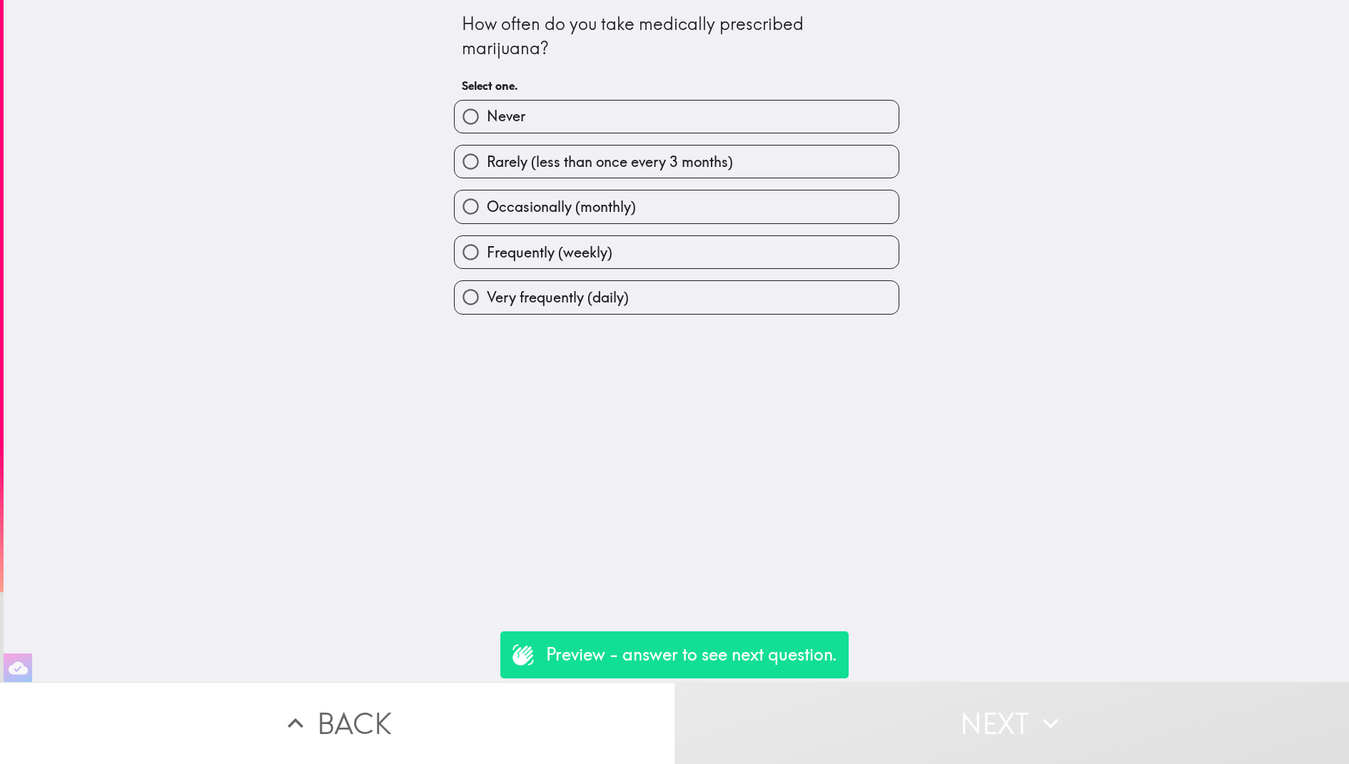
click at [843, 245] on label "Frequently (weekly)" at bounding box center [676, 252] width 444 height 32
click at [487, 245] on input "Frequently (weekly)" at bounding box center [470, 252] width 32 height 32
radio input "true"
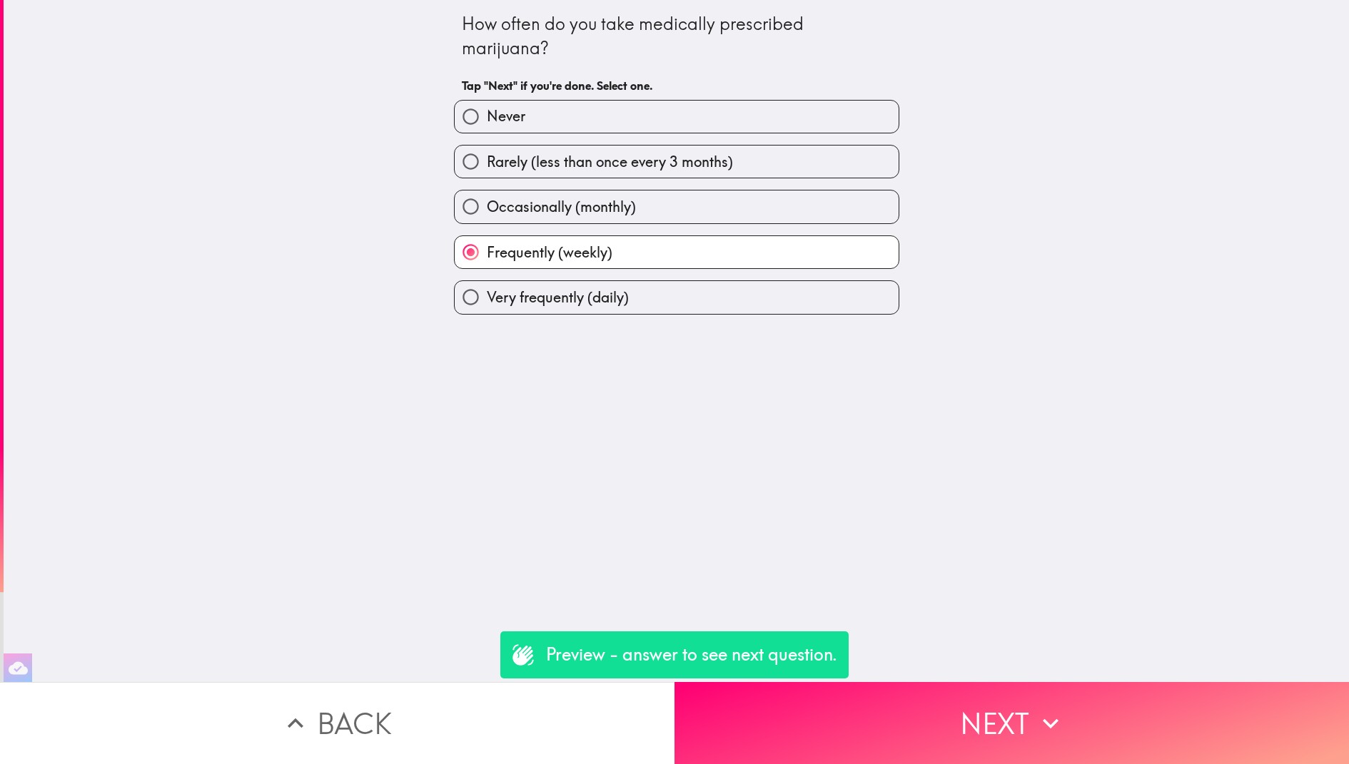
click at [904, 678] on div "How often do you take medically prescribed marijuana? Tap "Next" if you're done…" at bounding box center [676, 341] width 1345 height 682
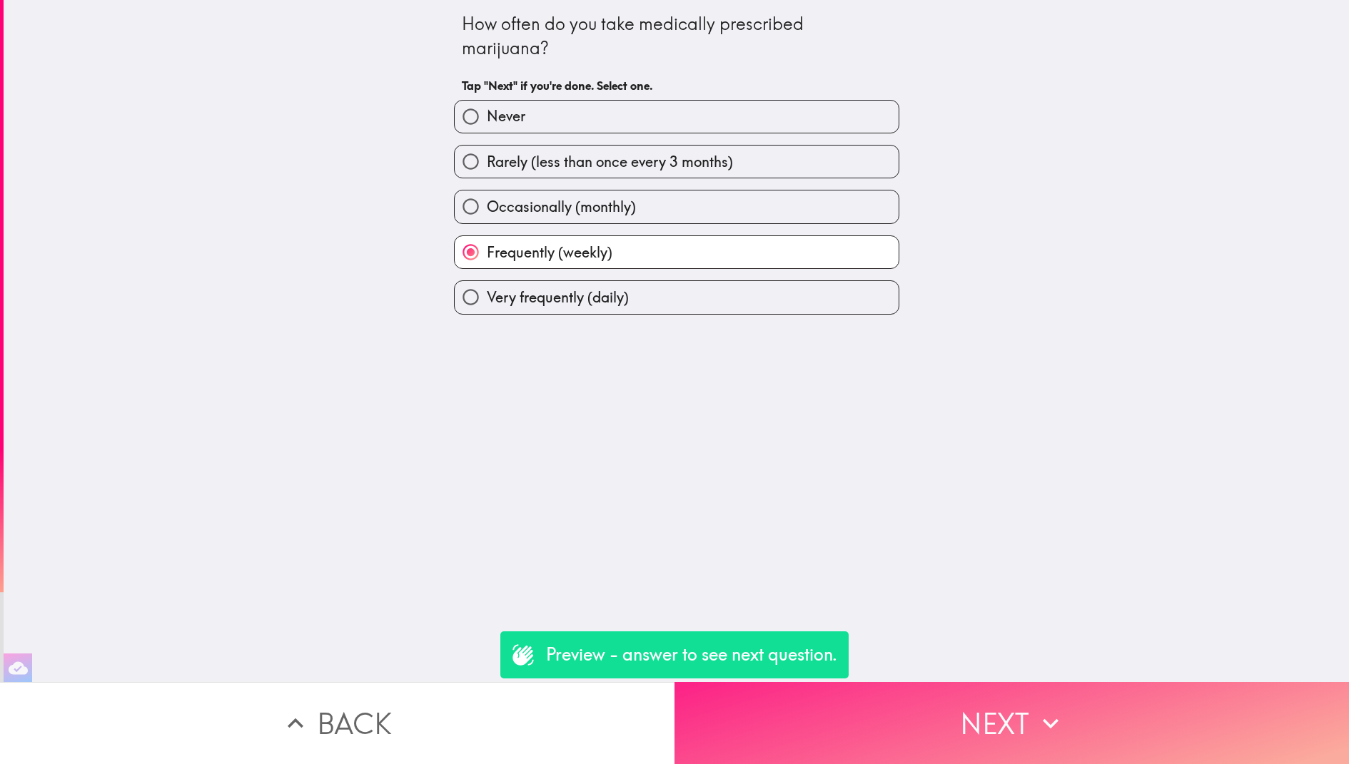
click at [906, 699] on button "Next" at bounding box center [1011, 723] width 674 height 82
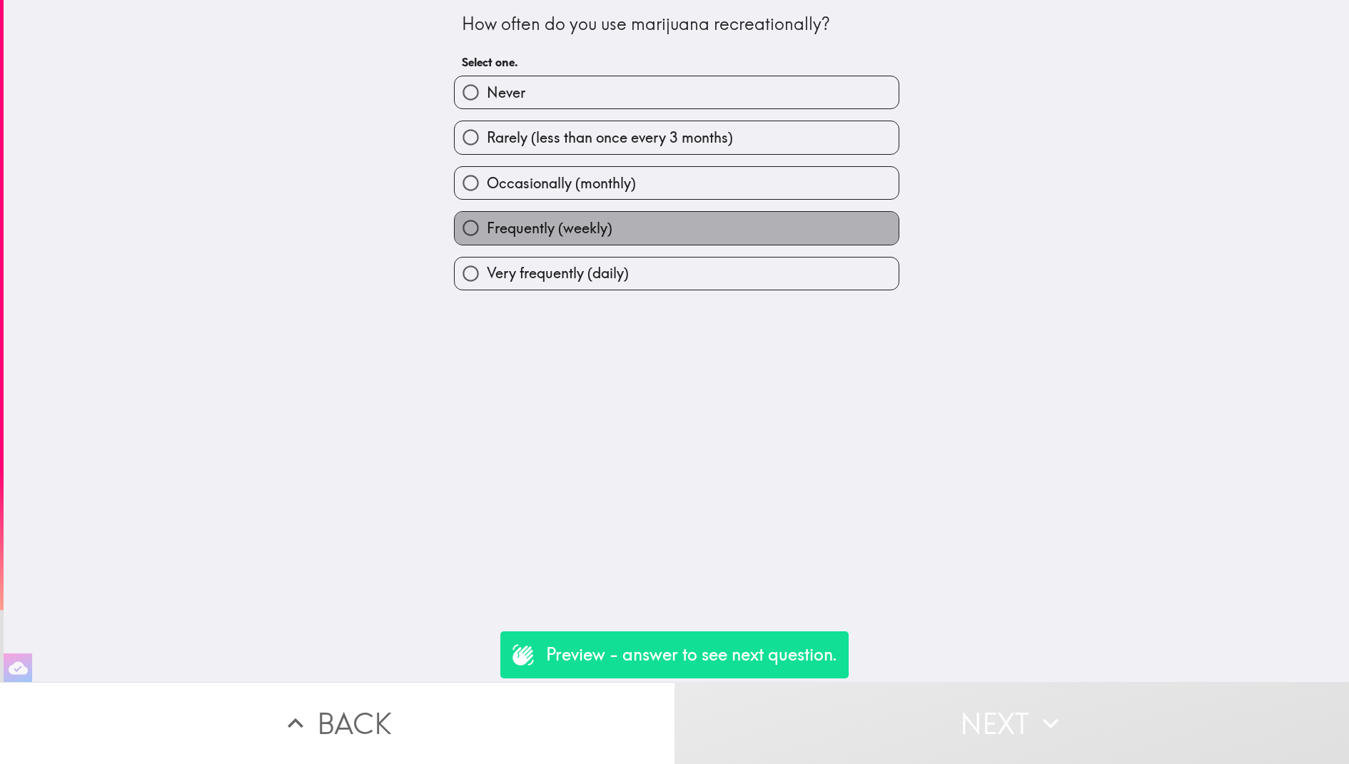
click at [732, 226] on label "Frequently (weekly)" at bounding box center [676, 228] width 444 height 32
click at [487, 226] on input "Frequently (weekly)" at bounding box center [470, 228] width 32 height 32
radio input "true"
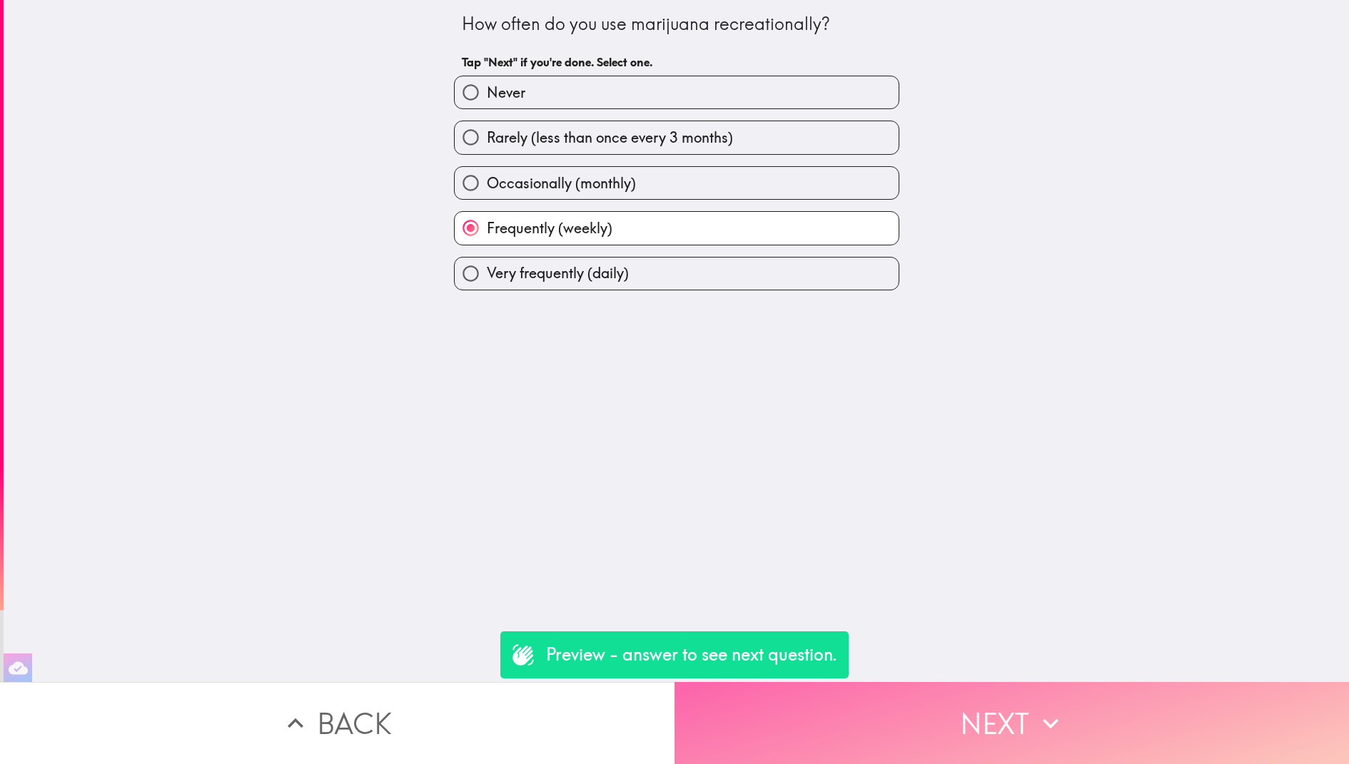
click at [958, 699] on button "Next" at bounding box center [1011, 723] width 674 height 82
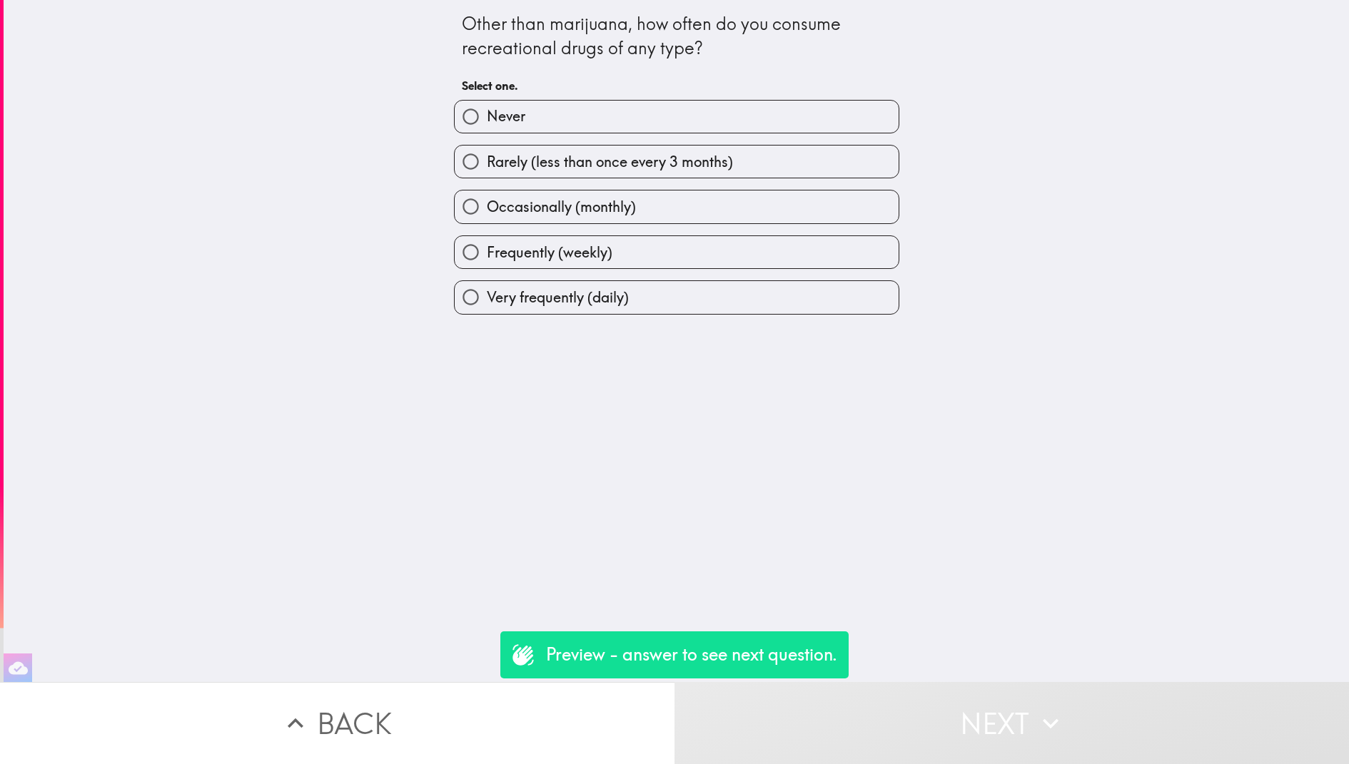
click at [785, 256] on label "Frequently (weekly)" at bounding box center [676, 252] width 444 height 32
click at [487, 256] on input "Frequently (weekly)" at bounding box center [470, 252] width 32 height 32
radio input "true"
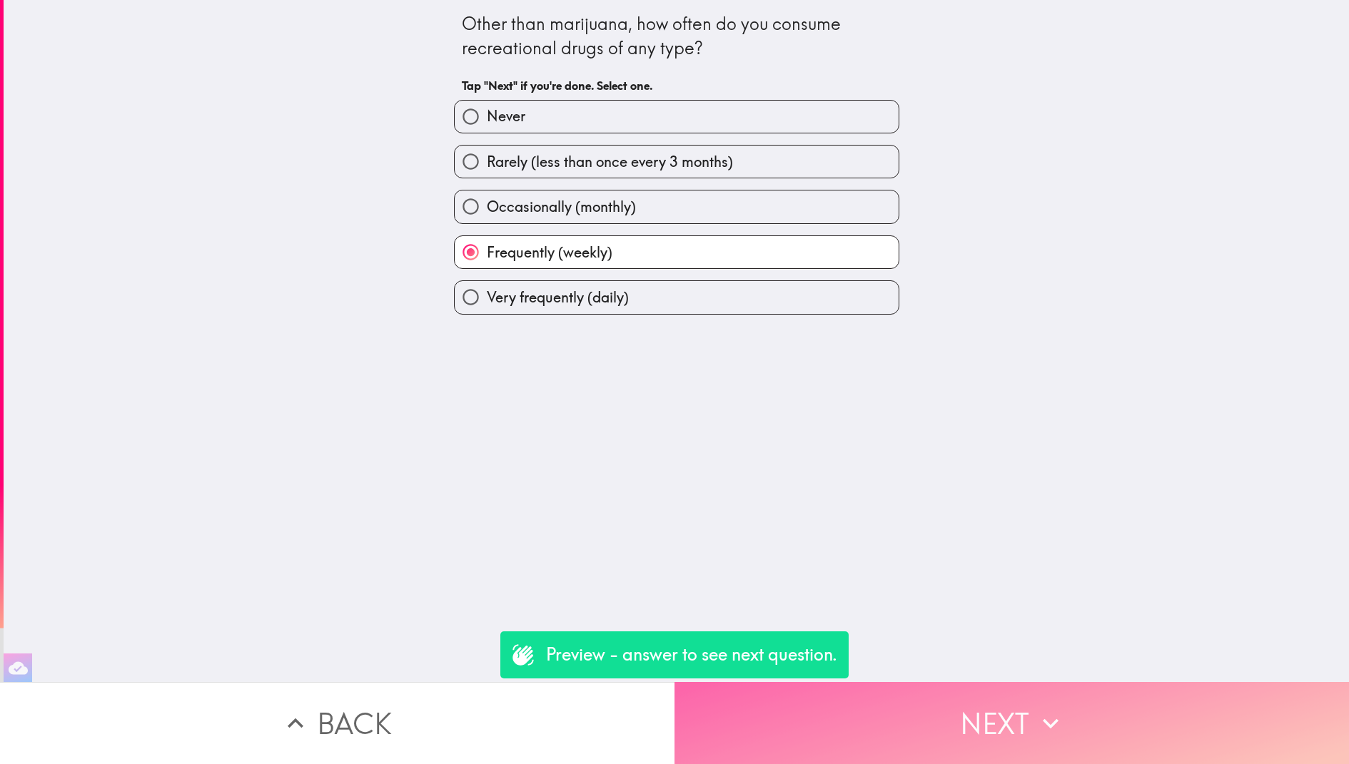
click at [875, 683] on button "Next" at bounding box center [1011, 723] width 674 height 82
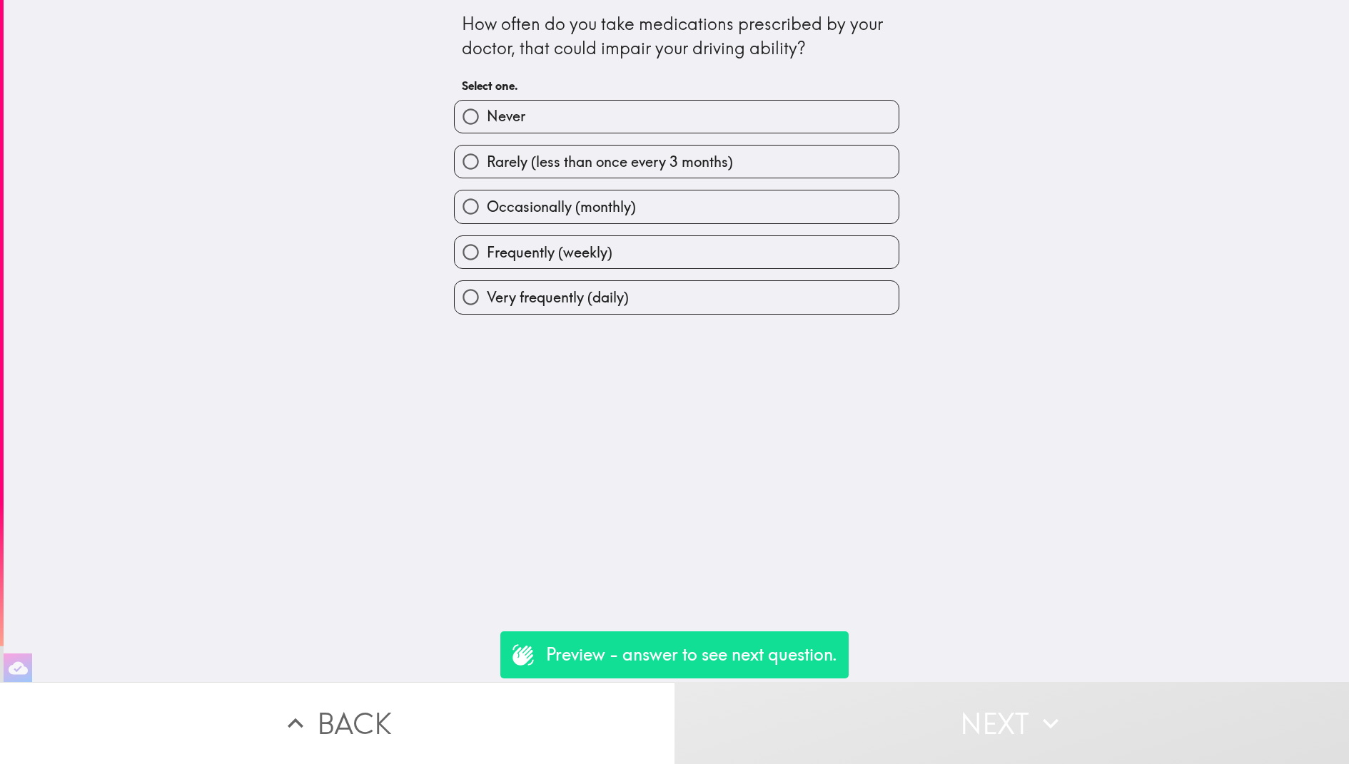
click at [724, 314] on div "Very frequently (daily)" at bounding box center [676, 297] width 445 height 34
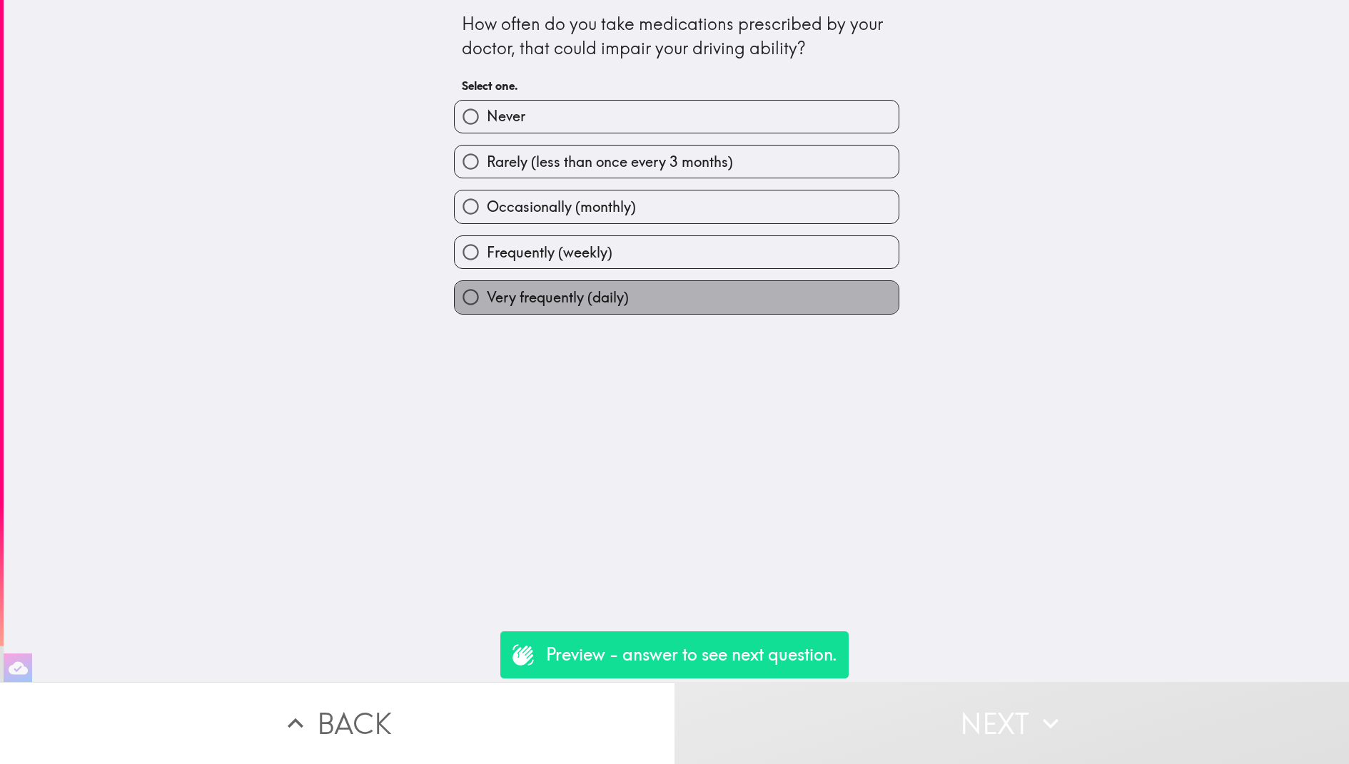
click at [724, 303] on label "Very frequently (daily)" at bounding box center [676, 297] width 444 height 32
click at [487, 303] on input "Very frequently (daily)" at bounding box center [470, 297] width 32 height 32
radio input "true"
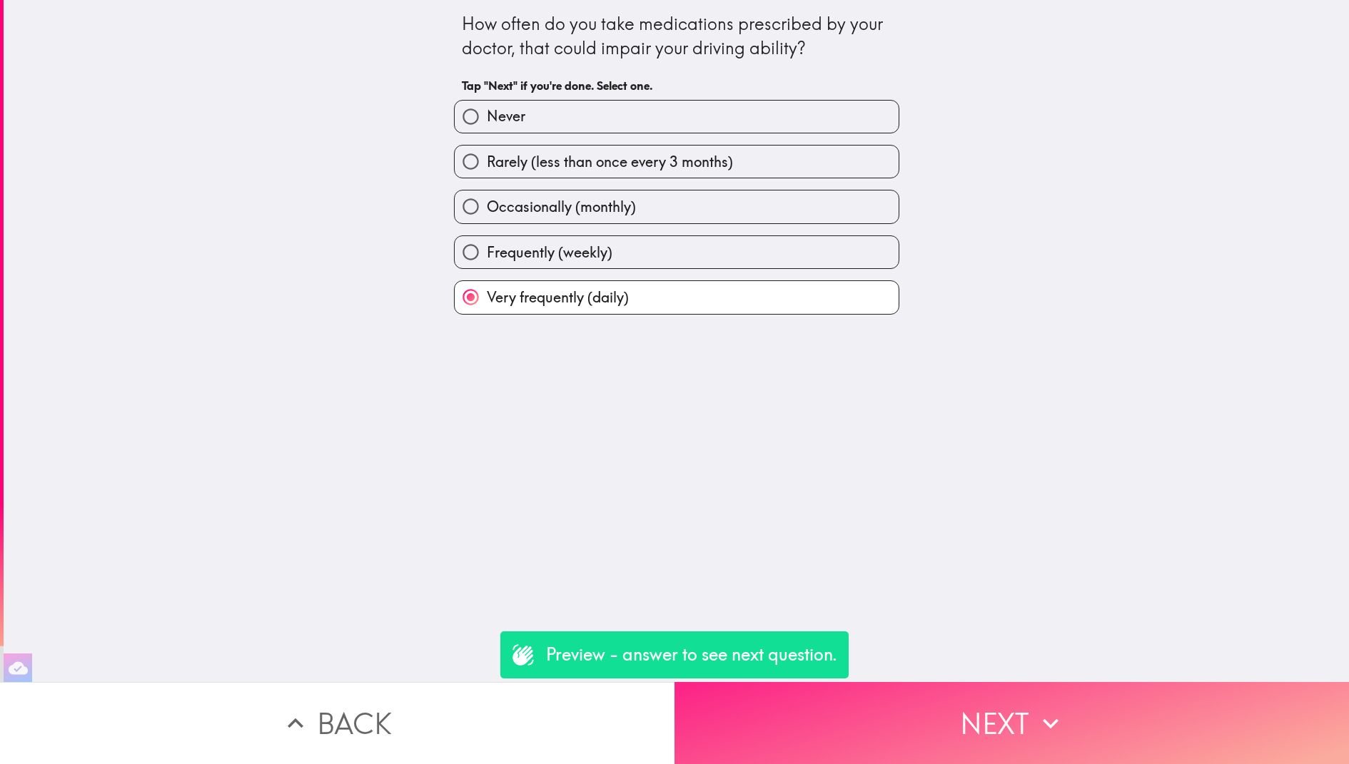
click at [918, 742] on button "Next" at bounding box center [1011, 723] width 674 height 82
